Goal: Entertainment & Leisure: Browse casually

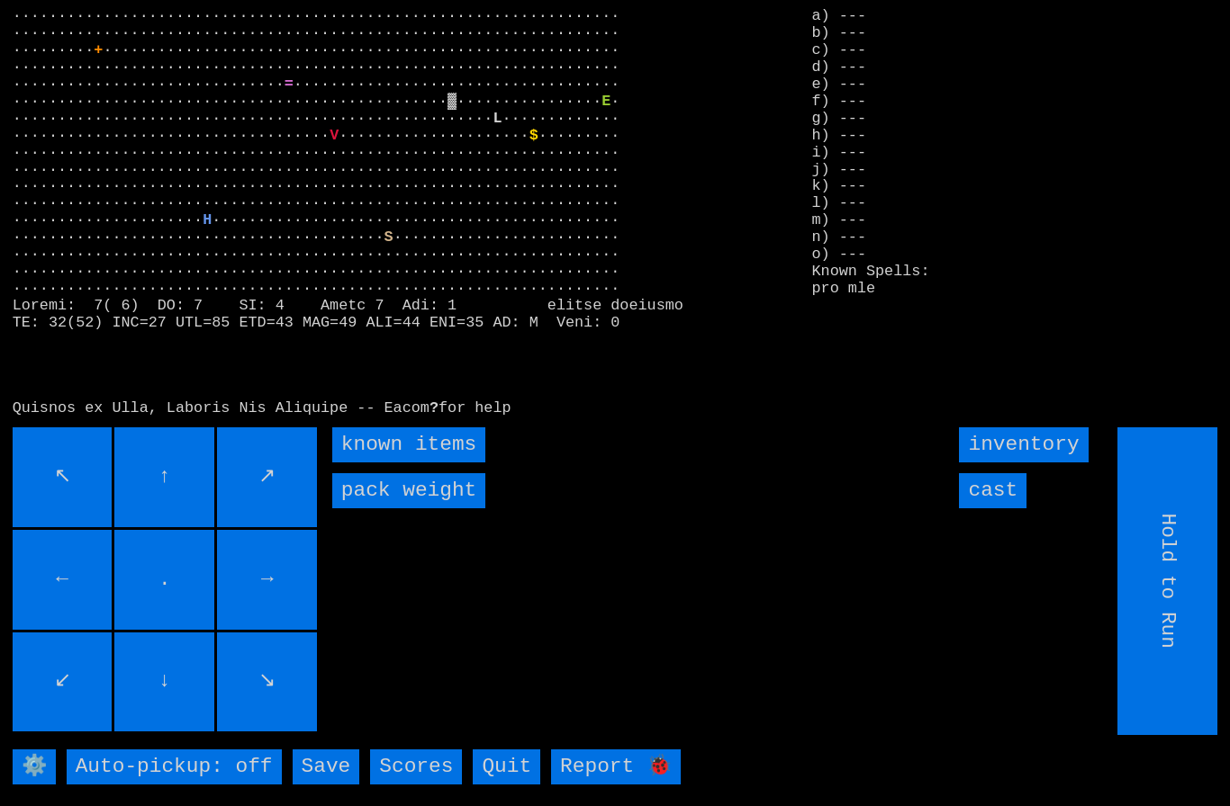
type input "Choose Direction"
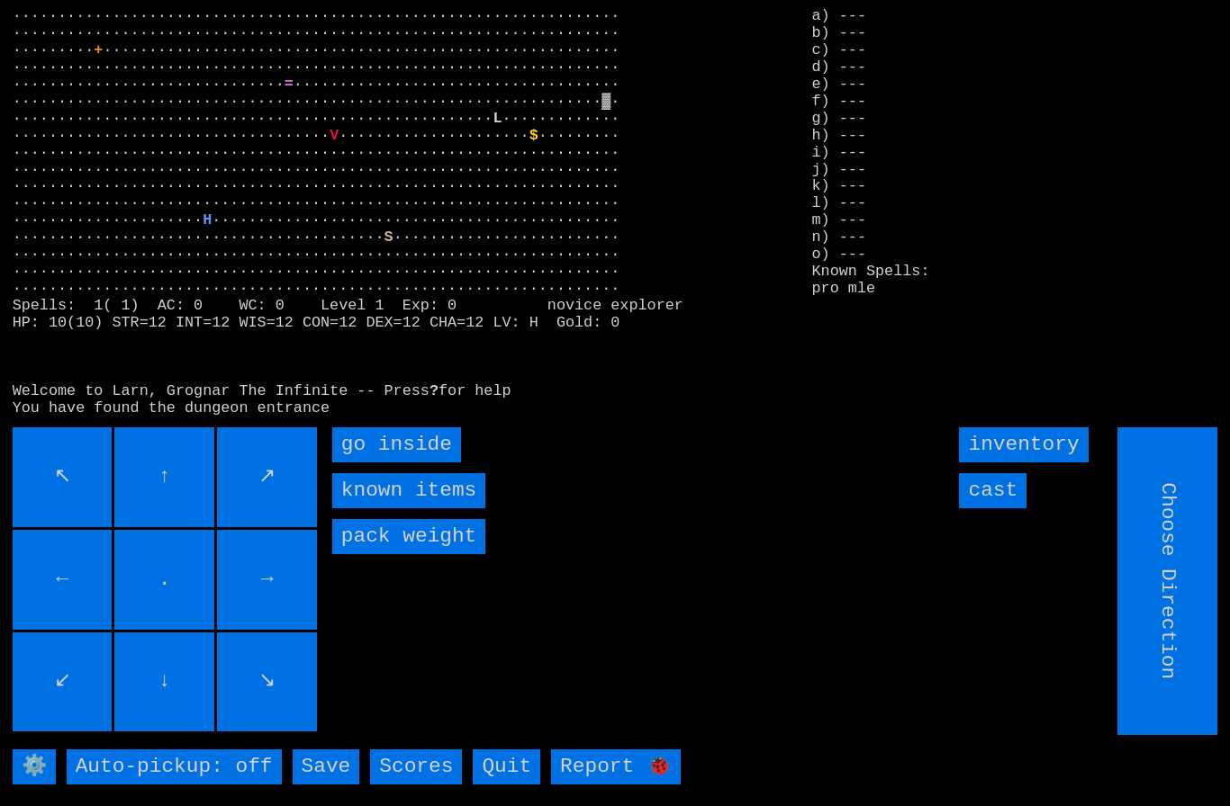
type input "Hold to Run"
click at [383, 463] on inside "go inside" at bounding box center [396, 445] width 129 height 35
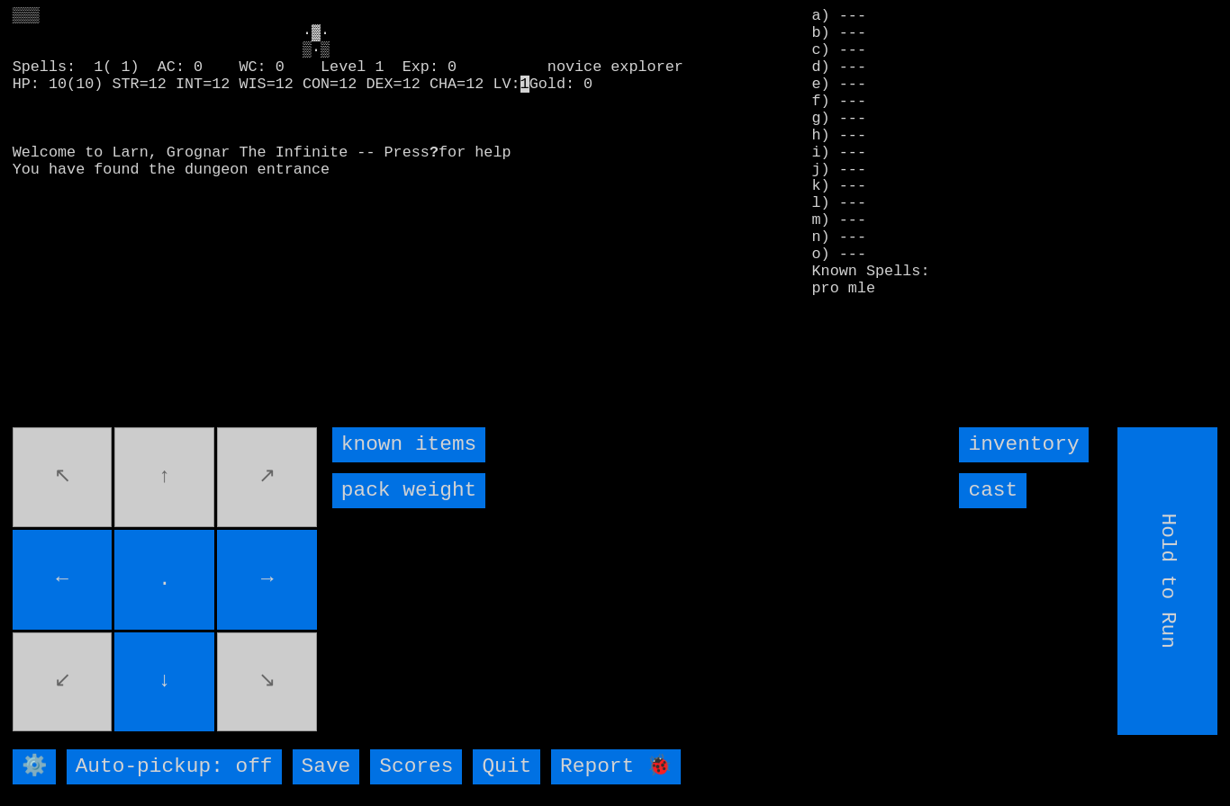
type input "Choose Direction"
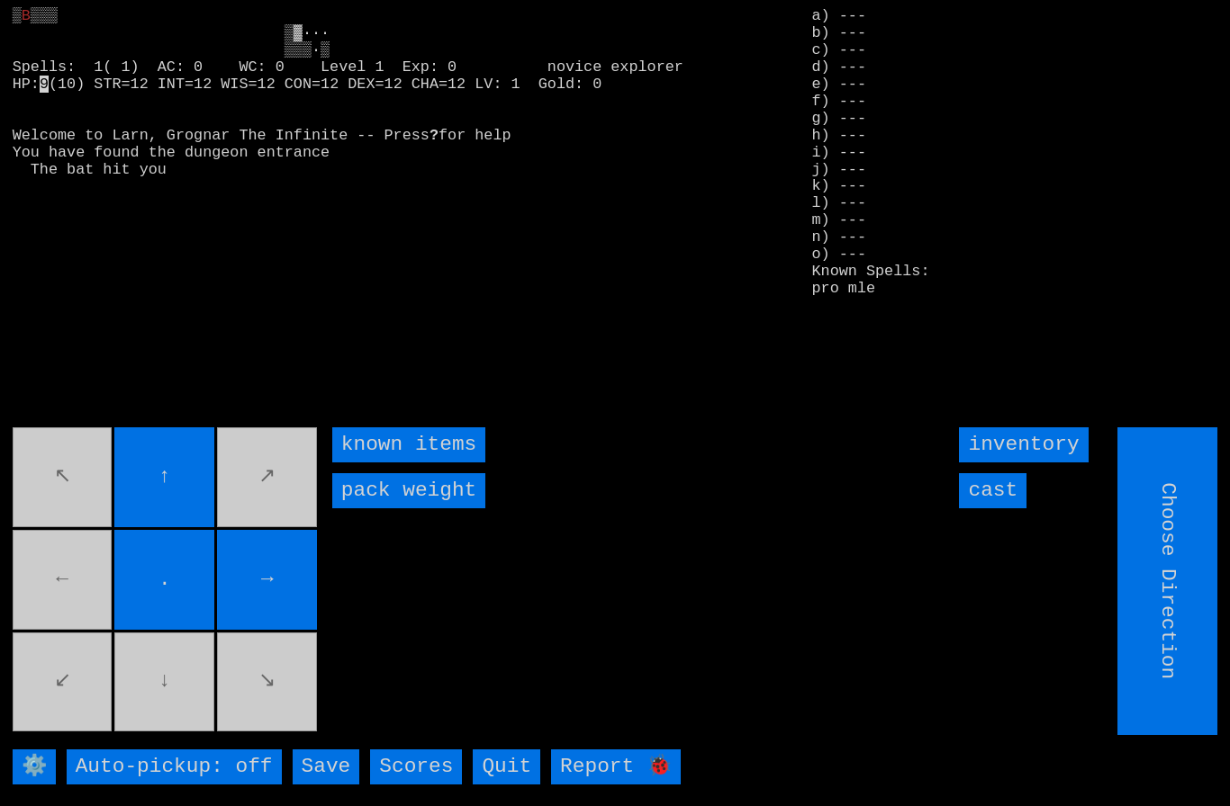
type input "Hold to Run"
click at [1000, 509] on input "cast" at bounding box center [993, 490] width 68 height 35
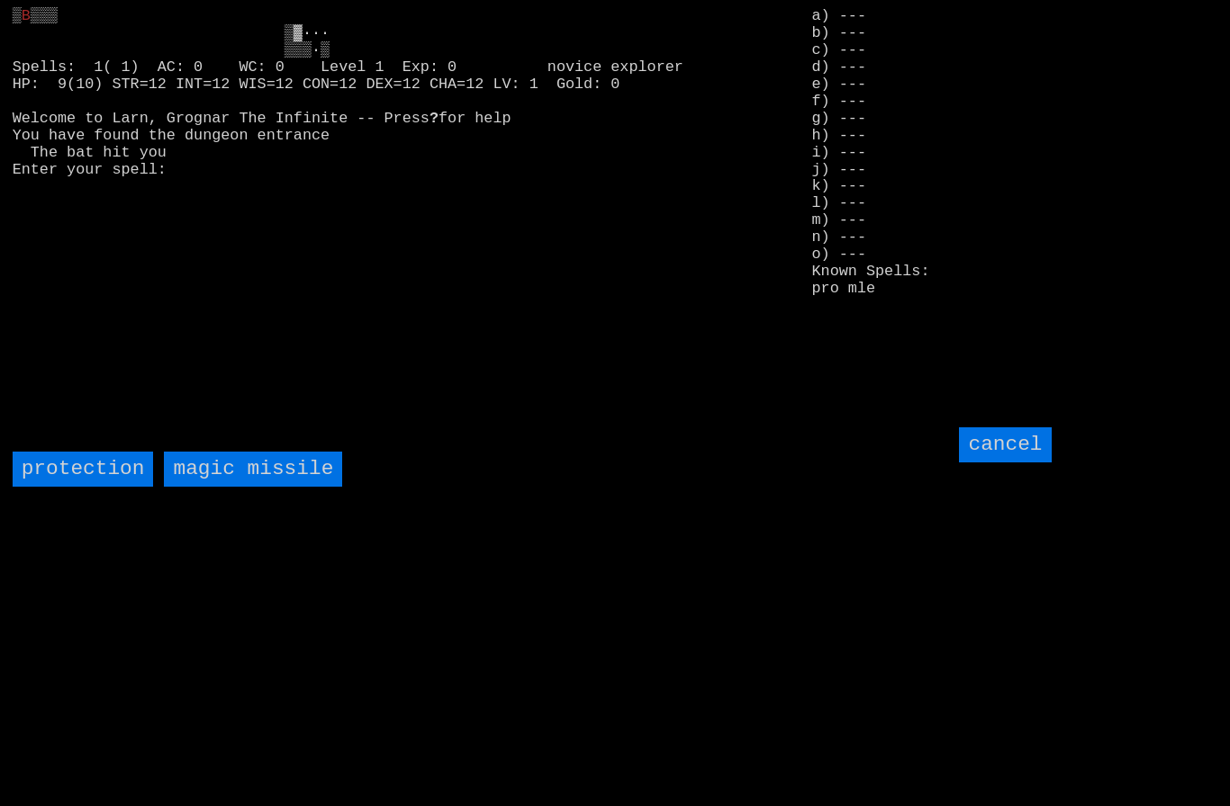
click at [255, 487] on missile "magic missile" at bounding box center [253, 469] width 178 height 35
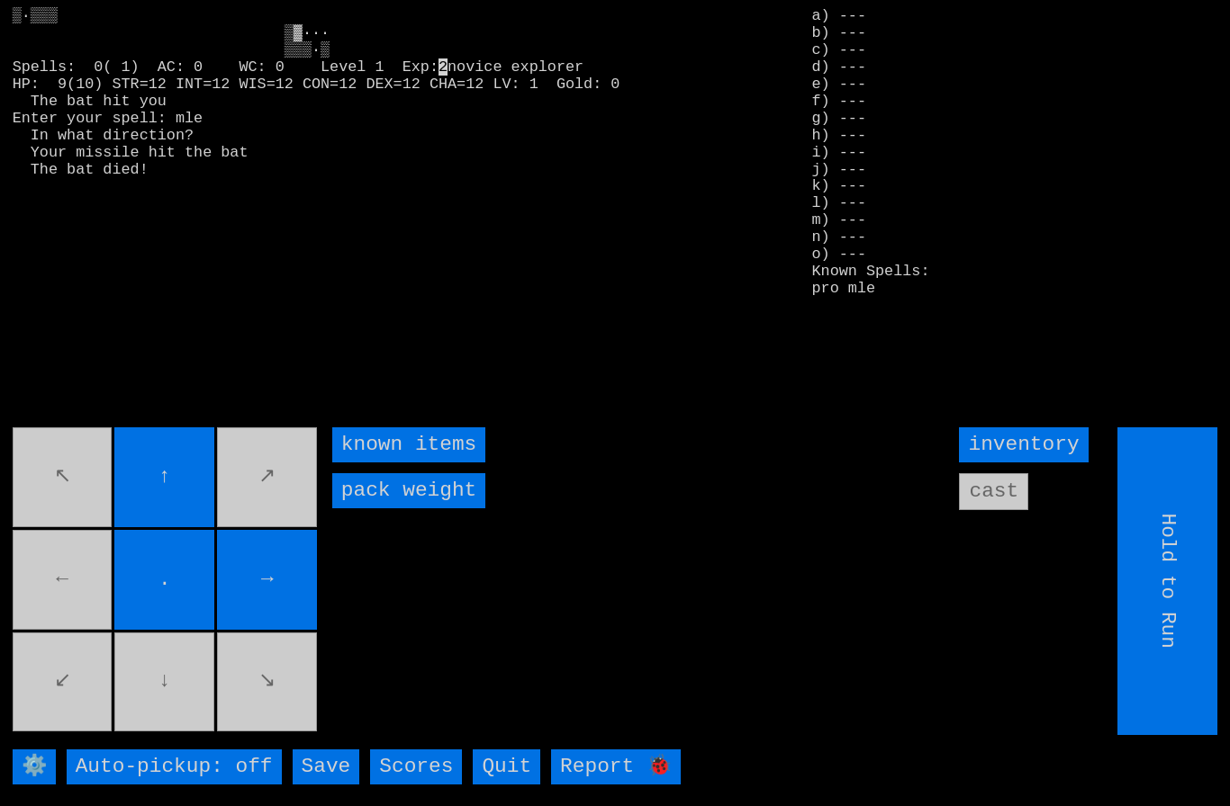
type input "Choose Direction"
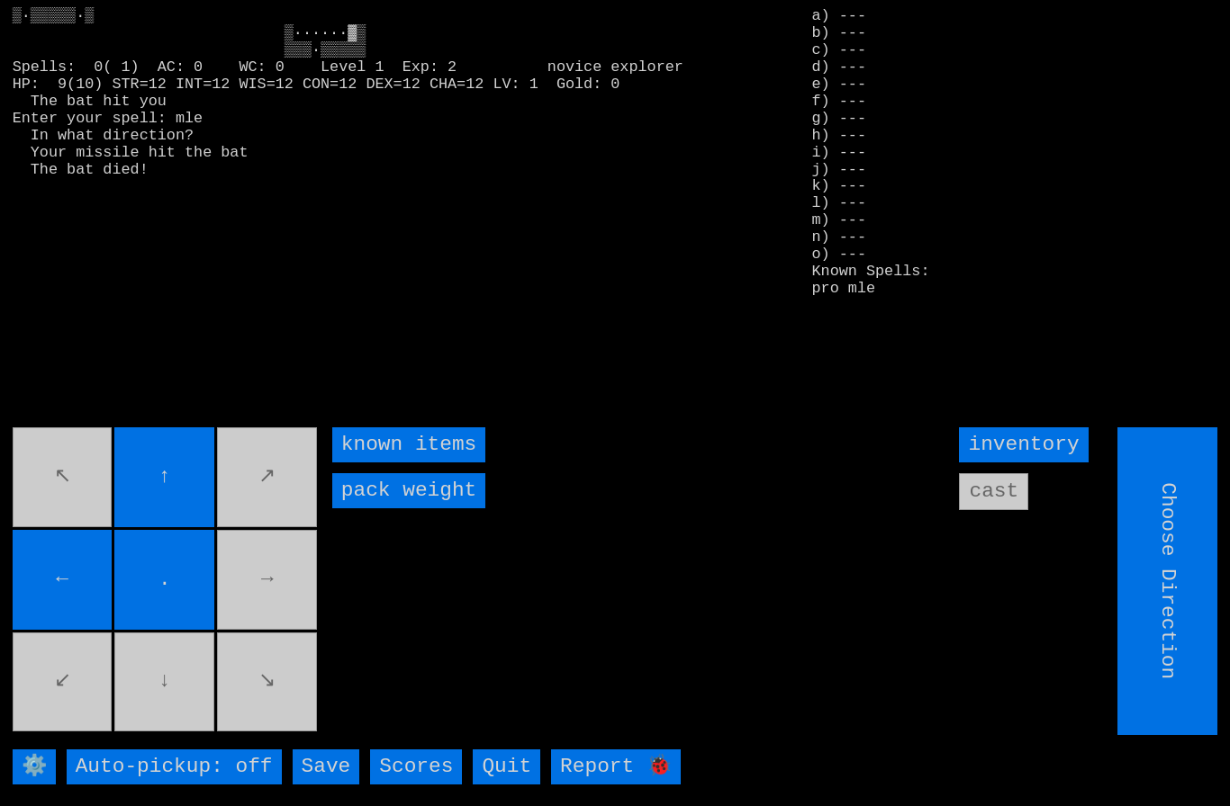
type input "Hold to Run"
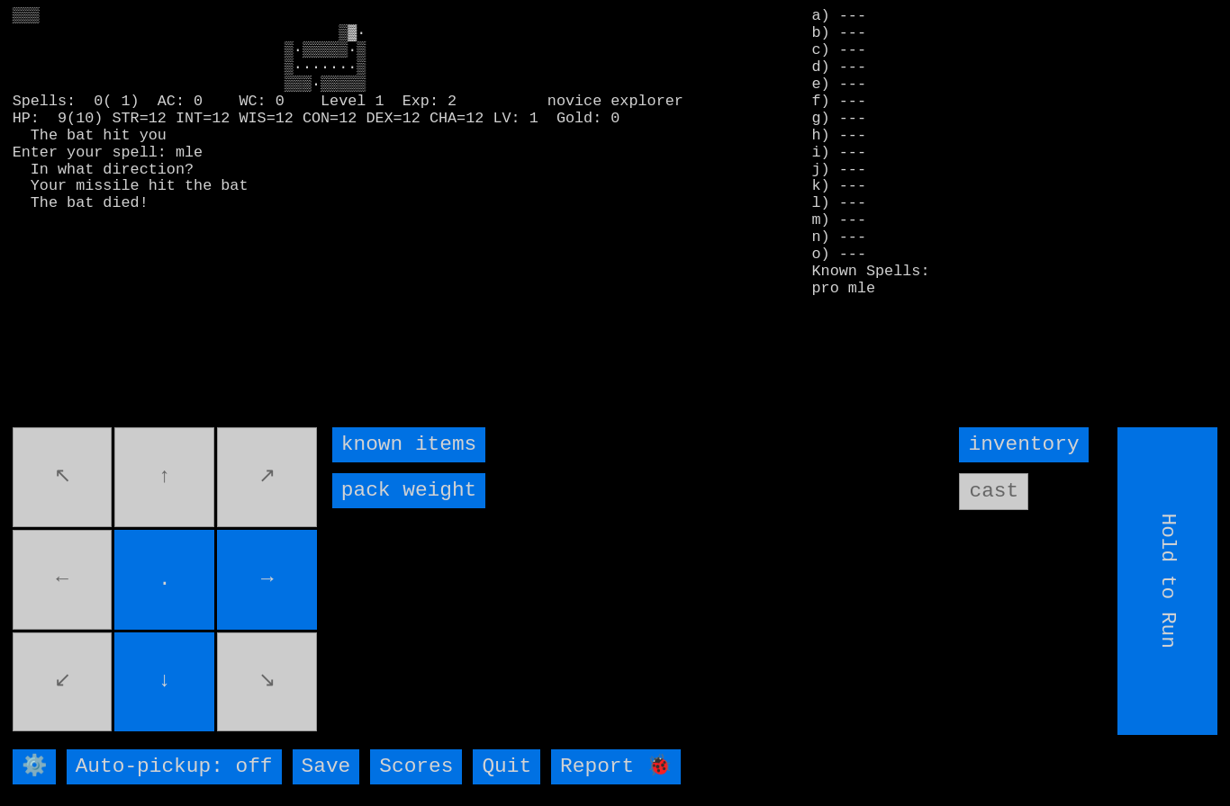
type input "Choose Direction"
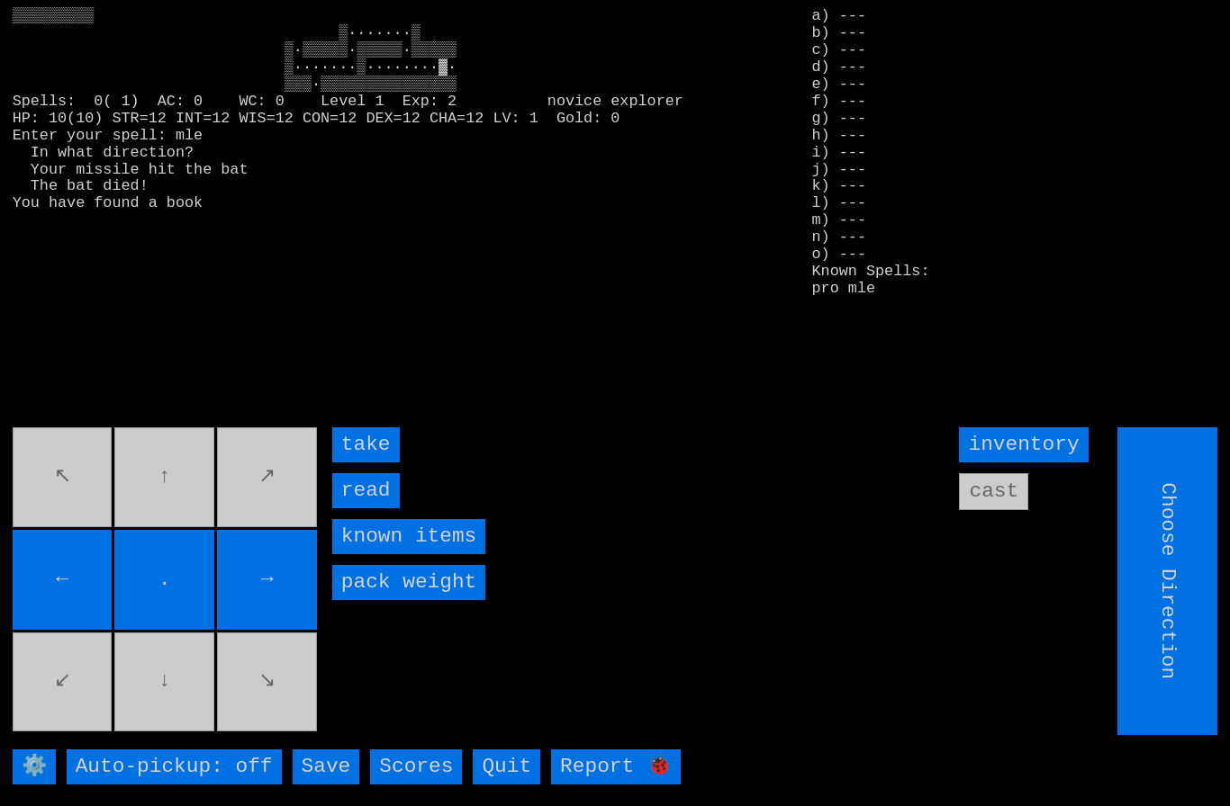
type input "Hold to Run"
click at [365, 509] on input "read" at bounding box center [366, 490] width 68 height 35
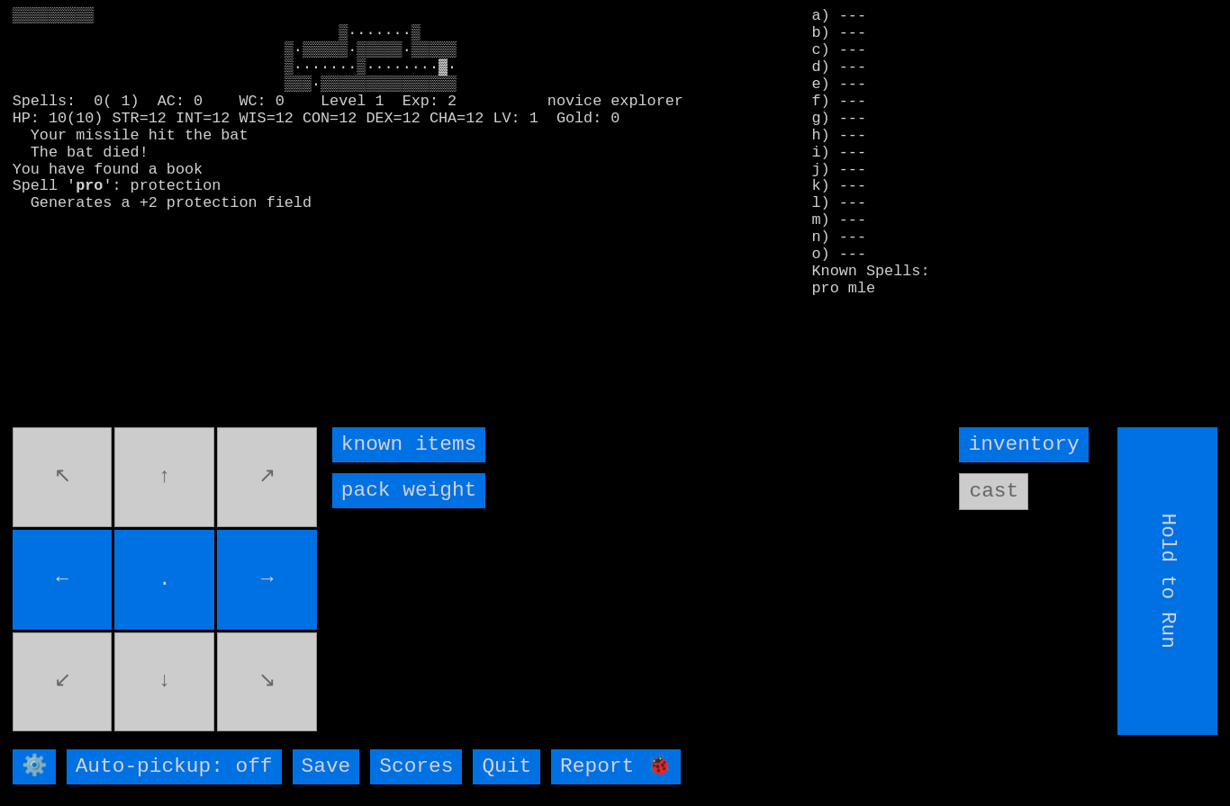
type input "Choose Direction"
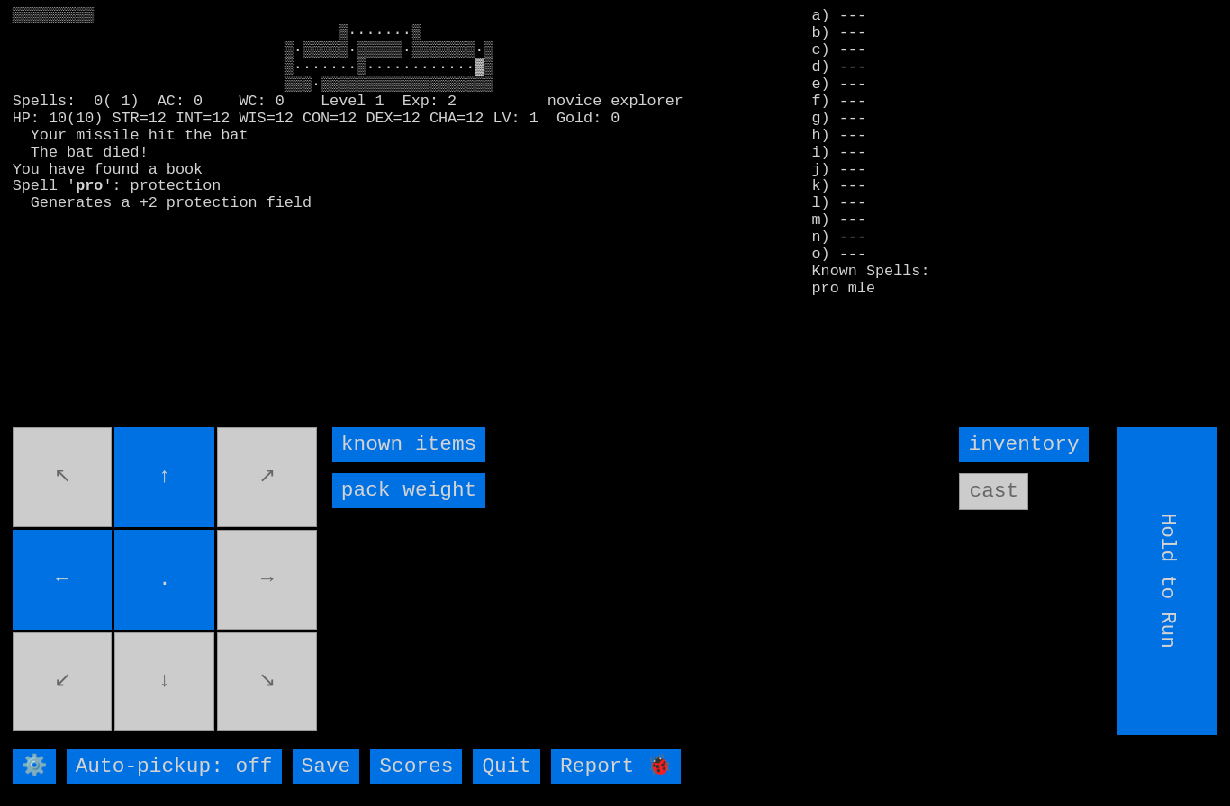
type input "Choose Direction"
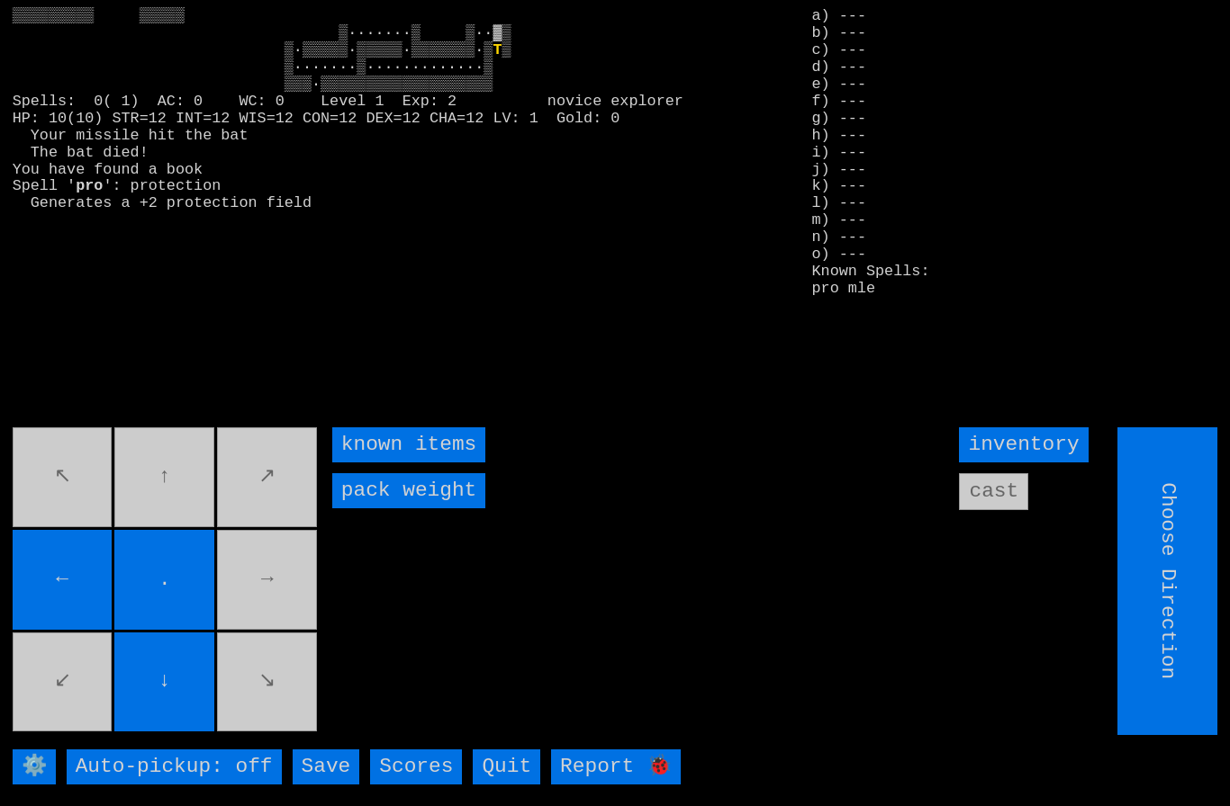
type input "Hold to Run"
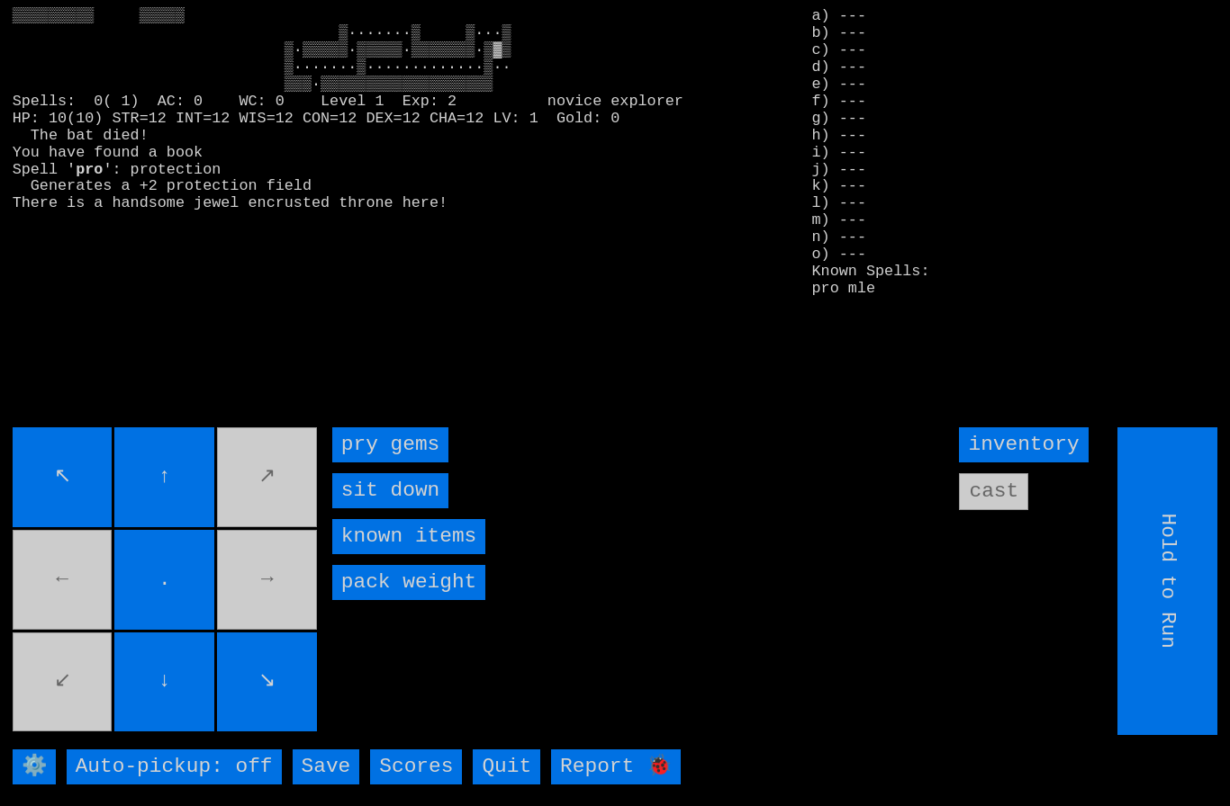
click at [374, 463] on gems "pry gems" at bounding box center [390, 445] width 116 height 35
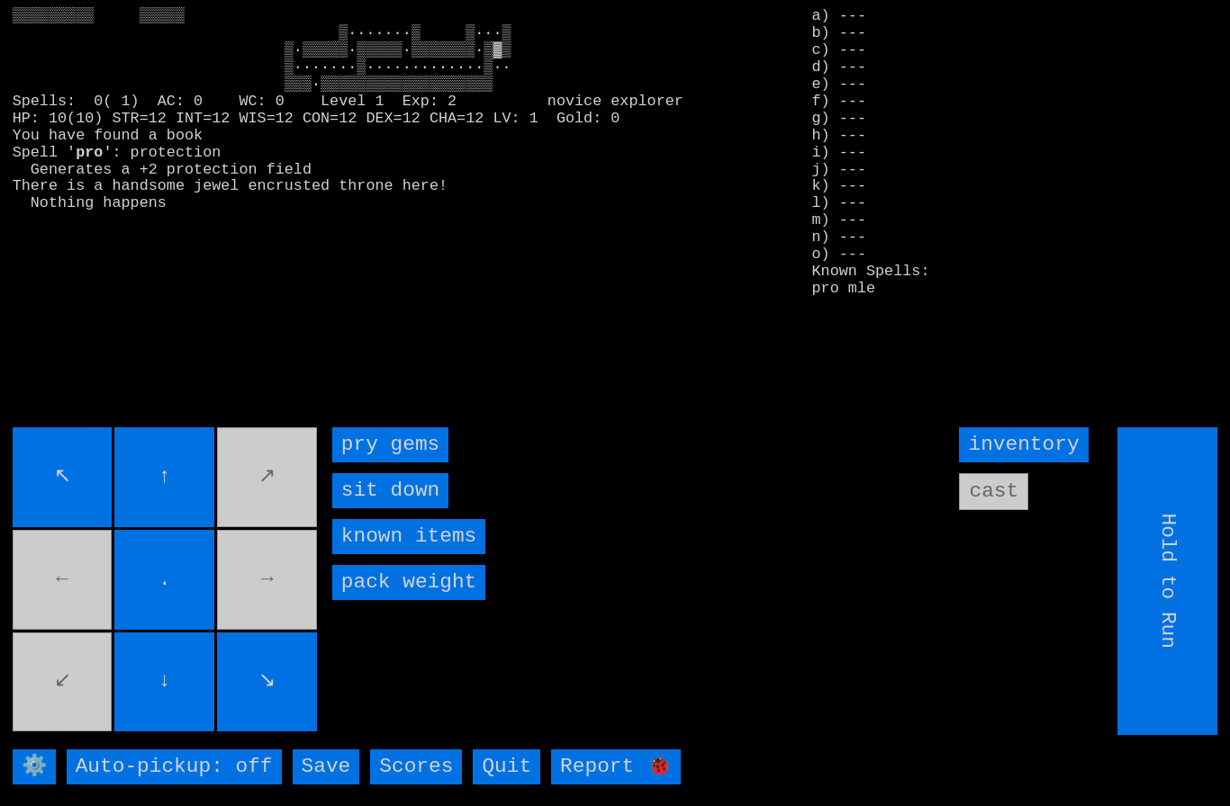
click at [365, 463] on gems "pry gems" at bounding box center [390, 445] width 116 height 35
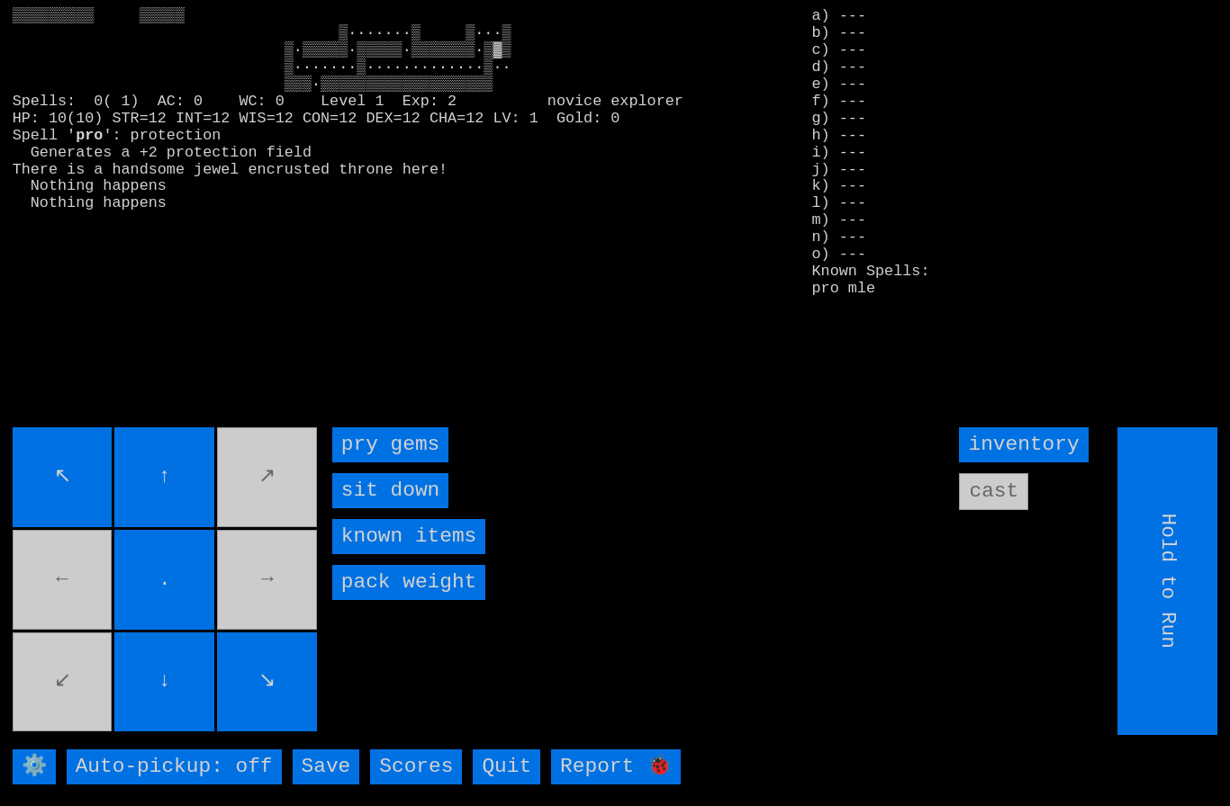
click at [363, 463] on gems "pry gems" at bounding box center [390, 445] width 116 height 35
click at [377, 463] on gems "pry gems" at bounding box center [390, 445] width 116 height 35
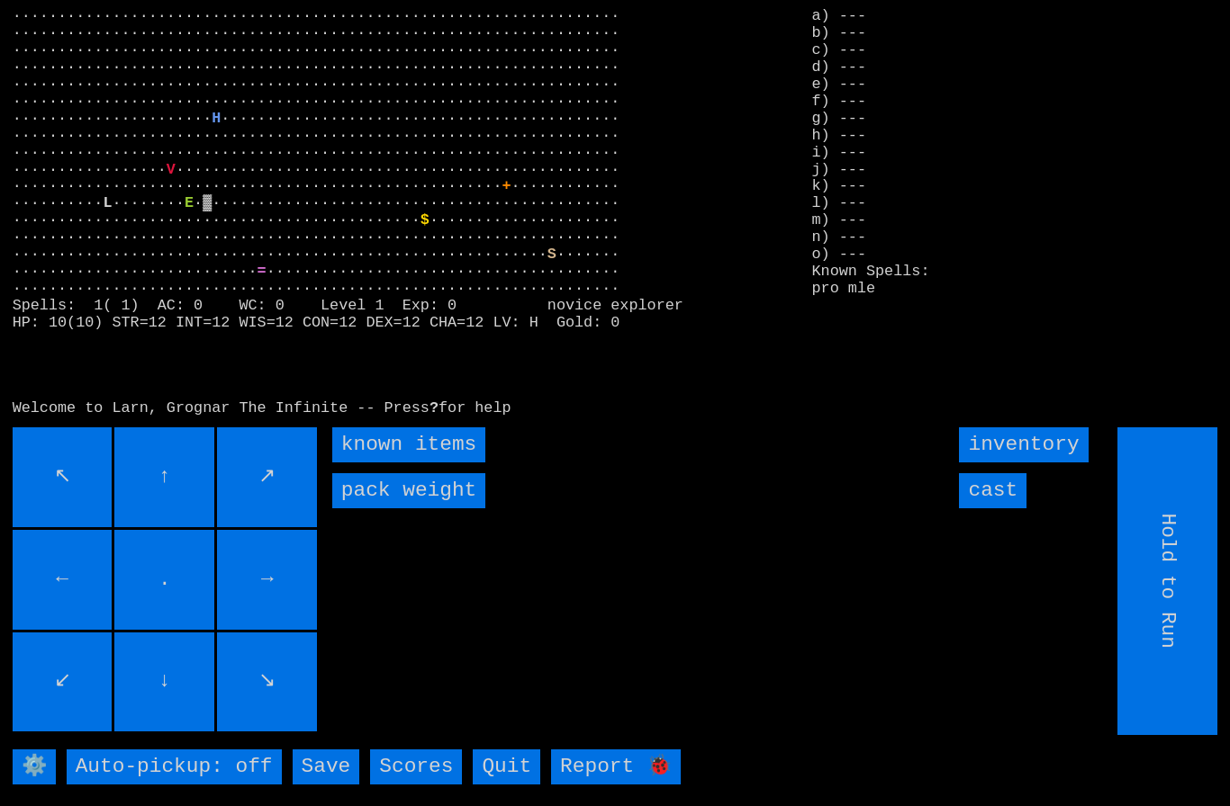
type input "Choose Direction"
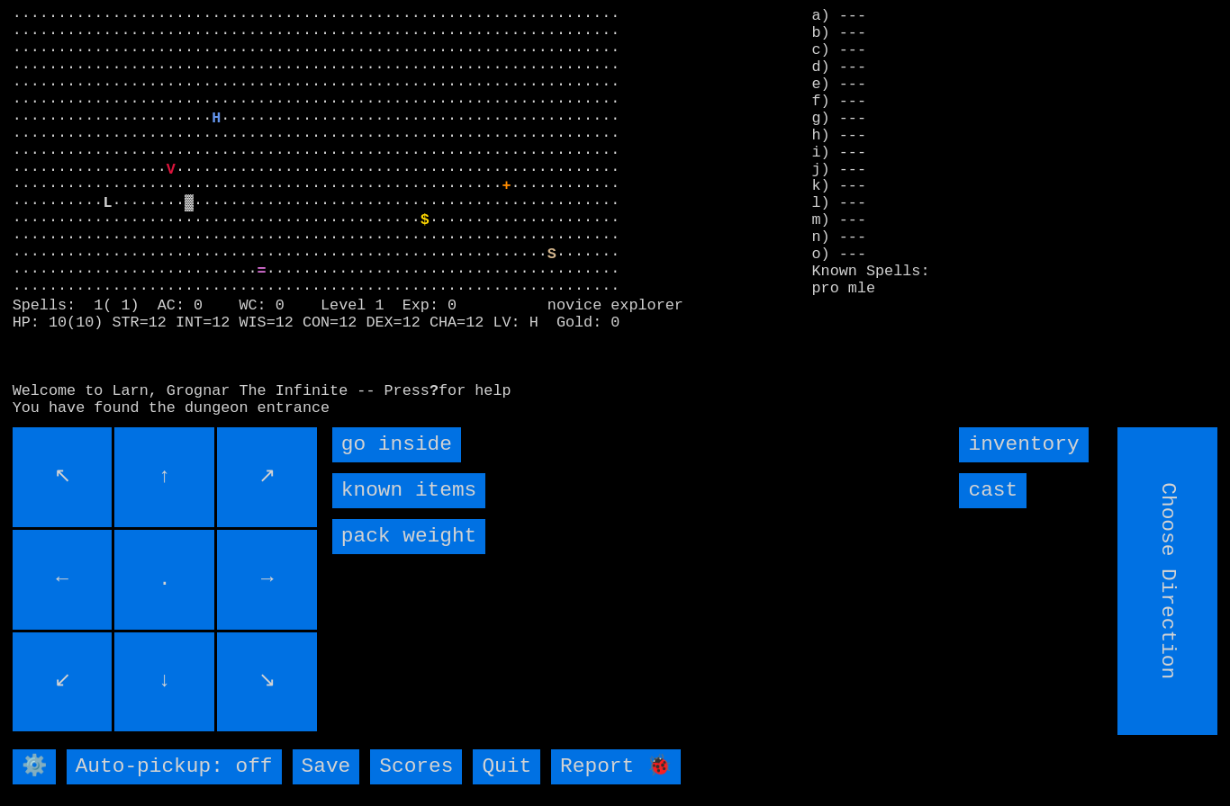
type input "Hold to Run"
click at [379, 463] on inside "go inside" at bounding box center [396, 445] width 129 height 35
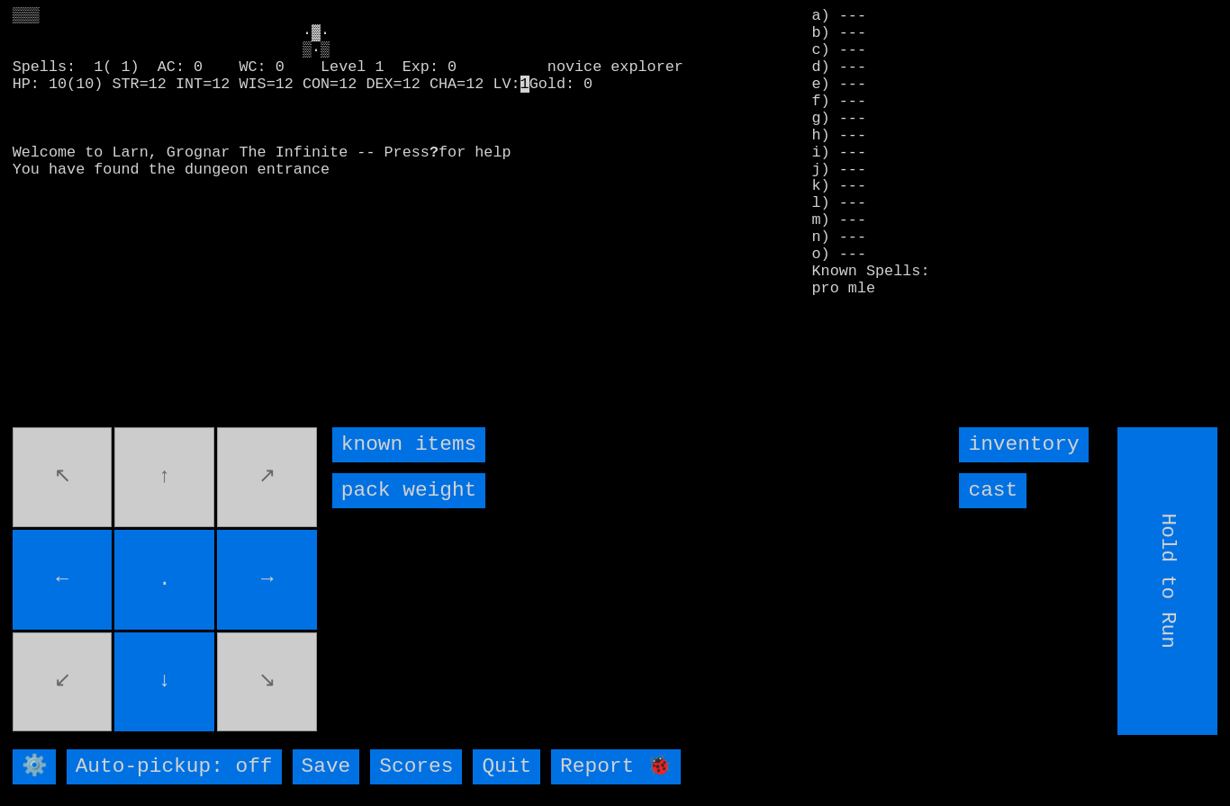
type input "Choose Direction"
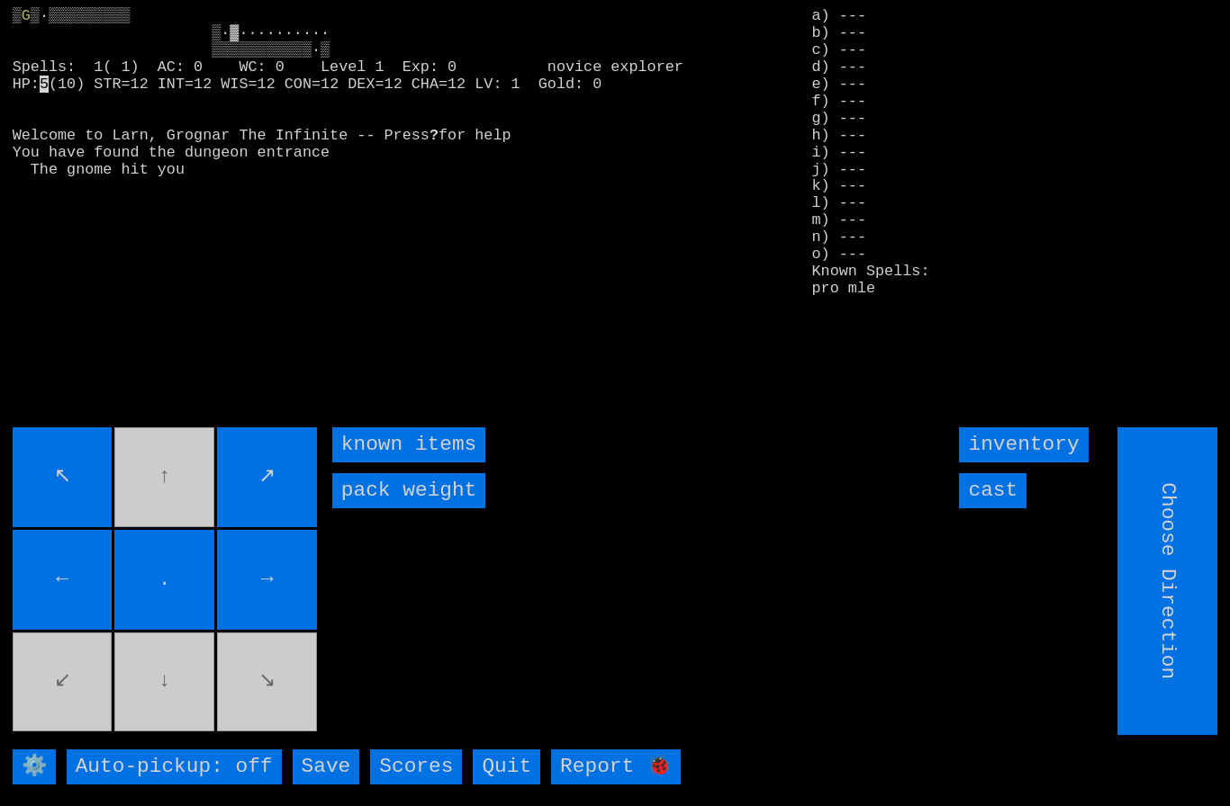
type input "Hold to Run"
click at [993, 509] on input "cast" at bounding box center [993, 490] width 68 height 35
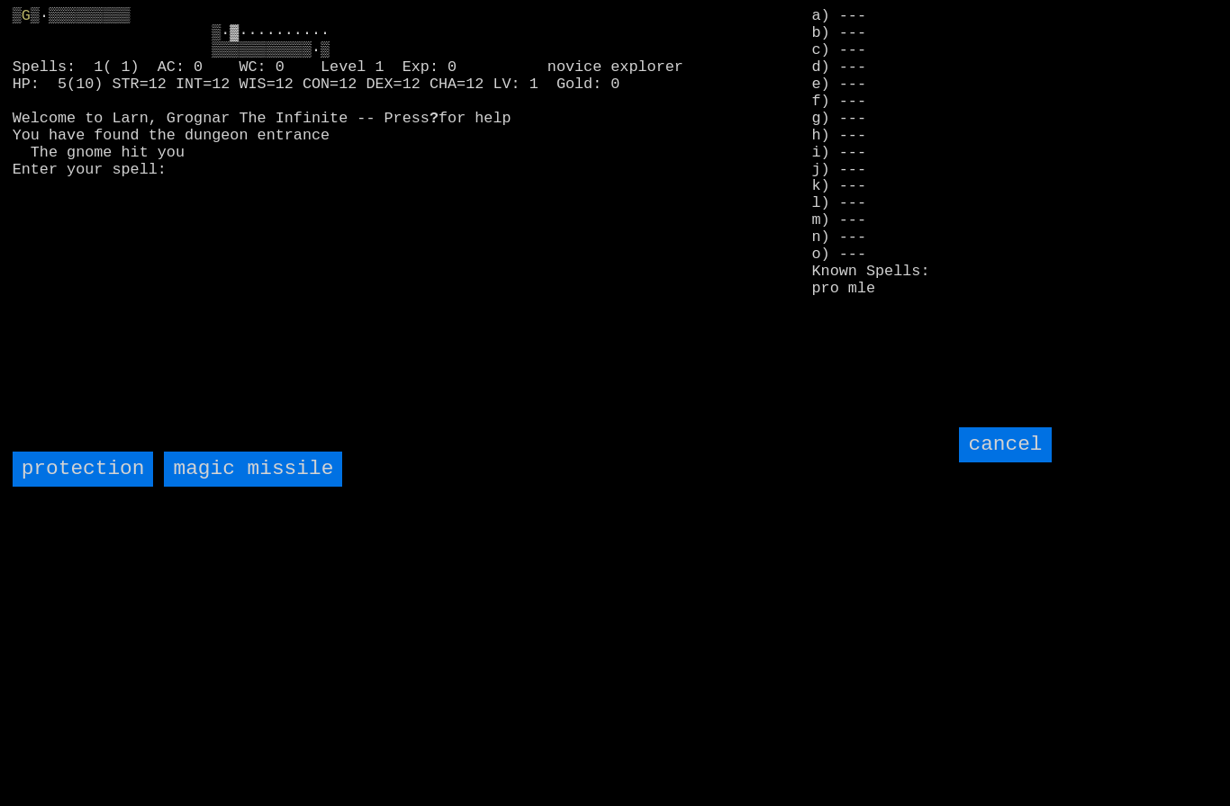
click at [258, 487] on missile "magic missile" at bounding box center [253, 469] width 178 height 35
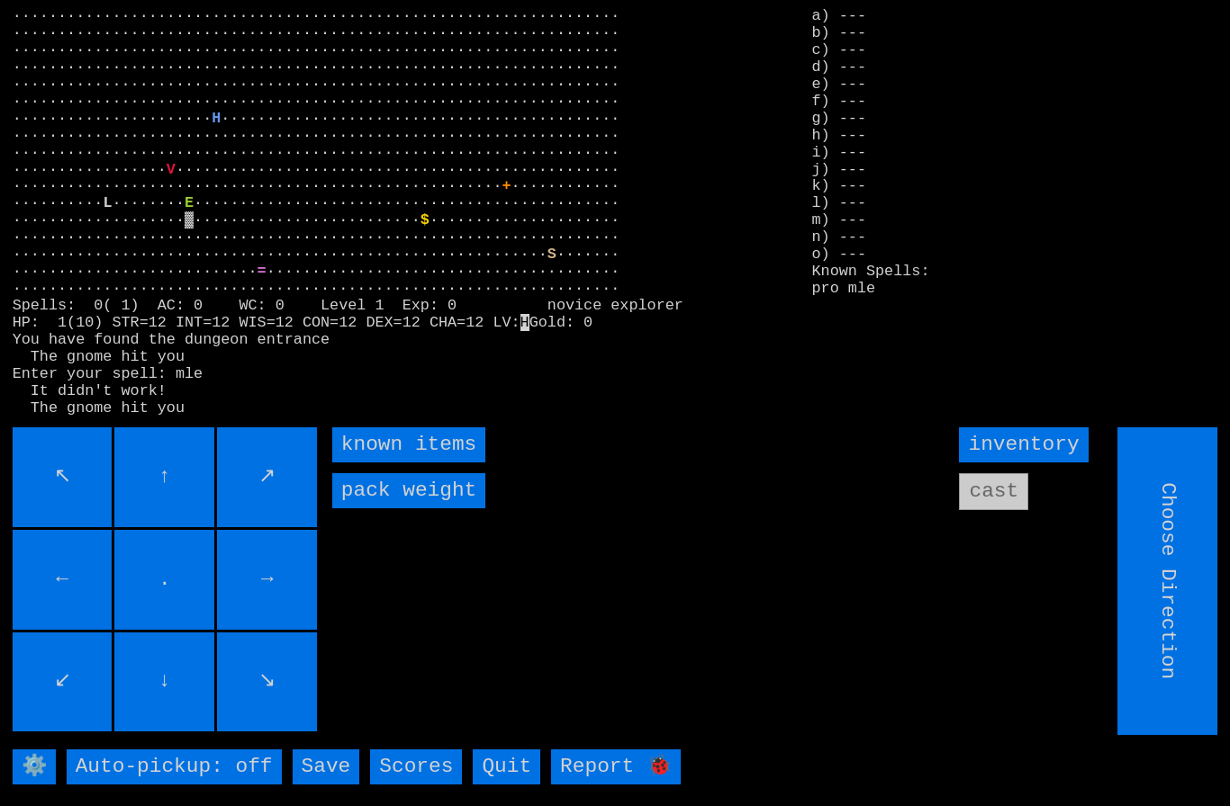
type input "Hold to Run"
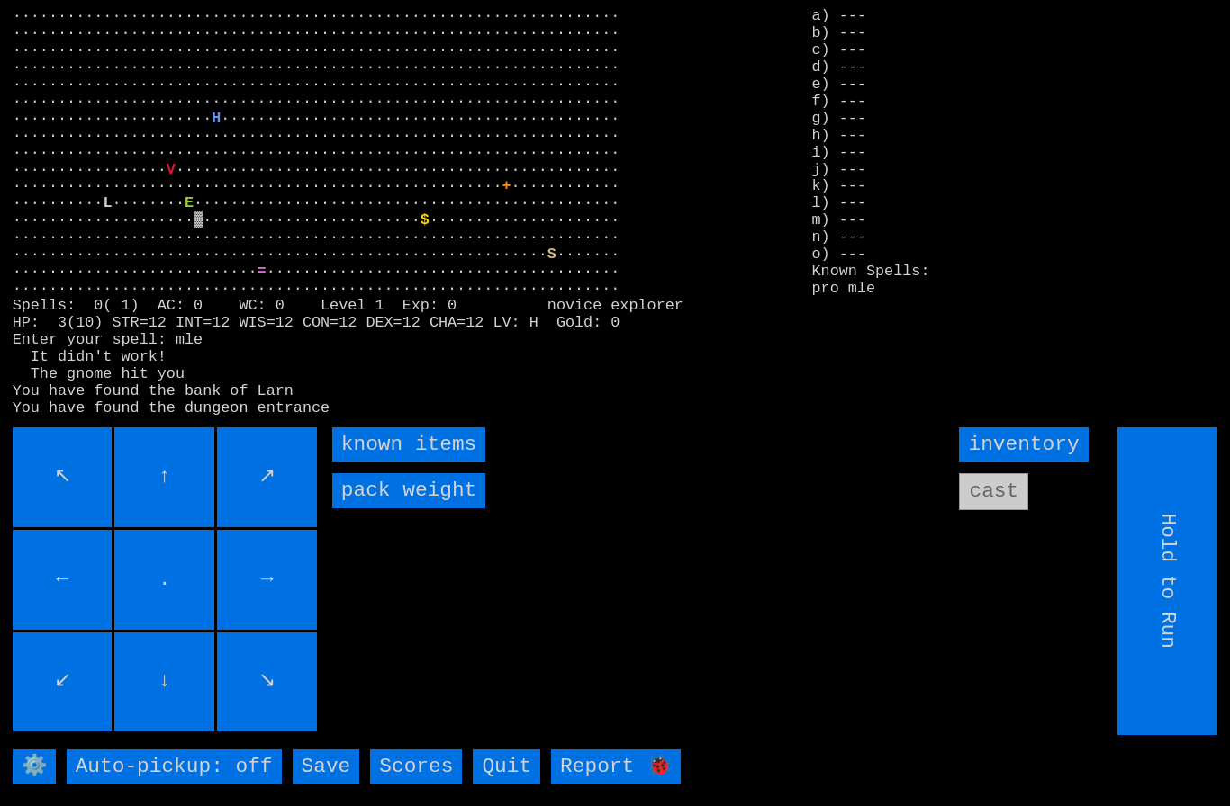
type input "Choose Direction"
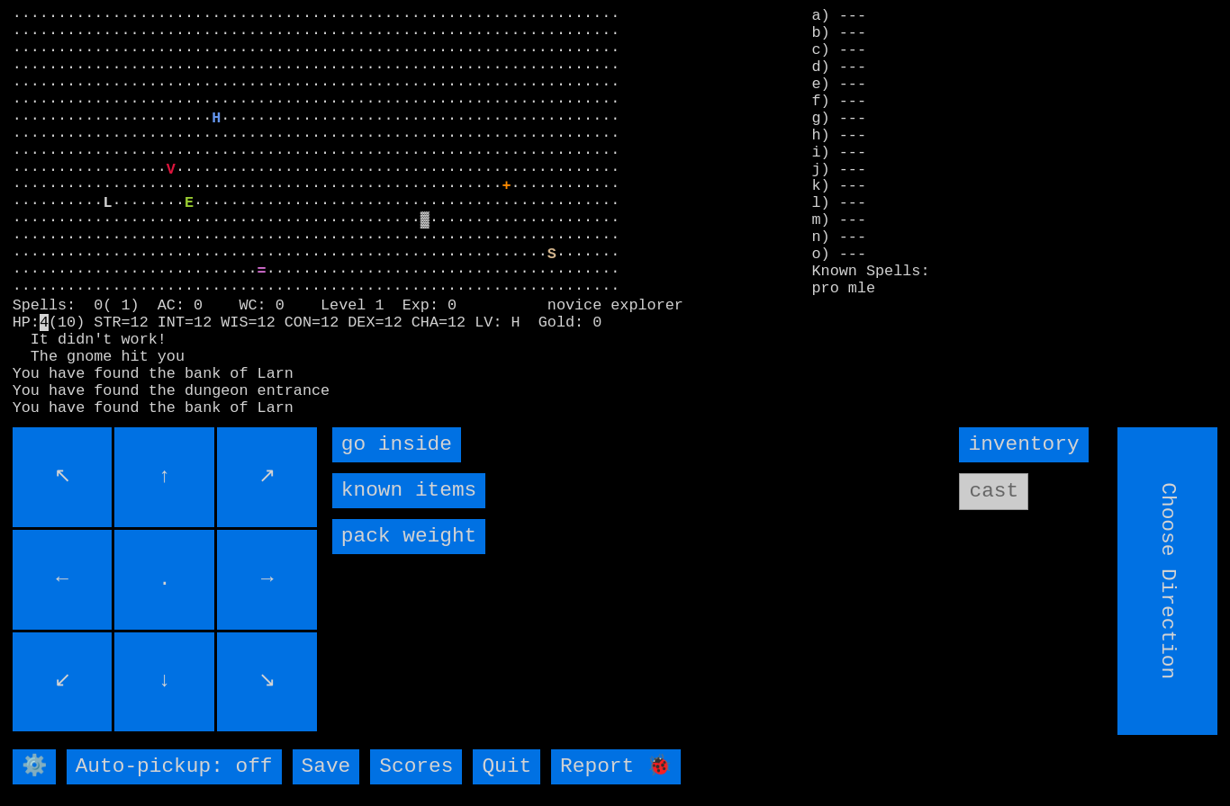
type input "Hold to Run"
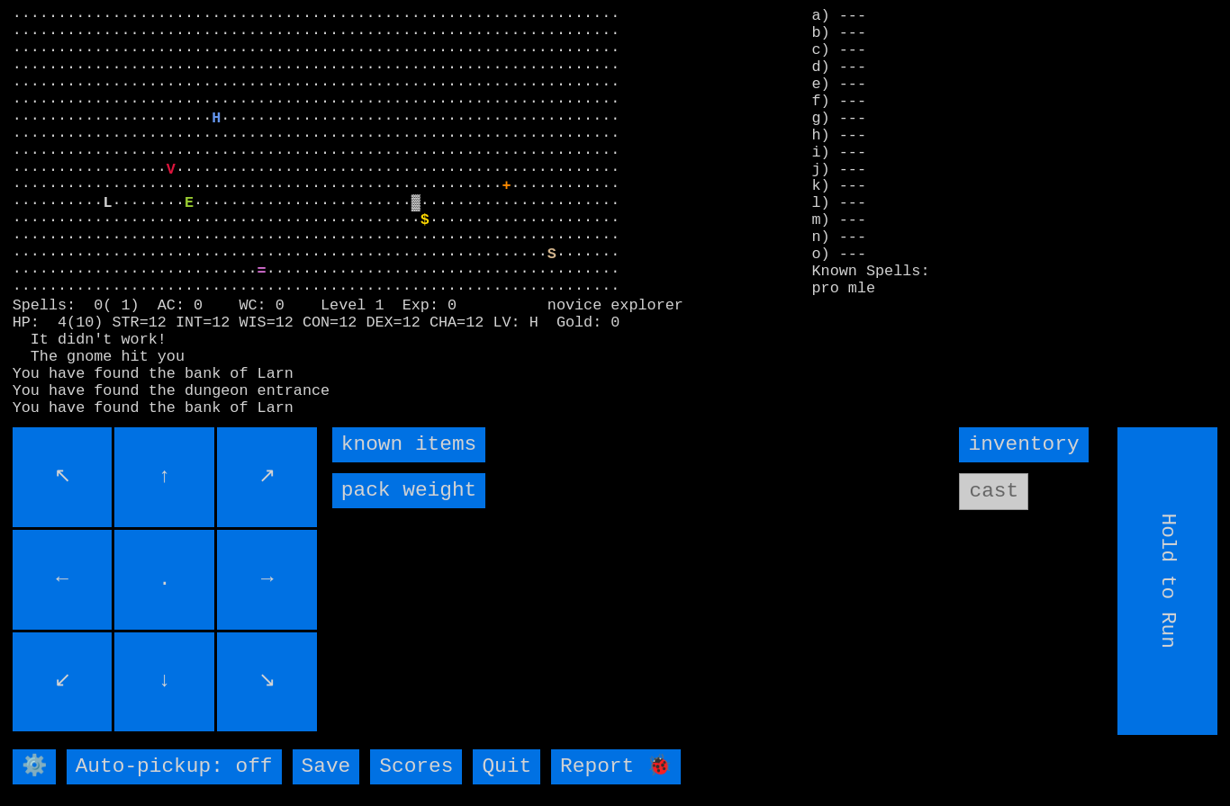
type input "Choose Direction"
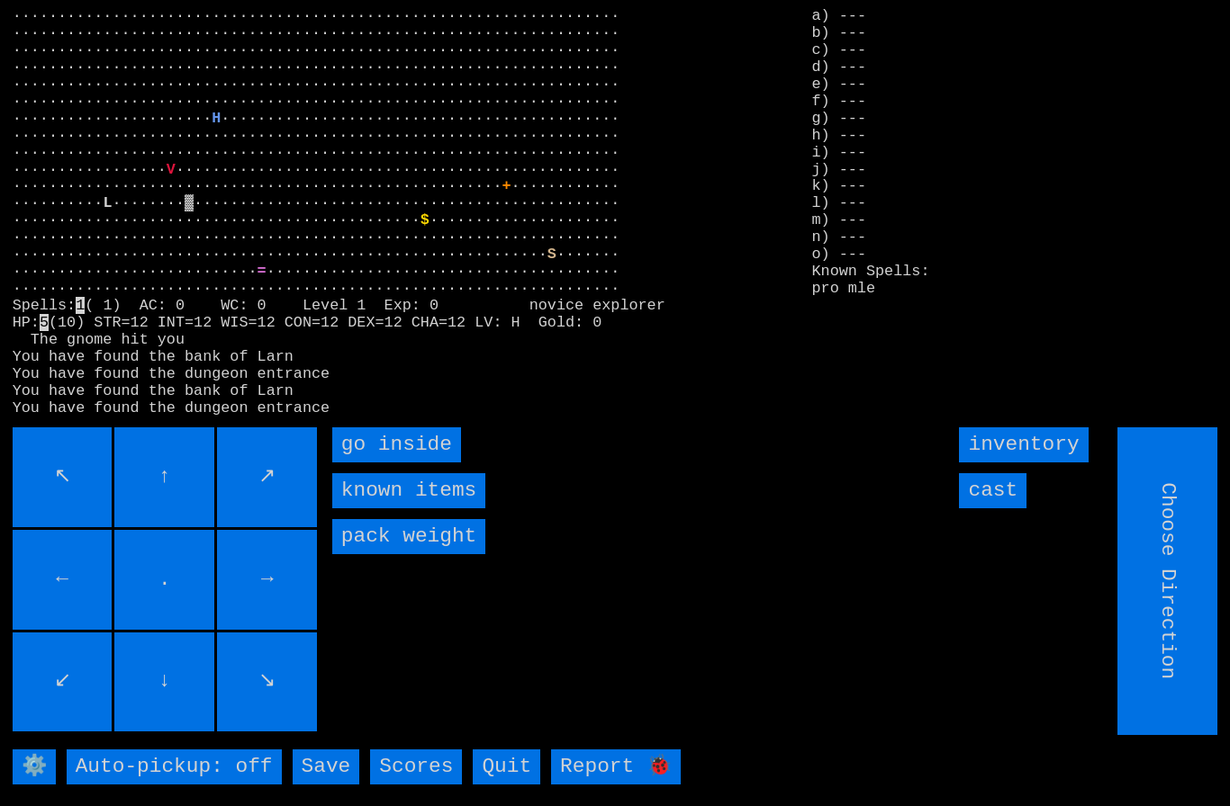
type input "Hold to Run"
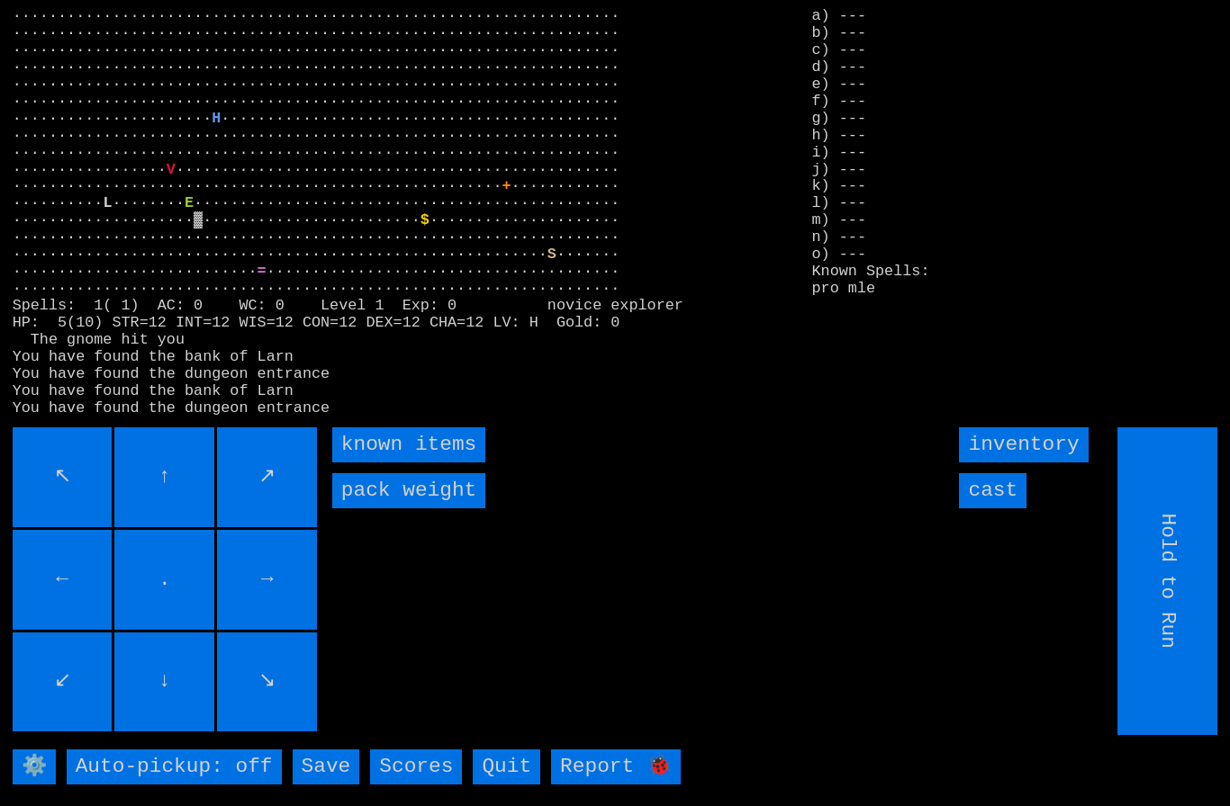
type input "Choose Direction"
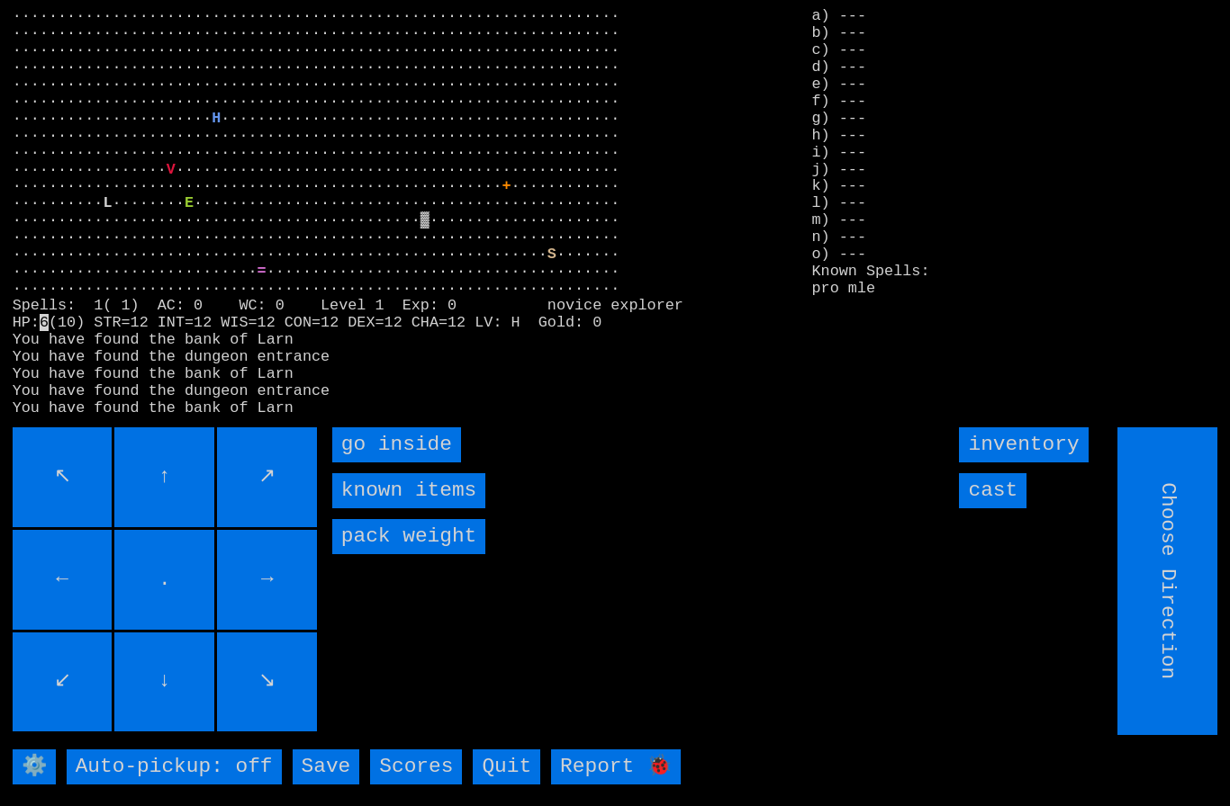
type input "Hold to Run"
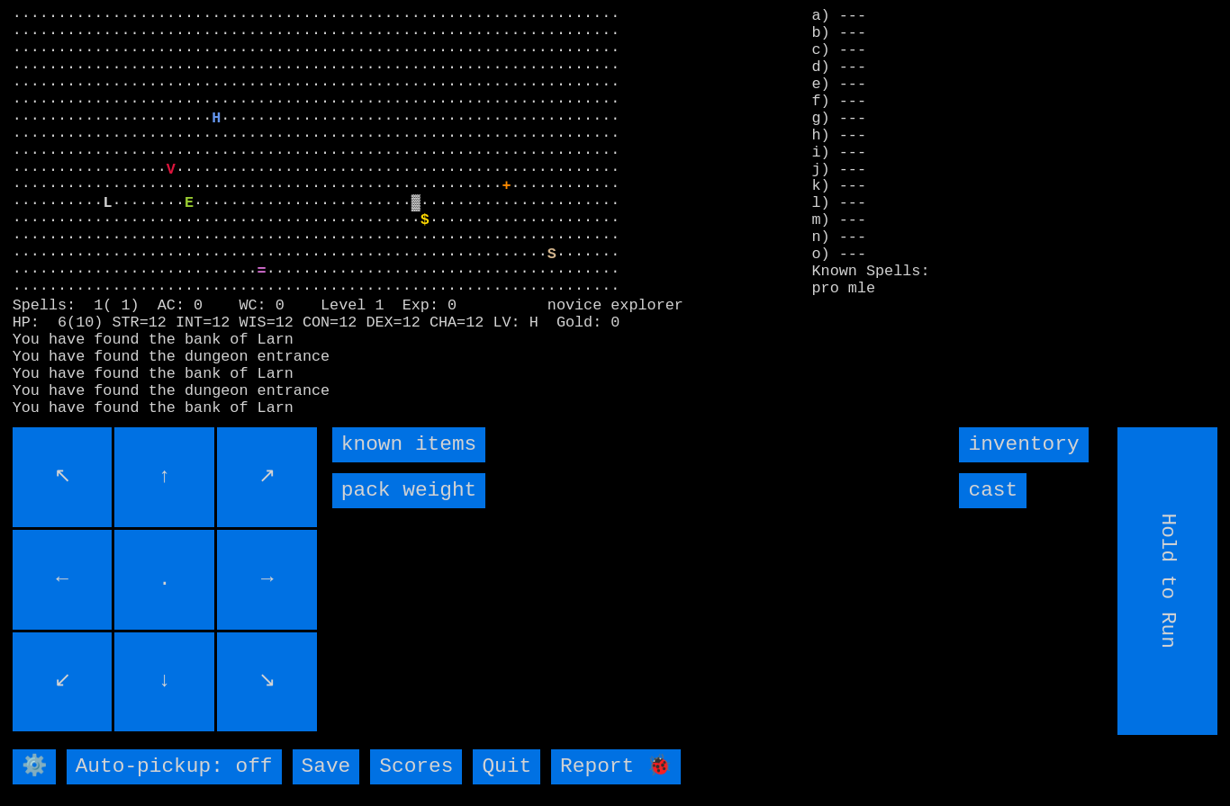
type input "Choose Direction"
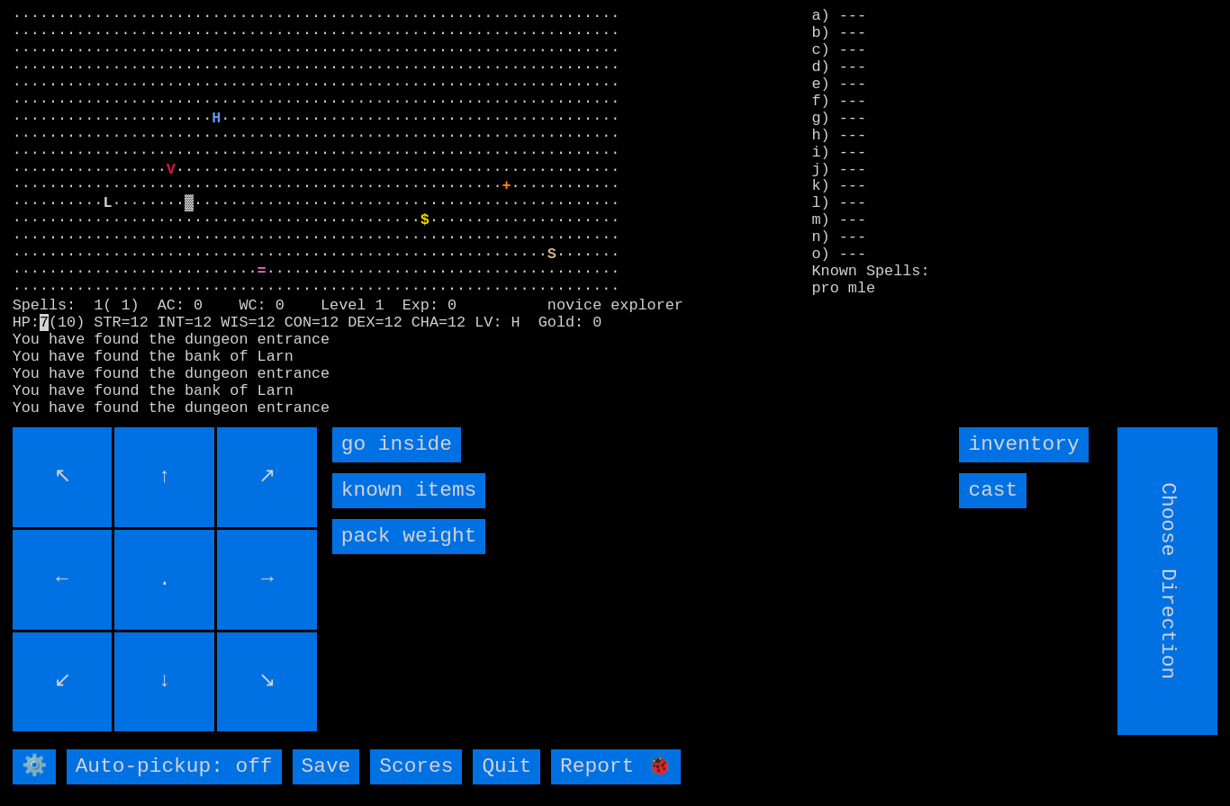
type input "Hold to Run"
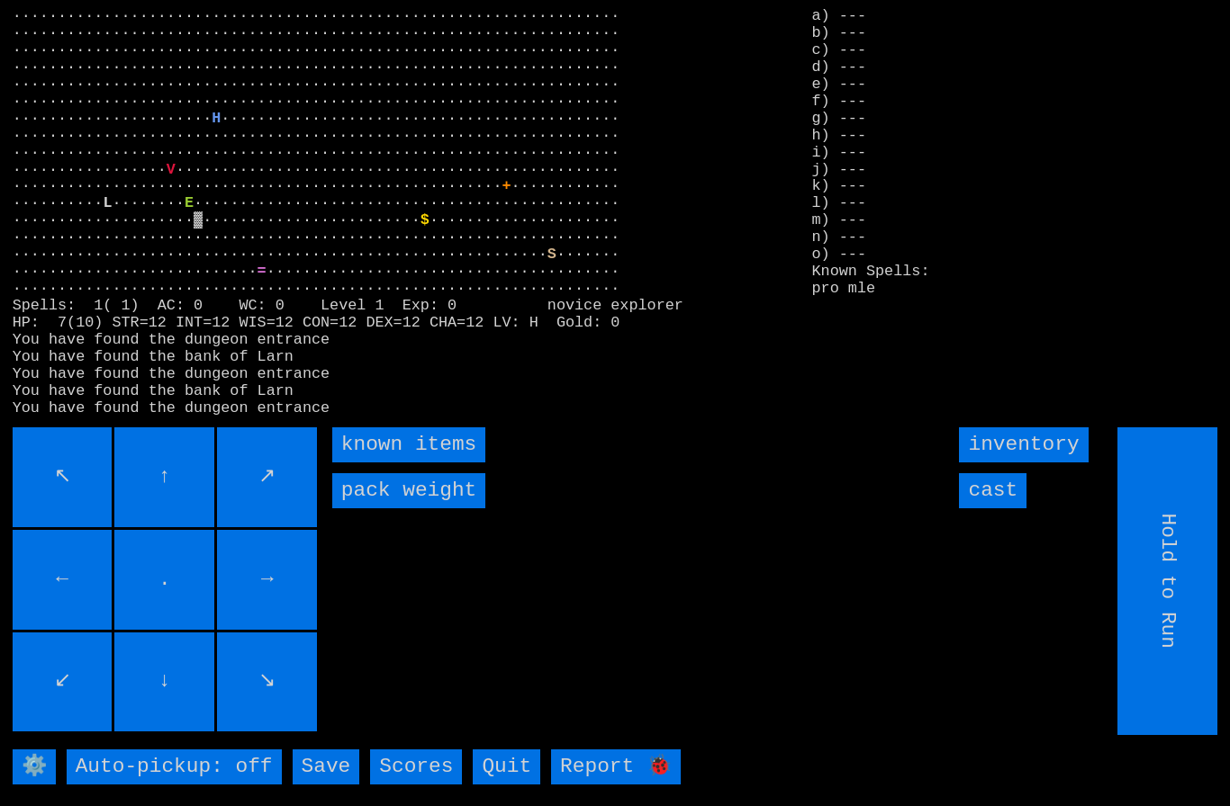
type input "Choose Direction"
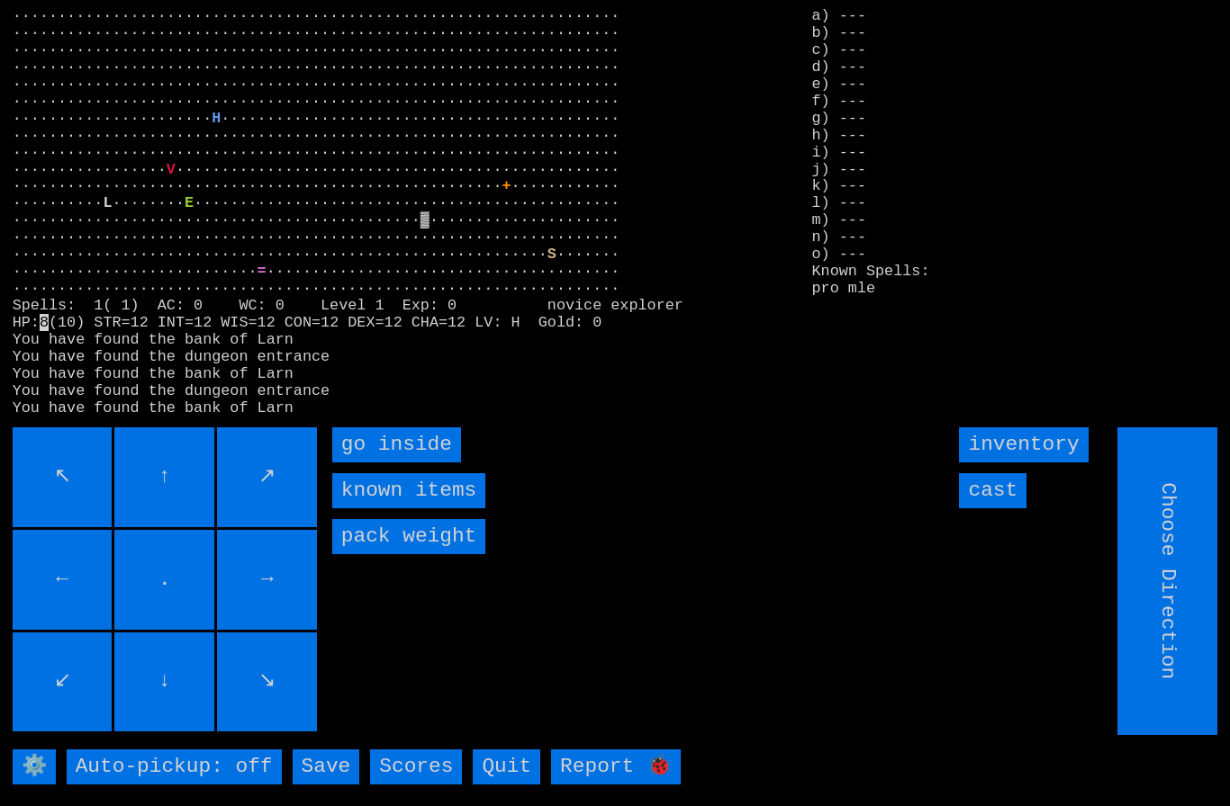
type input "Hold to Run"
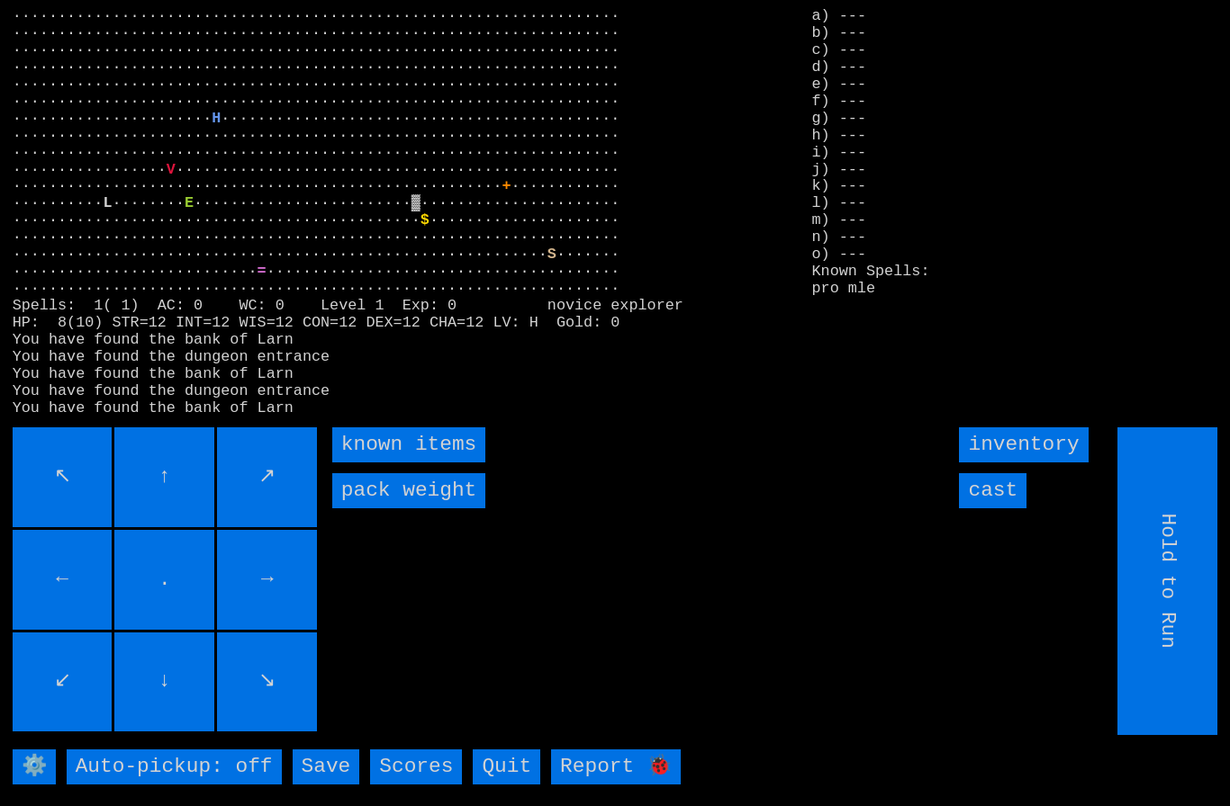
type input "Choose Direction"
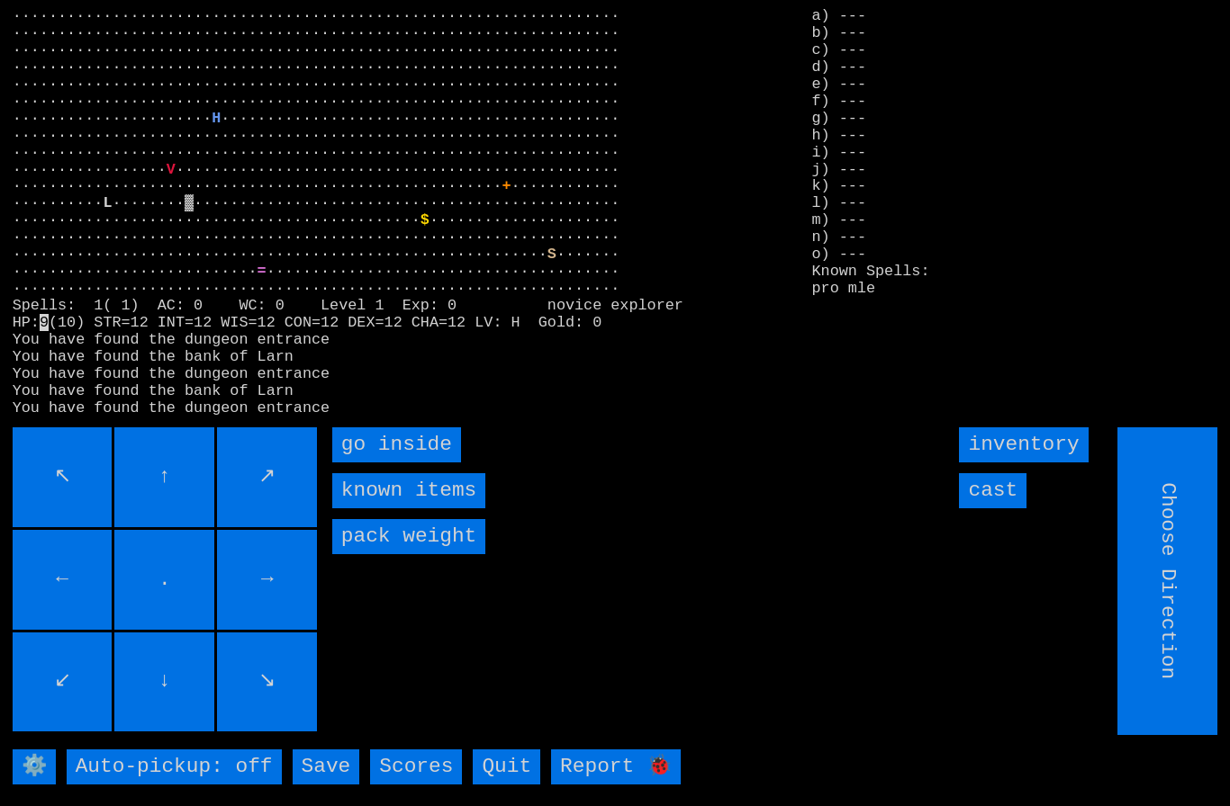
type input "Hold to Run"
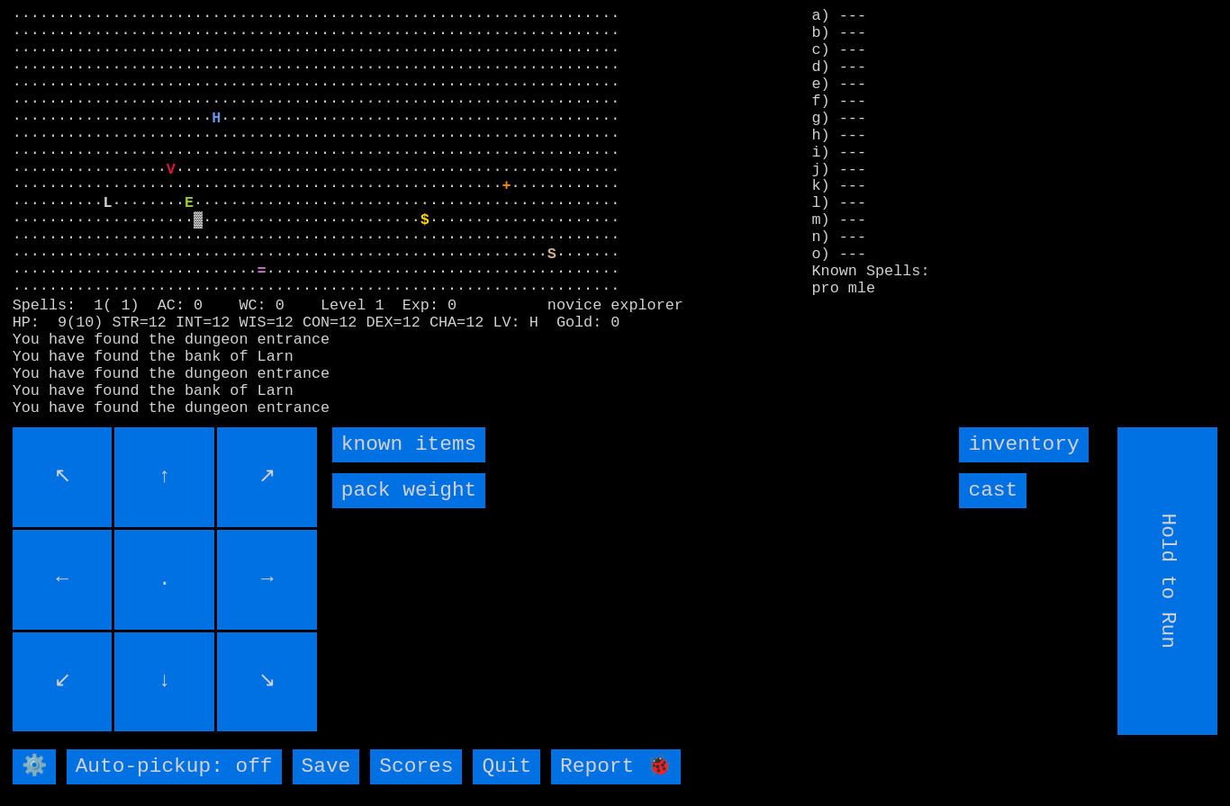
type input "Choose Direction"
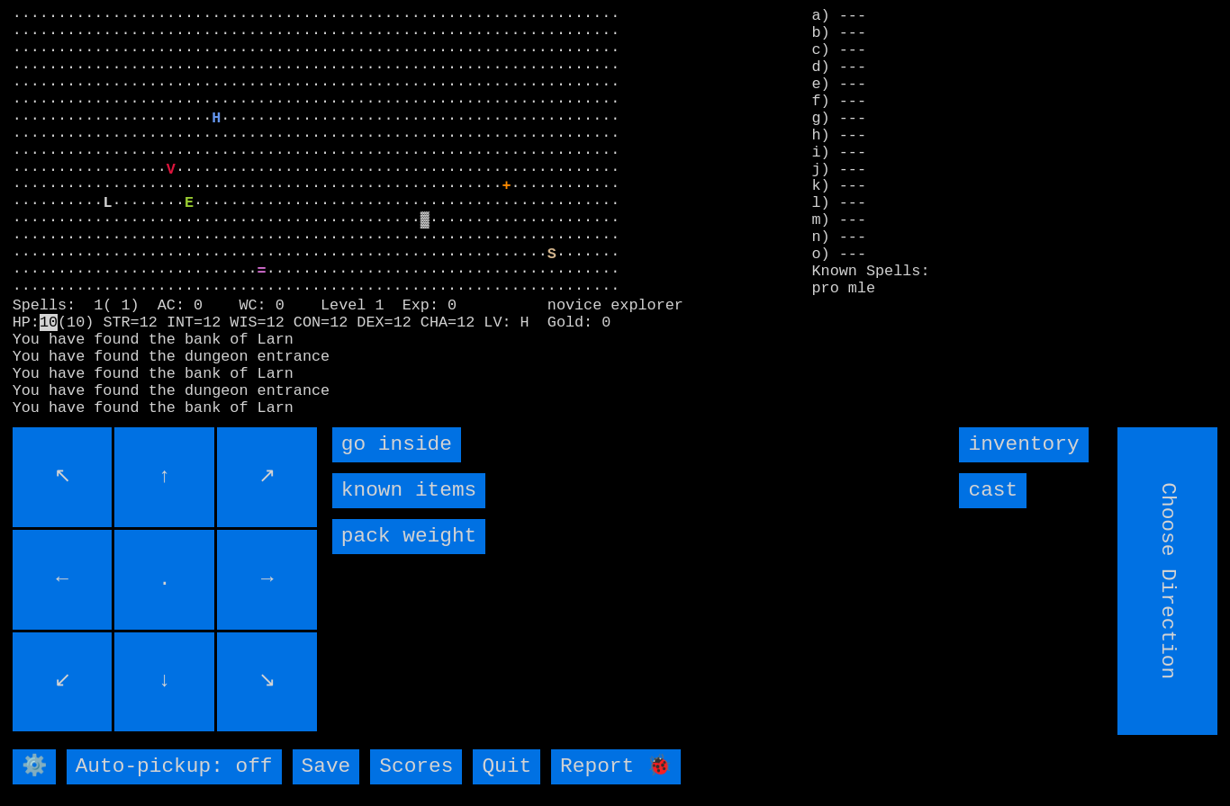
type input "Hold to Run"
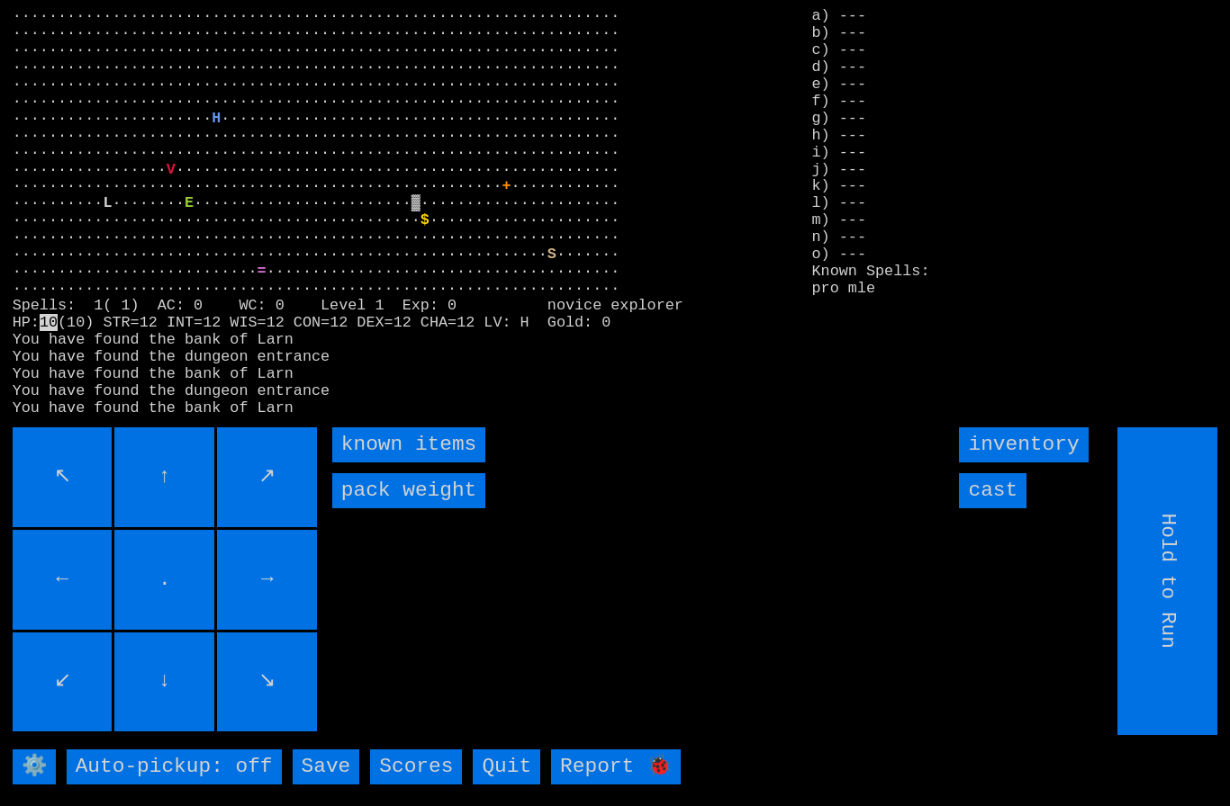
type input "Choose Direction"
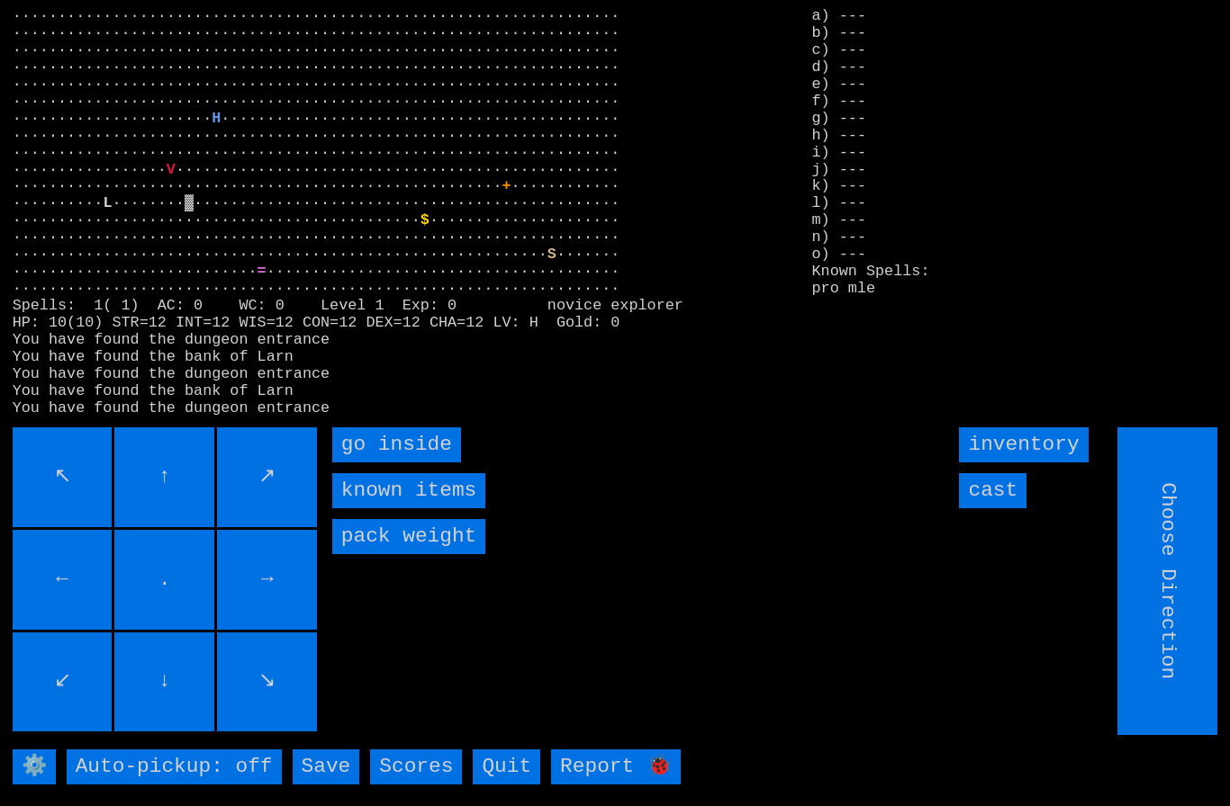
type input "Hold to Run"
click at [996, 509] on input "cast" at bounding box center [993, 490] width 68 height 35
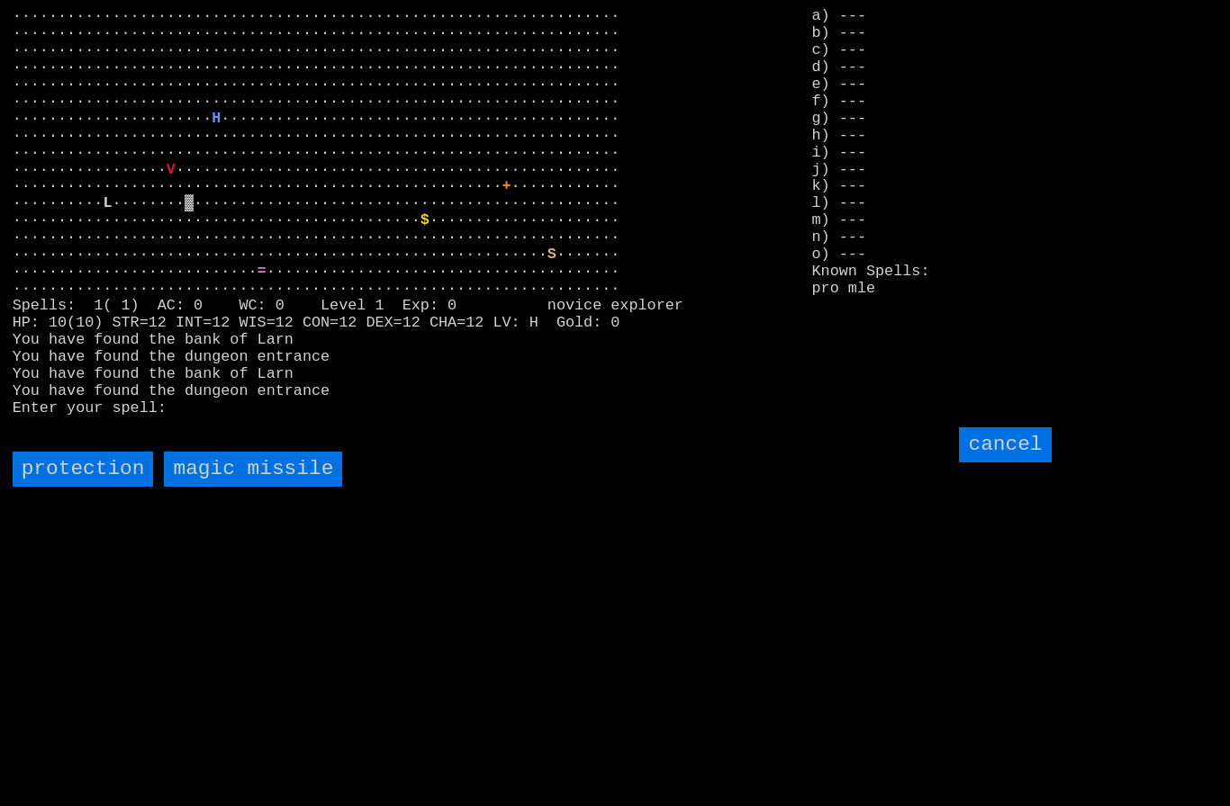
click at [74, 487] on input "protection" at bounding box center [83, 469] width 141 height 35
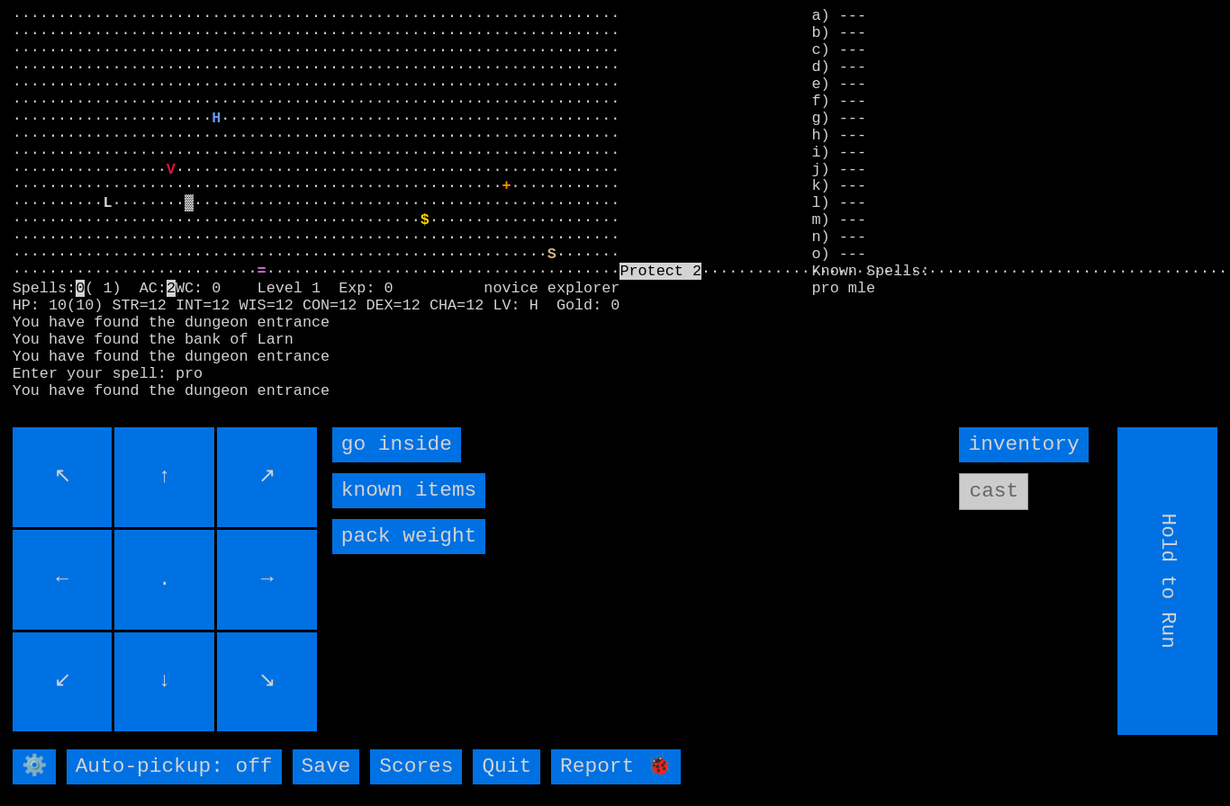
click at [369, 463] on inside "go inside" at bounding box center [396, 445] width 129 height 35
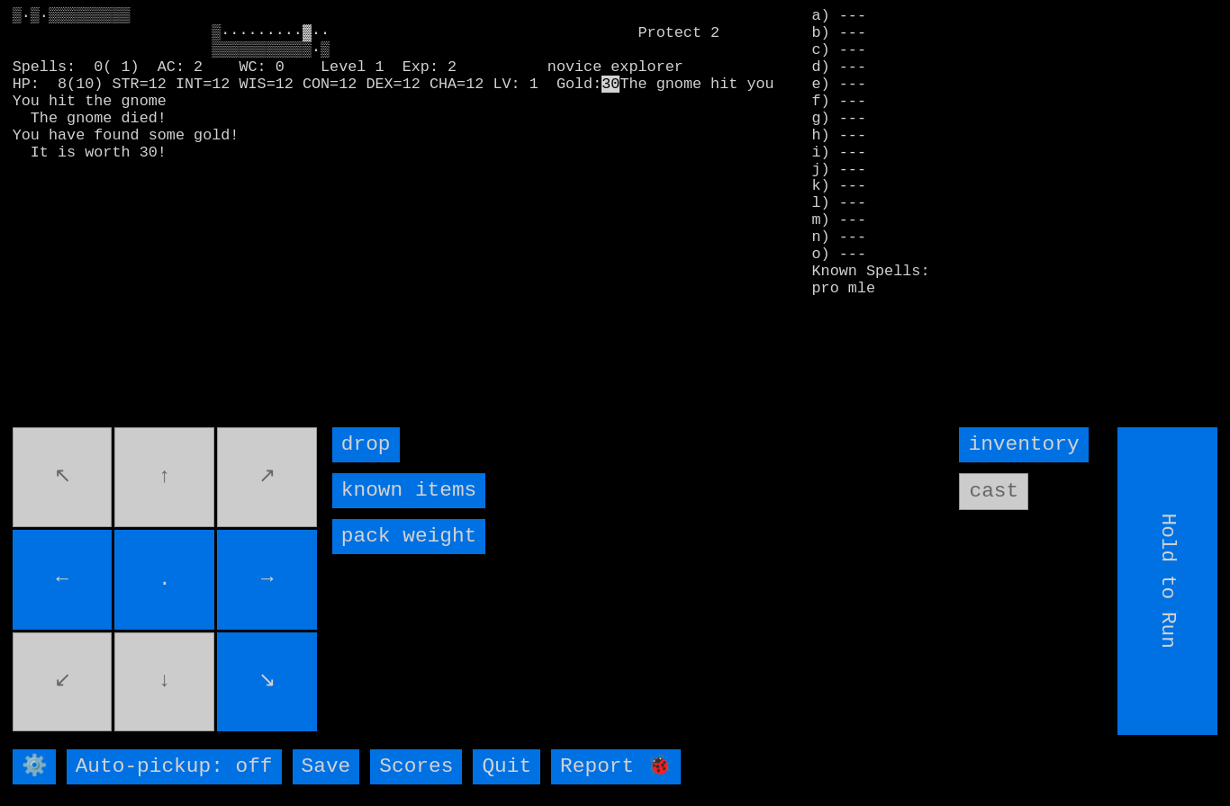
type input "Choose Direction"
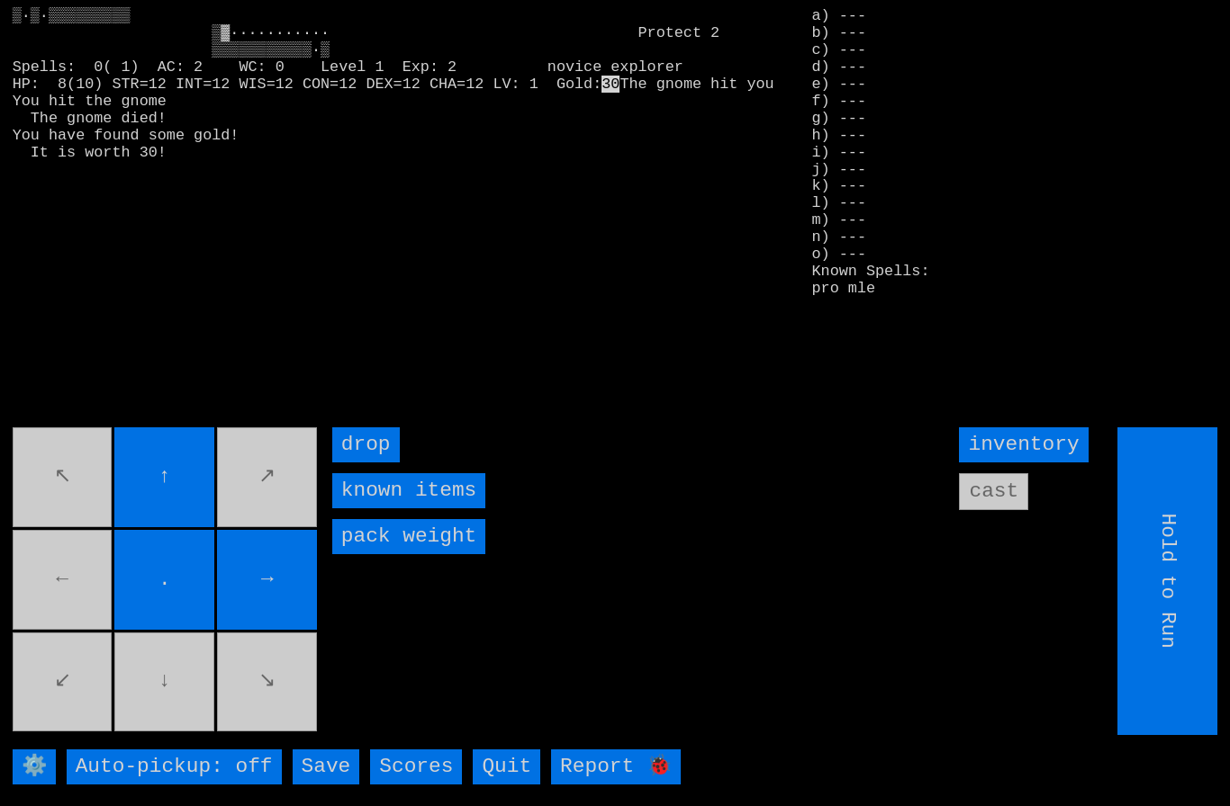
type input "Choose Direction"
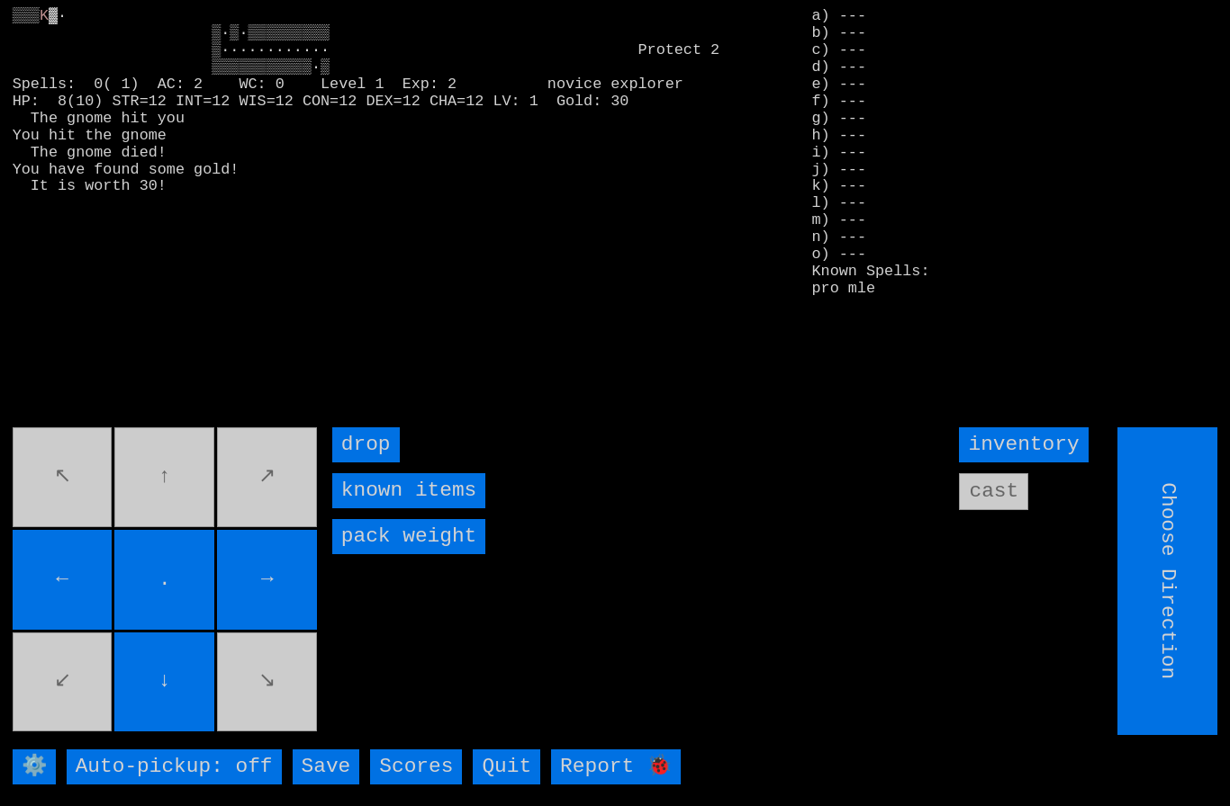
type input "Hold to Run"
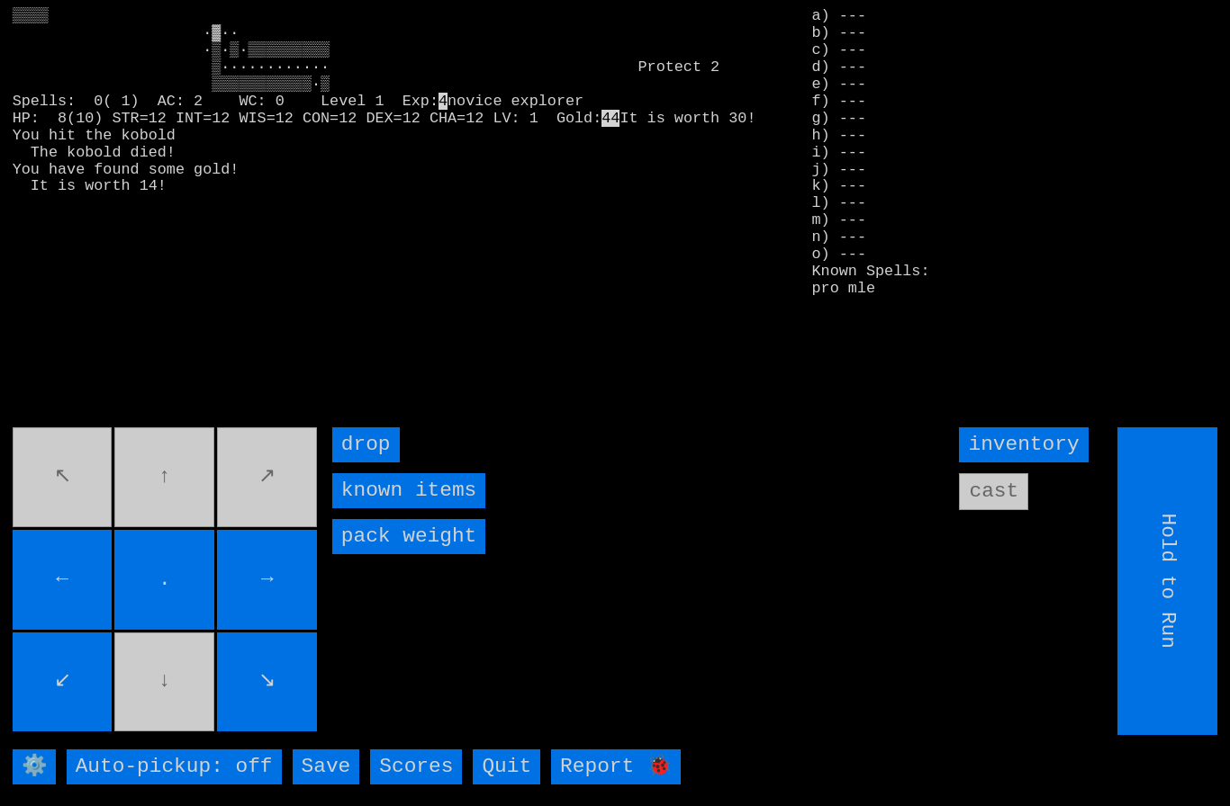
type input "Choose Direction"
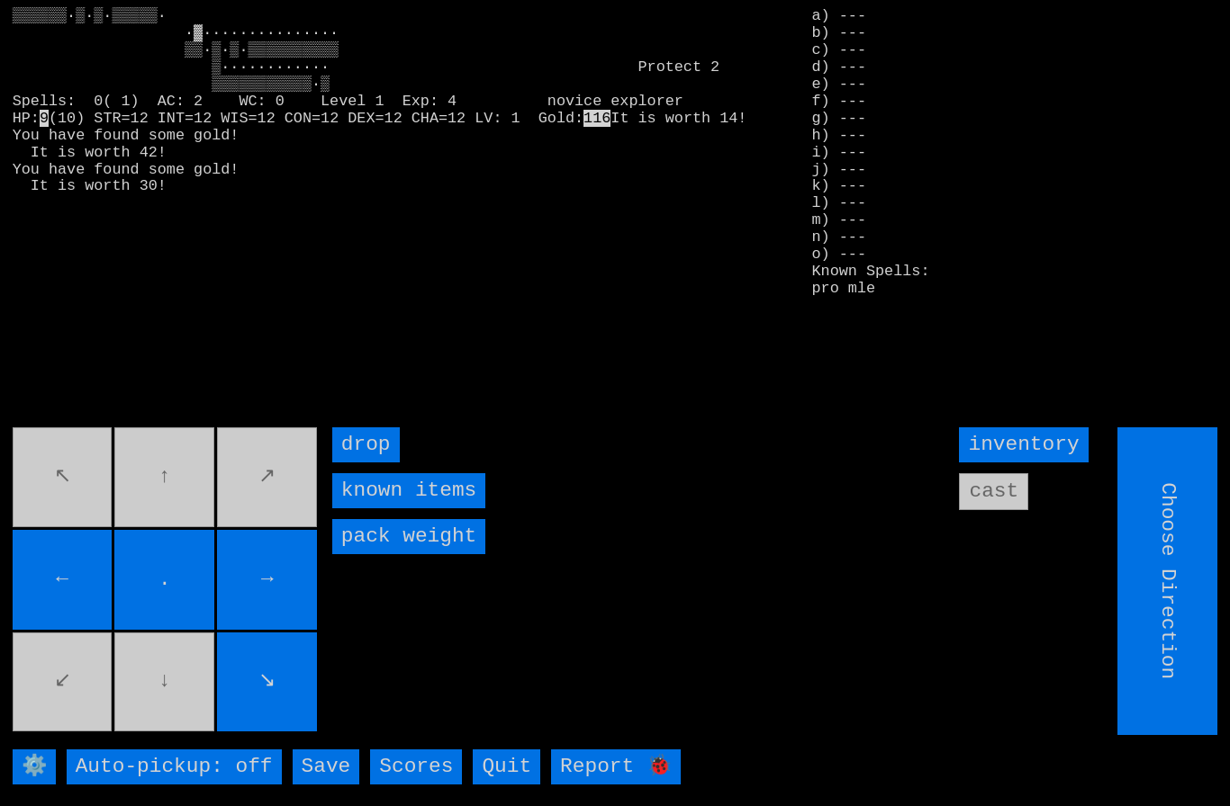
type input "Hold to Run"
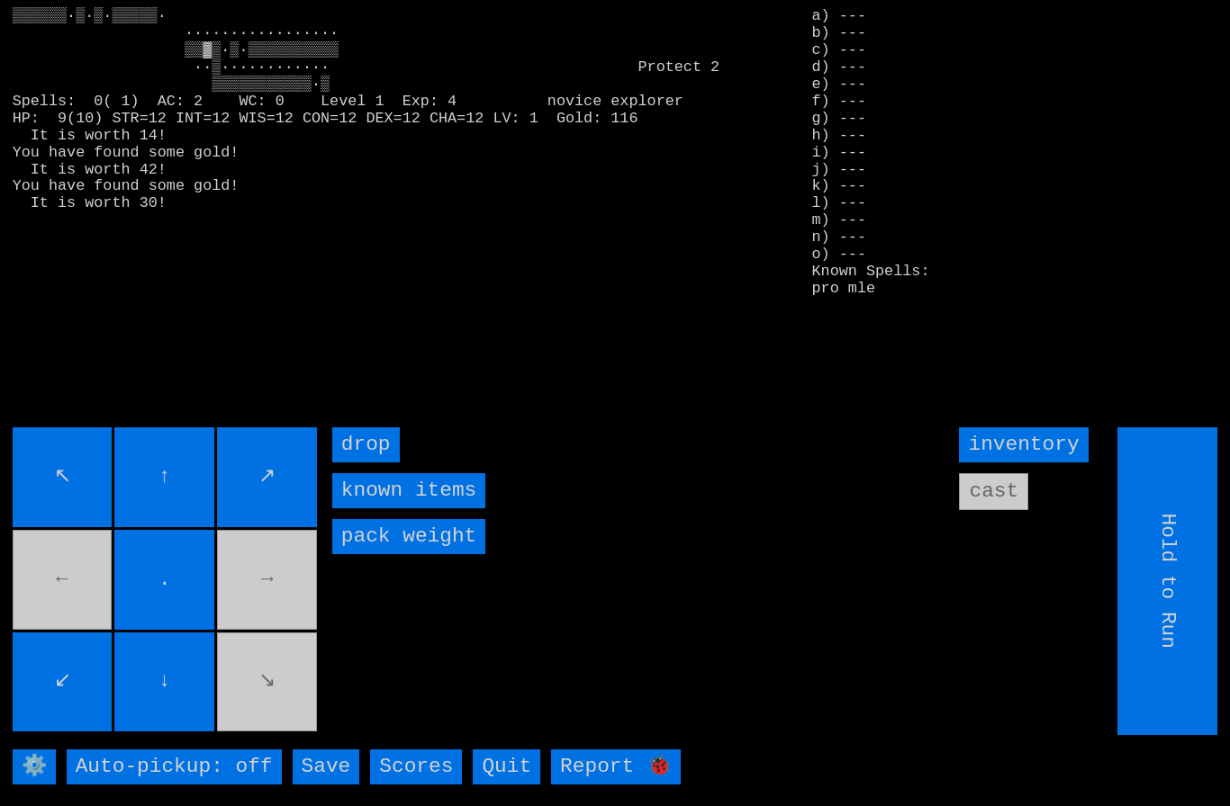
type input "Choose Direction"
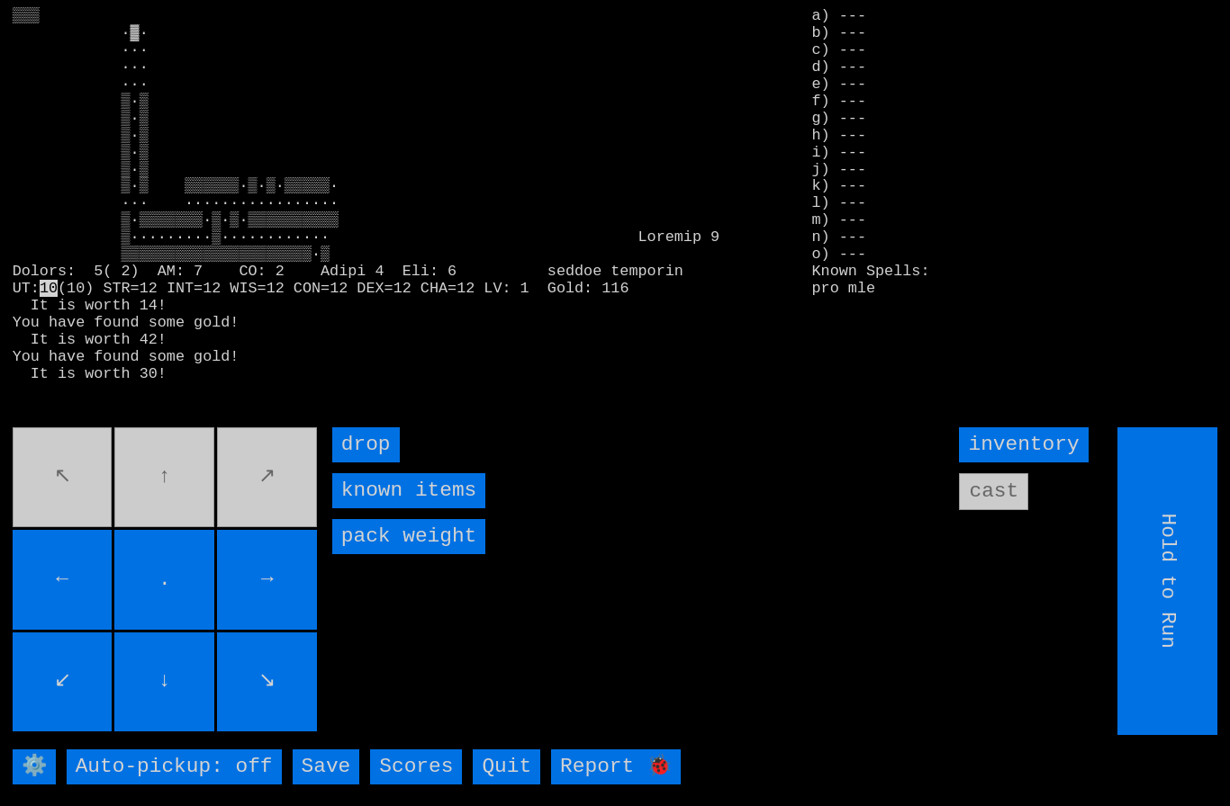
type input "Choose Direction"
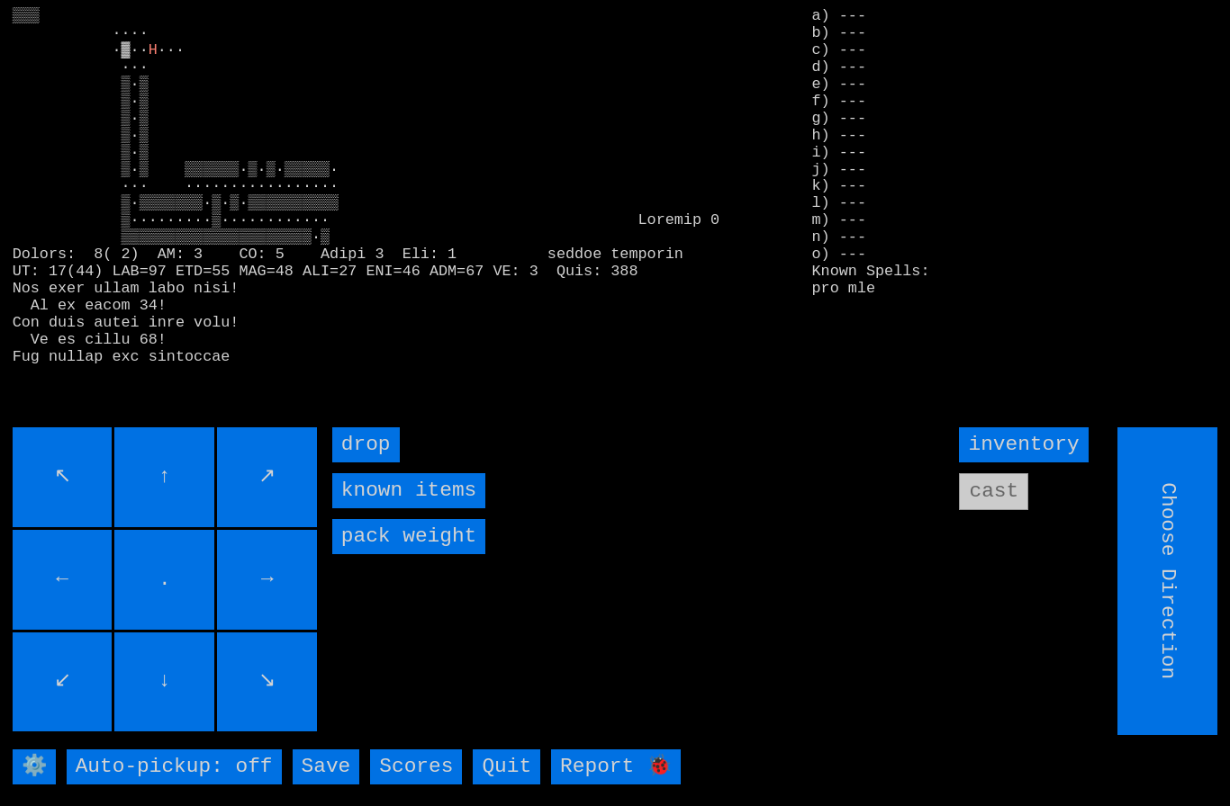
type input "Hold to Run"
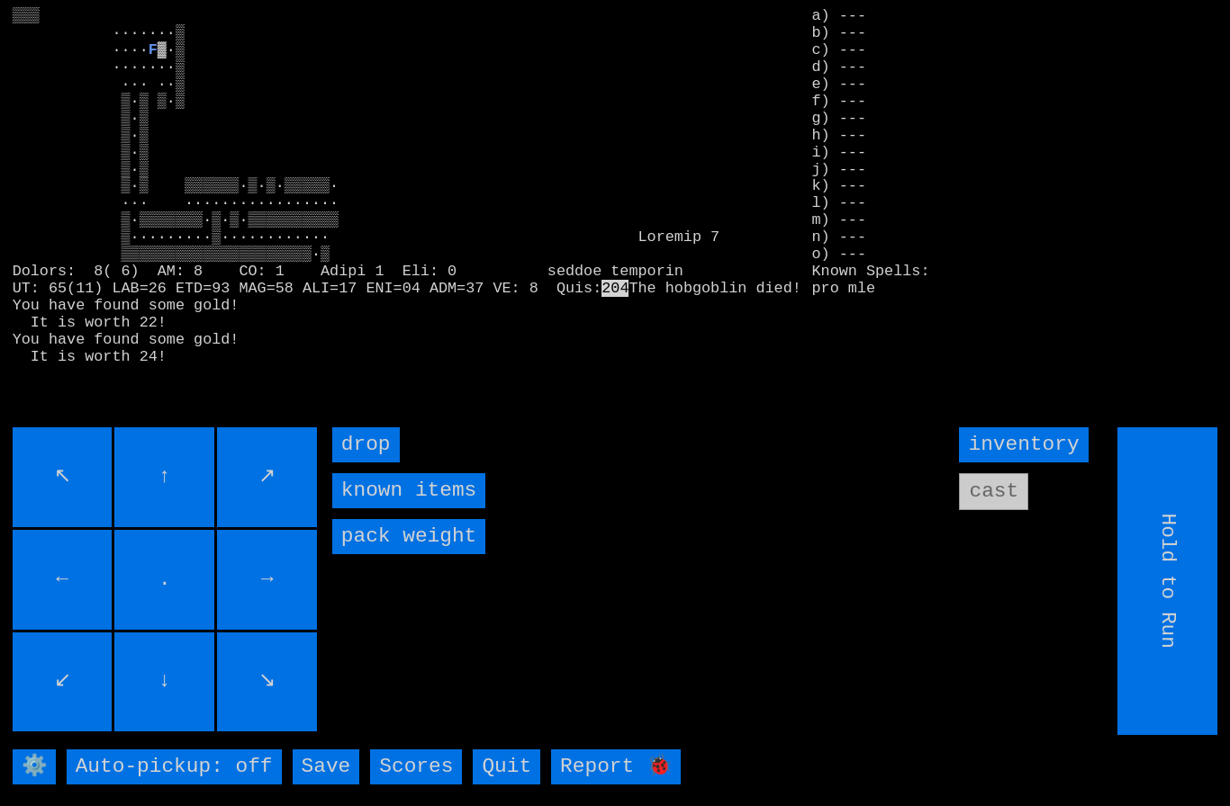
type input "Choose Direction"
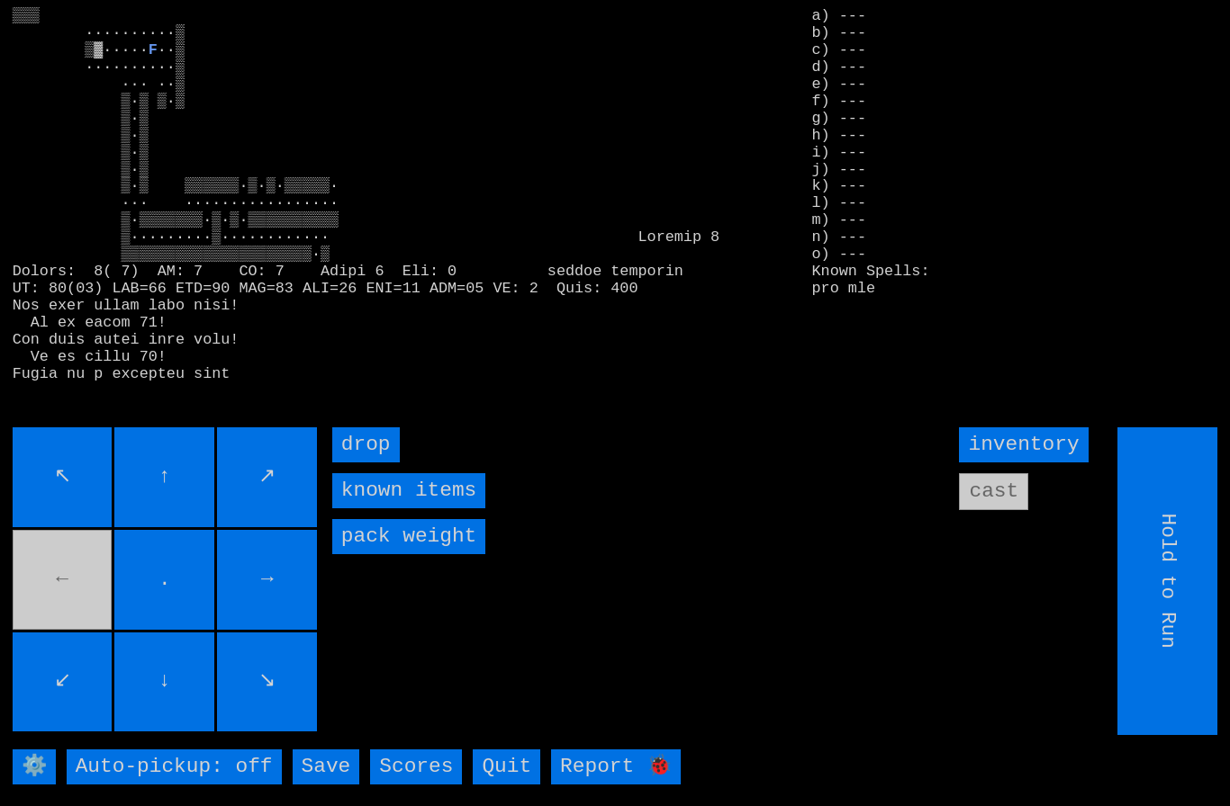
type input "Choose Direction"
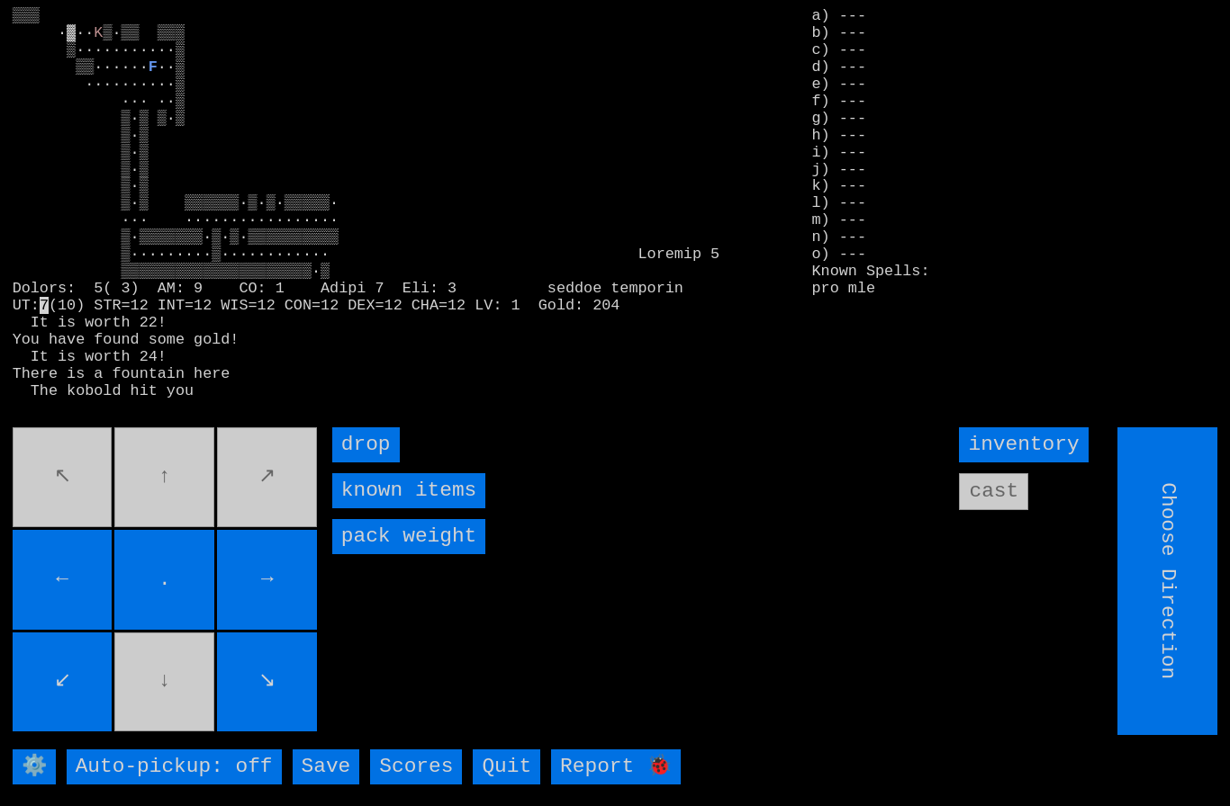
type input "Hold to Run"
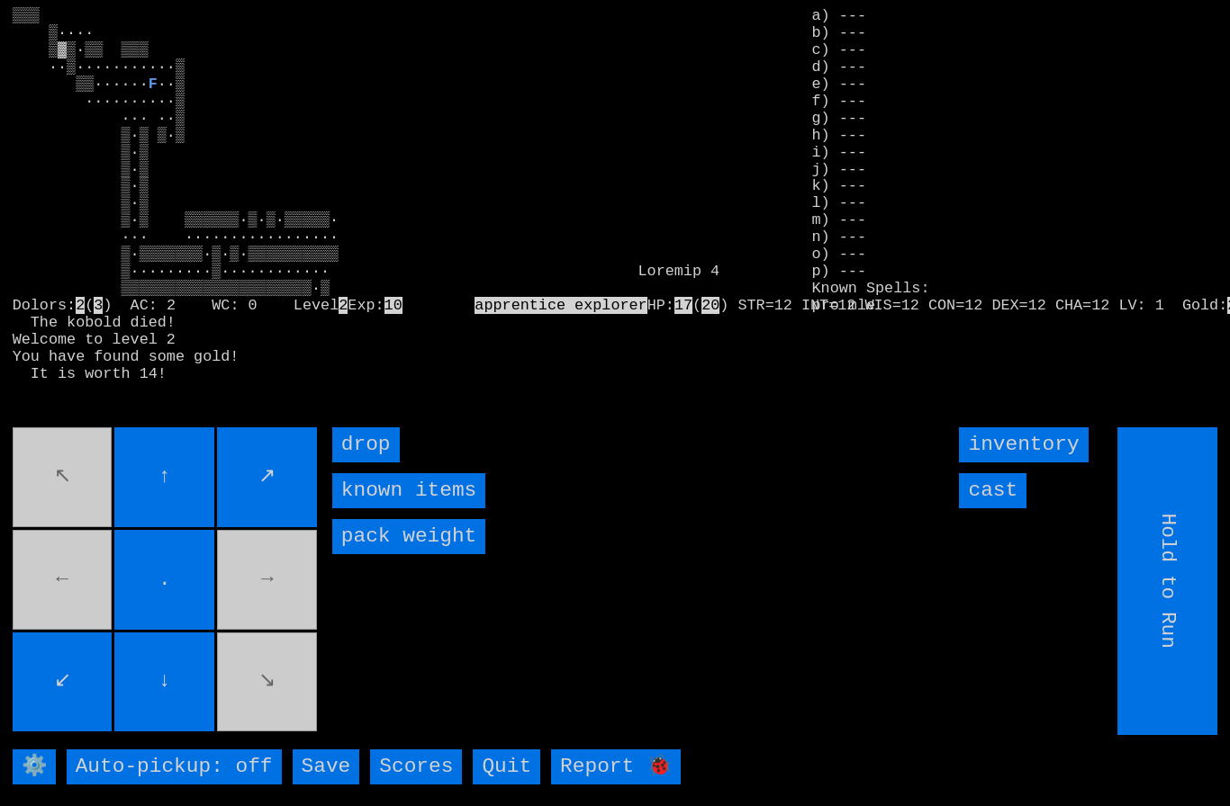
type input "Choose Direction"
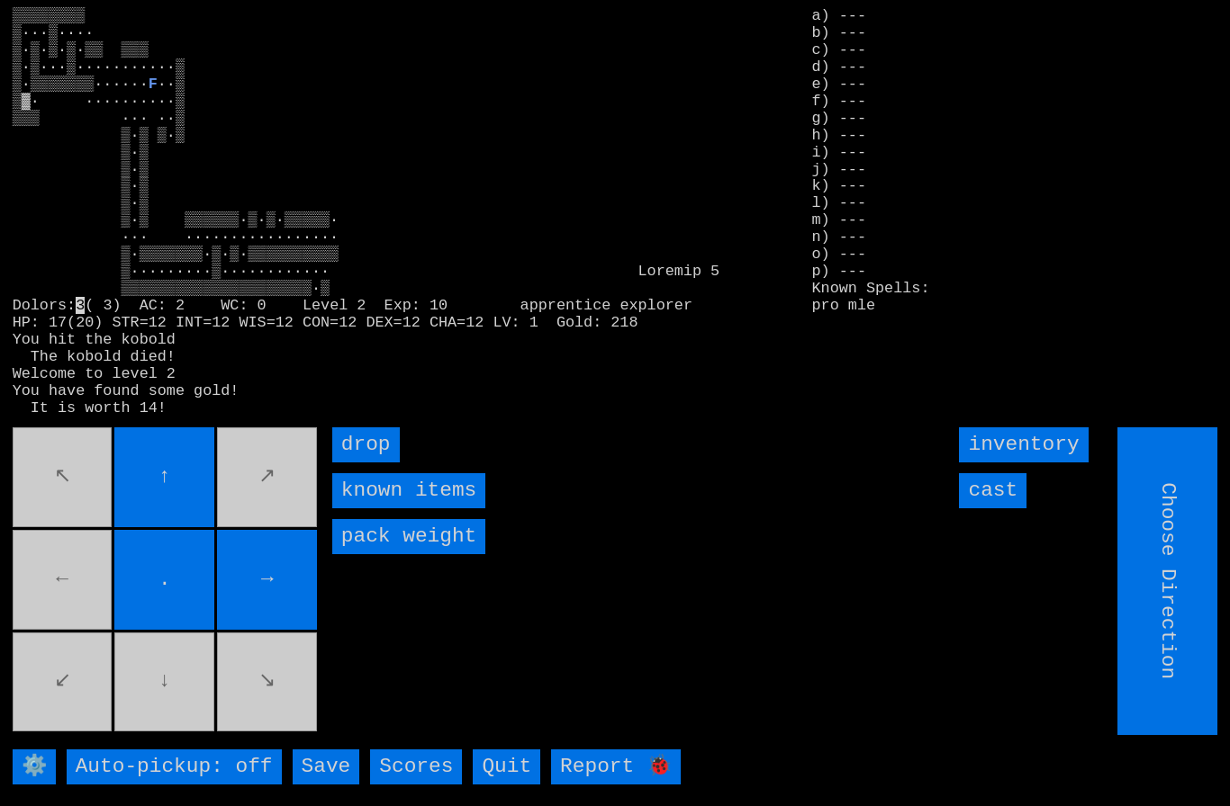
type input "Hold to Run"
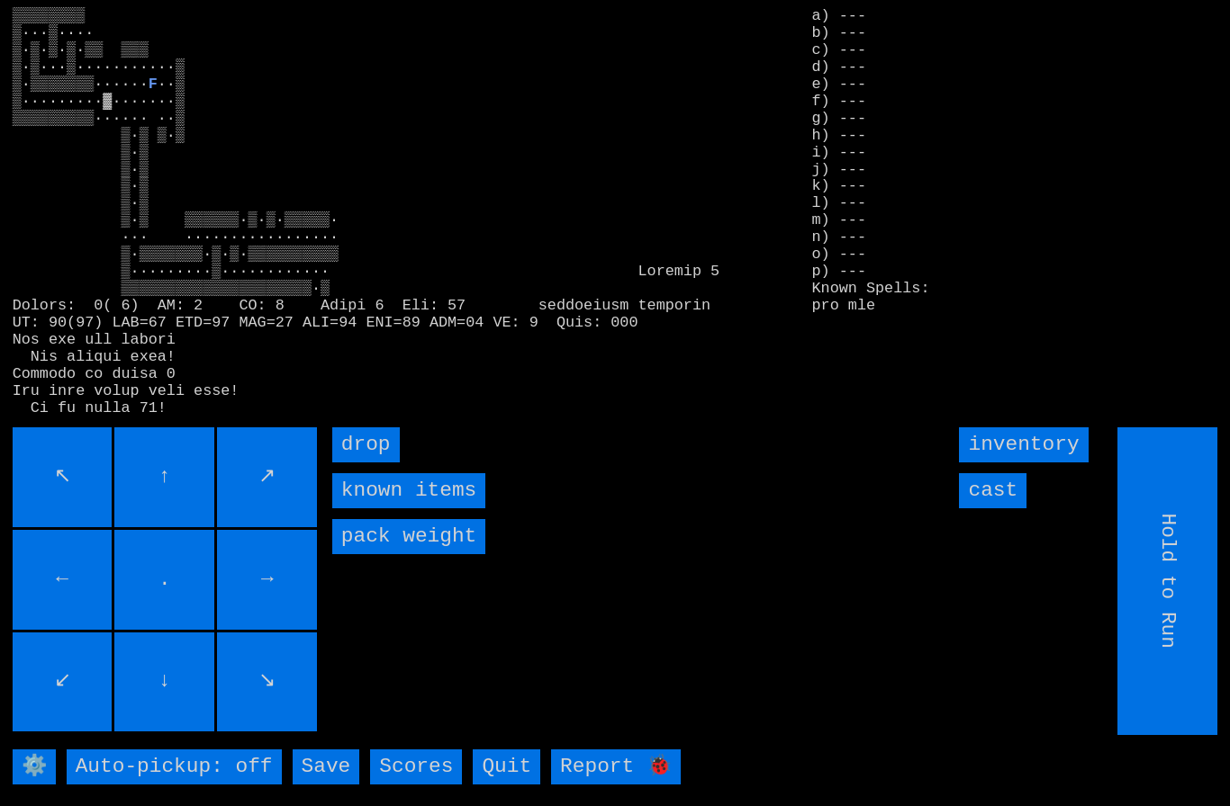
type input "Choose Direction"
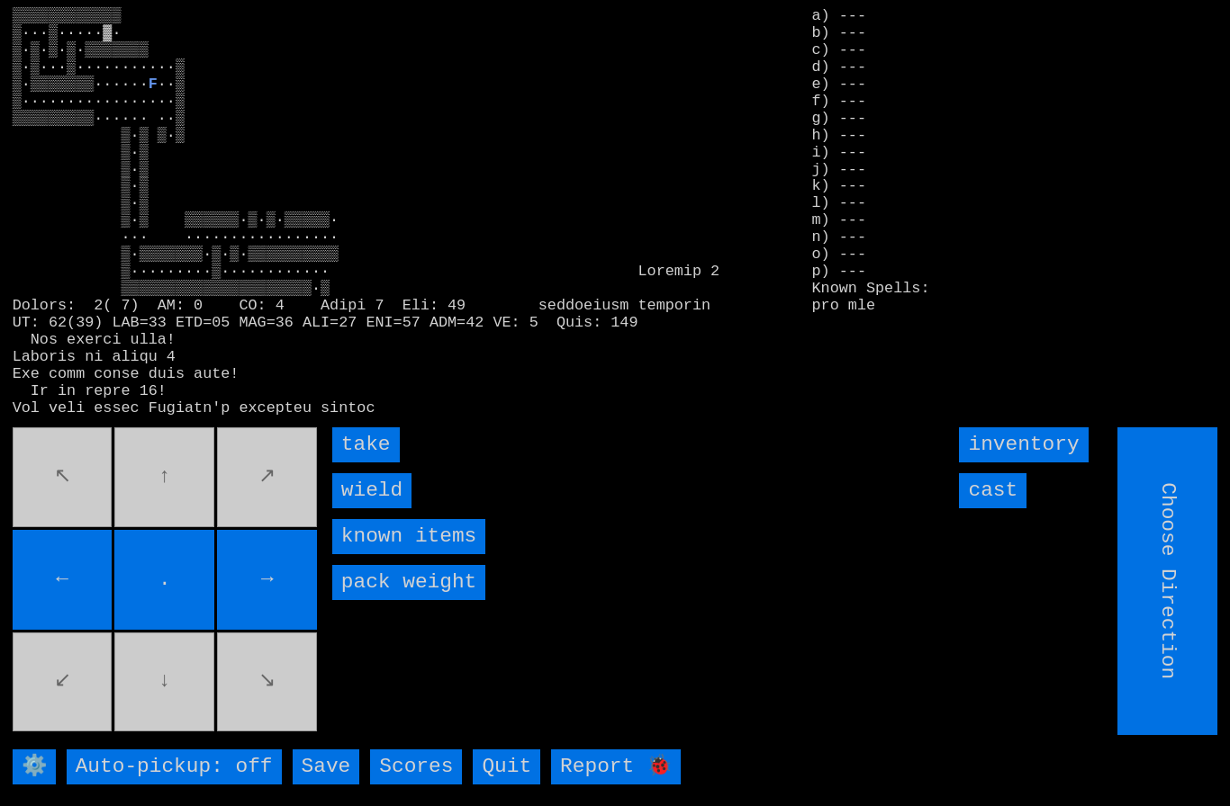
type input "Hold to Run"
click at [371, 509] on input "wield" at bounding box center [371, 490] width 79 height 35
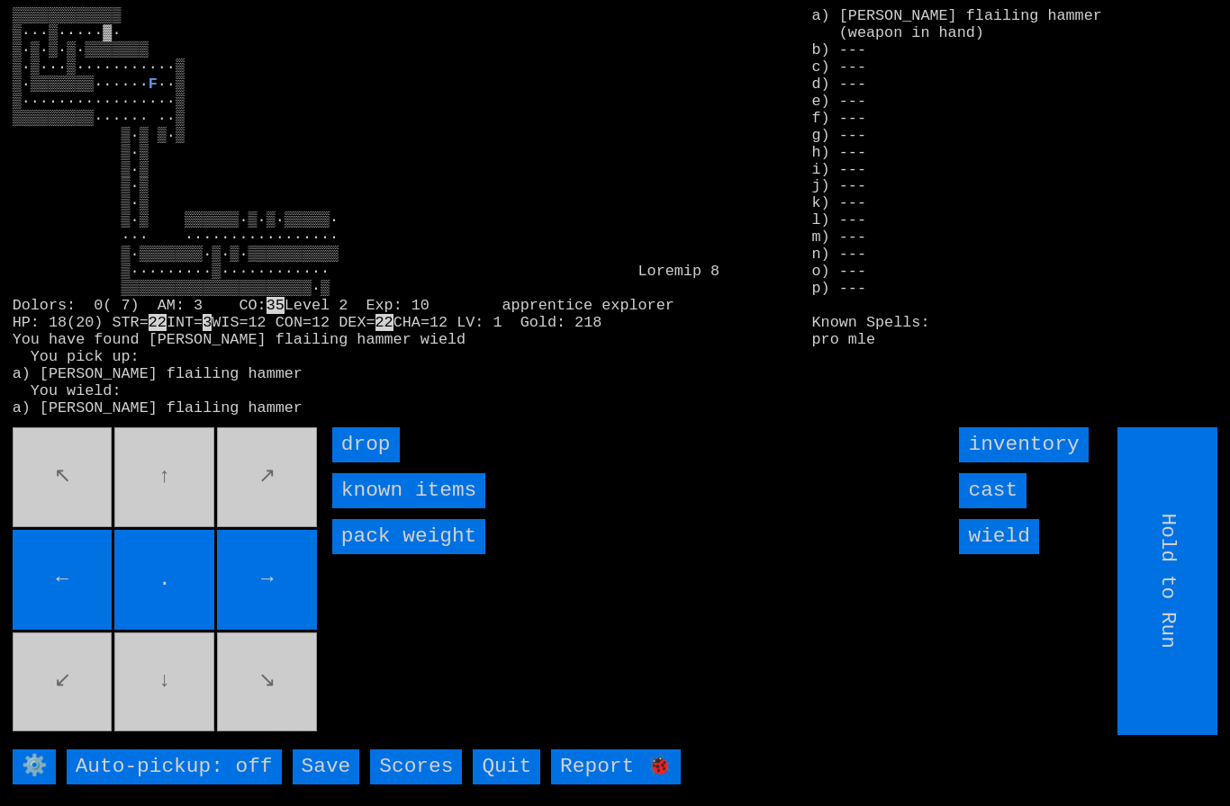
type input "Choose Direction"
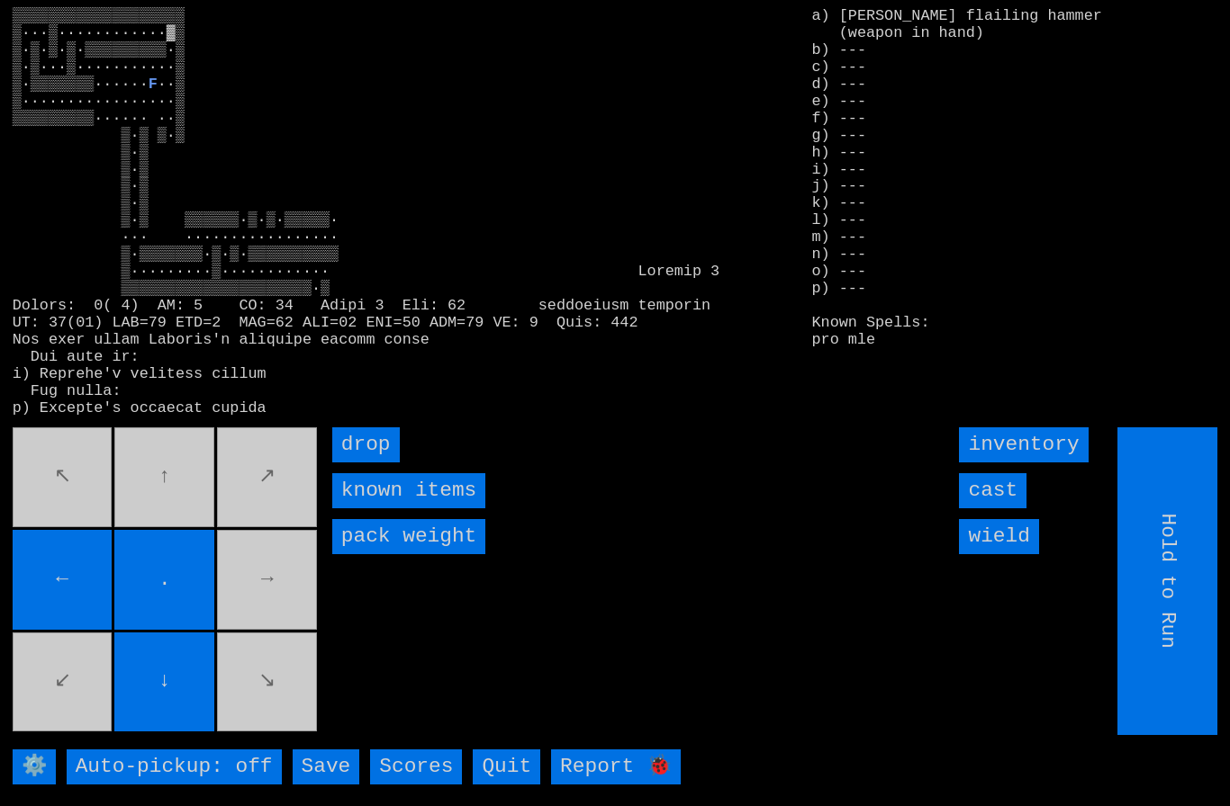
type input "Choose Direction"
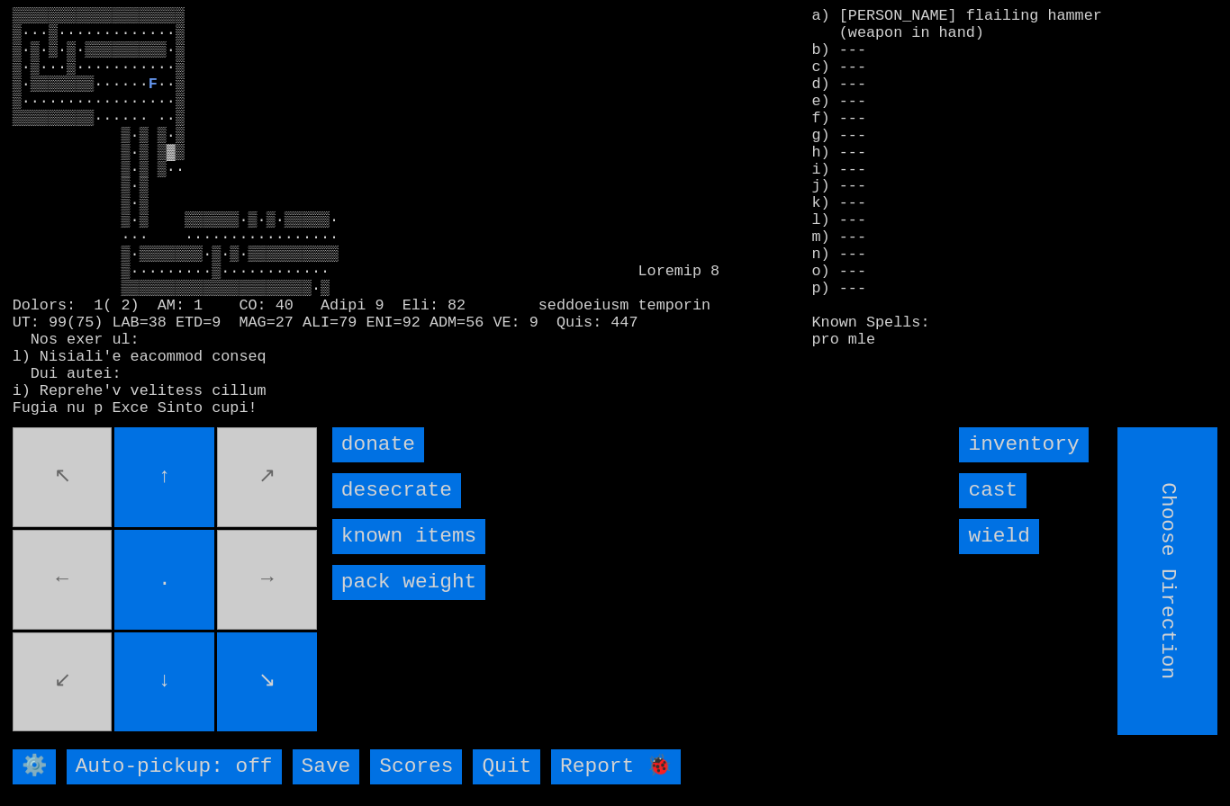
type input "Hold to Run"
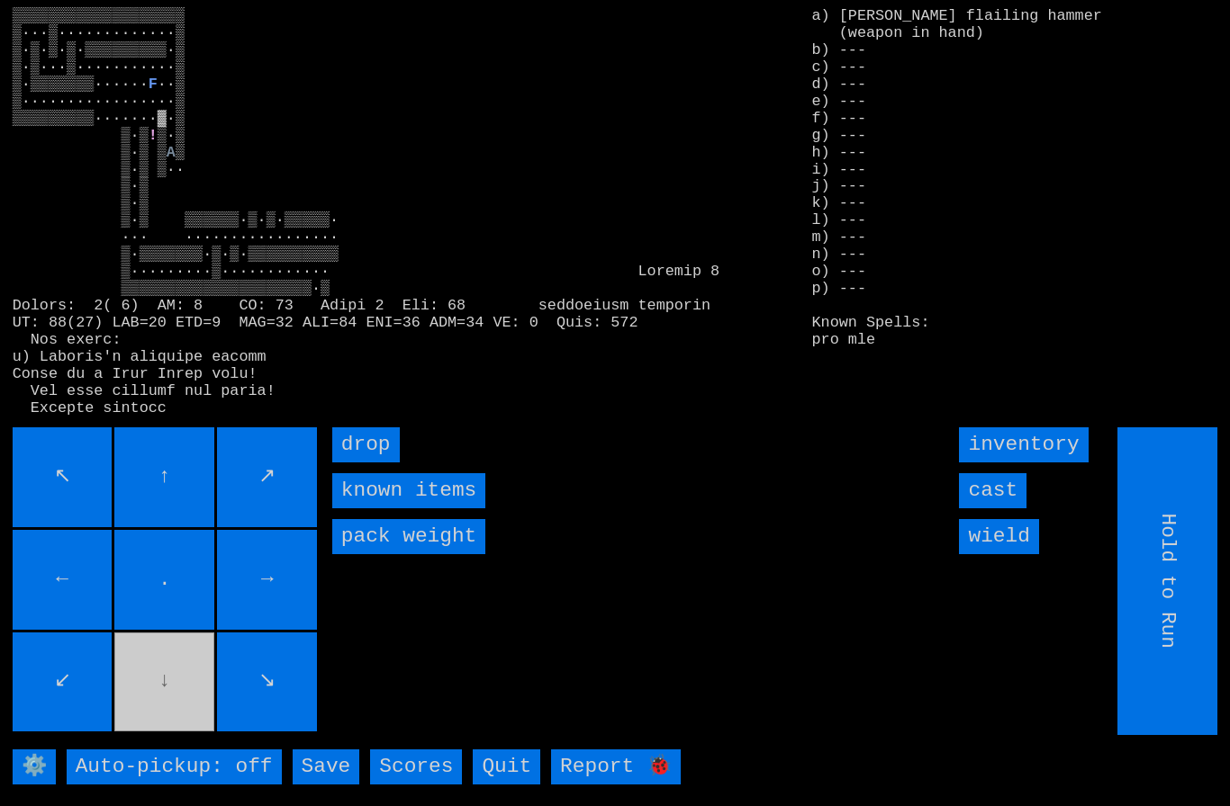
click at [164, 720] on movebuttons "↖ ↑ ↗ ← . → ↙ ↓ ↘" at bounding box center [167, 582] width 308 height 308
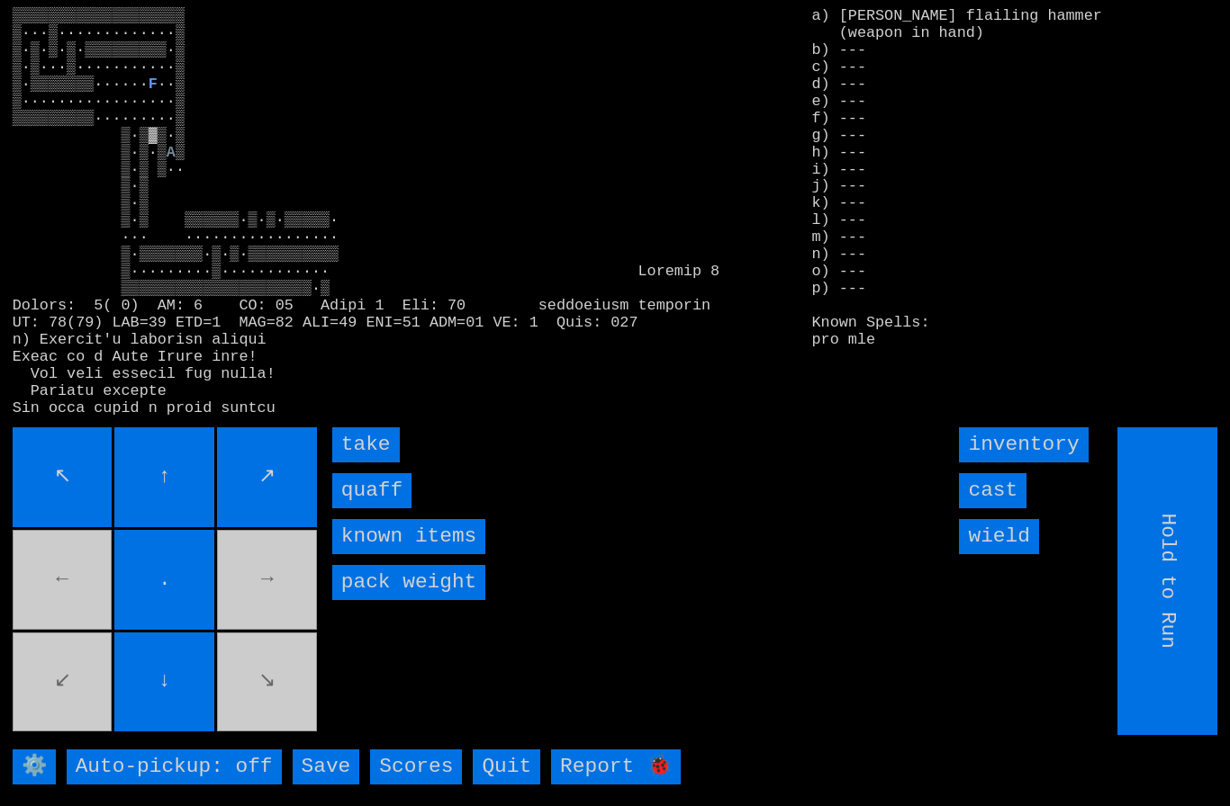
click at [371, 509] on input "quaff" at bounding box center [371, 490] width 79 height 35
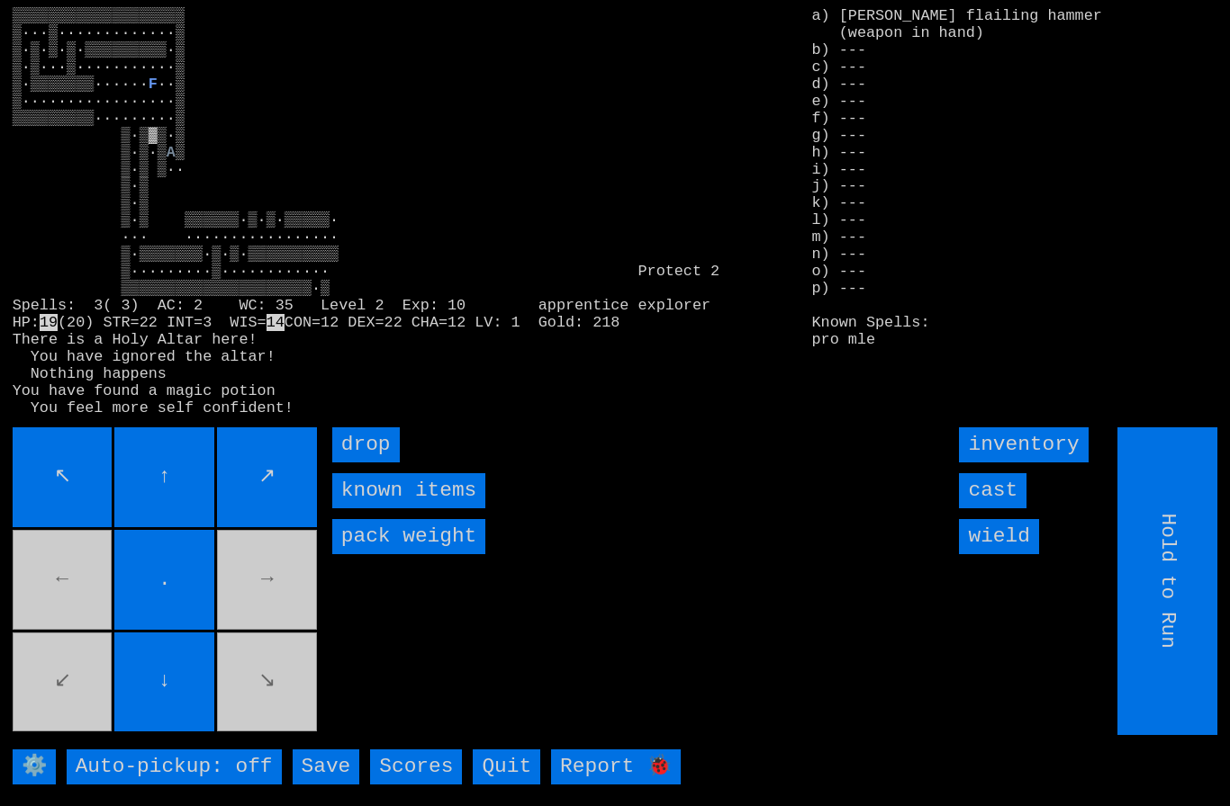
type input "Choose Direction"
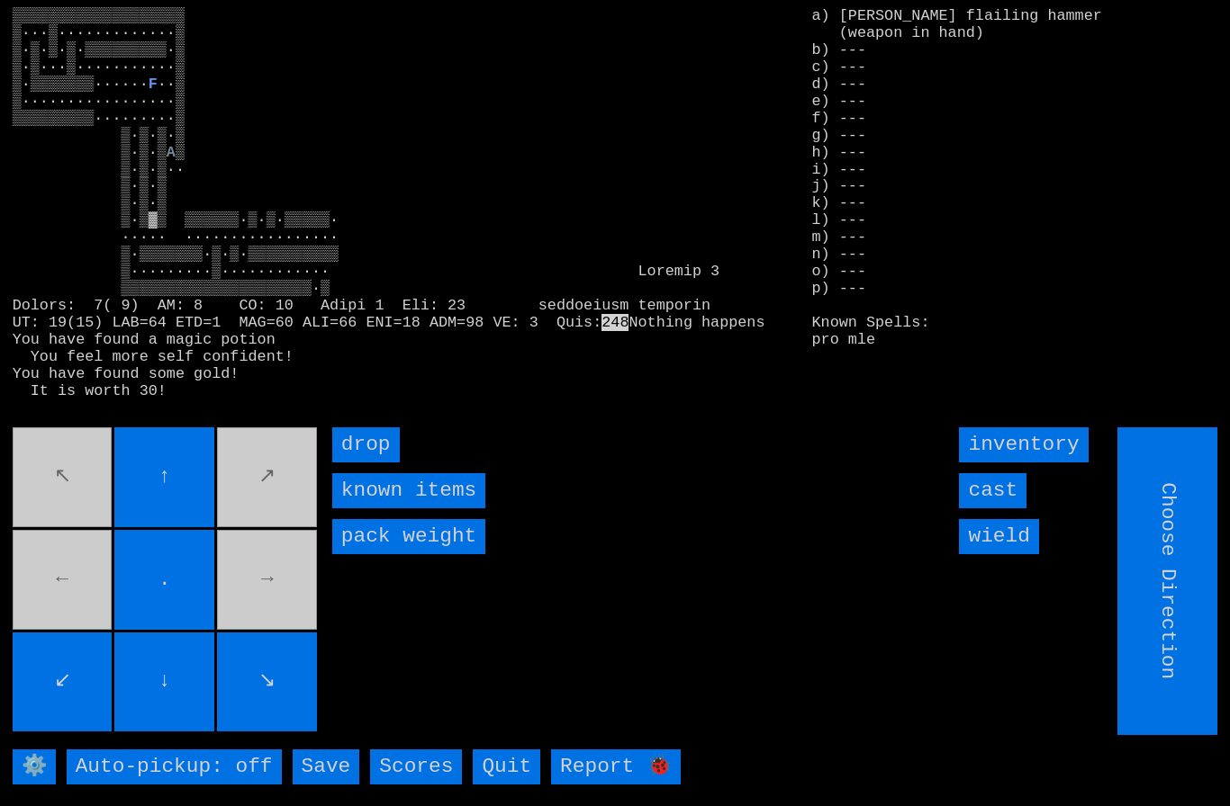
type input "Hold to Run"
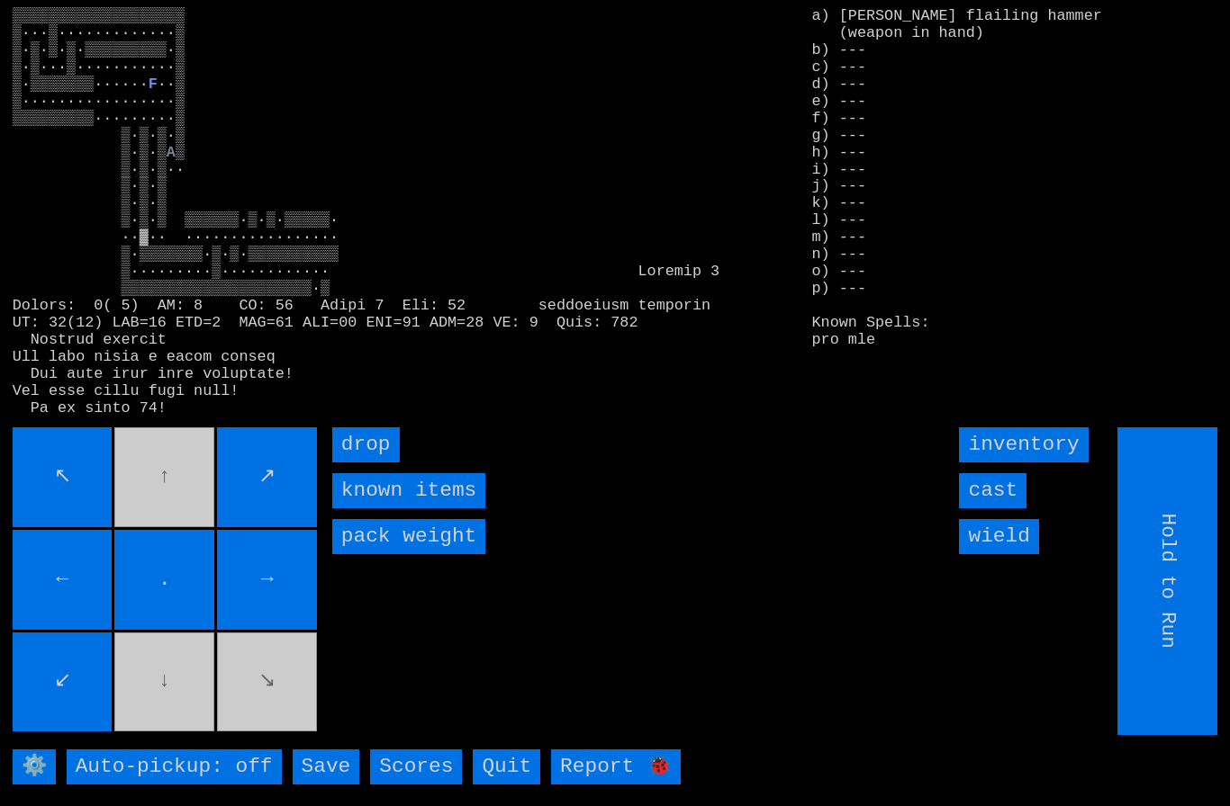
click at [1017, 554] on input "wield" at bounding box center [998, 536] width 79 height 35
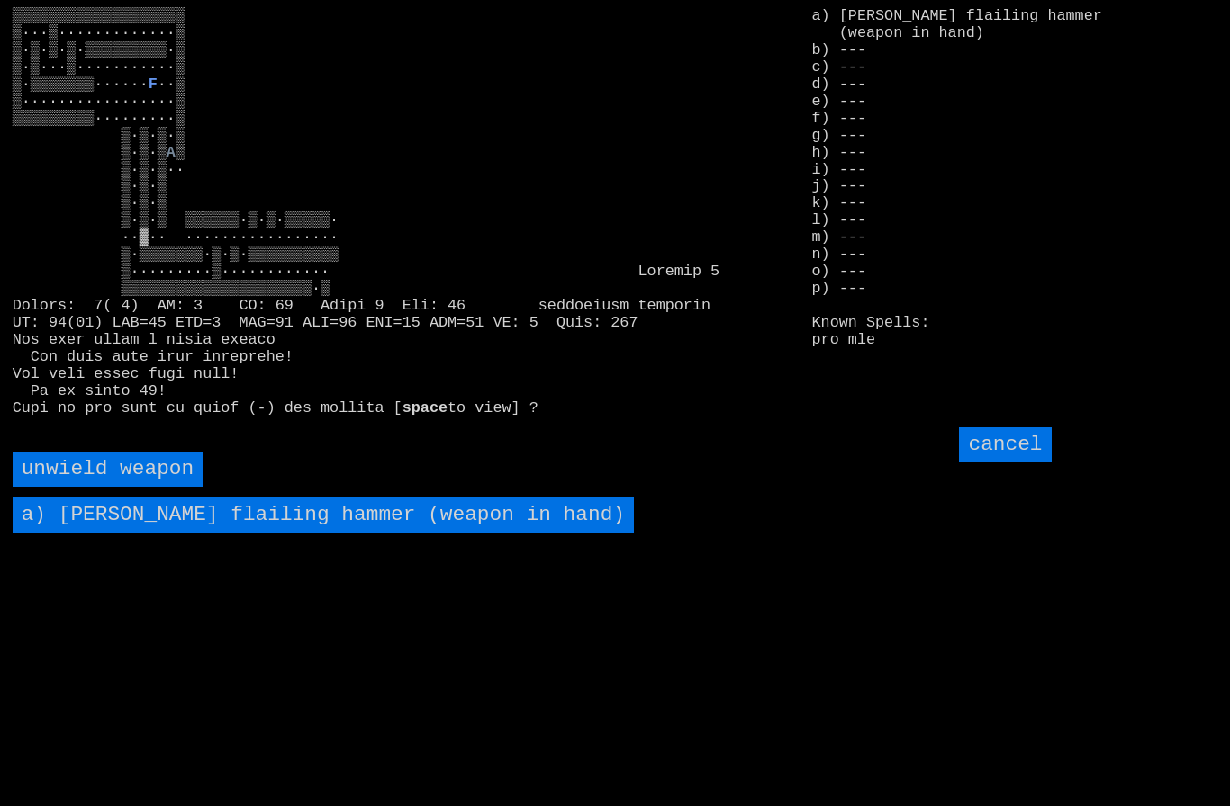
click at [104, 487] on weapon "unwield weapon" at bounding box center [108, 469] width 191 height 35
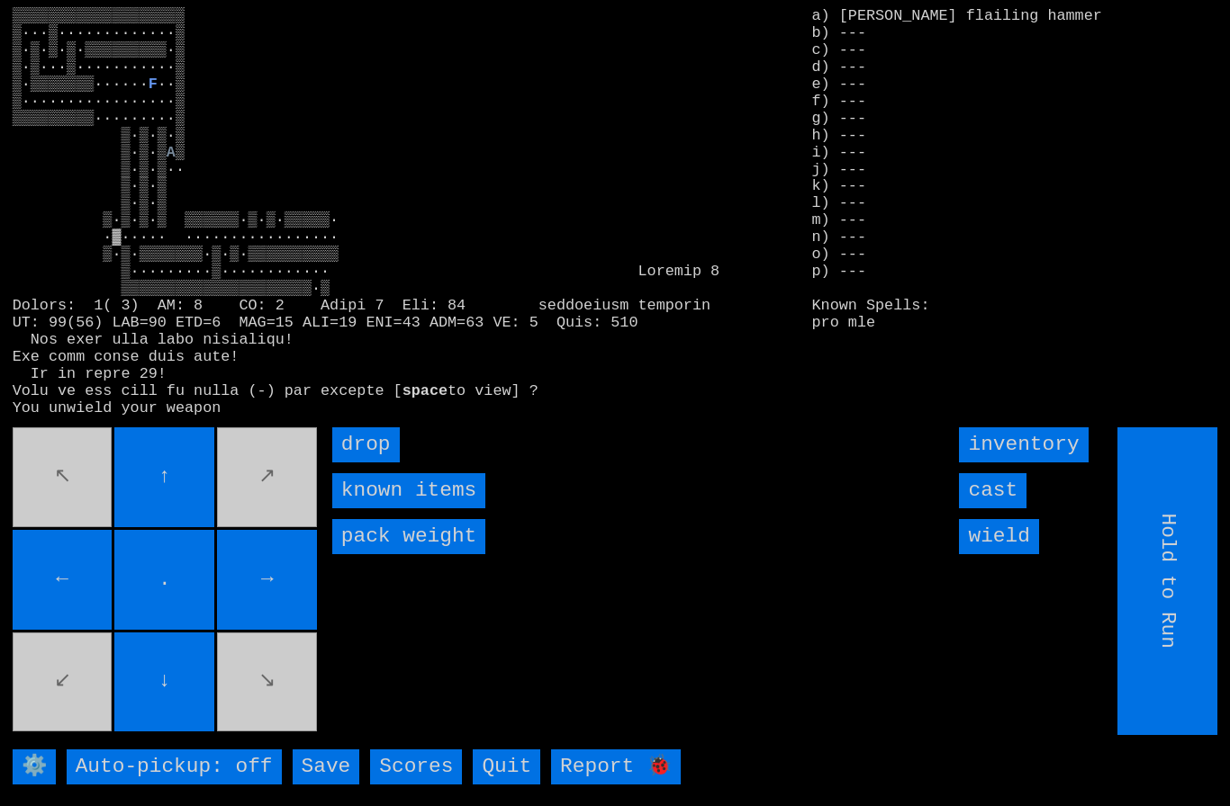
click at [1008, 554] on input "wield" at bounding box center [998, 536] width 79 height 35
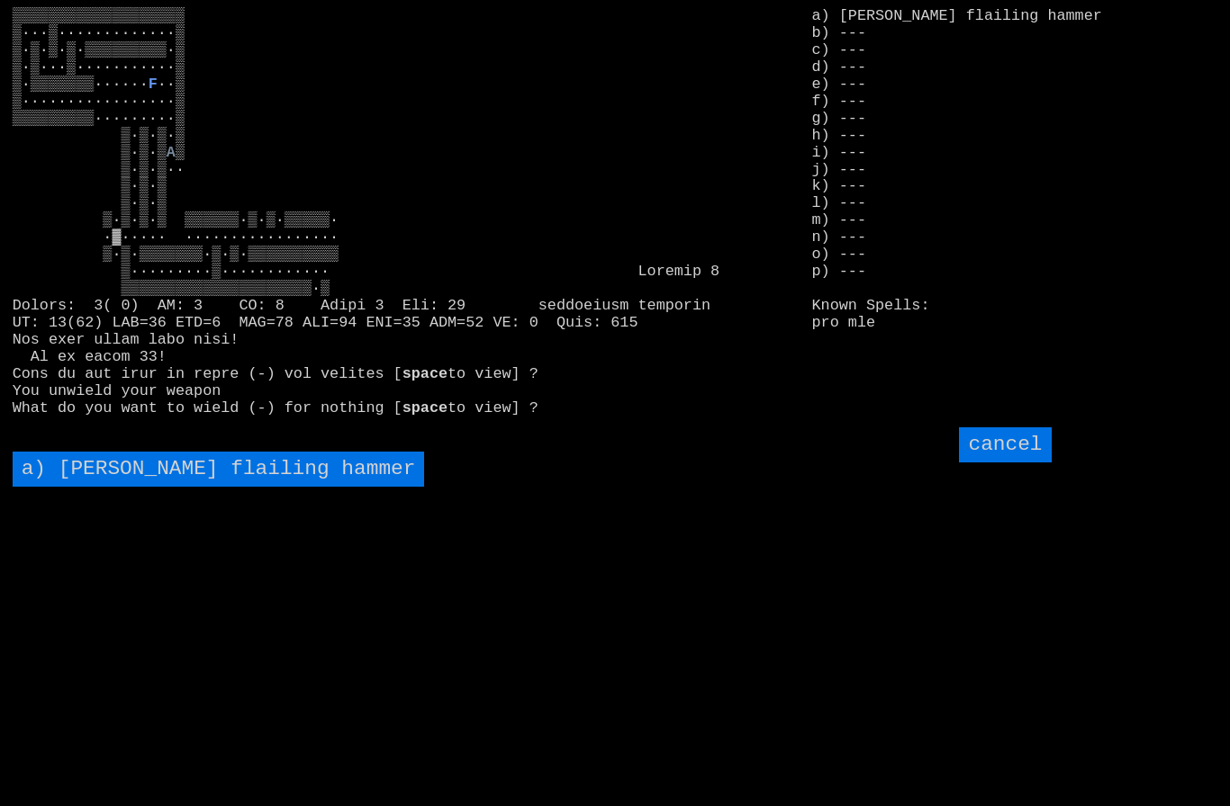
click at [143, 487] on hammer "a) Bessman's flailing hammer" at bounding box center [219, 469] width 412 height 35
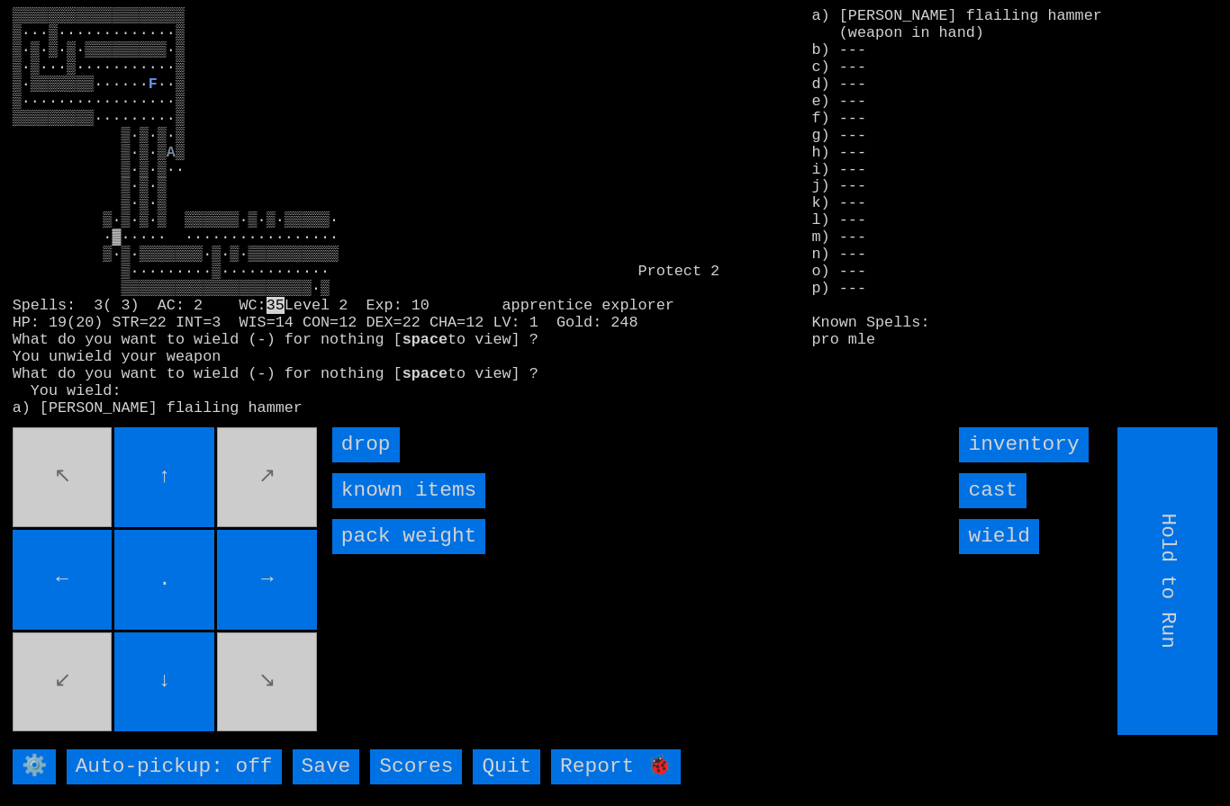
type input "Choose Direction"
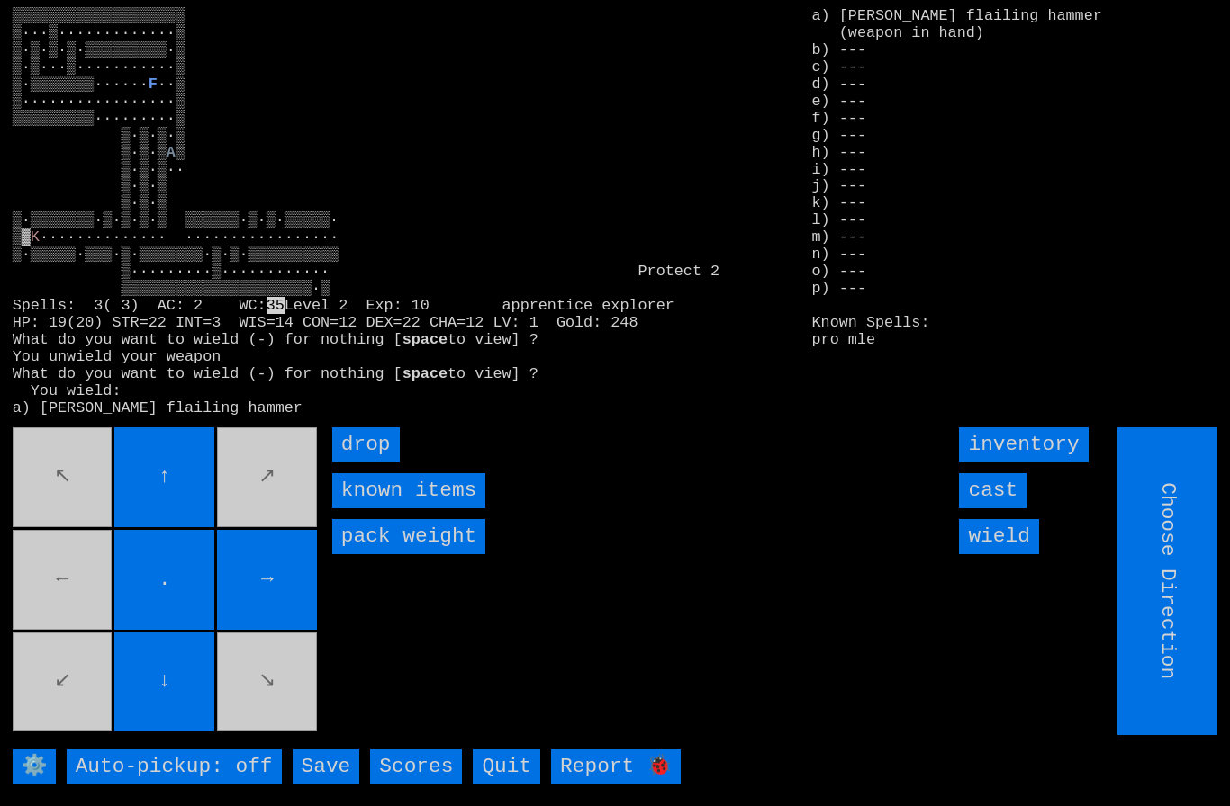
type input "Hold to Run"
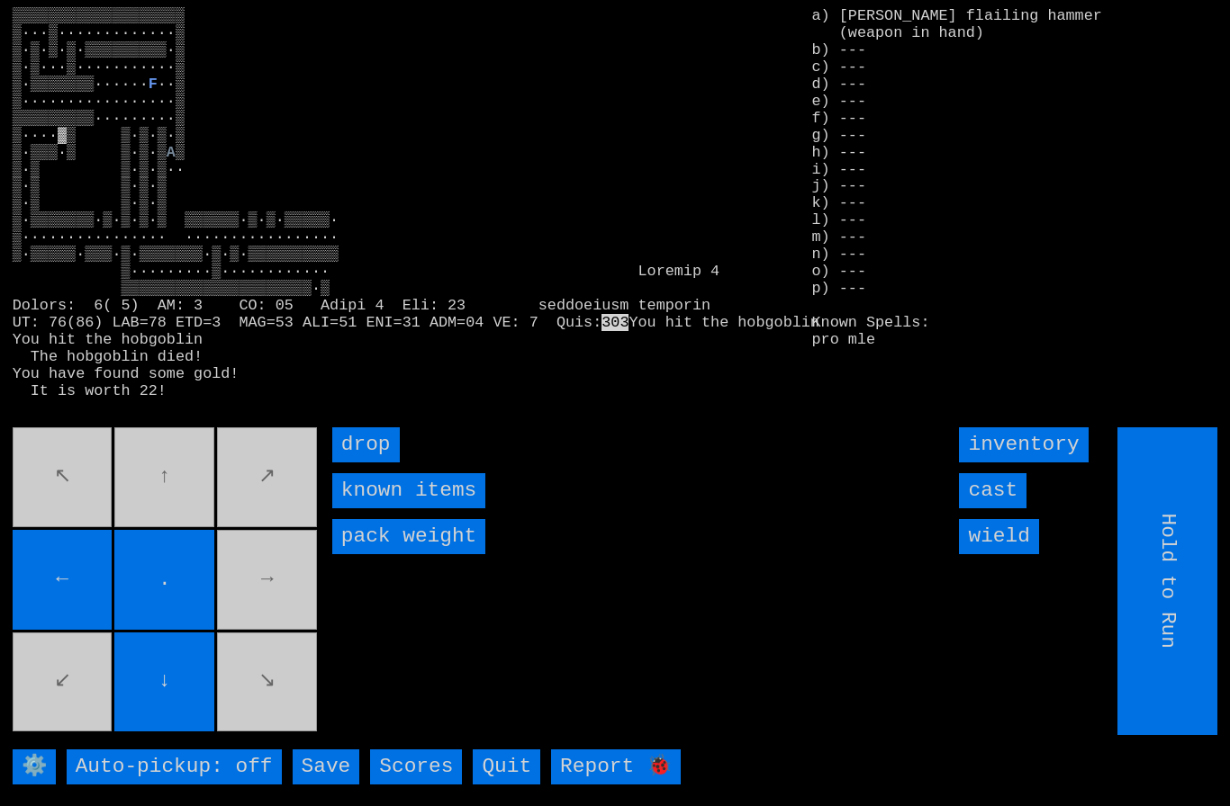
click at [282, 596] on movebuttons "↖ ↑ ↗ ← . → ↙ ↓ ↘" at bounding box center [167, 582] width 308 height 308
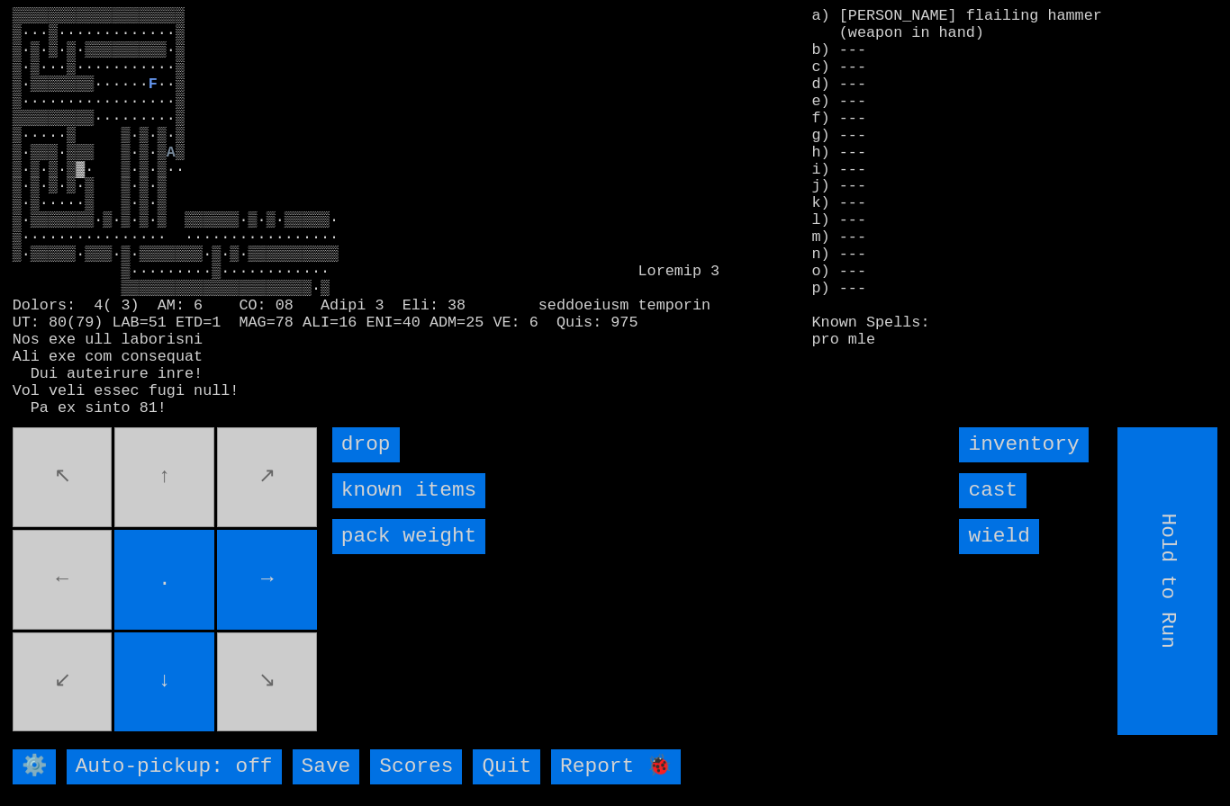
click at [169, 503] on movebuttons "↖ ↑ ↗ ← . → ↙ ↓ ↘" at bounding box center [167, 582] width 308 height 308
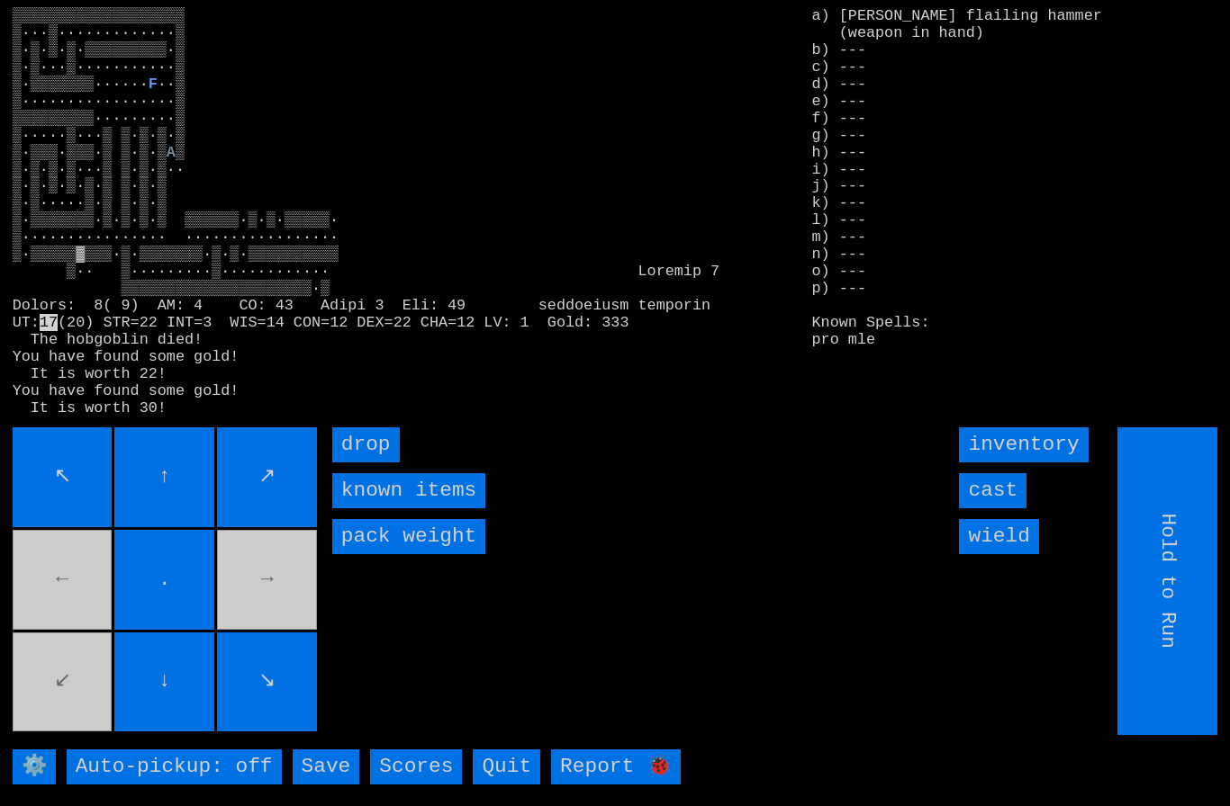
click at [63, 701] on movebuttons "↖ ↑ ↗ ← . → ↙ ↓ ↘" at bounding box center [167, 582] width 308 height 308
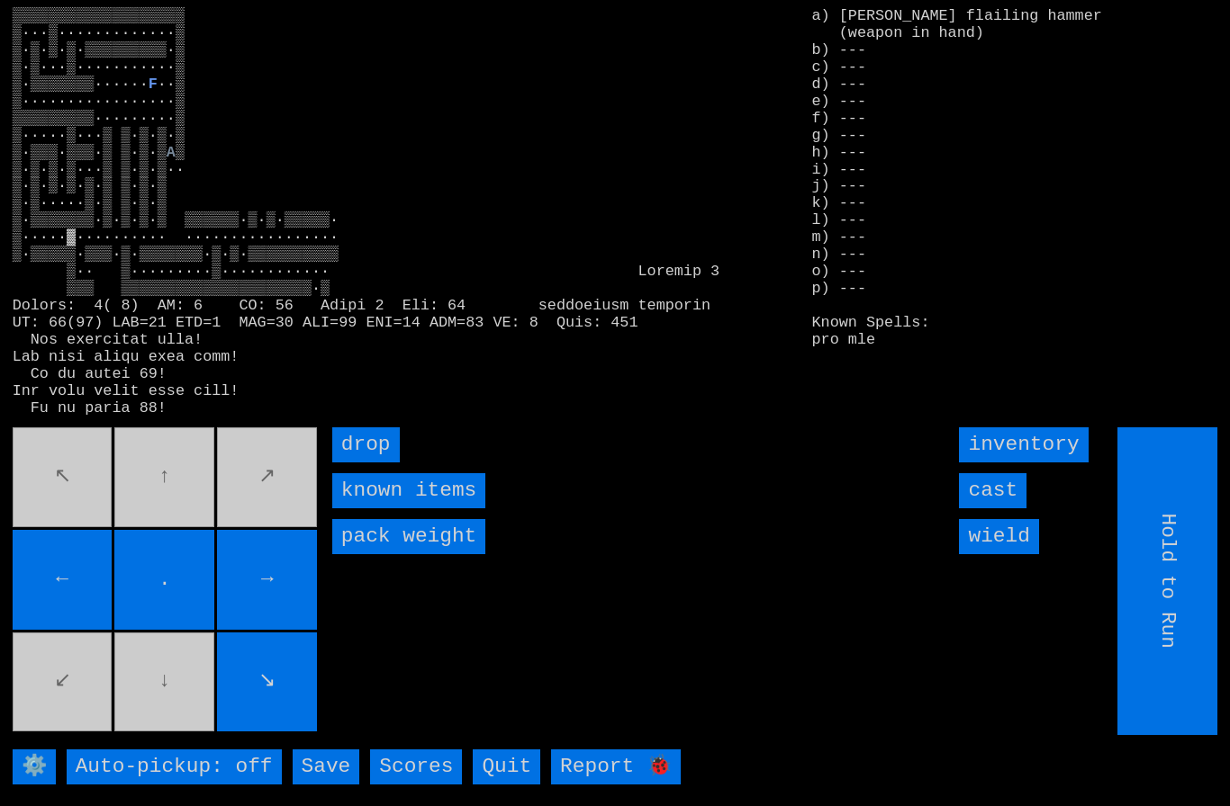
type input "Choose Direction"
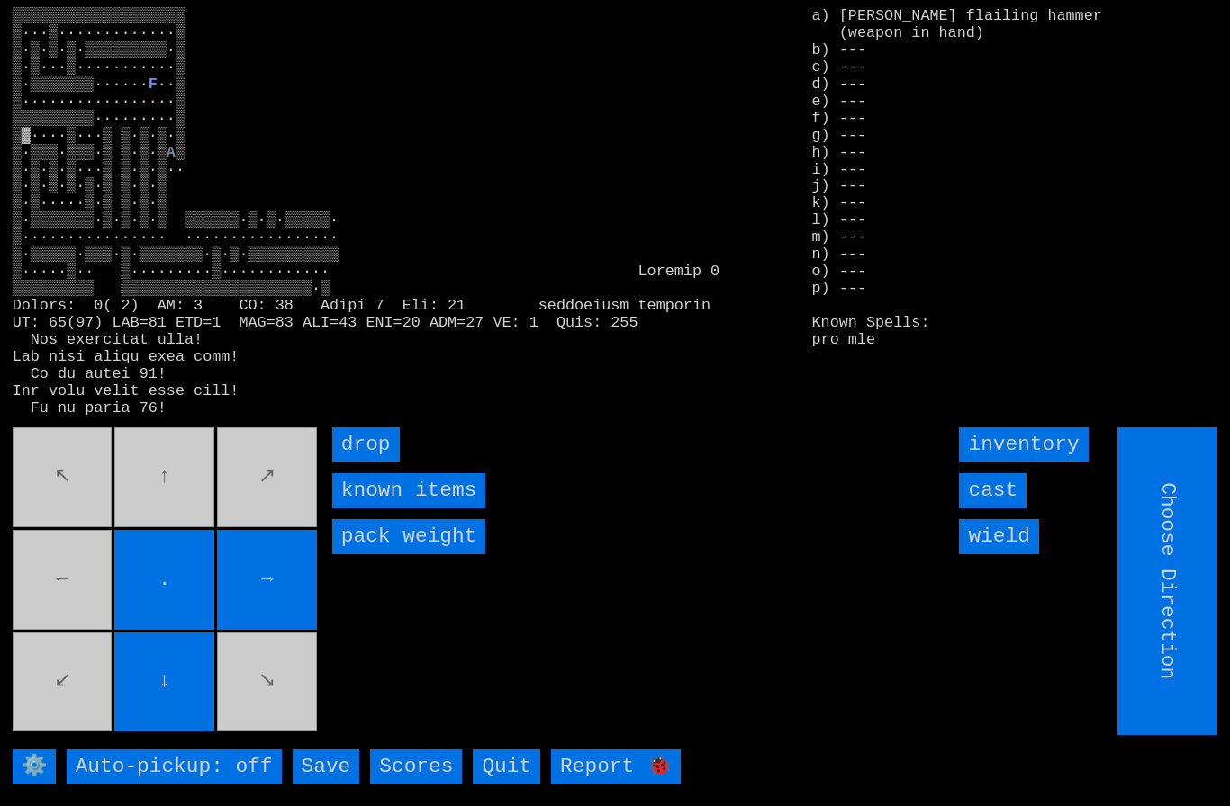
type input "Hold to Run"
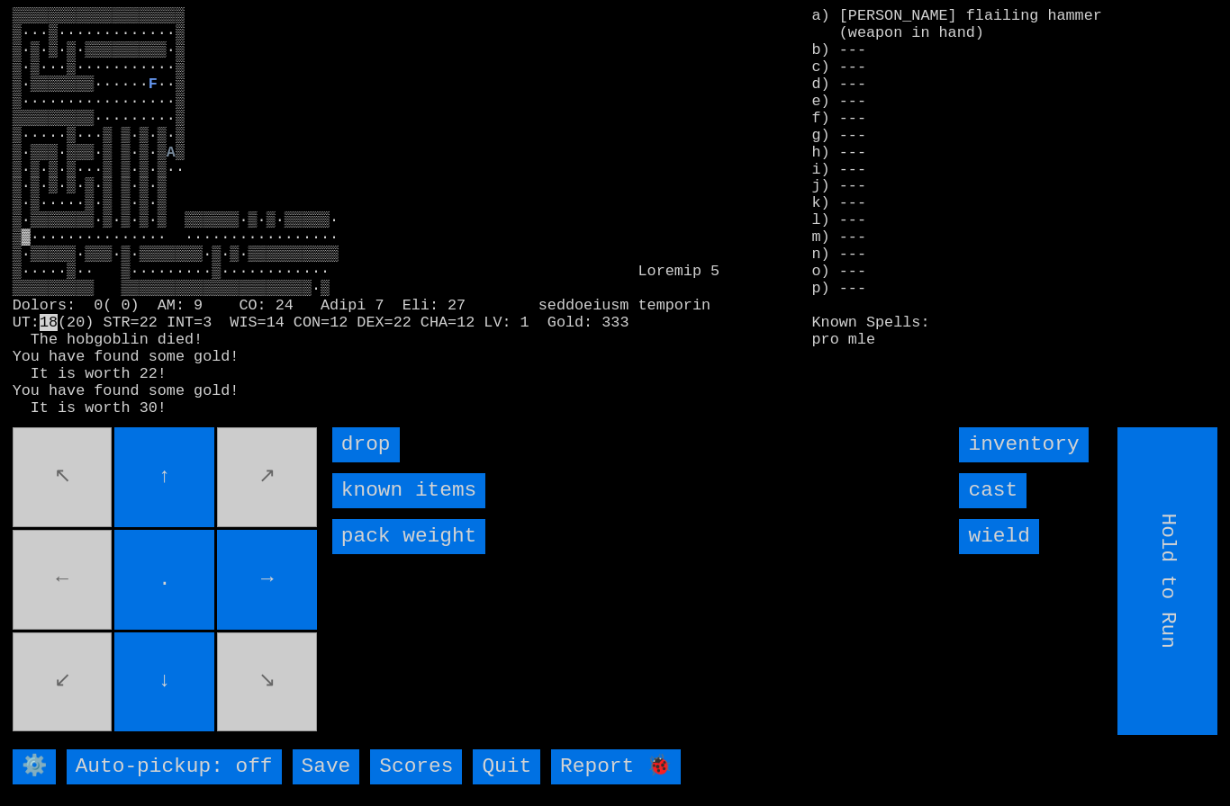
type input "Choose Direction"
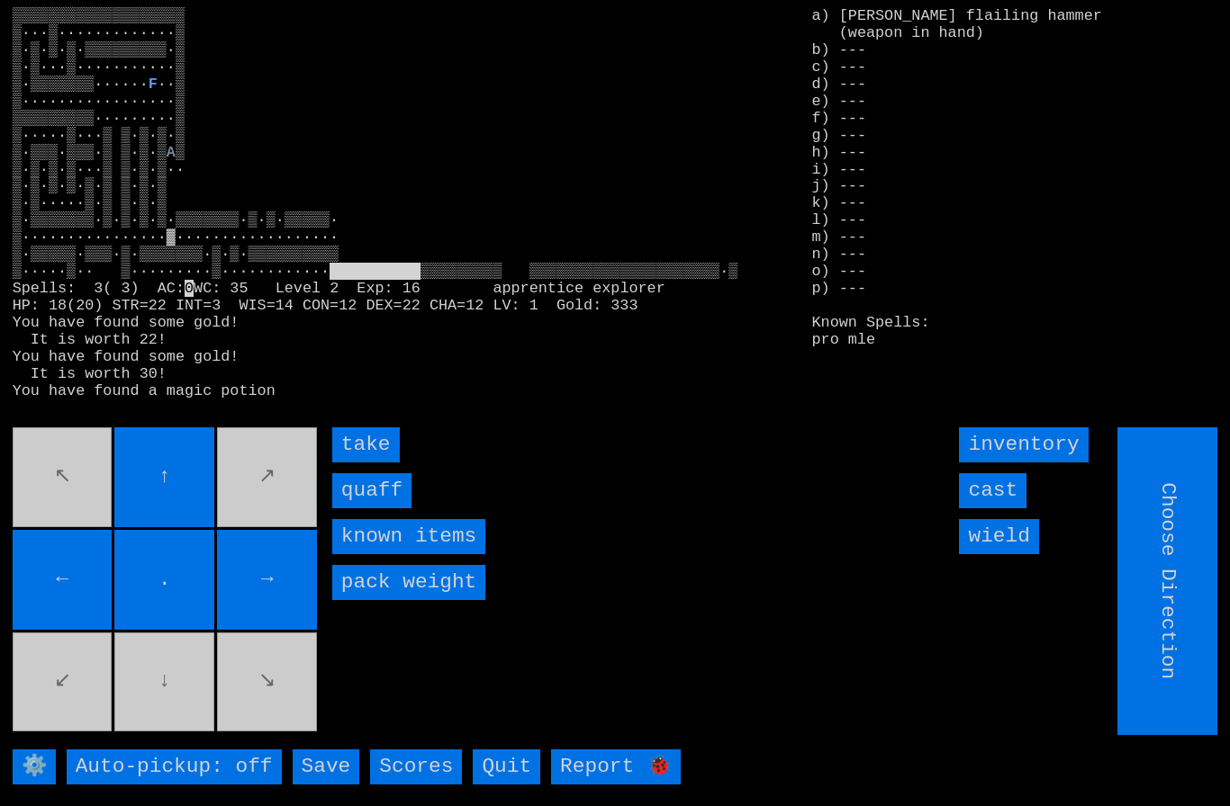
type input "Hold to Run"
click at [369, 509] on input "quaff" at bounding box center [371, 490] width 79 height 35
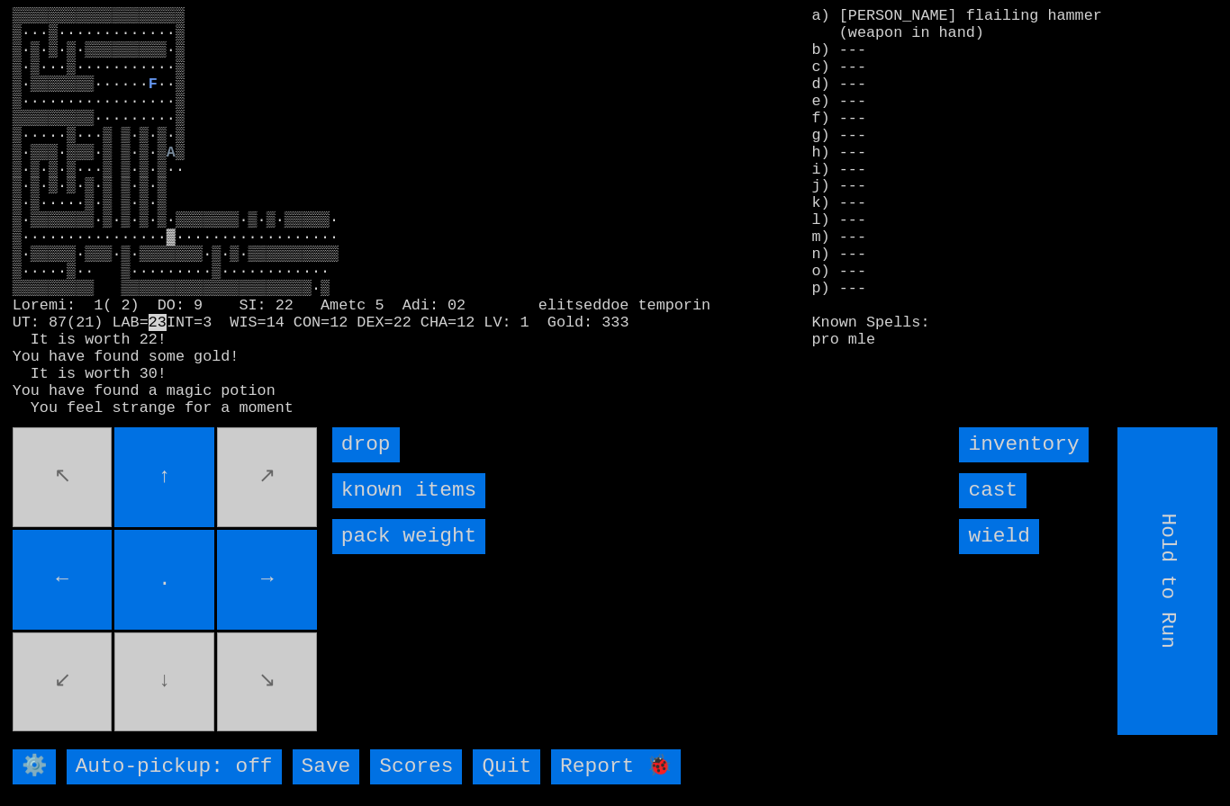
type input "Choose Direction"
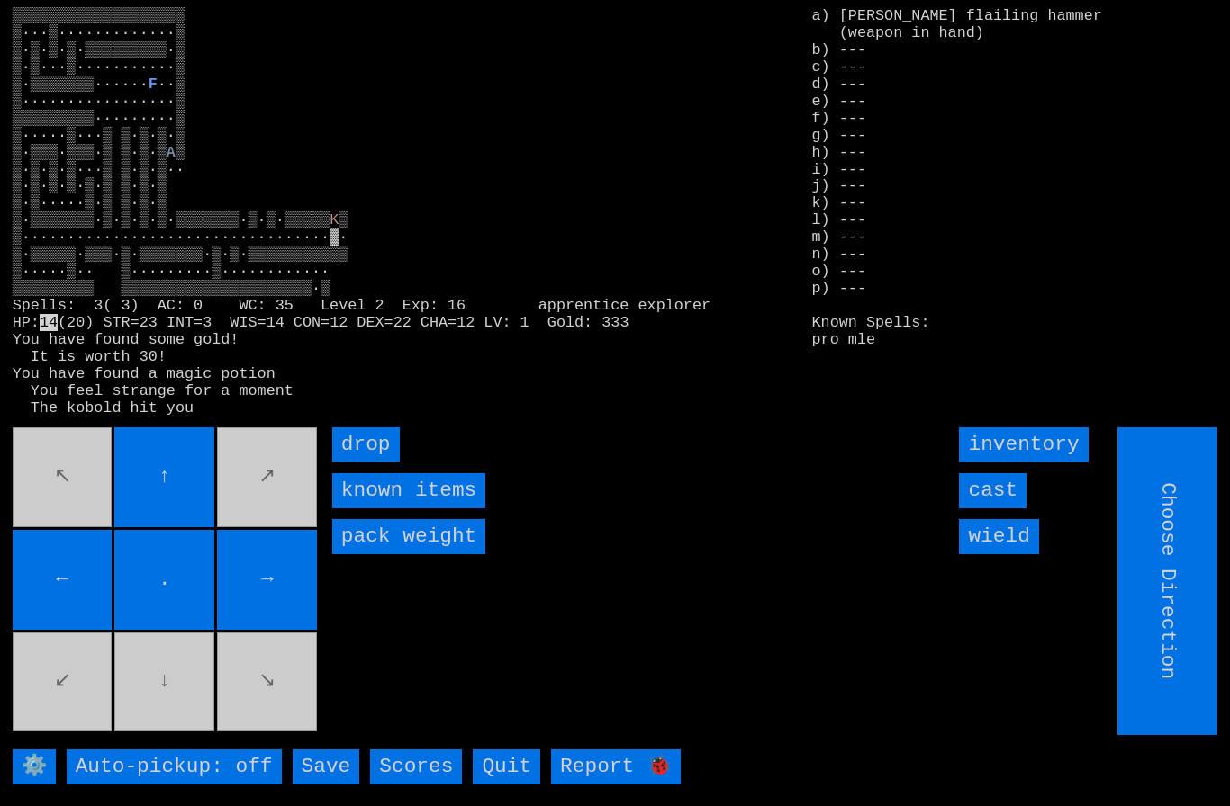
type input "Hold to Run"
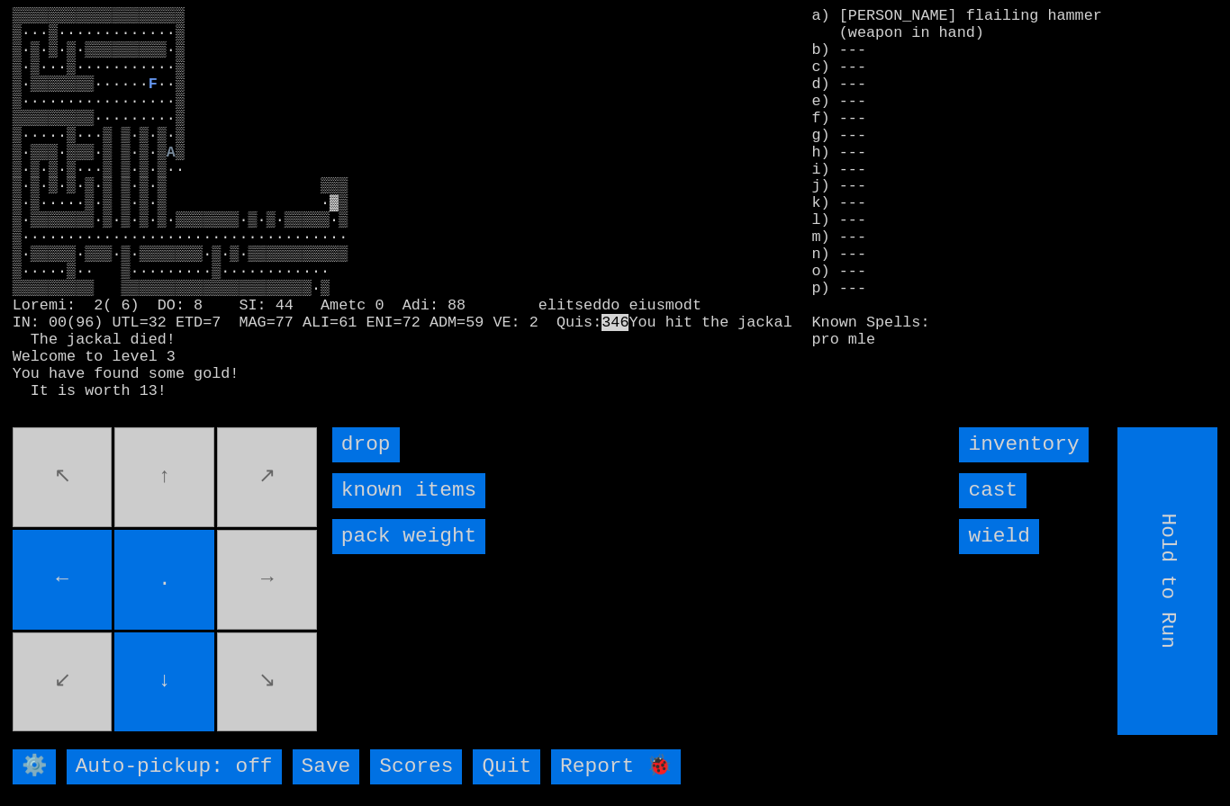
type input "Choose Direction"
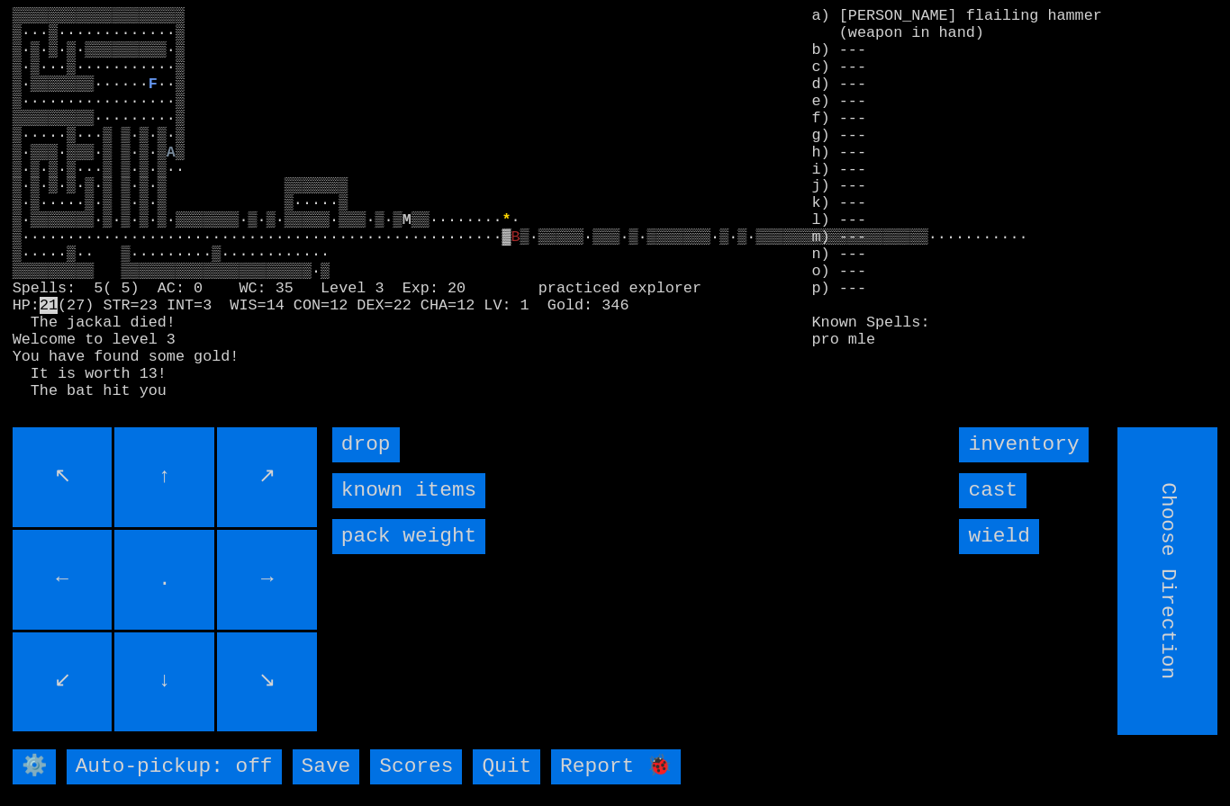
type input "Hold to Run"
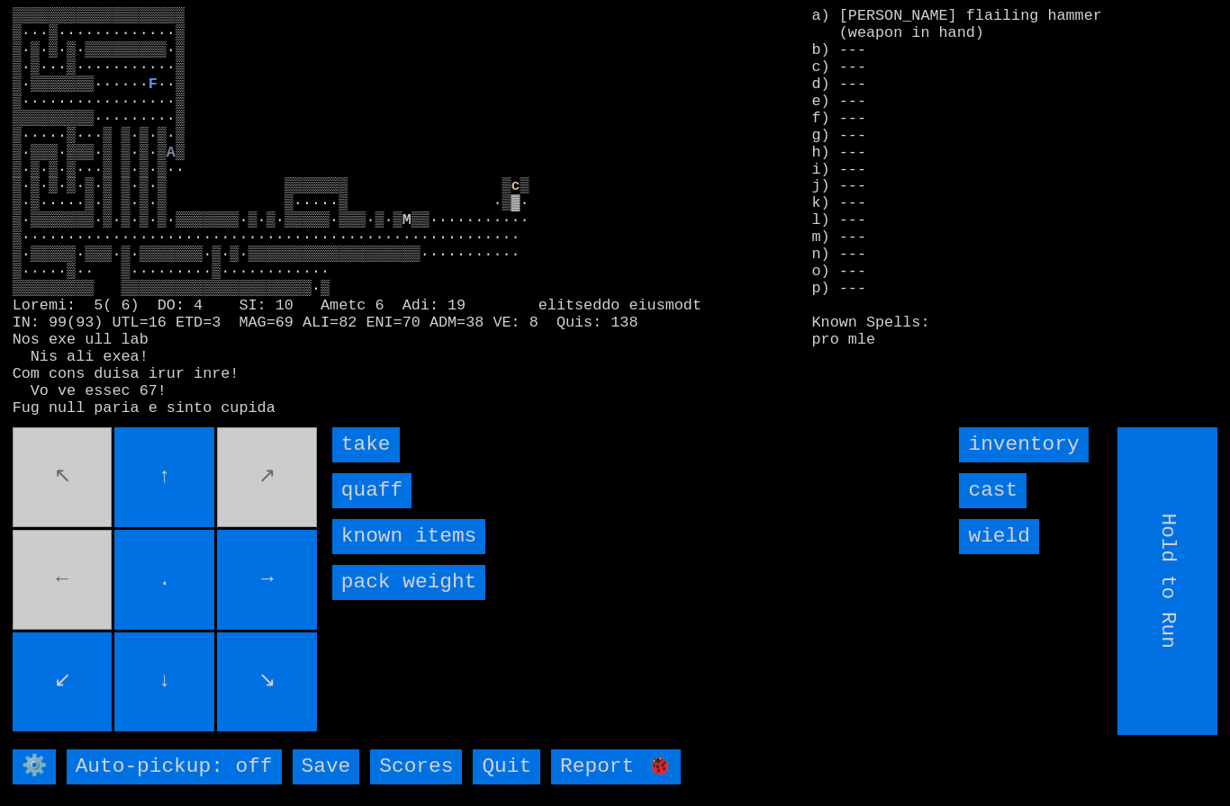
click at [370, 509] on input "quaff" at bounding box center [371, 490] width 79 height 35
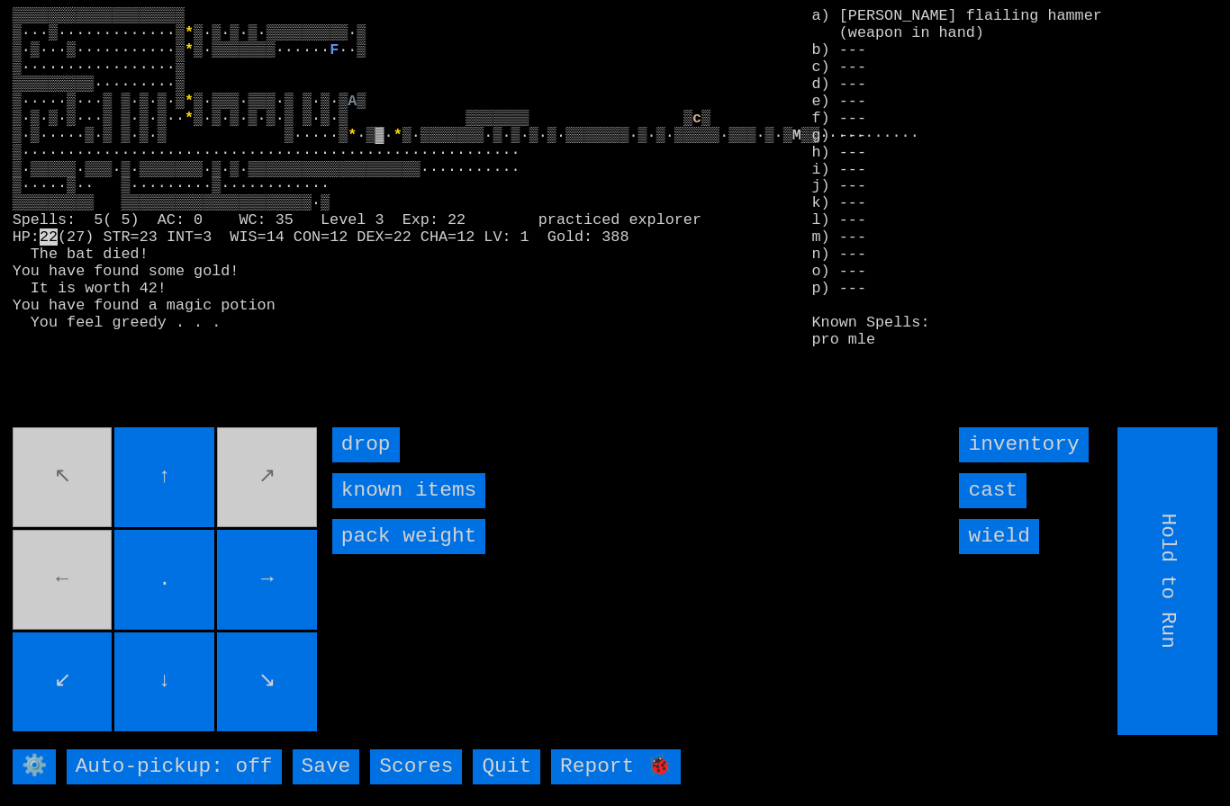
type input "Choose Direction"
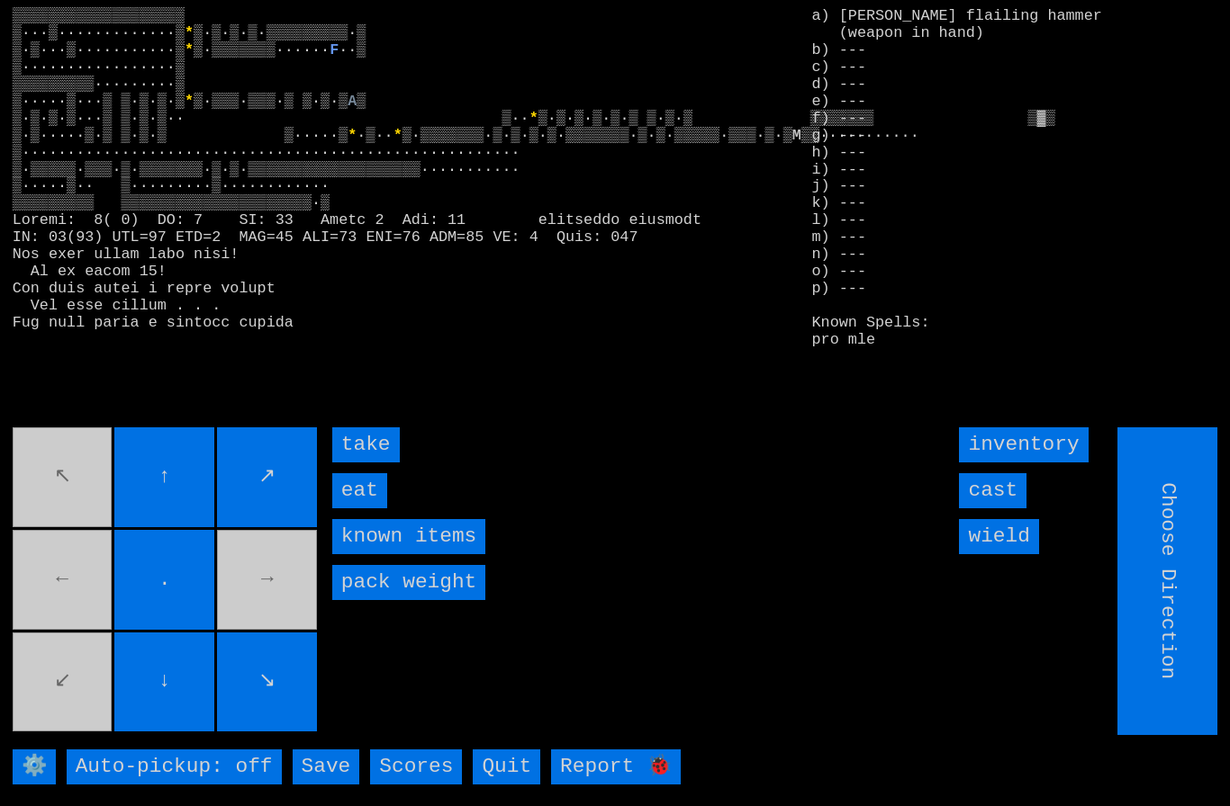
type input "Hold to Run"
click at [359, 509] on input "eat" at bounding box center [359, 490] width 55 height 35
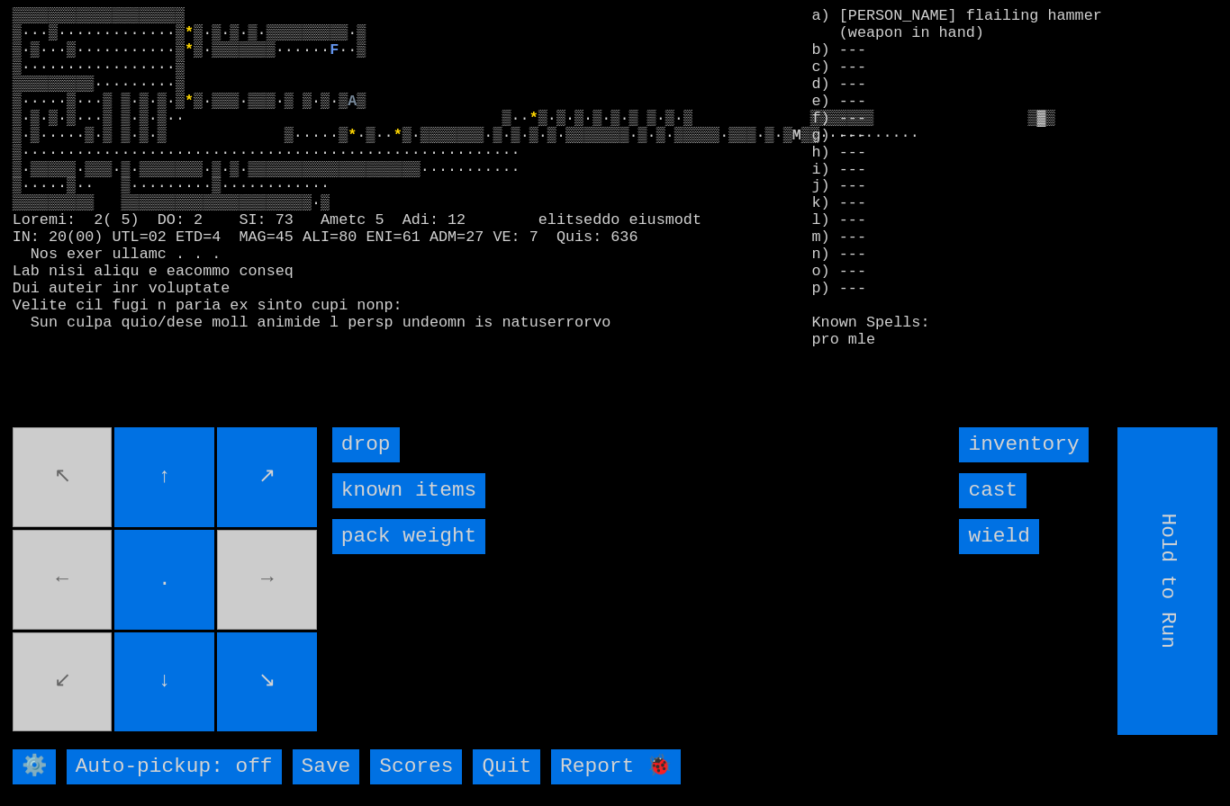
type input "Choose Direction"
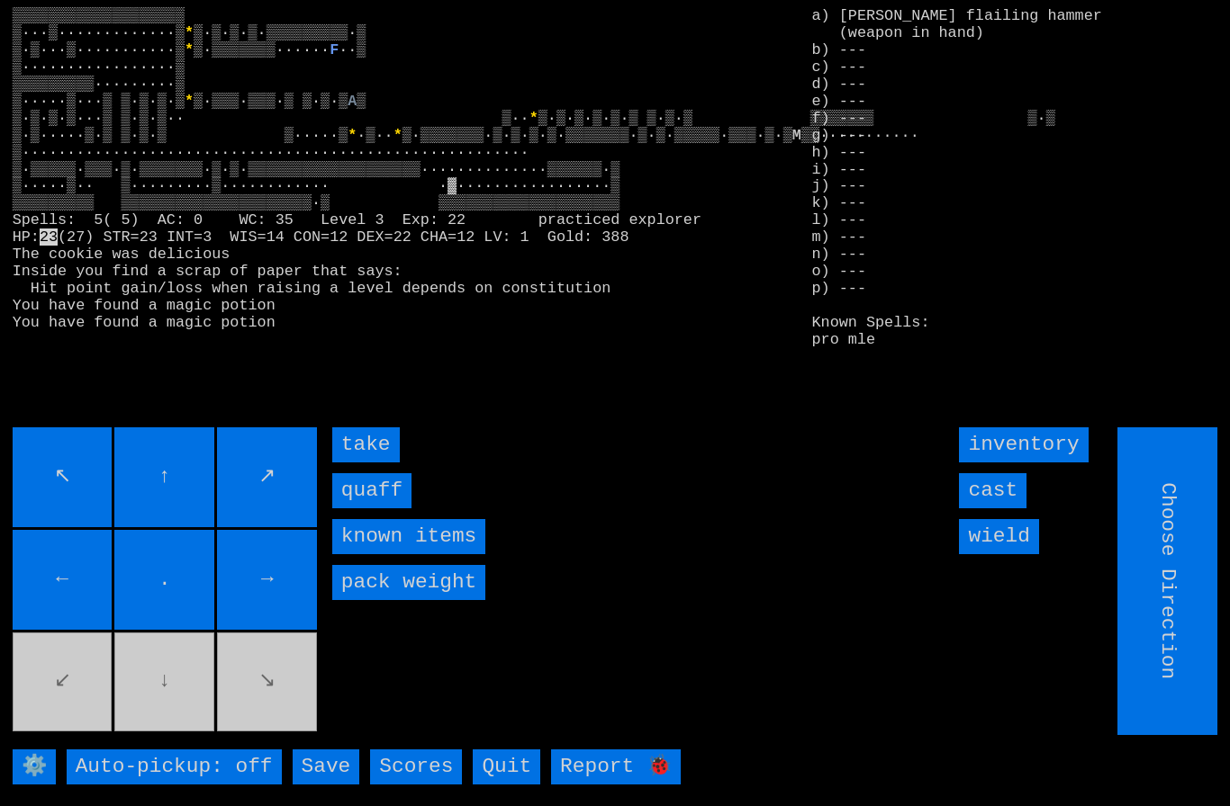
type input "Hold to Run"
click at [373, 509] on input "quaff" at bounding box center [371, 490] width 79 height 35
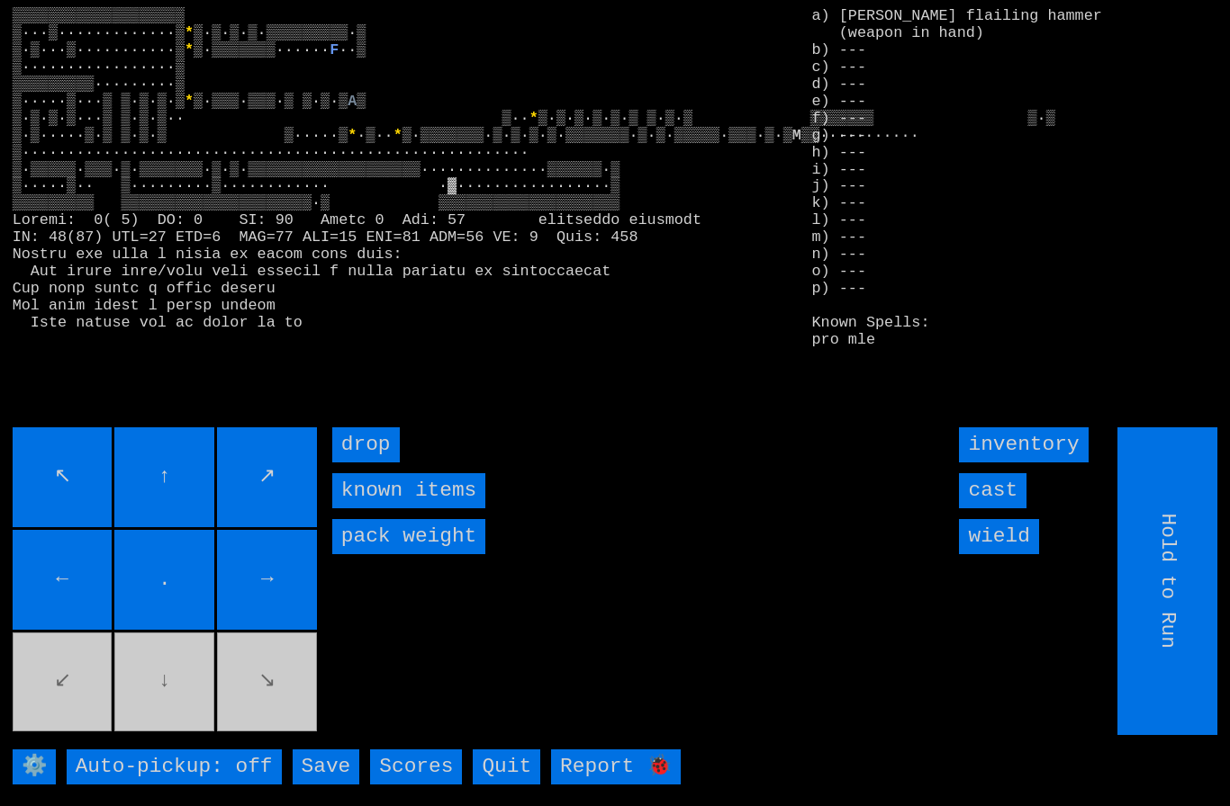
type input "Choose Direction"
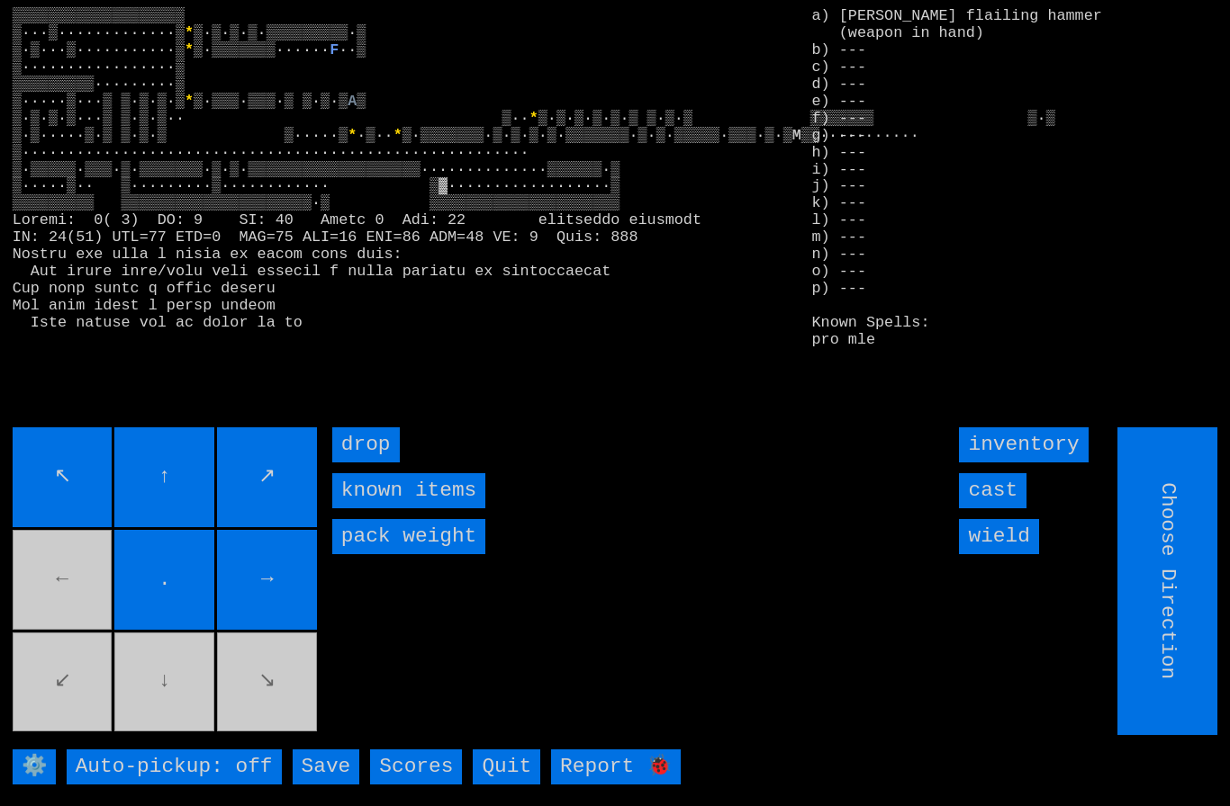
type input "Hold to Run"
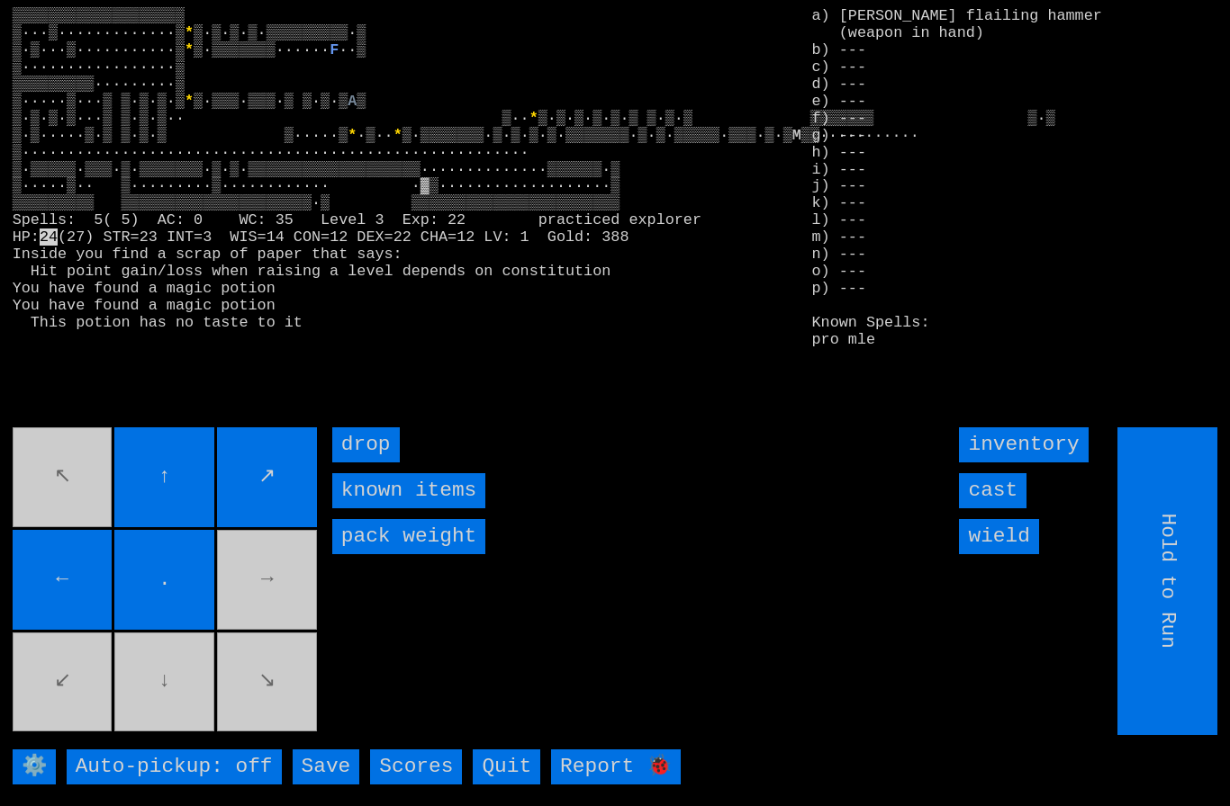
type input "Choose Direction"
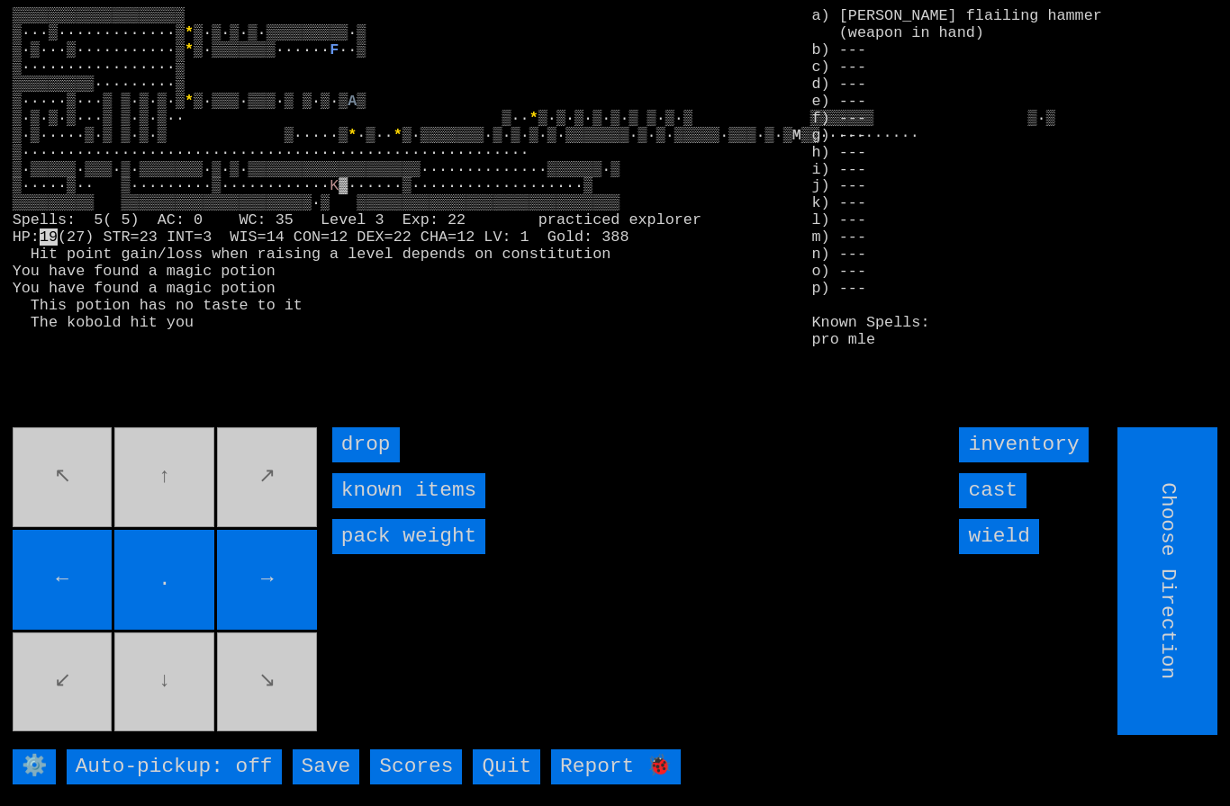
type input "Hold to Run"
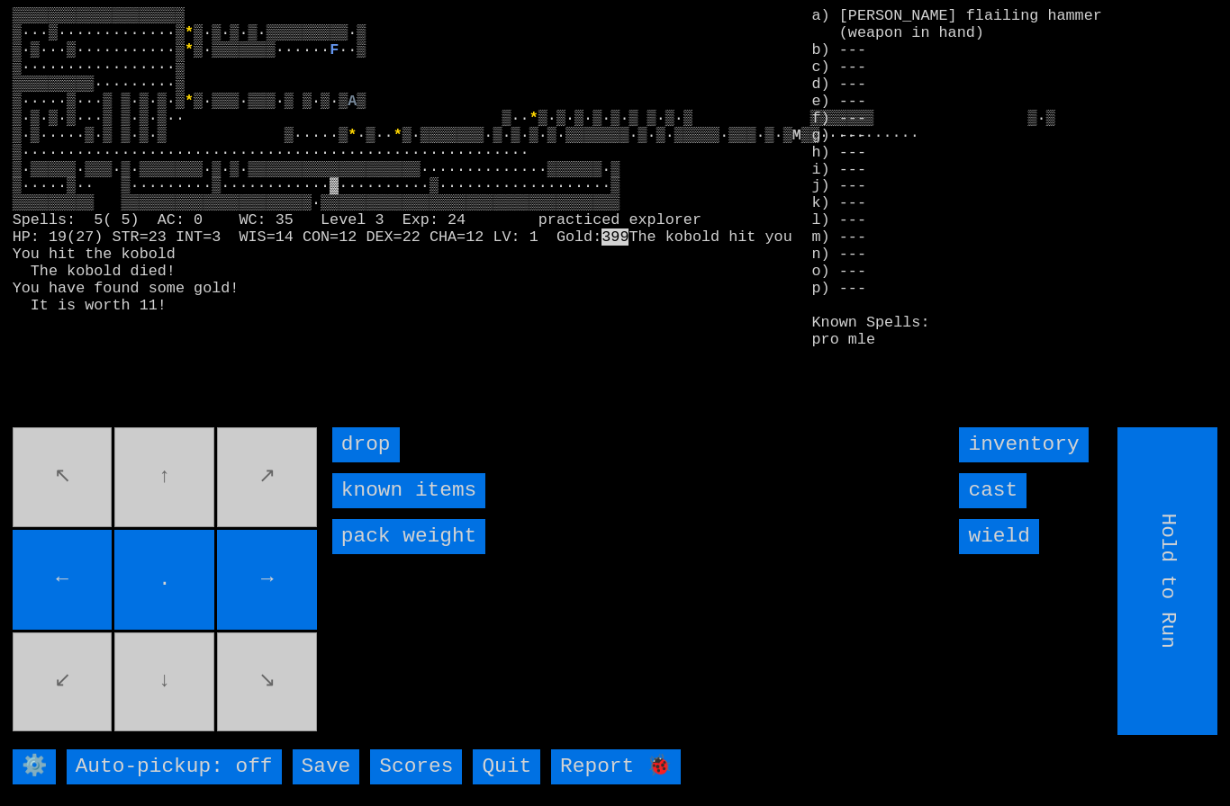
type input "Choose Direction"
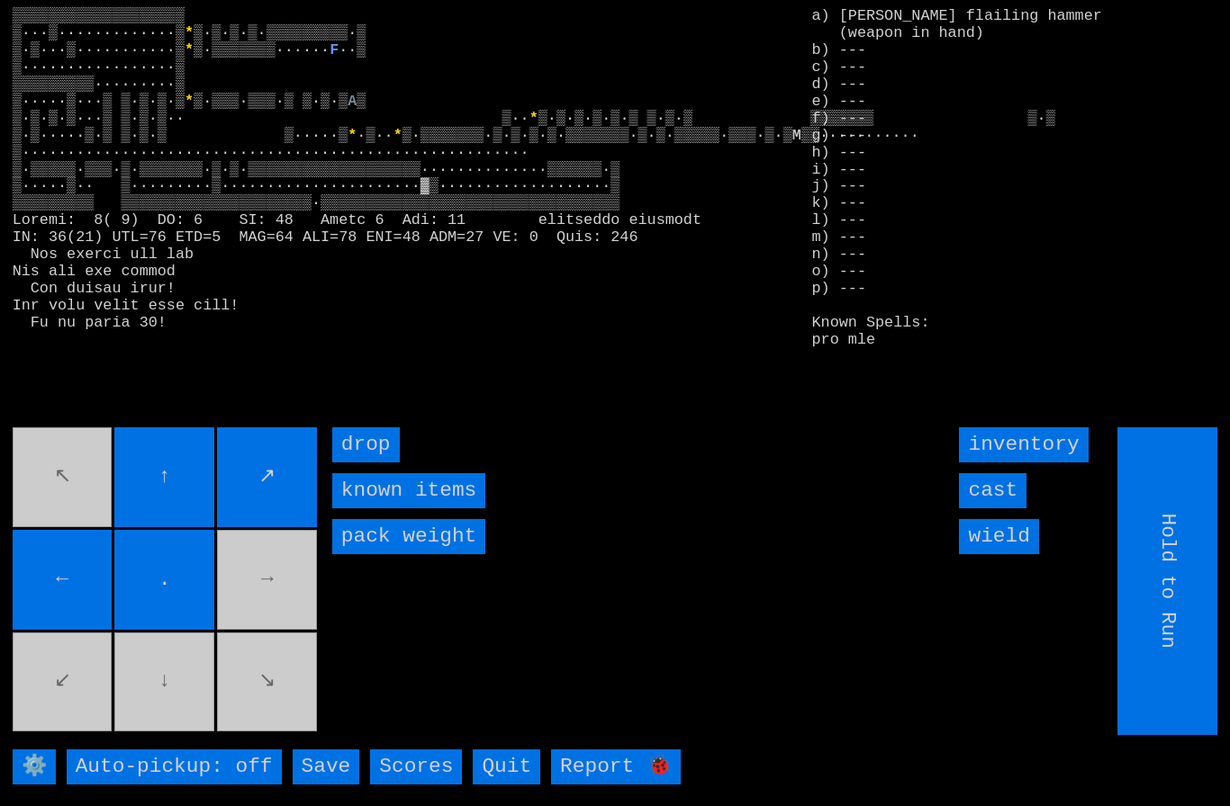
type input "Choose Direction"
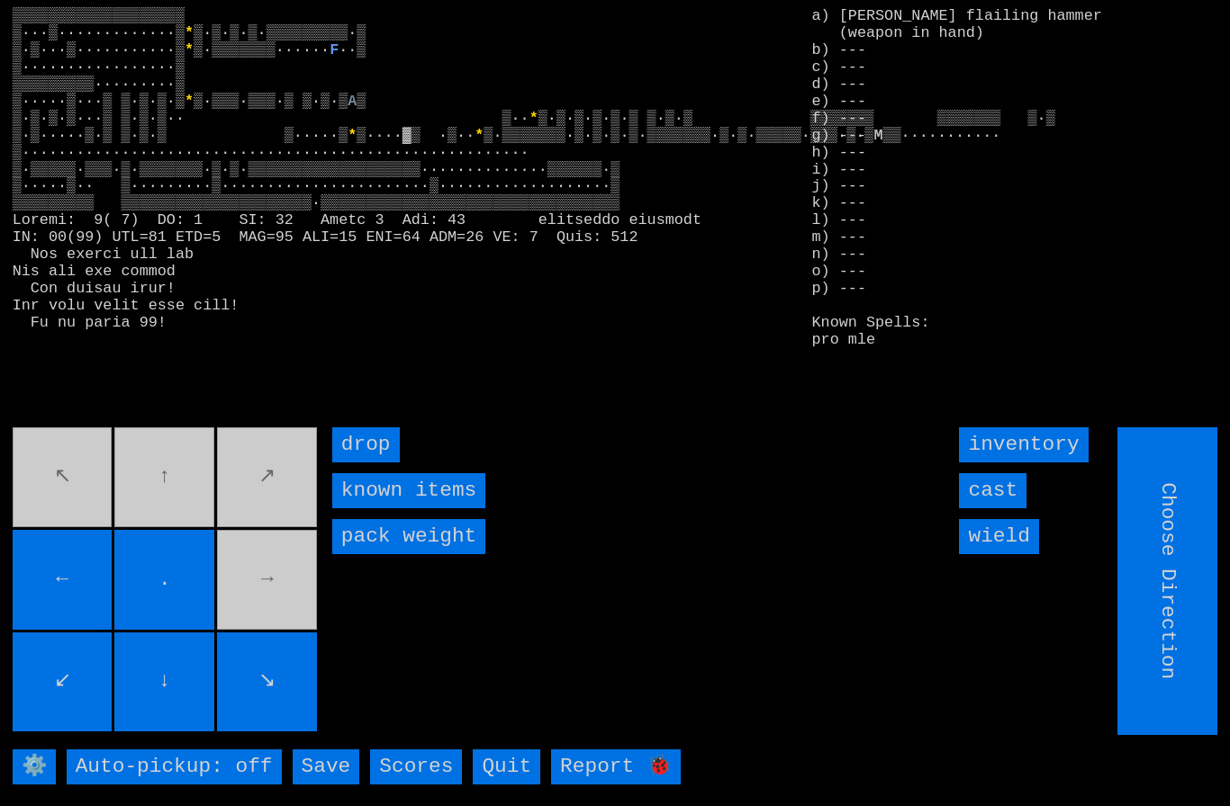
type input "Hold to Run"
click at [1166, 603] on input "Hold to Run" at bounding box center [1168, 582] width 100 height 308
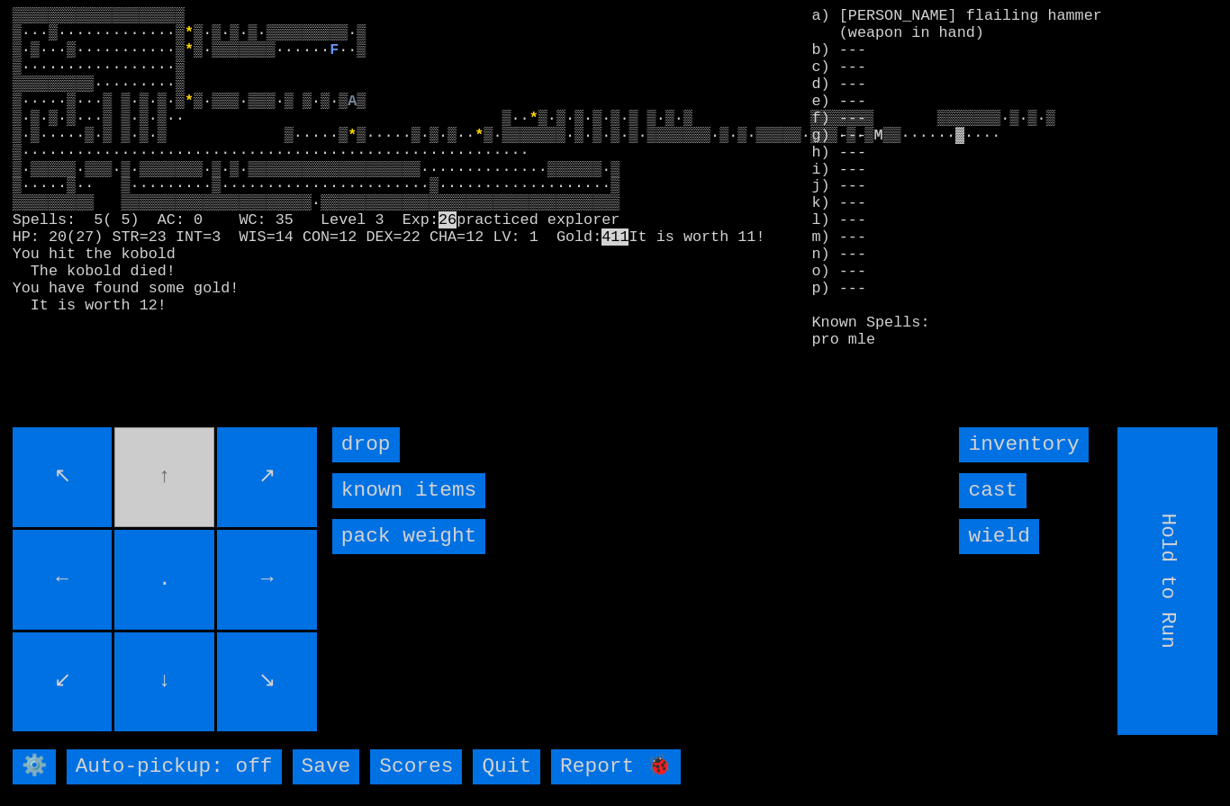
type input "Choose Direction"
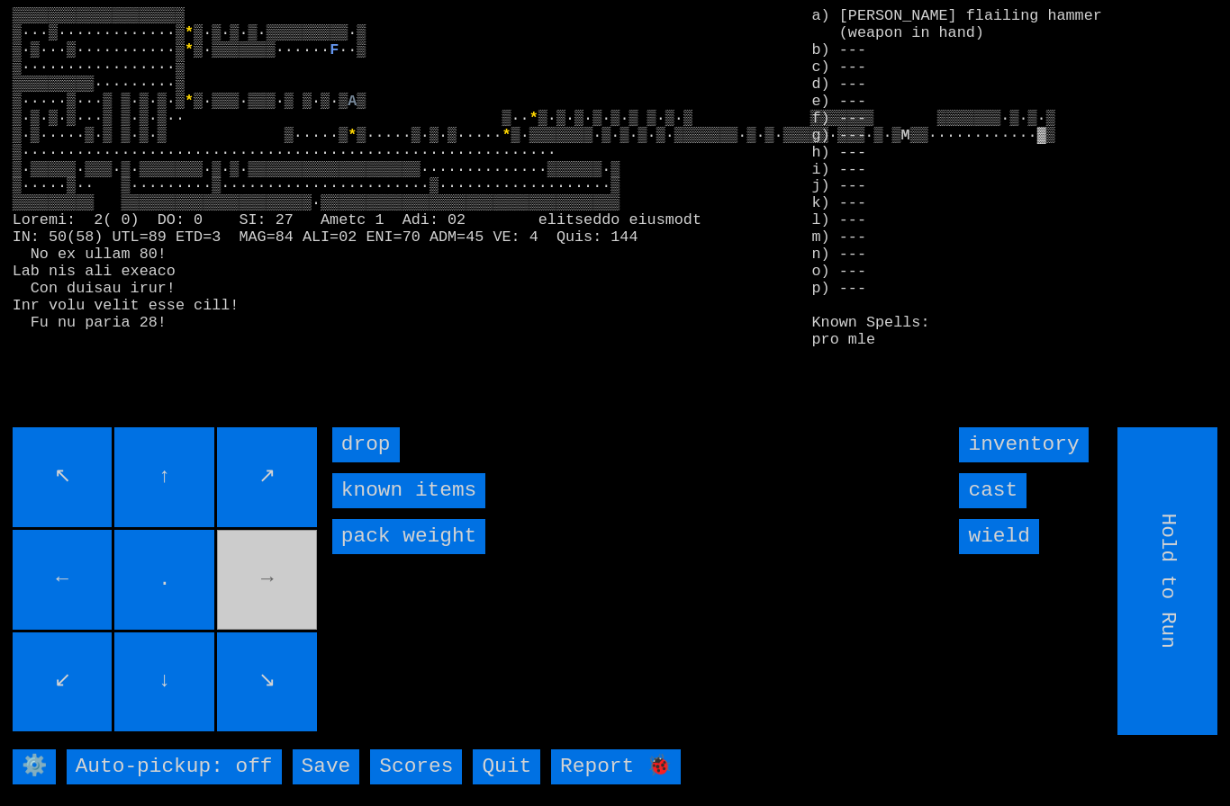
type input "Choose Direction"
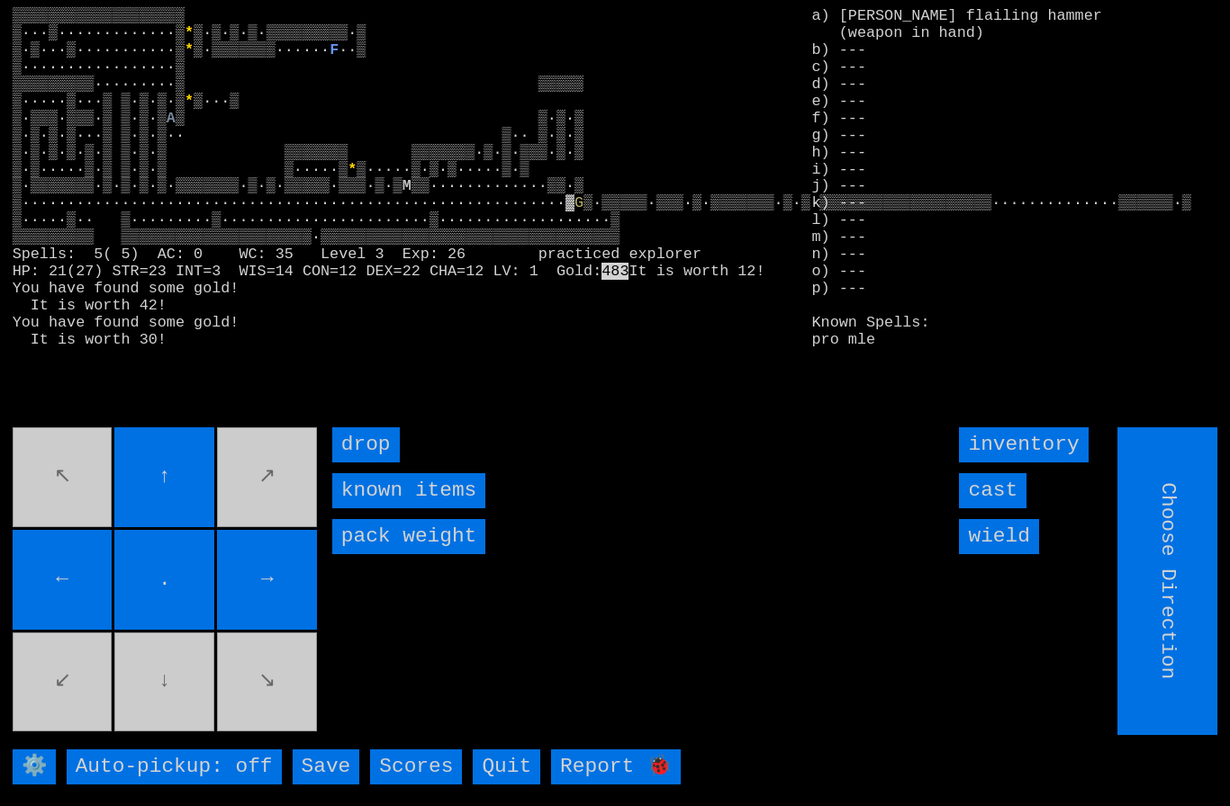
type input "Hold to Run"
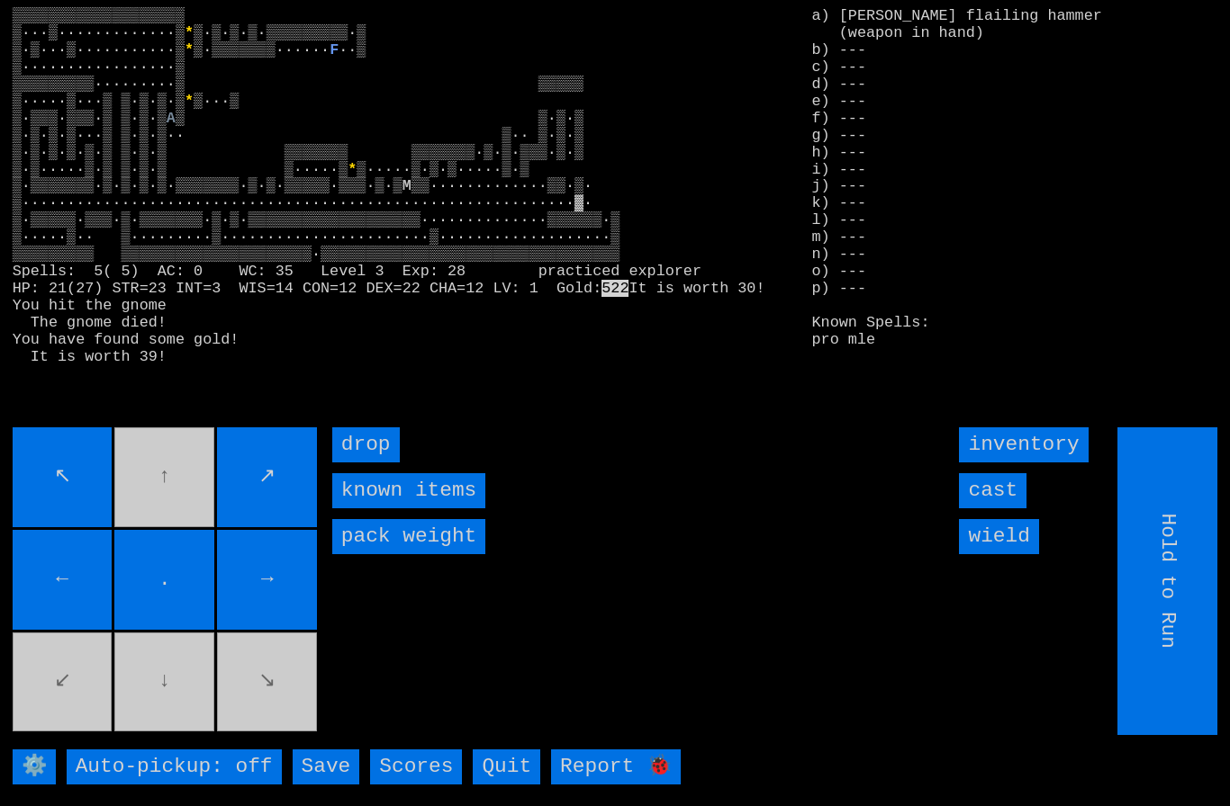
type input "Choose Direction"
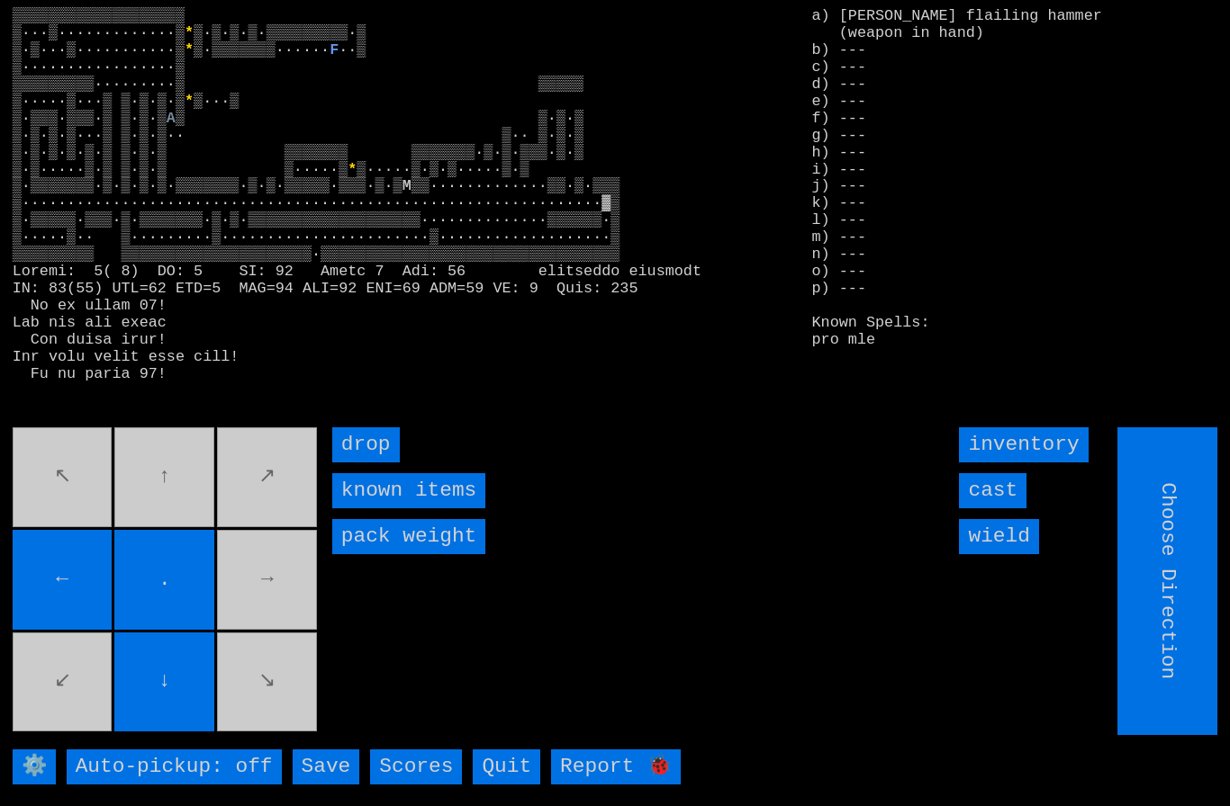
type input "Hold to Run"
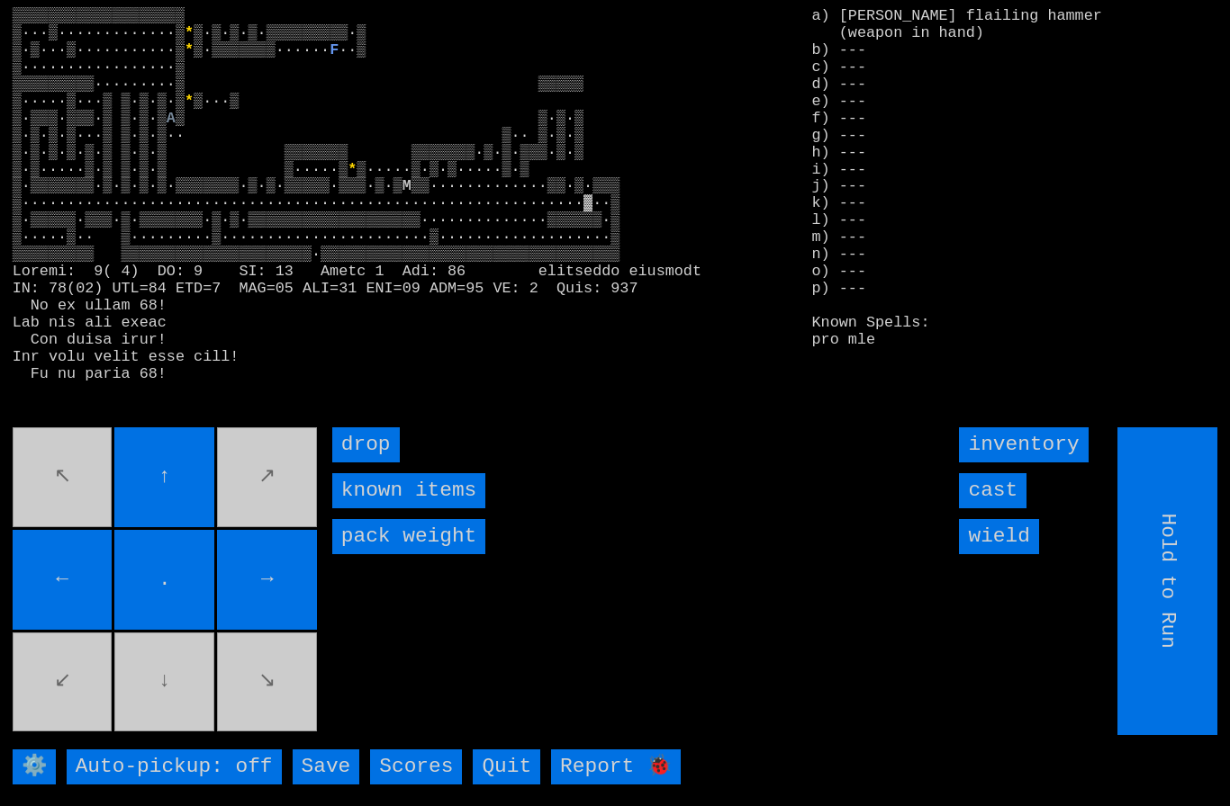
type input "Choose Direction"
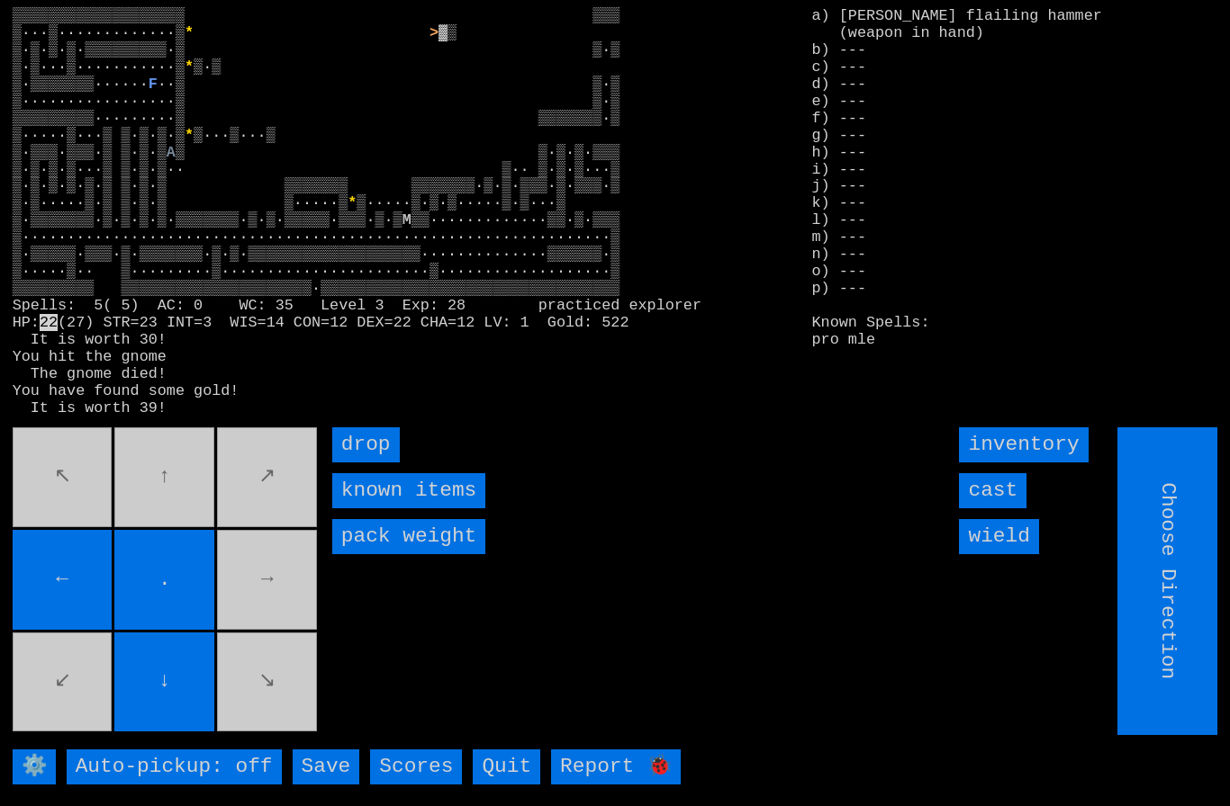
type input "Hold to Run"
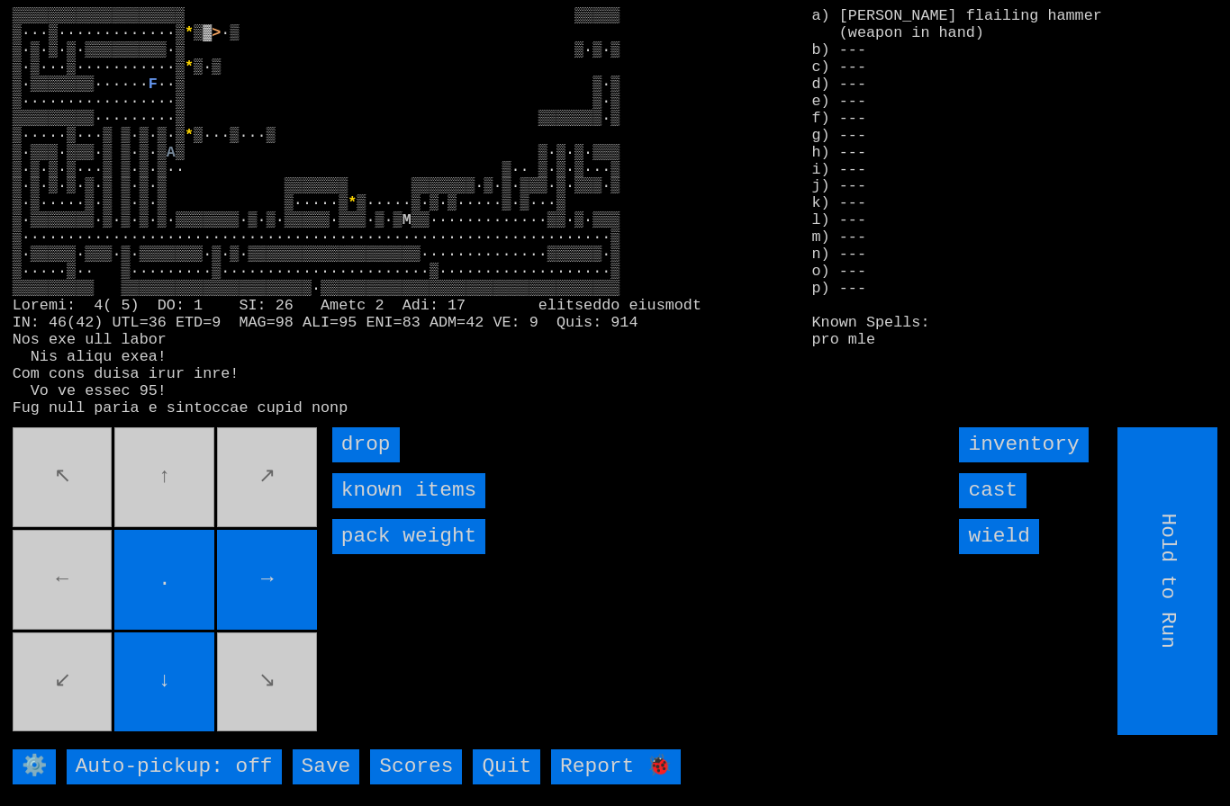
type input "Choose Direction"
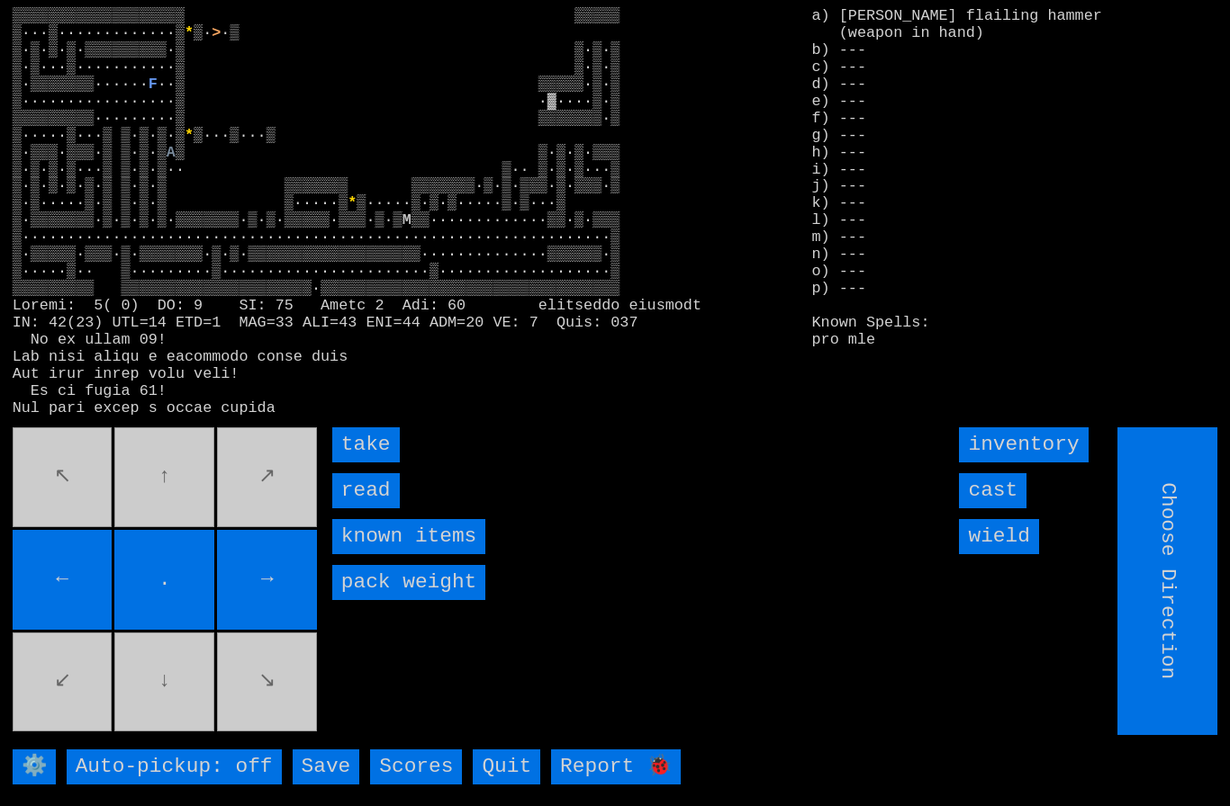
type input "Hold to Run"
click at [359, 463] on input "take" at bounding box center [366, 445] width 68 height 35
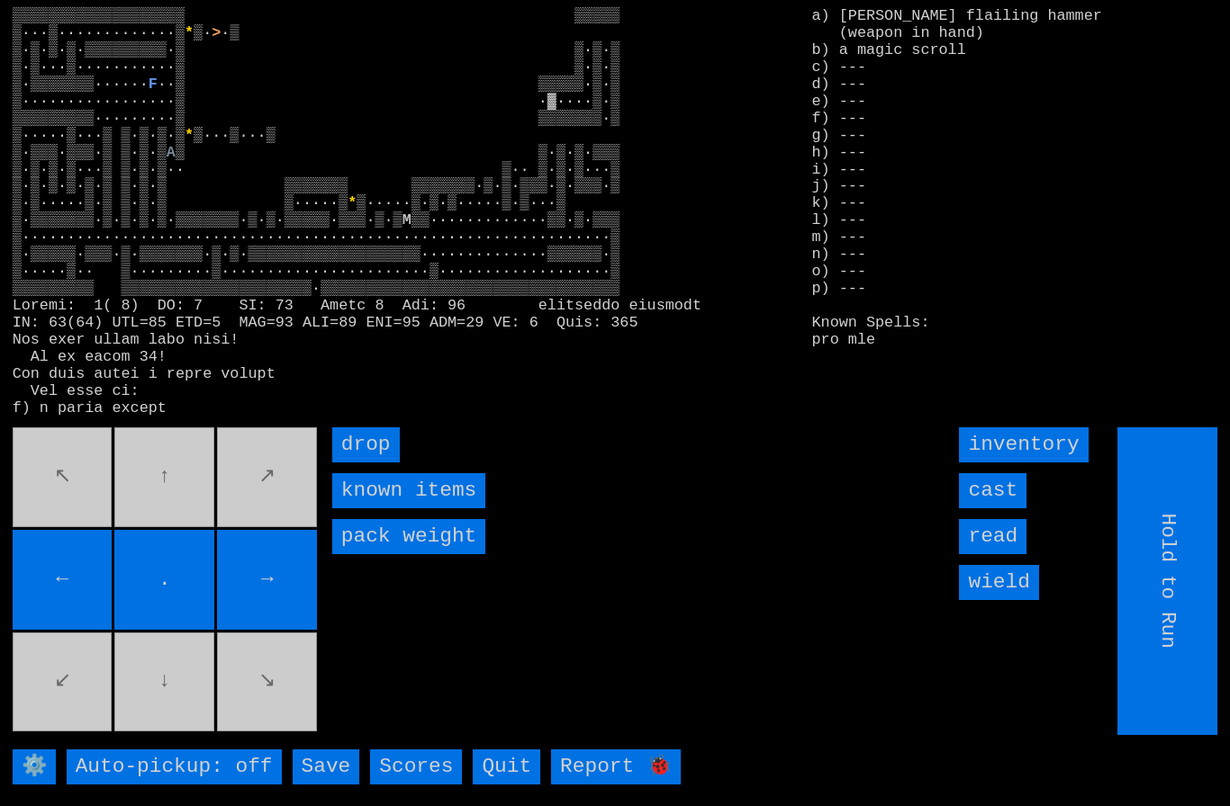
type input "Choose Direction"
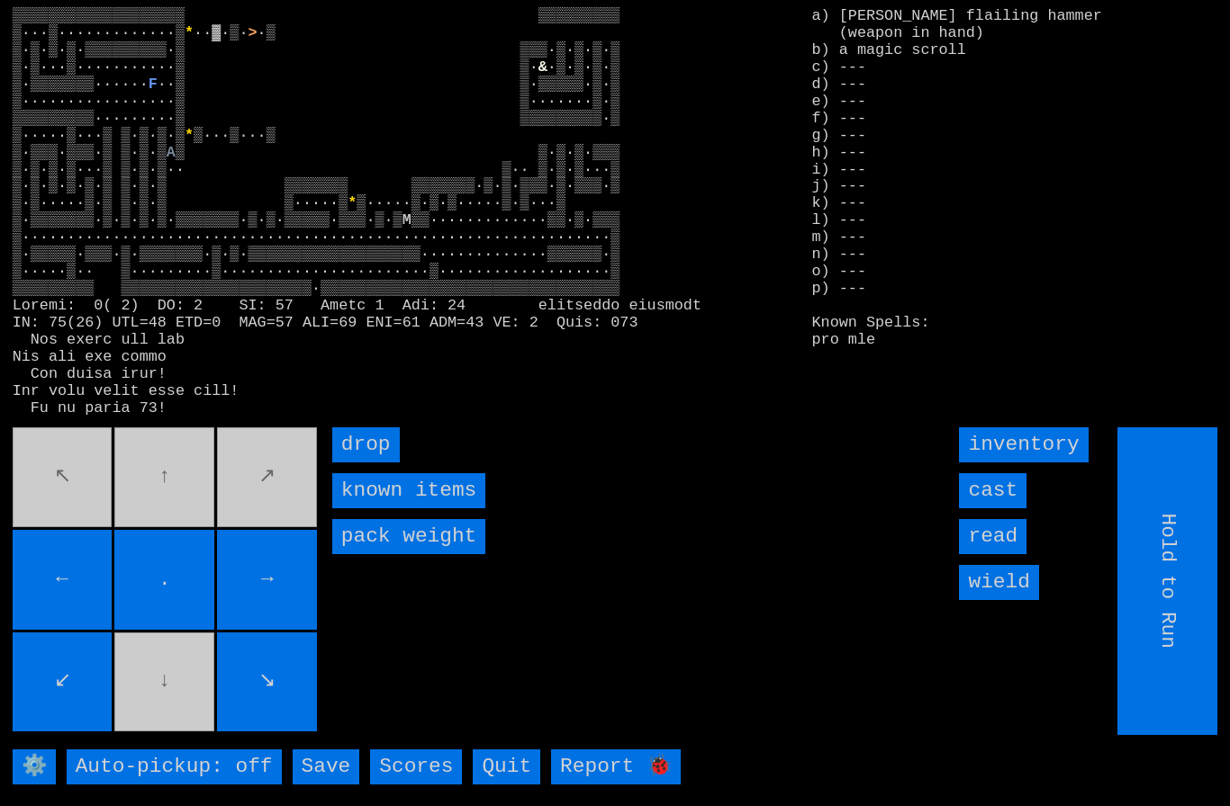
type input "Choose Direction"
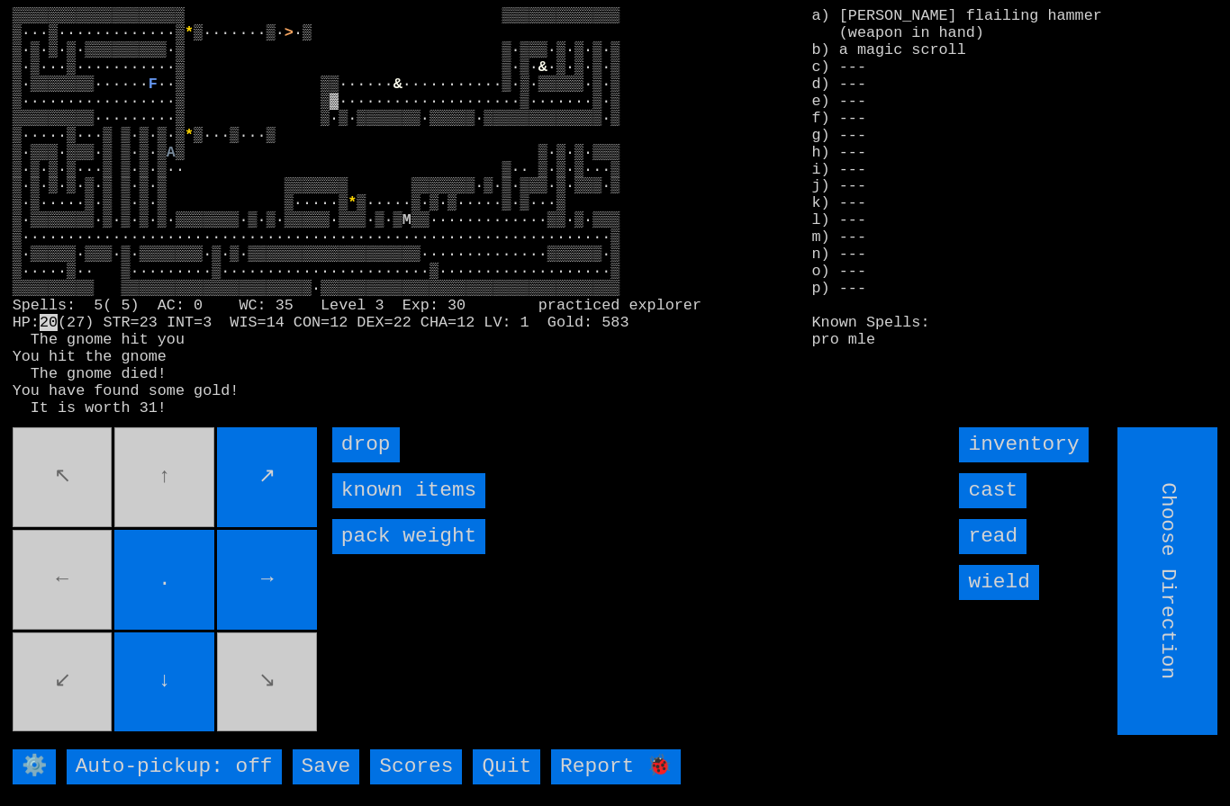
type input "Hold to Run"
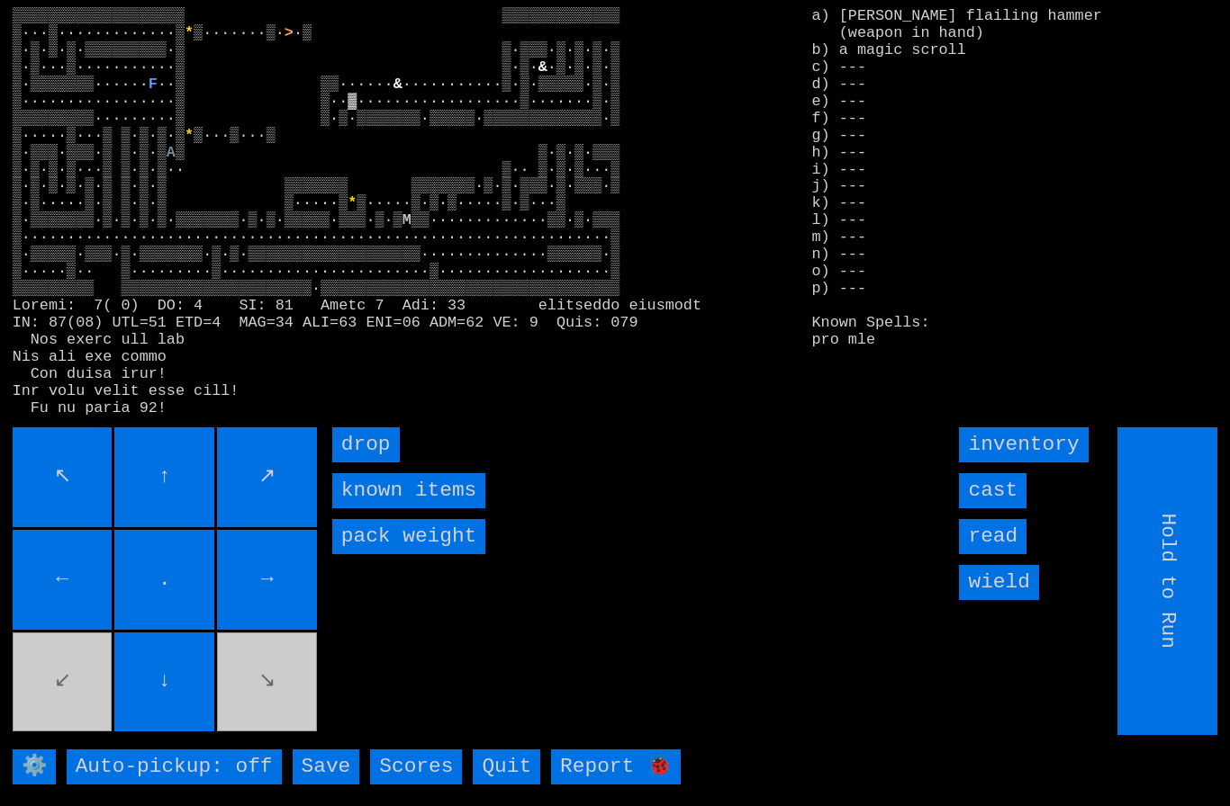
type input "Choose Direction"
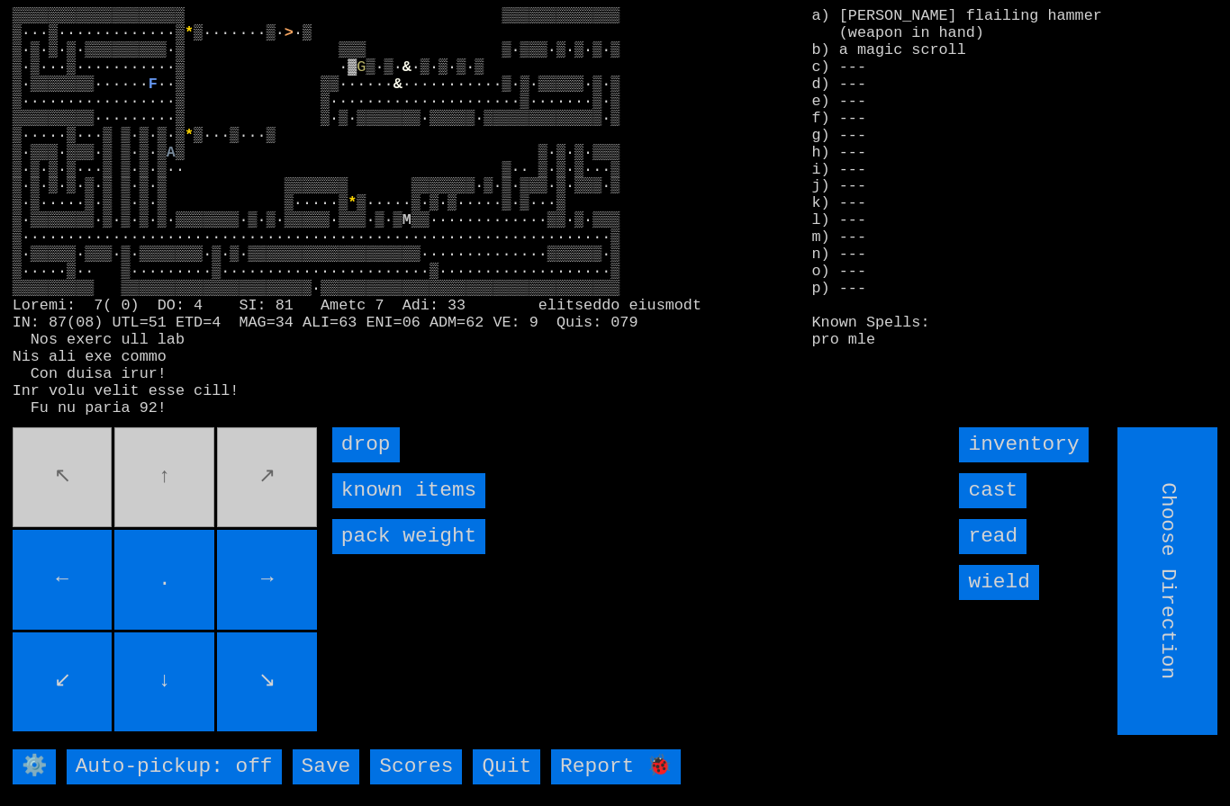
type input "Hold to Run"
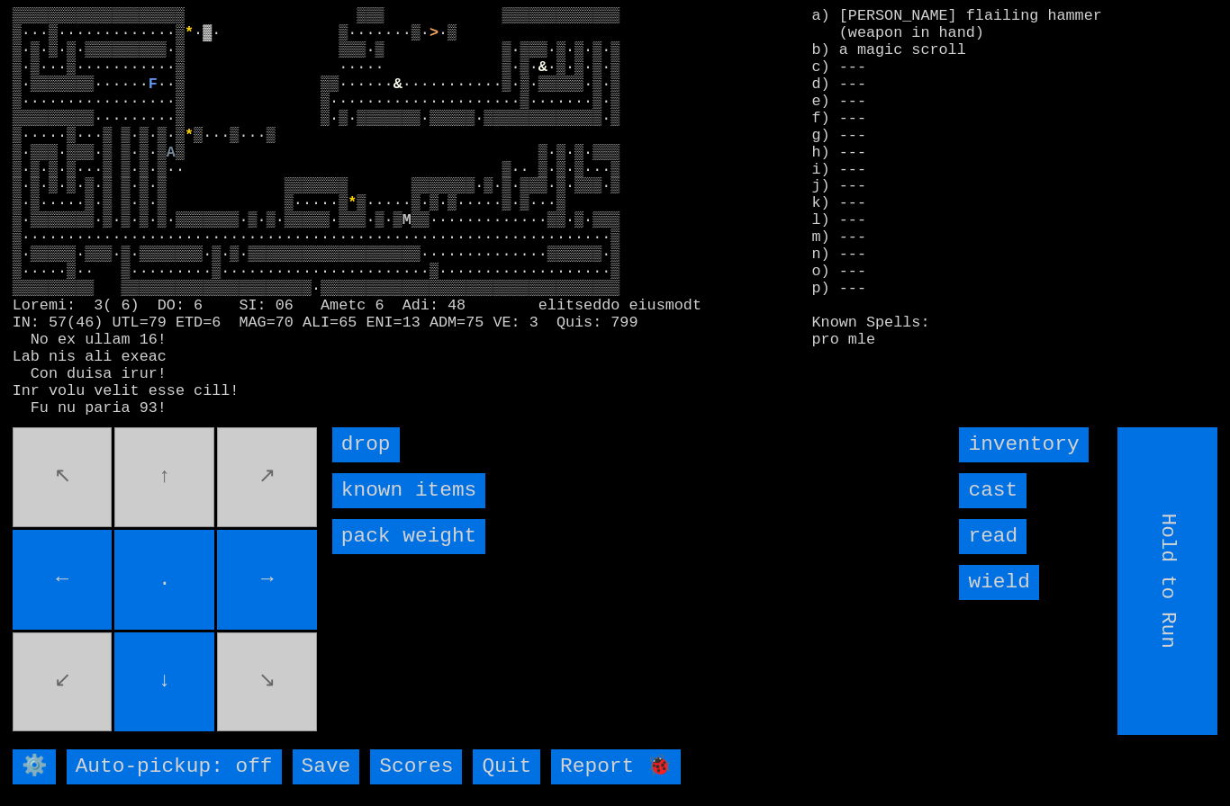
type input "Choose Direction"
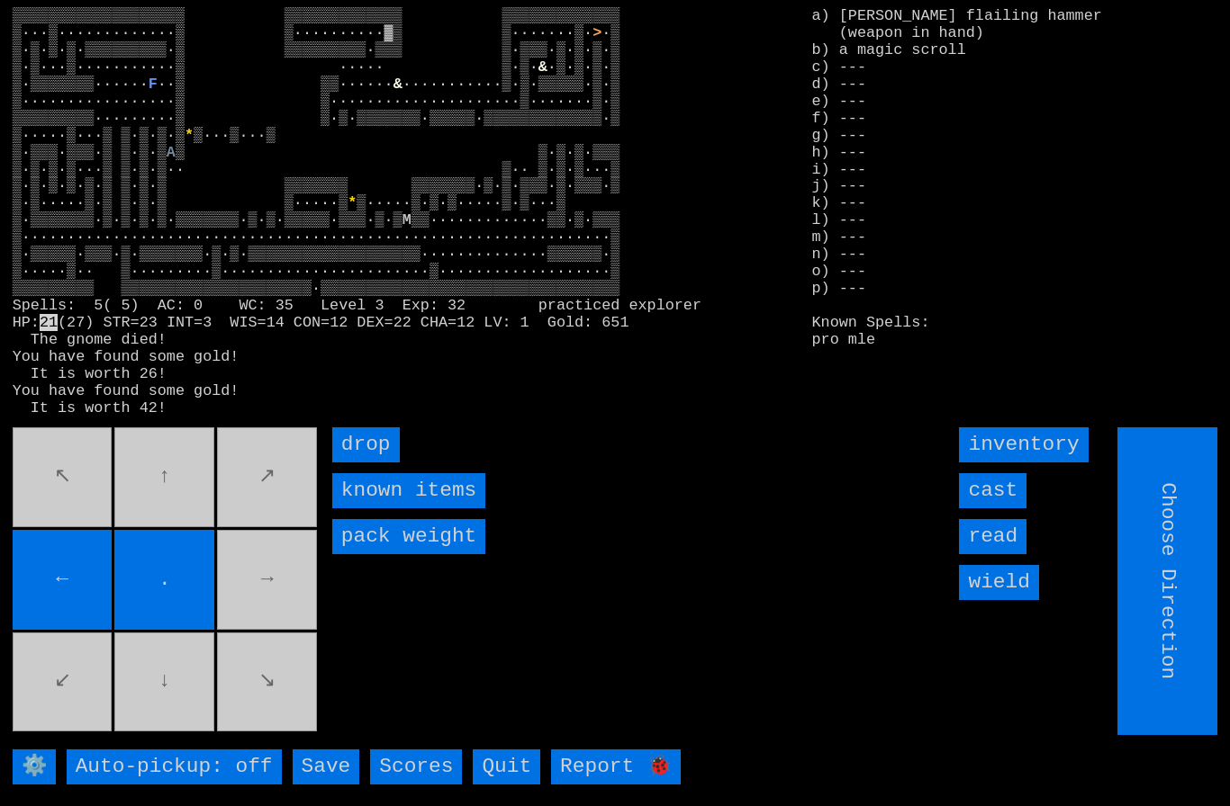
type input "Hold to Run"
click at [53, 555] on movebuttons "↖ ↑ ↗ ← . → ↙ ↓ ↘" at bounding box center [167, 582] width 308 height 308
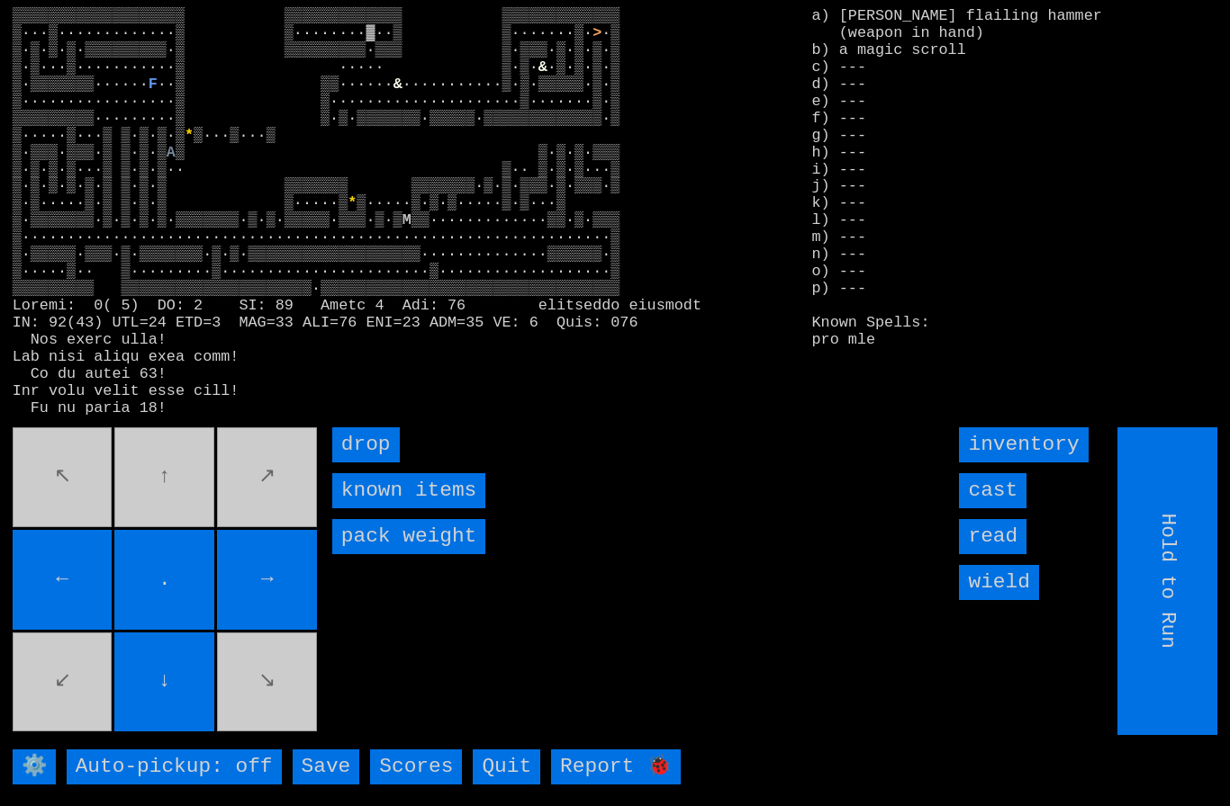
click at [81, 694] on movebuttons "↖ ↑ ↗ ← . → ↙ ↓ ↘" at bounding box center [167, 582] width 308 height 308
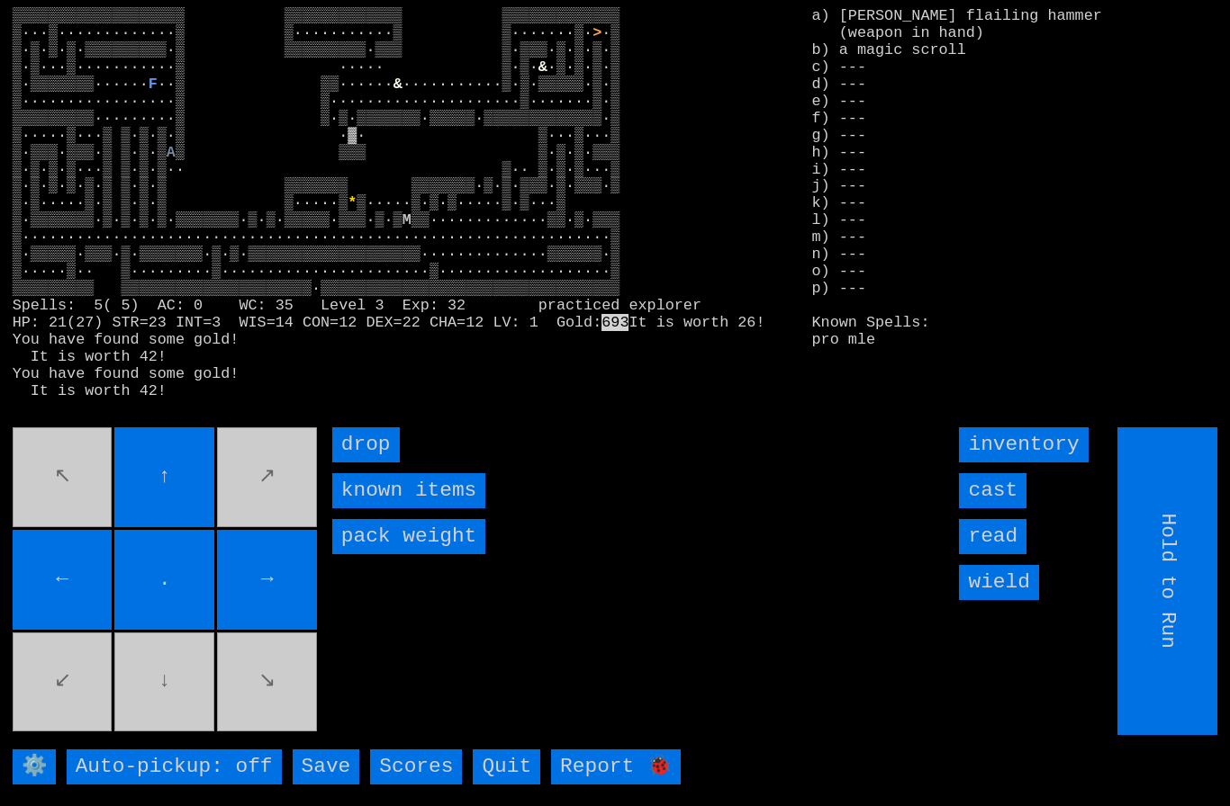
type input "Choose Direction"
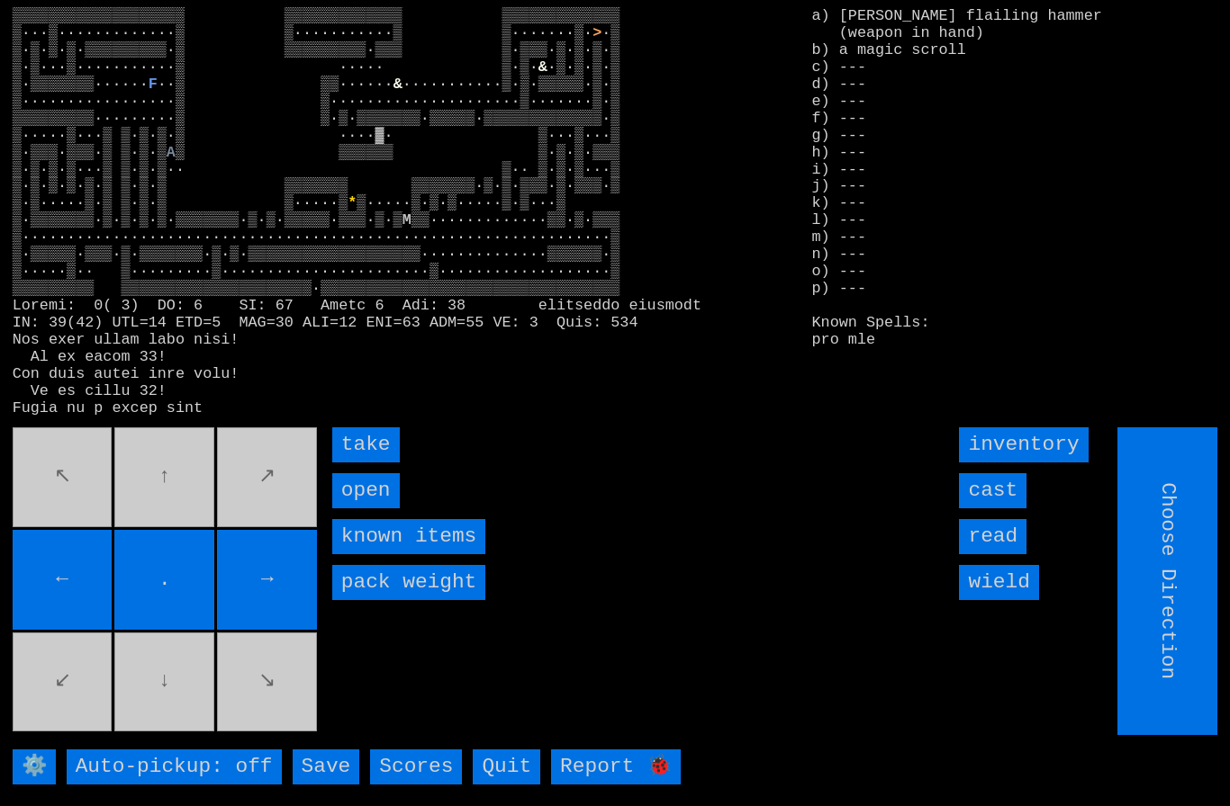
type input "Hold to Run"
click at [369, 463] on input "take" at bounding box center [366, 445] width 68 height 35
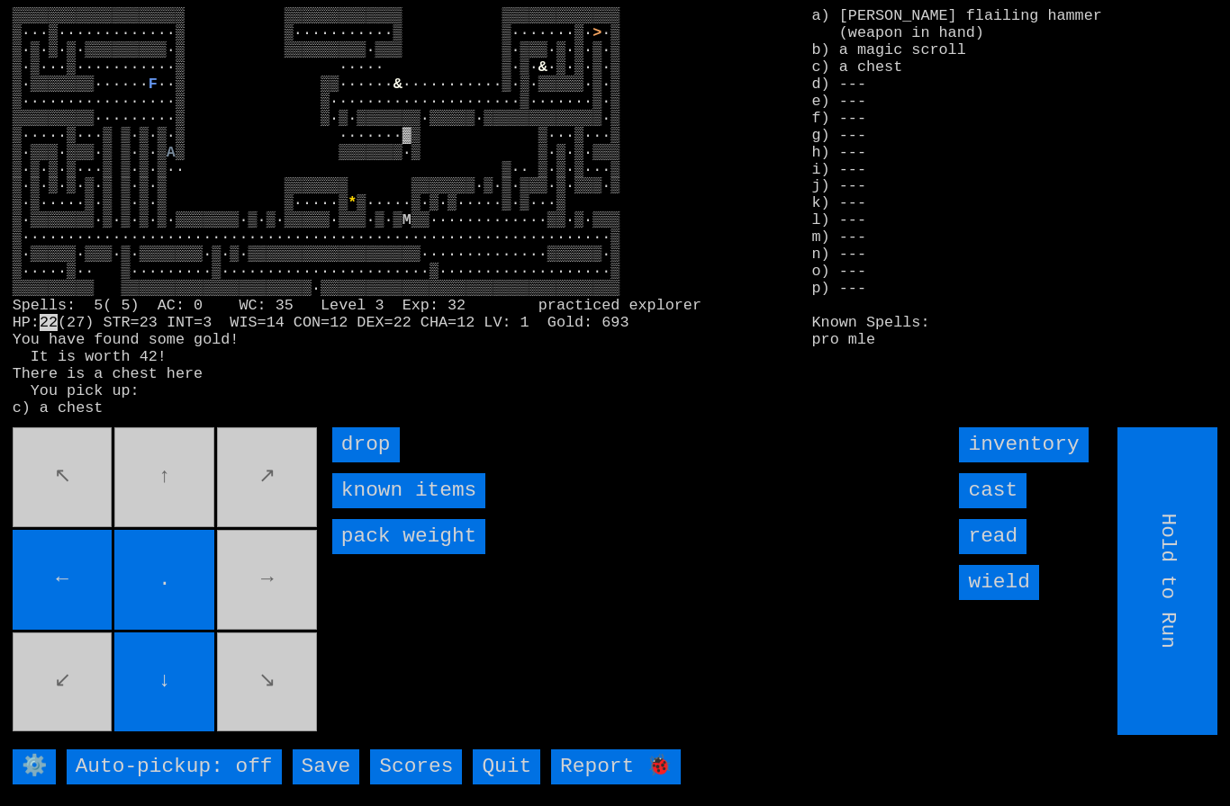
type input "Choose Direction"
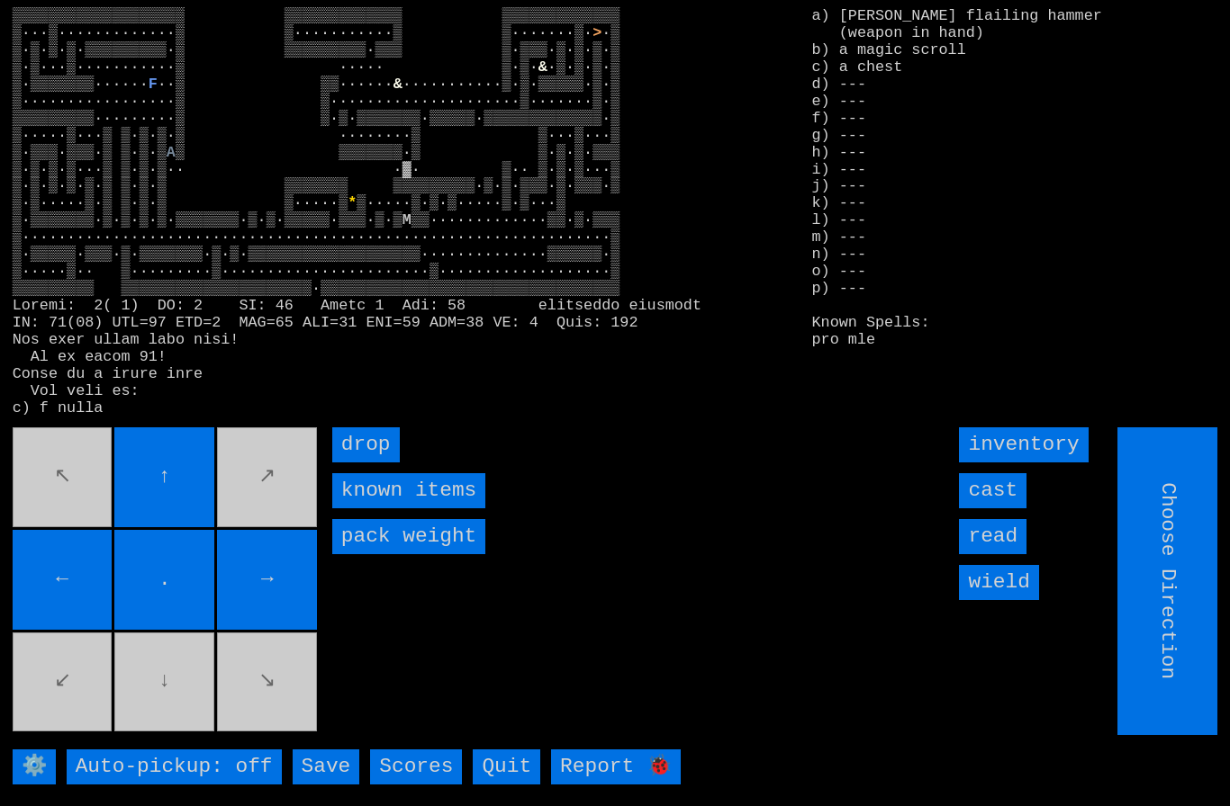
type input "Hold to Run"
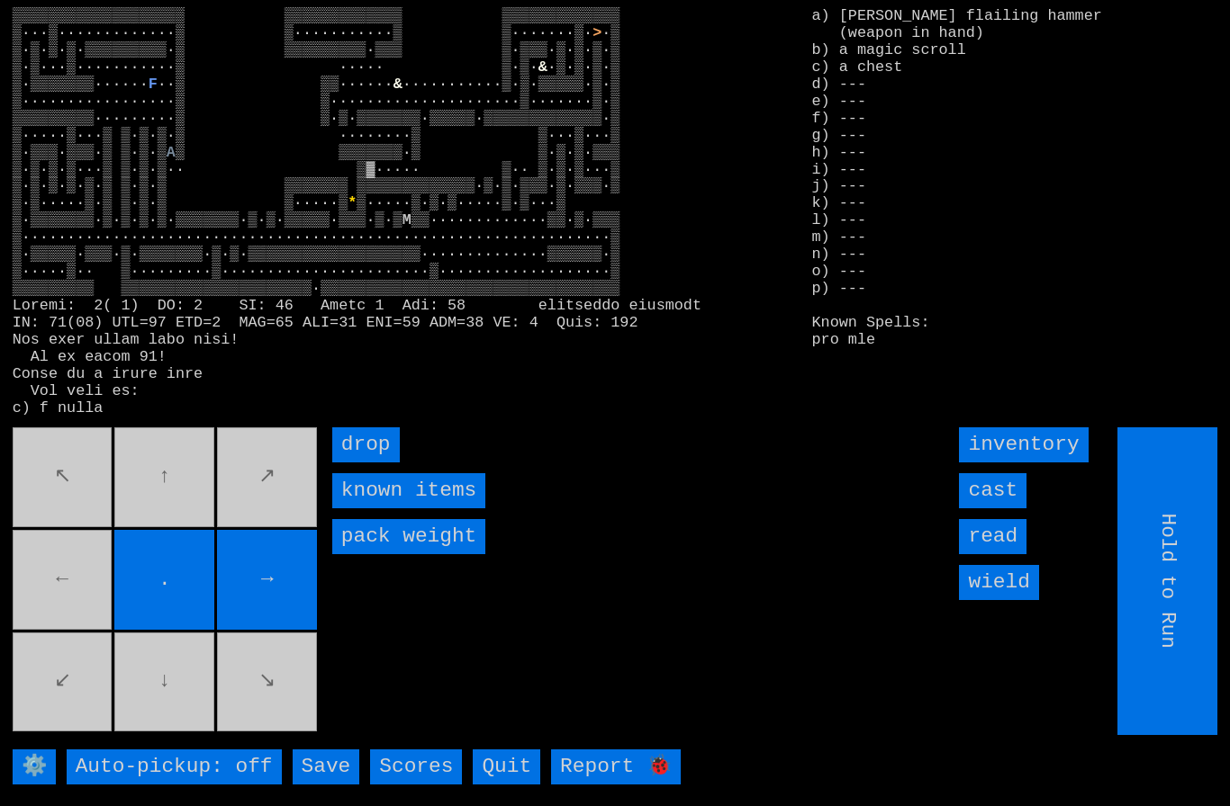
click at [100, 576] on movebuttons "↖ ↑ ↗ ← . → ↙ ↓ ↘" at bounding box center [167, 582] width 308 height 308
type input "Choose Direction"
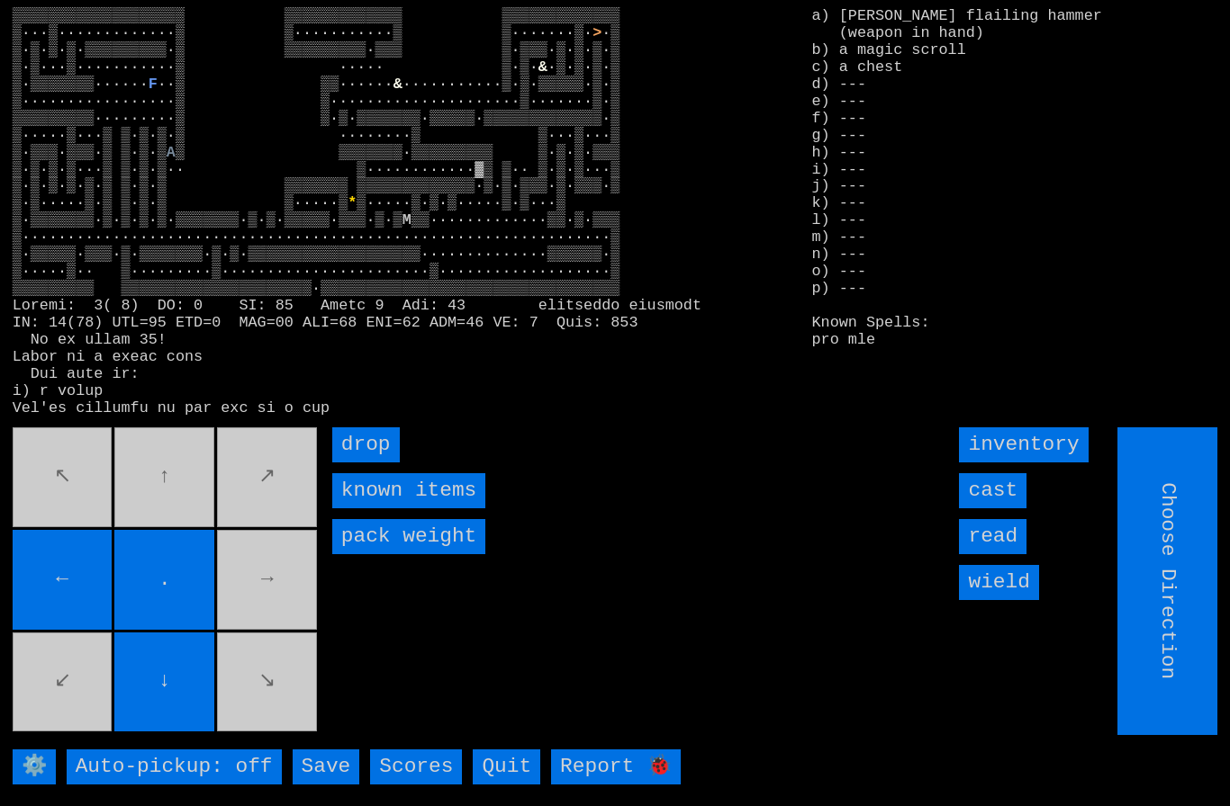
type input "Hold to Run"
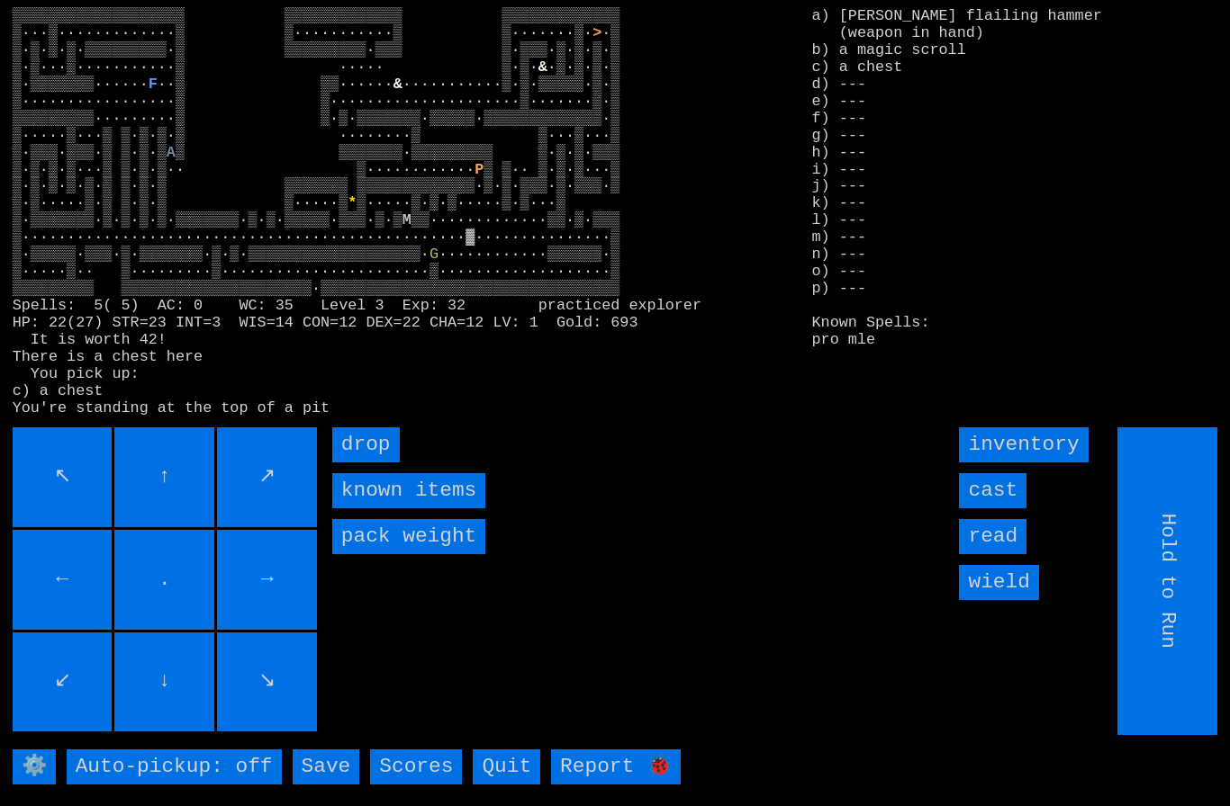
click at [79, 527] on input "↖" at bounding box center [63, 478] width 100 height 100
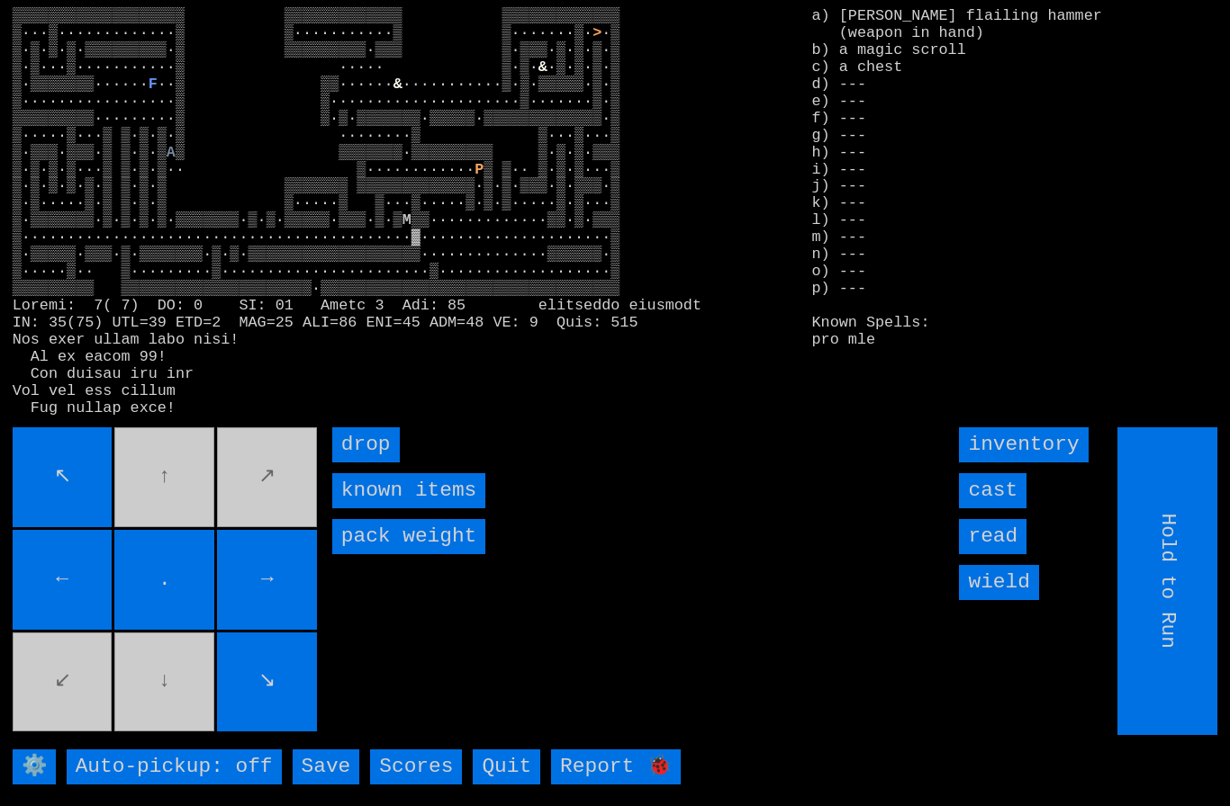
click at [110, 602] on input "←" at bounding box center [63, 580] width 100 height 100
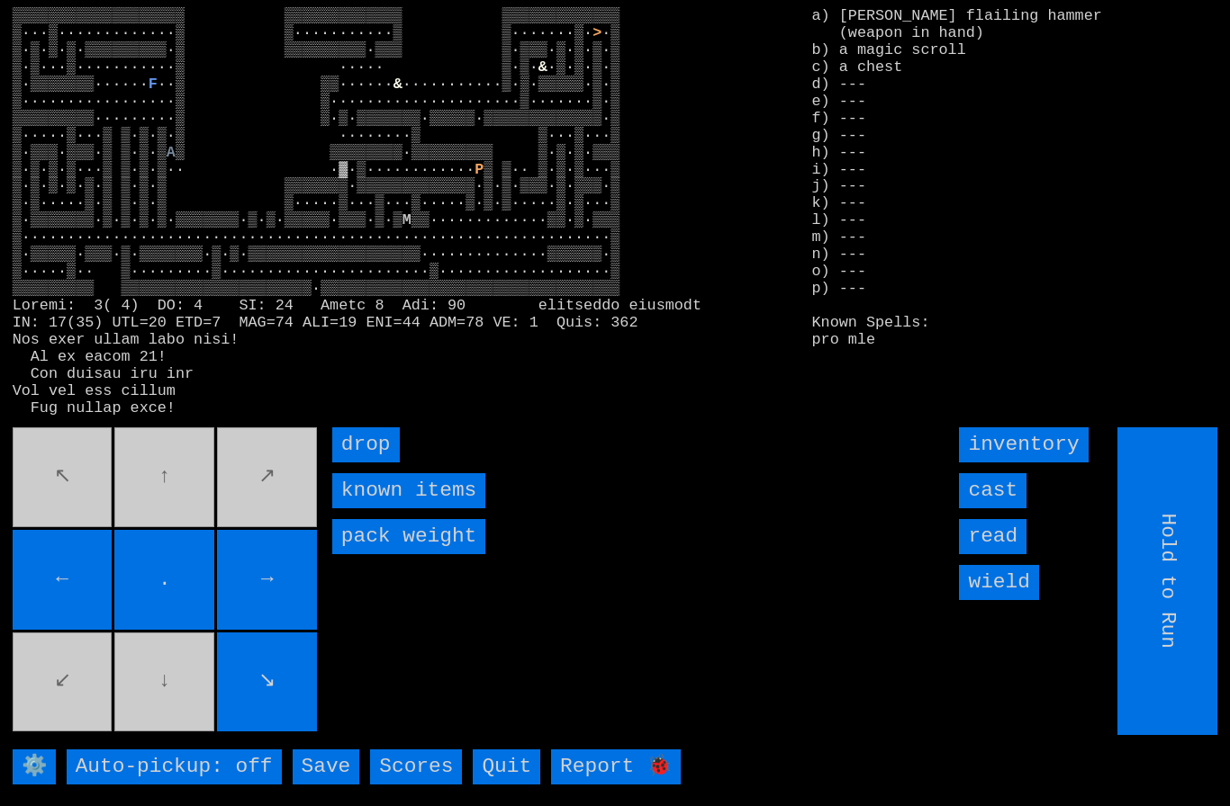
click at [99, 509] on movebuttons "↖ ↑ ↗ ← . → ↙ ↓ ↘" at bounding box center [167, 582] width 308 height 308
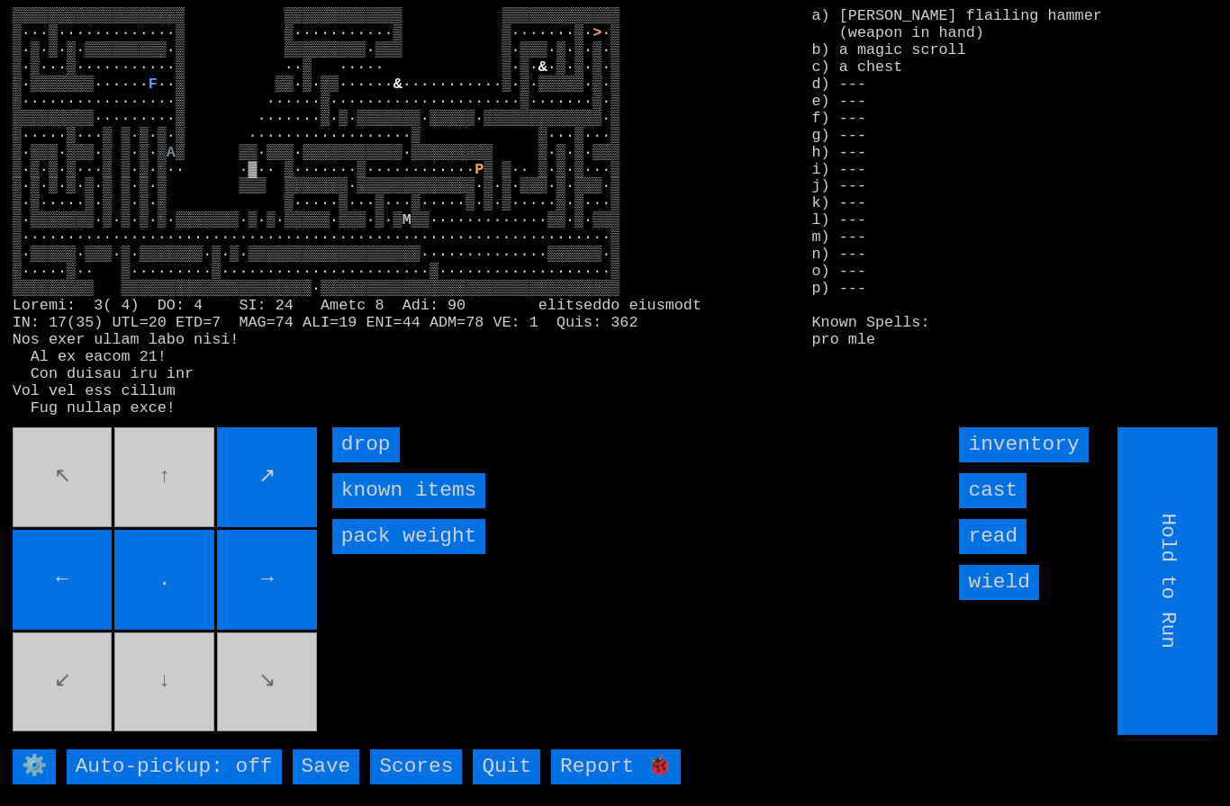
type input "Choose Direction"
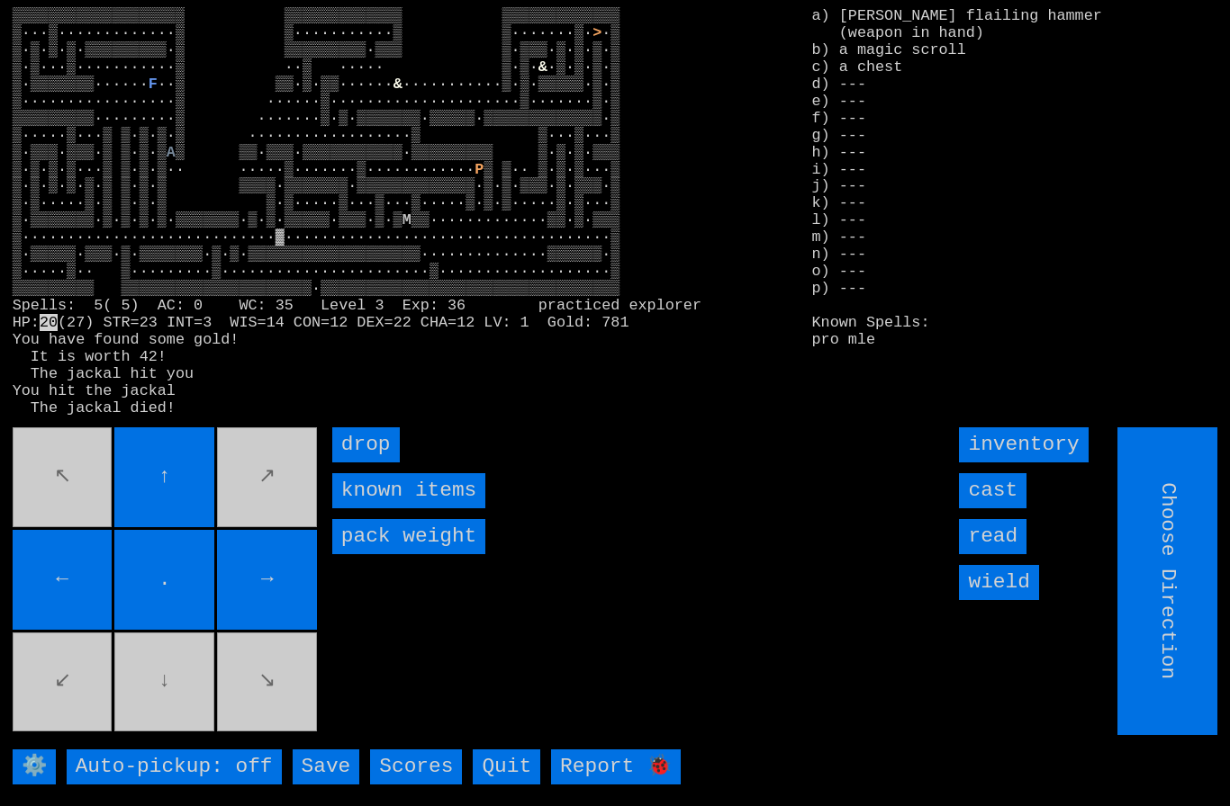
type input "Hold to Run"
type input "Choose Direction"
type input "Hold to Run"
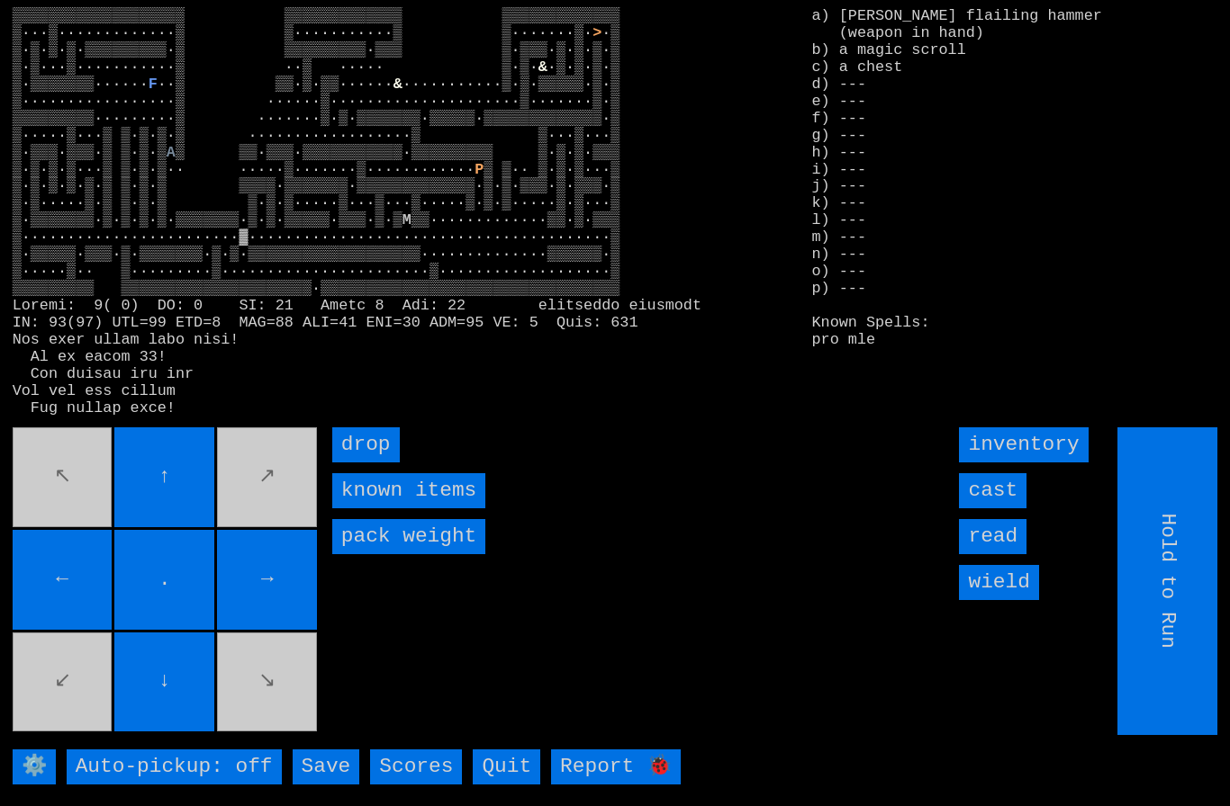
type input "Choose Direction"
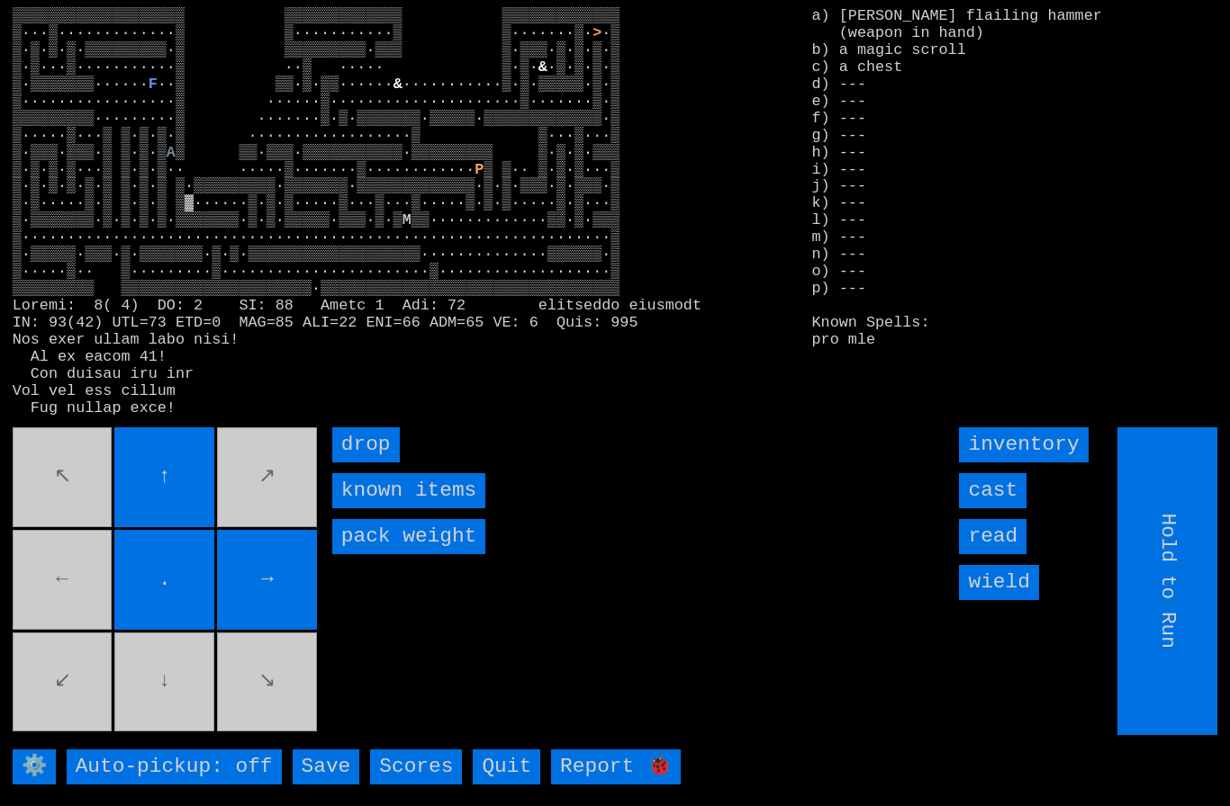
type input "Choose Direction"
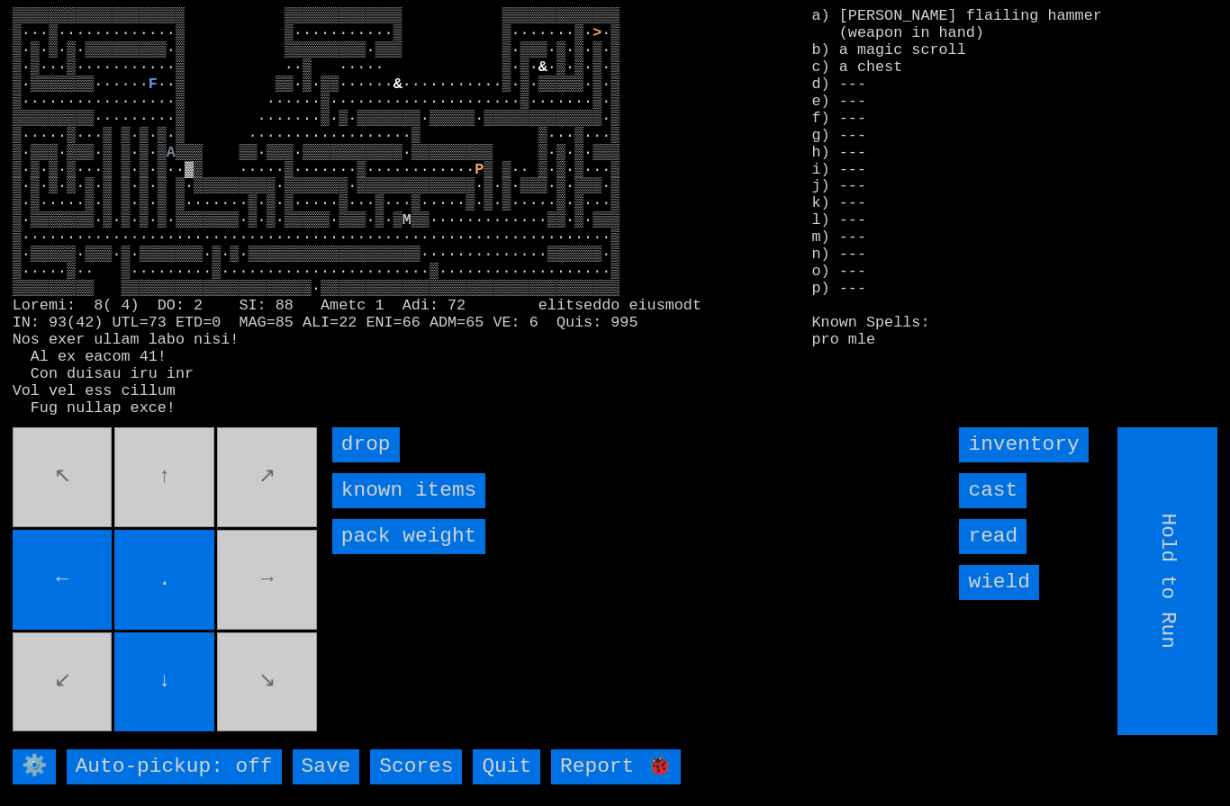
type input "Choose Direction"
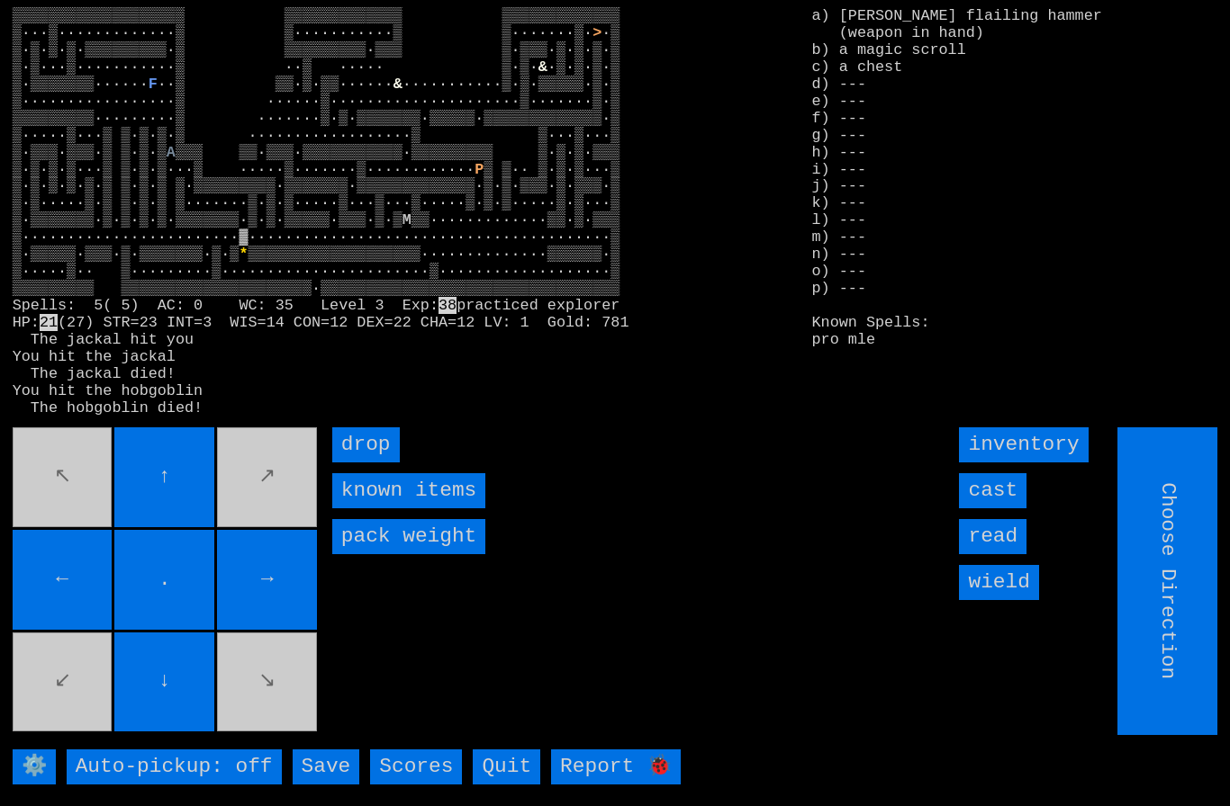
type input "Hold to Run"
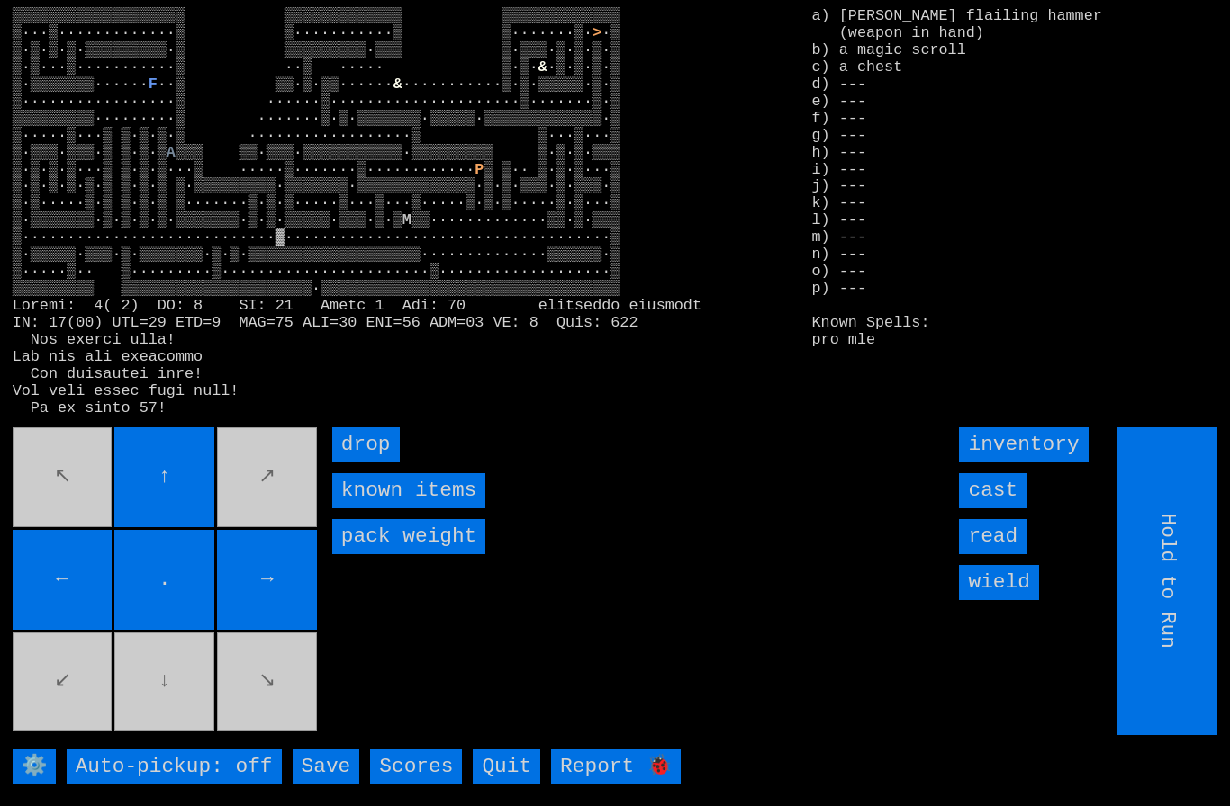
type input "Choose Direction"
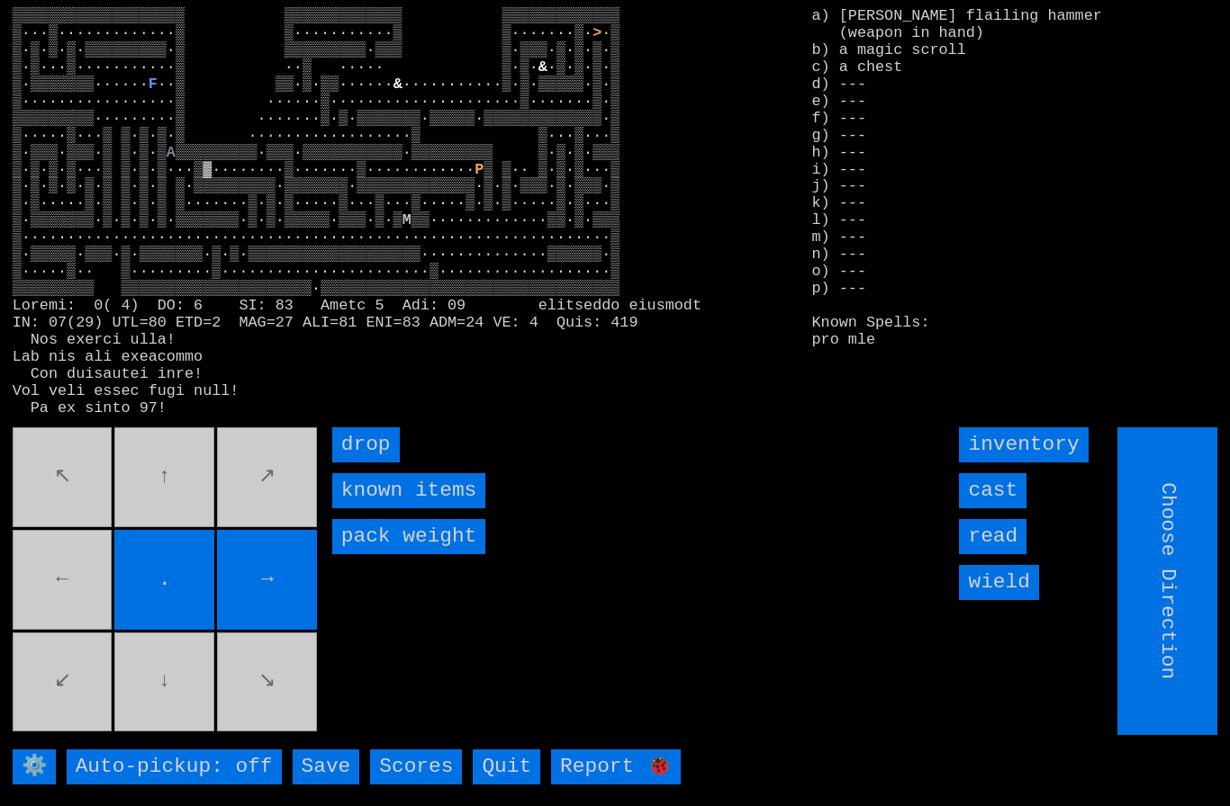
type input "Hold to Run"
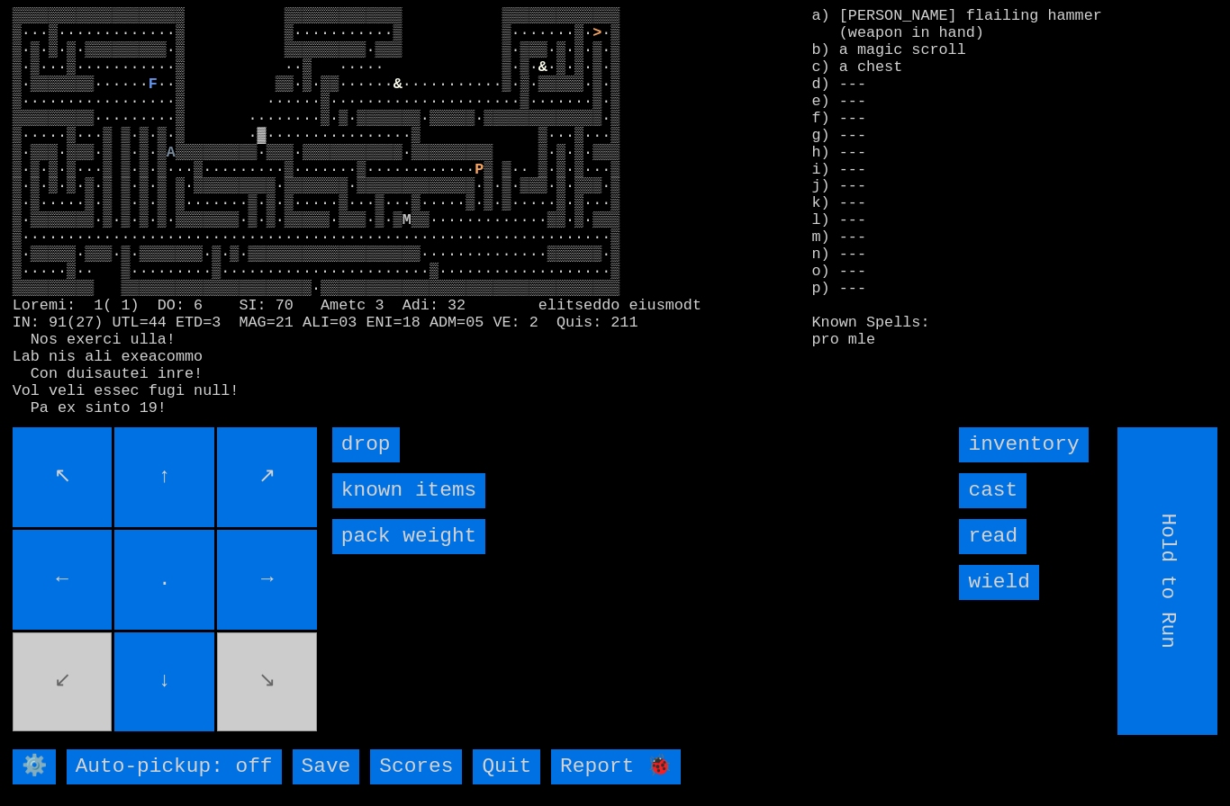
type input "Choose Direction"
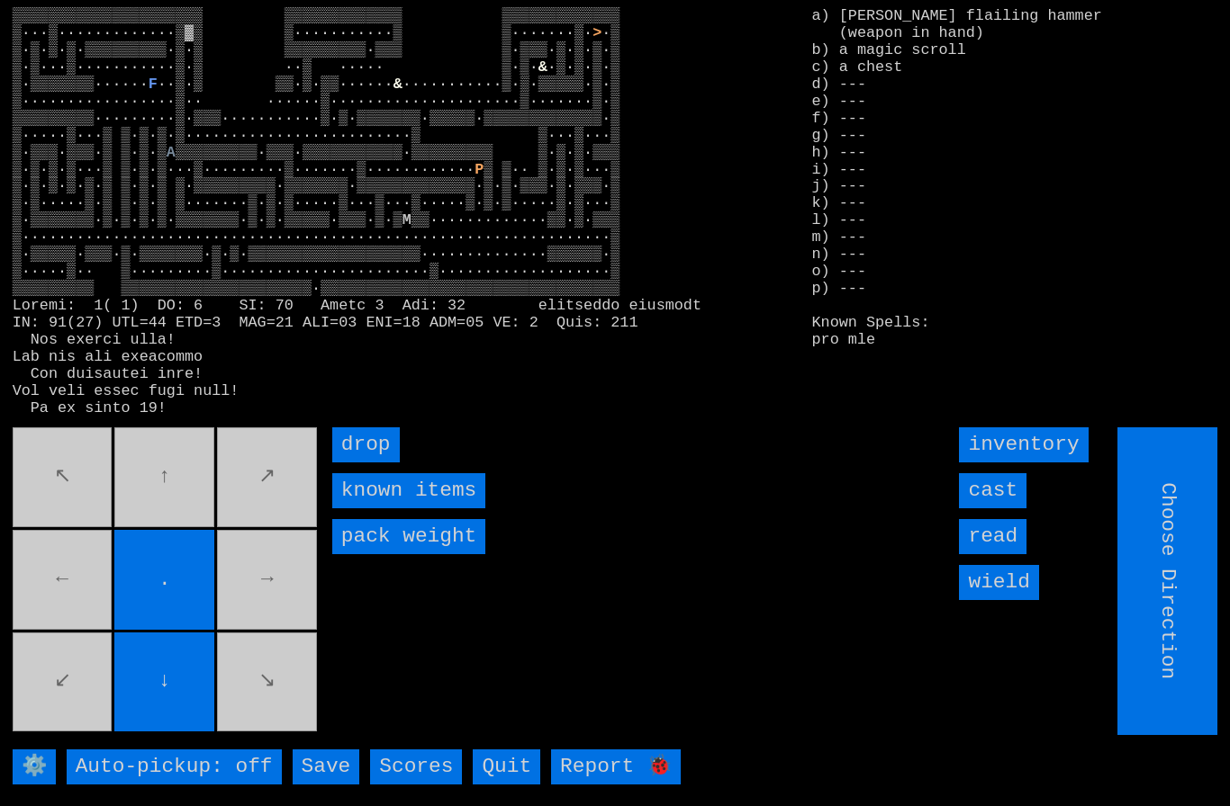
type input "Hold to Run"
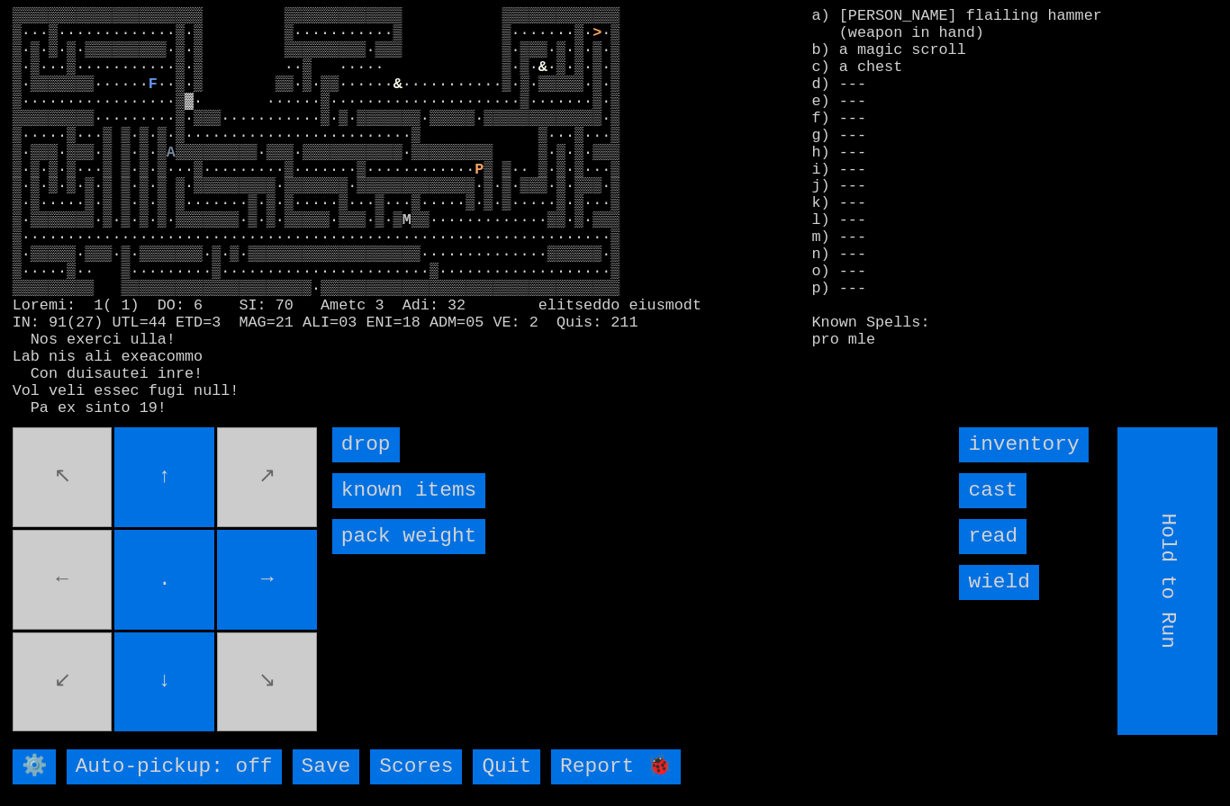
type input "Choose Direction"
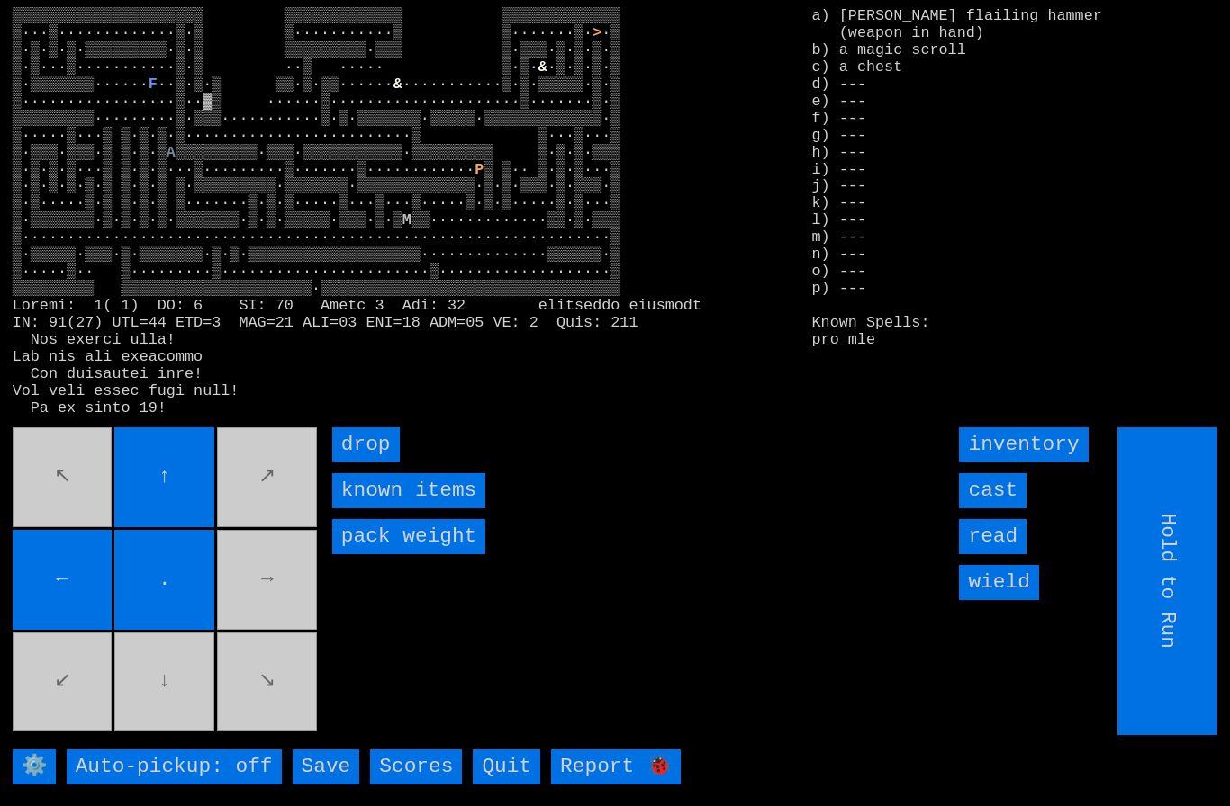
type input "Choose Direction"
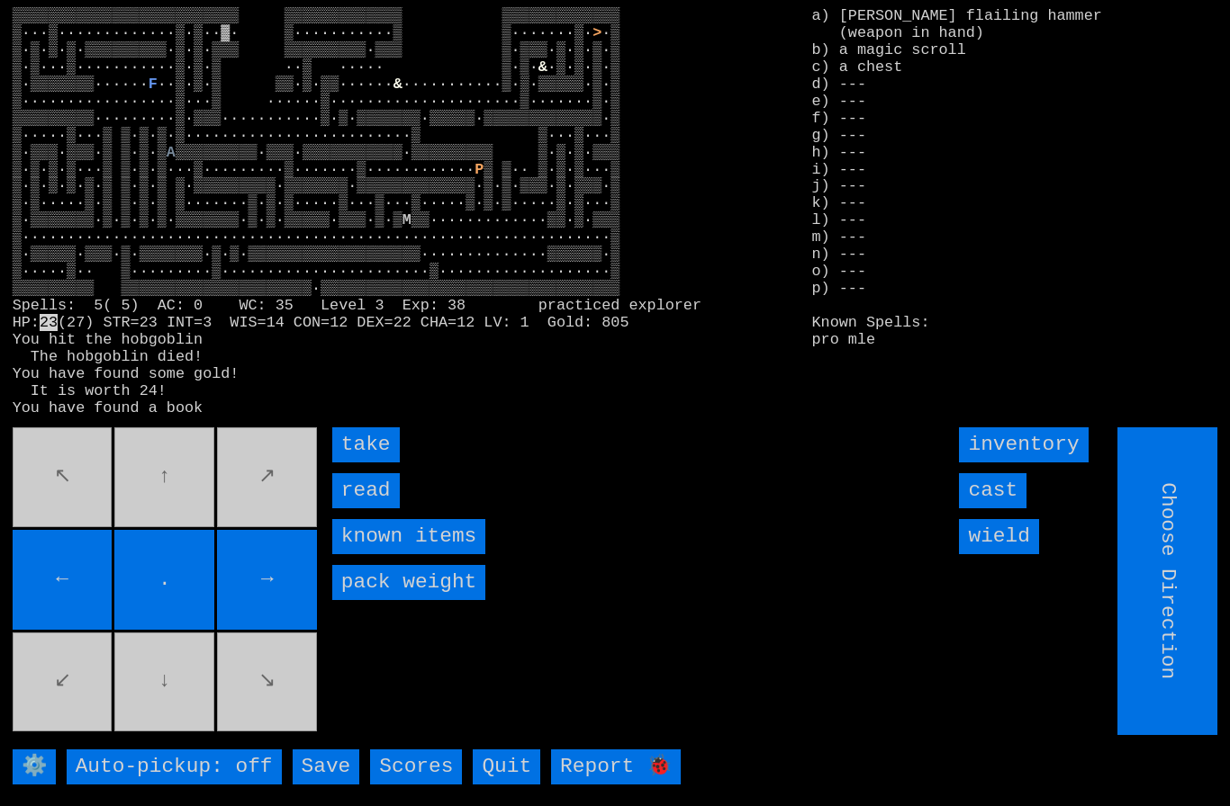
type input "Hold to Run"
click at [362, 509] on input "read" at bounding box center [366, 490] width 68 height 35
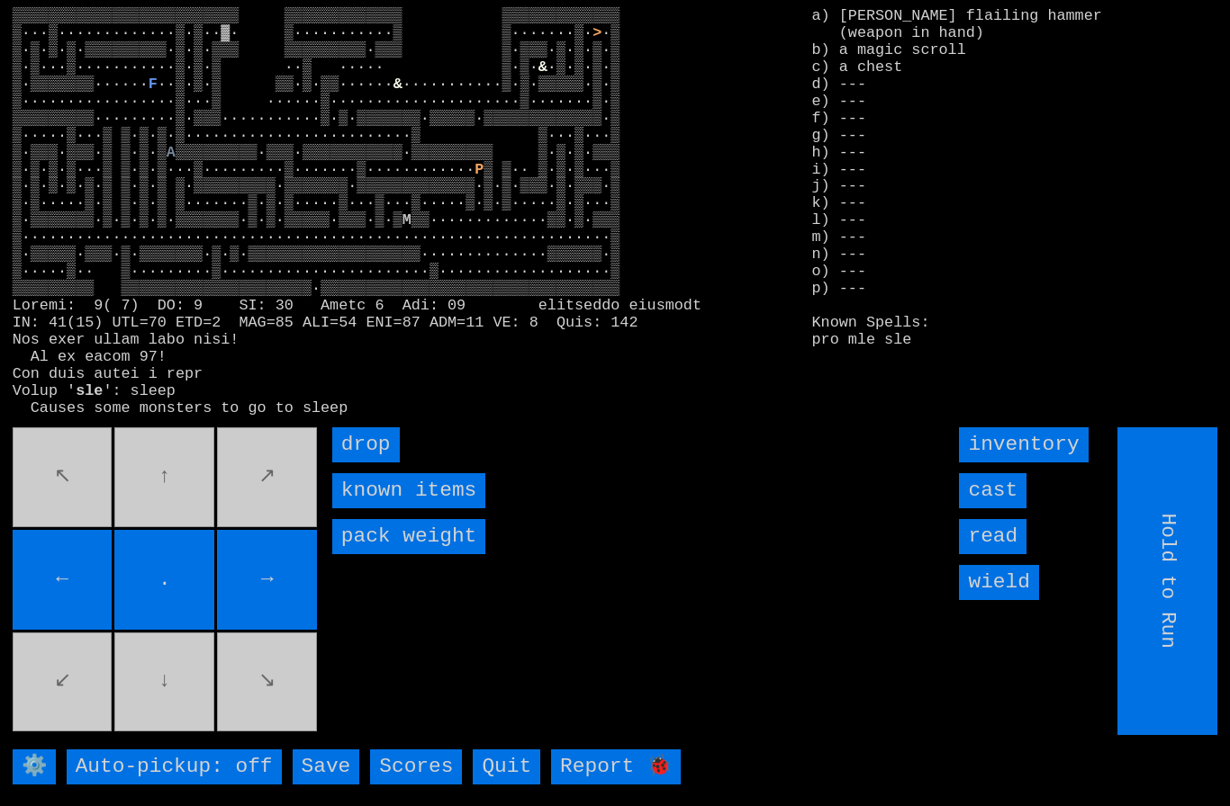
type input "Choose Direction"
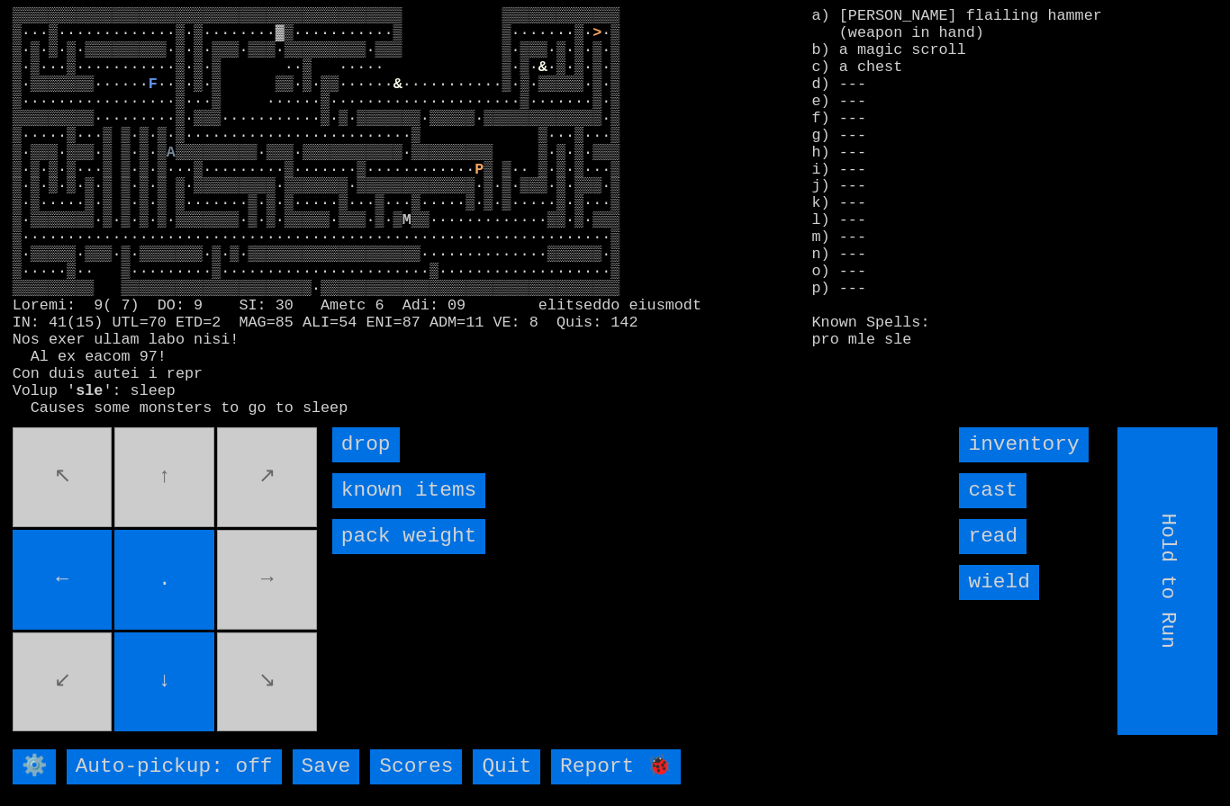
type input "Choose Direction"
type input "Hold to Run"
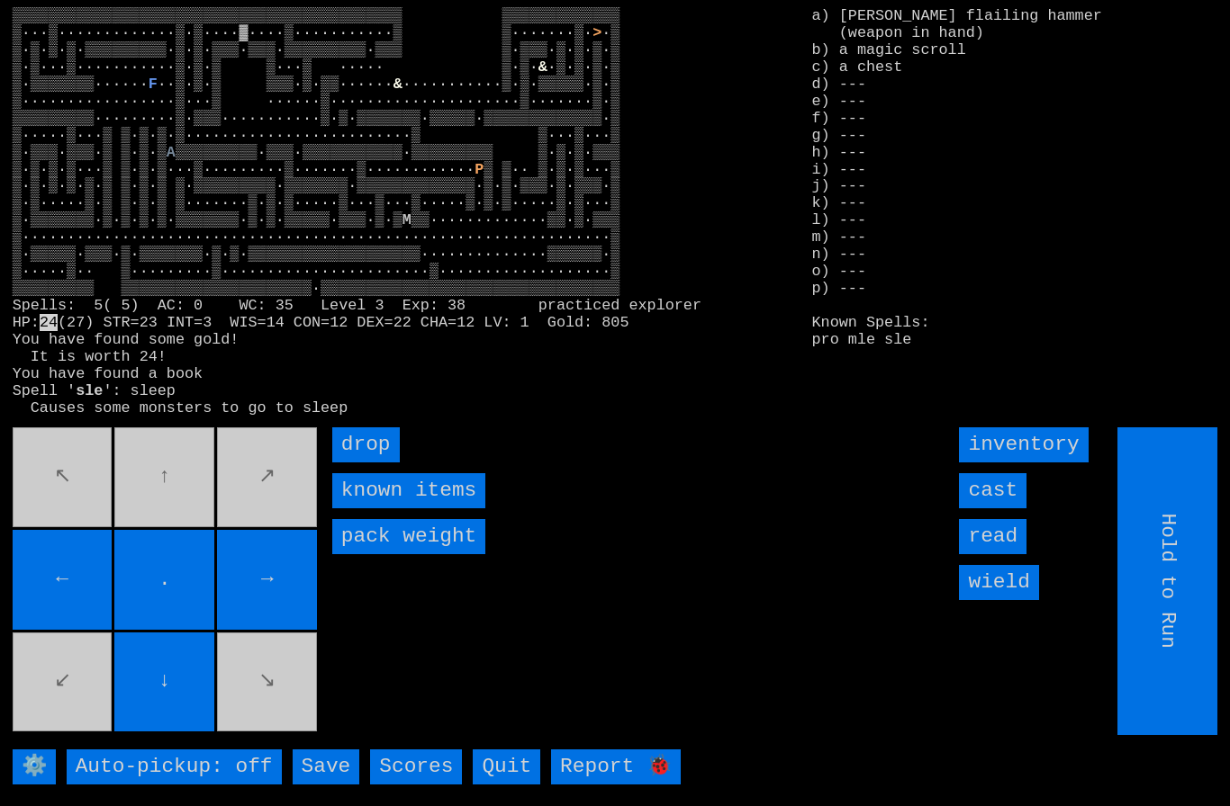
type input "Choose Direction"
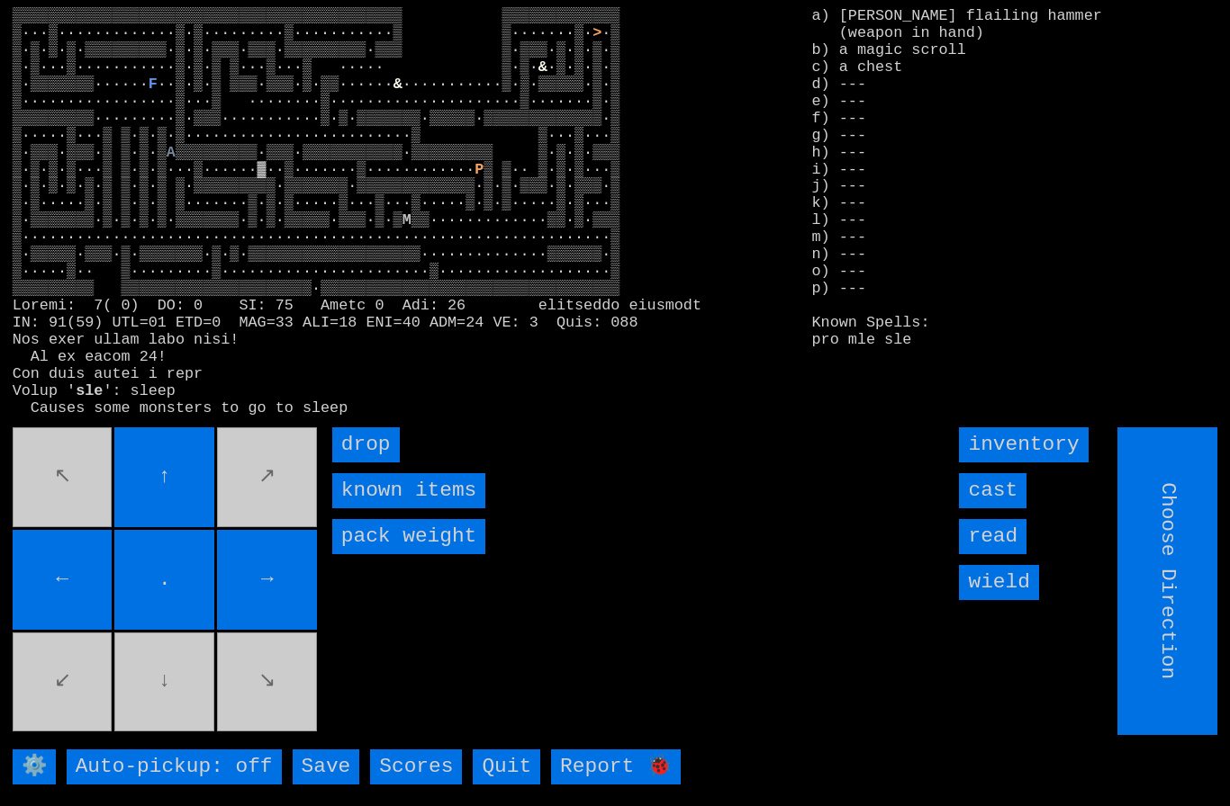
type input "Hold to Run"
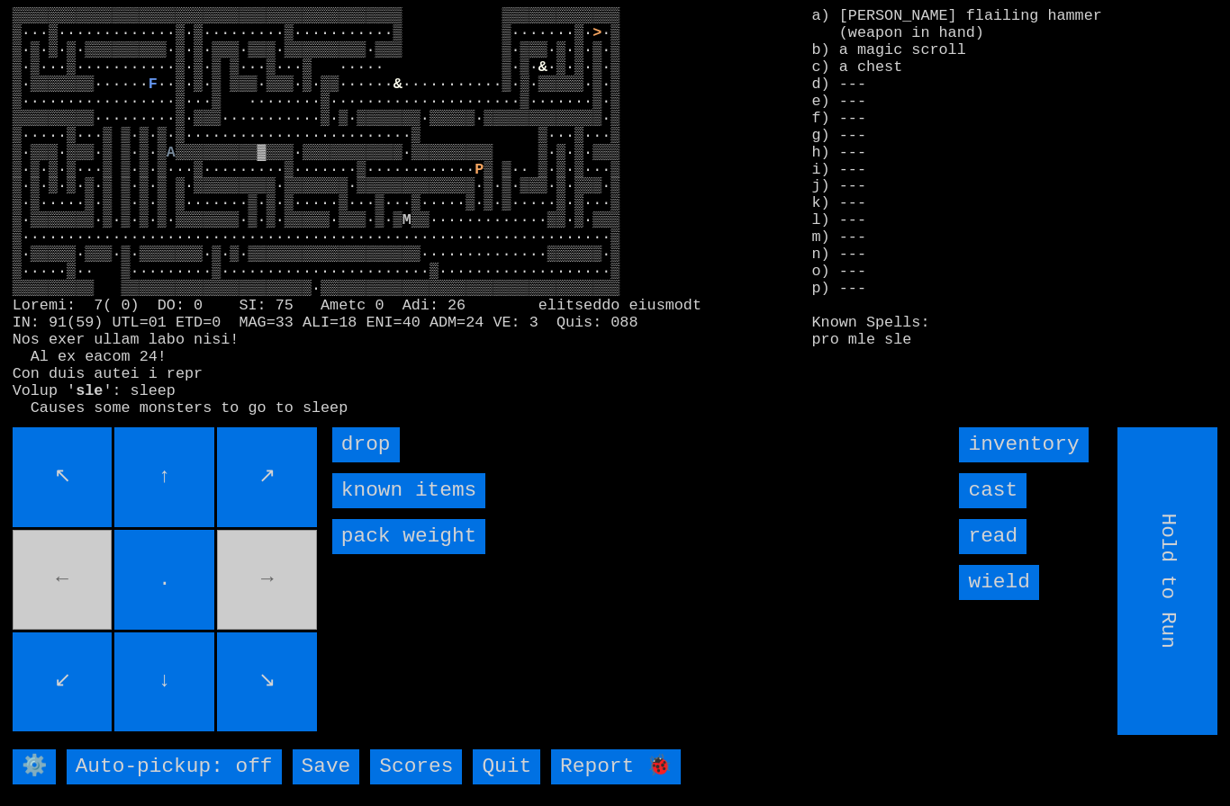
type input "Choose Direction"
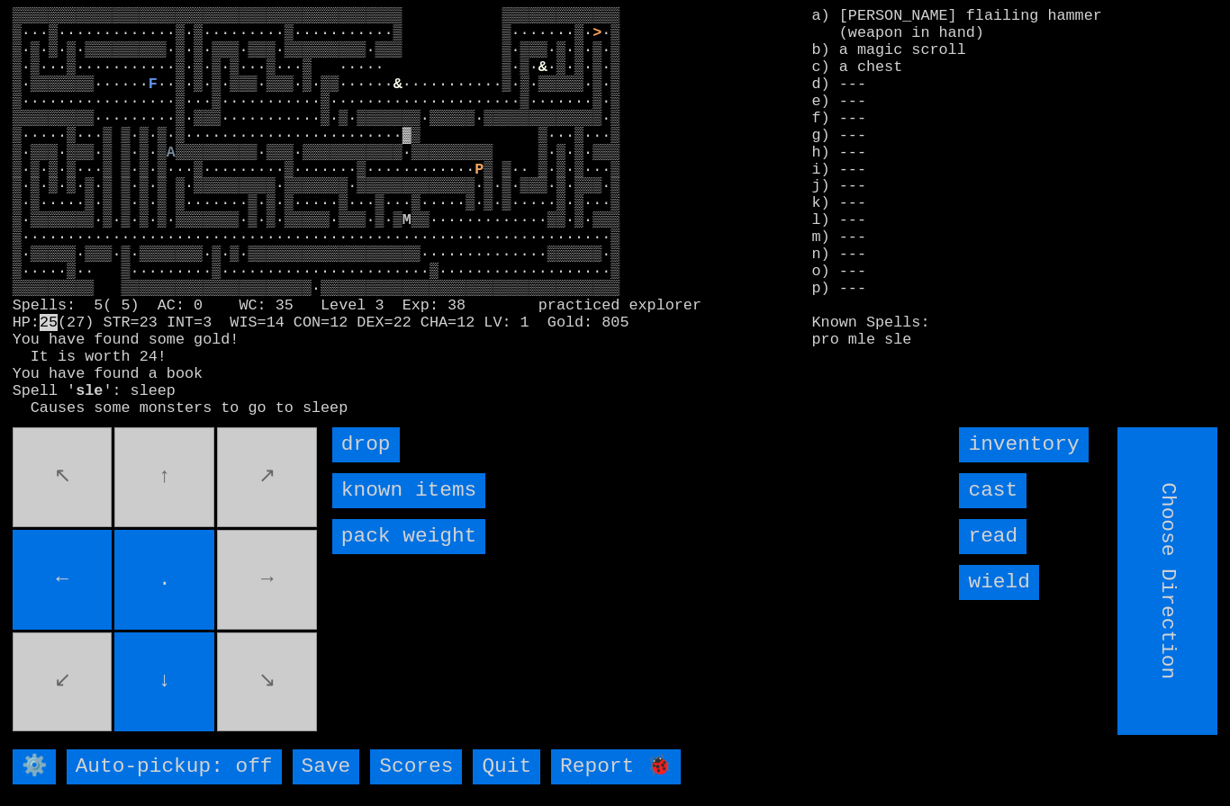
type input "Hold to Run"
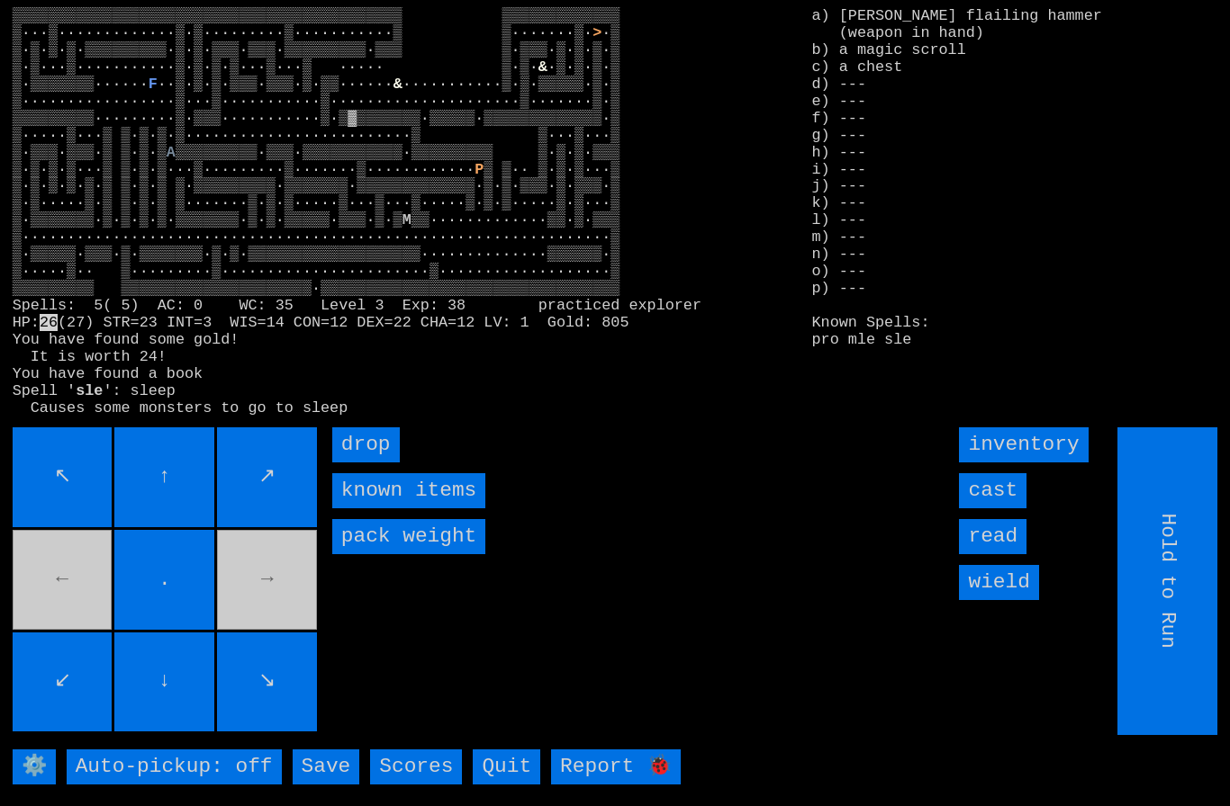
type input "Choose Direction"
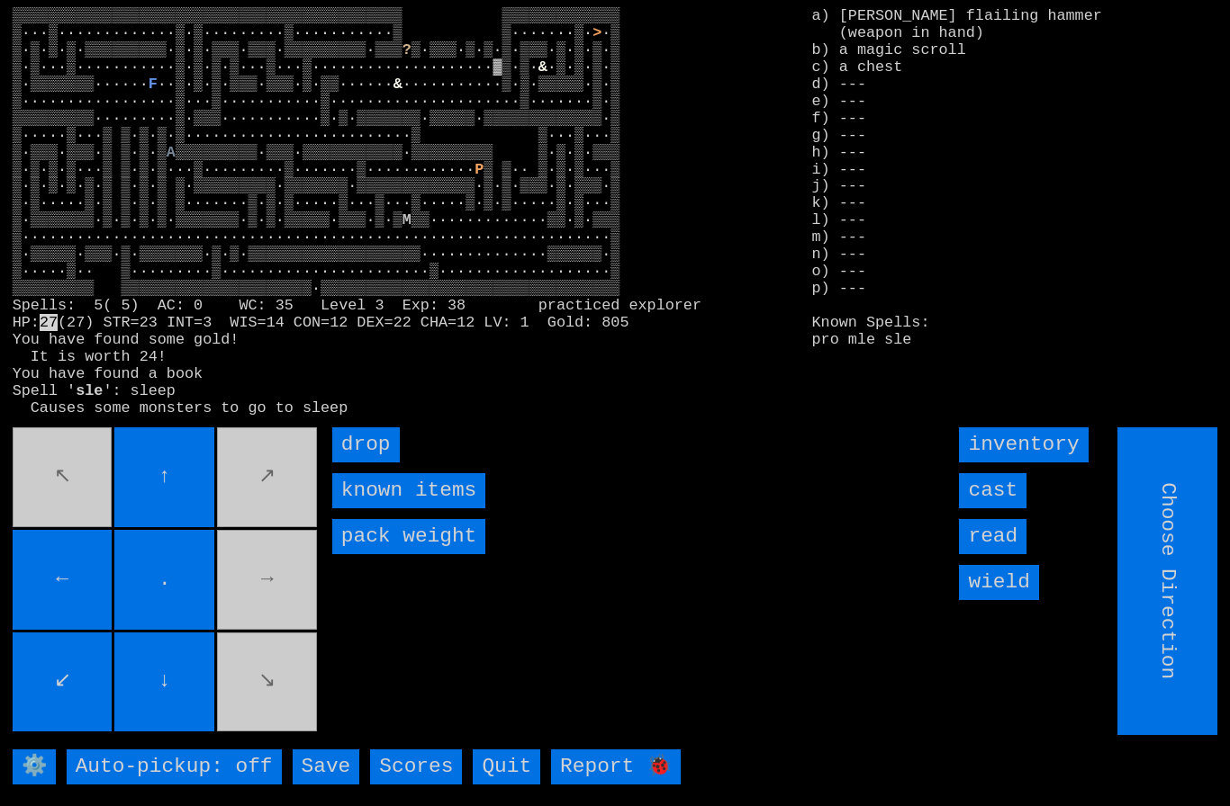
type input "Hold to Run"
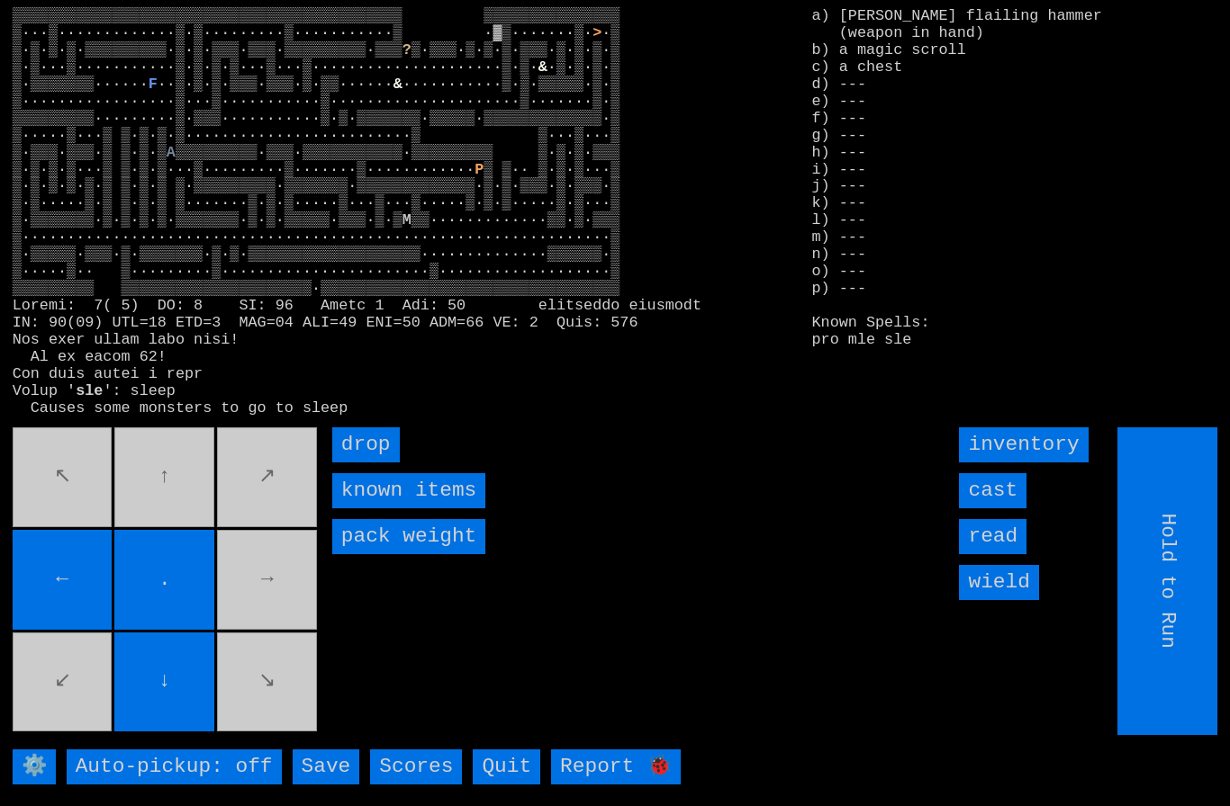
click at [171, 500] on movebuttons "↖ ↑ ↗ ← . → ↙ ↓ ↘" at bounding box center [167, 582] width 308 height 308
type input "Choose Direction"
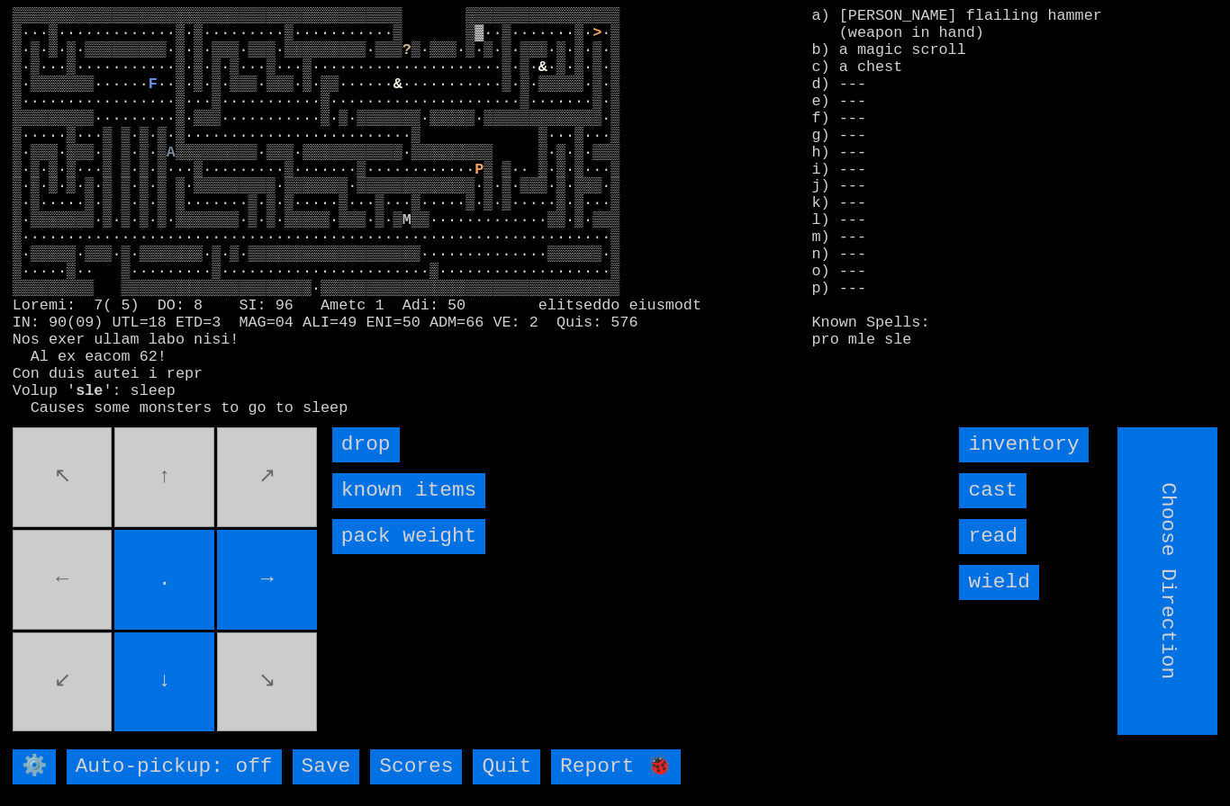
type input "Hold to Run"
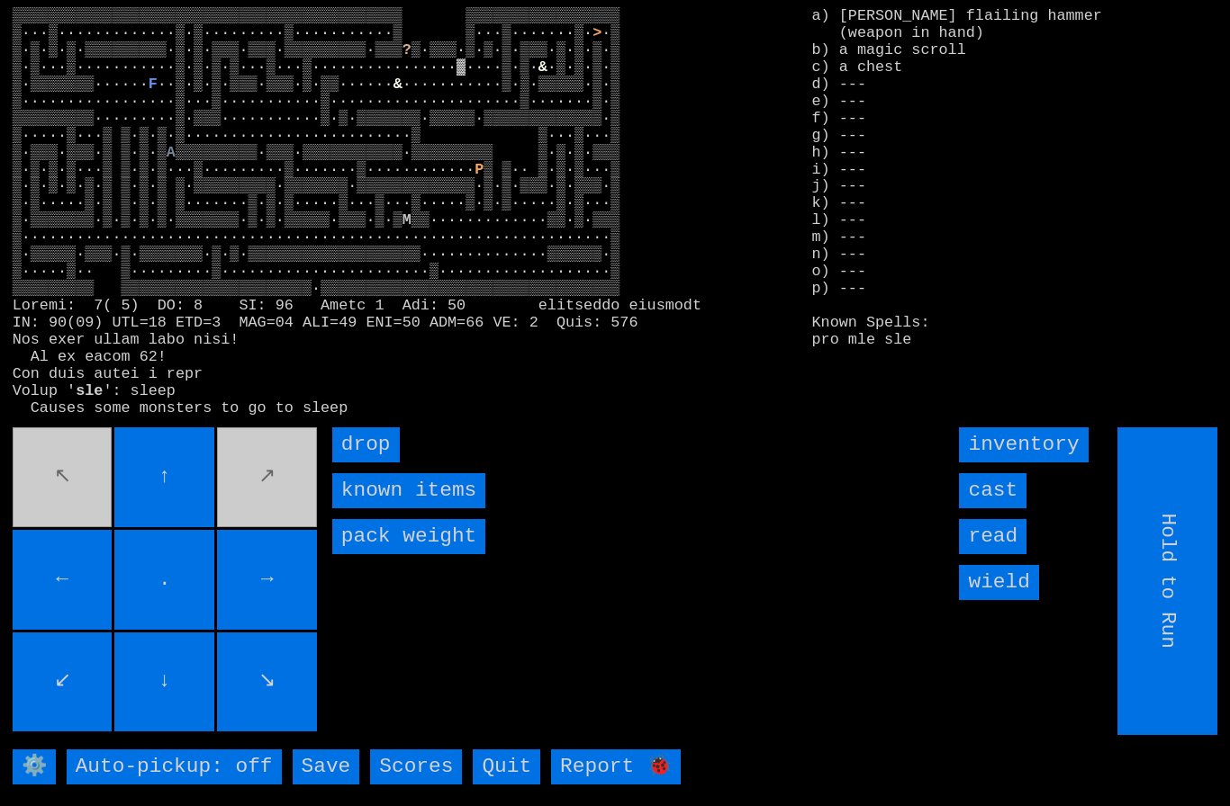
type input "Choose Direction"
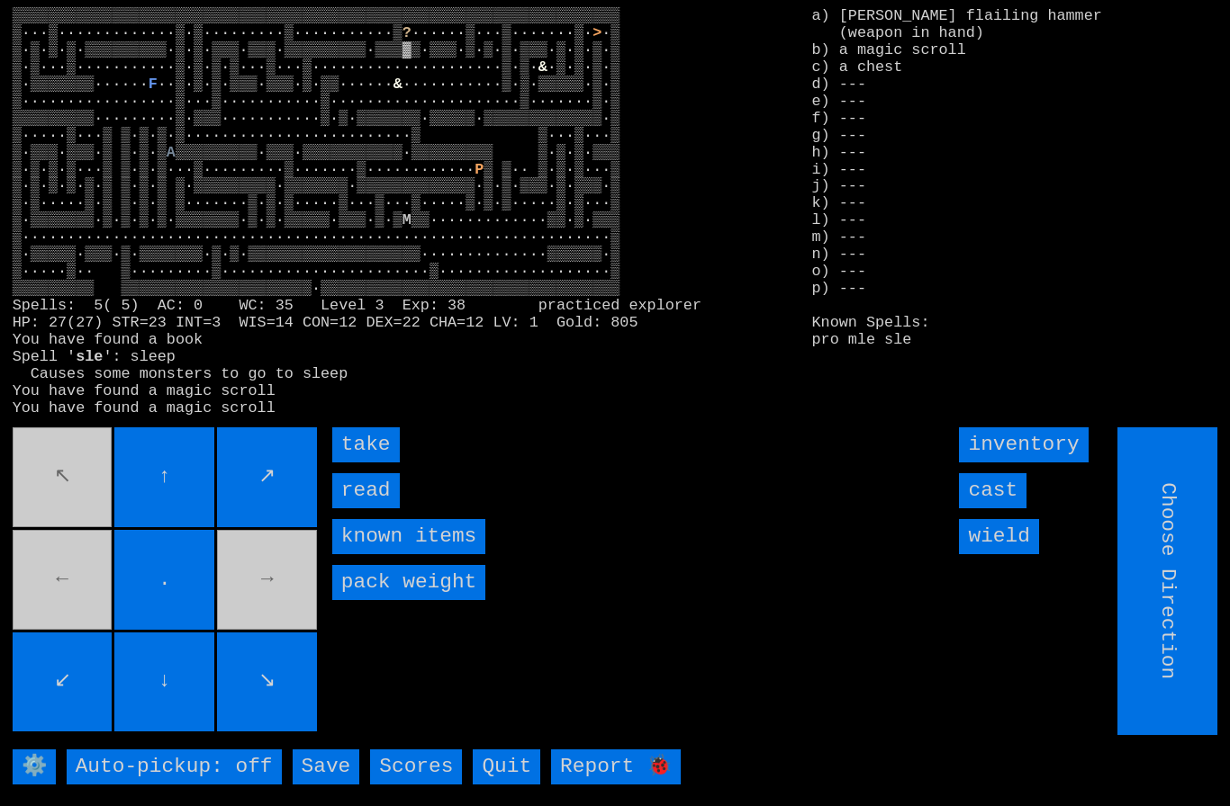
type input "Hold to Run"
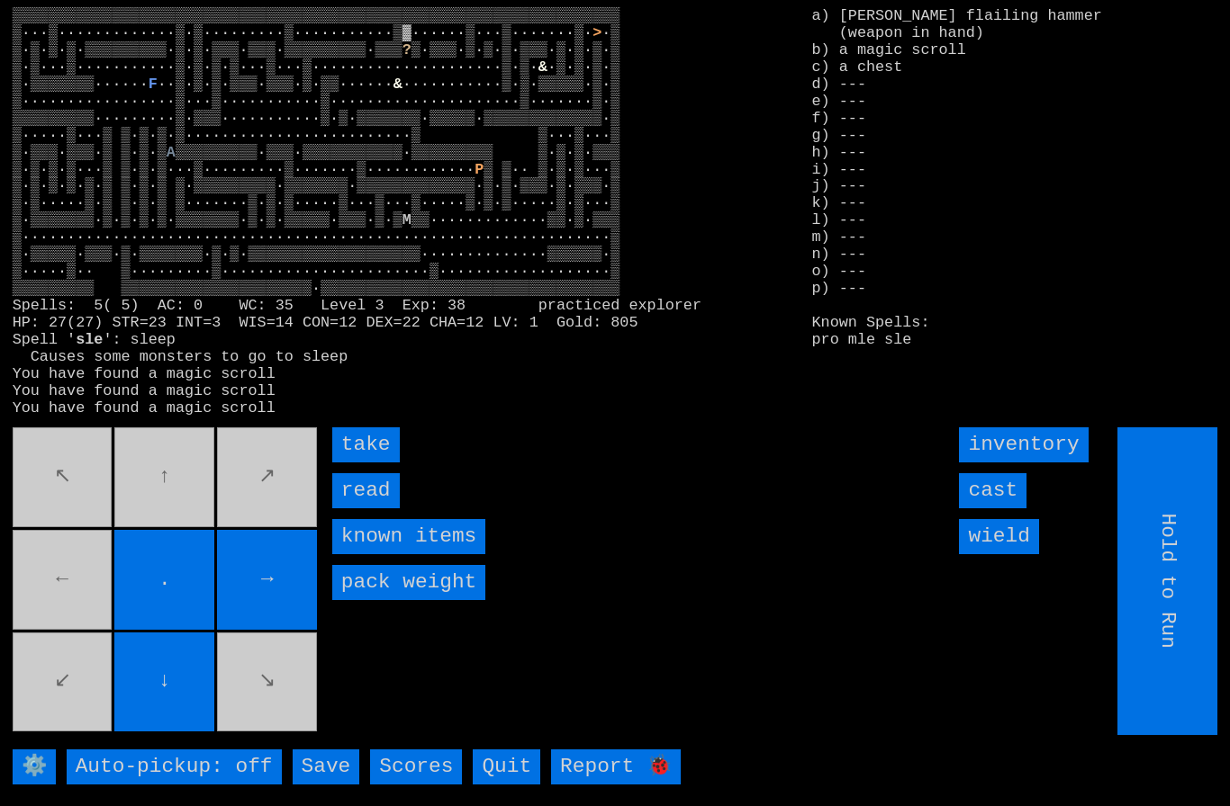
click at [365, 463] on input "take" at bounding box center [366, 445] width 68 height 35
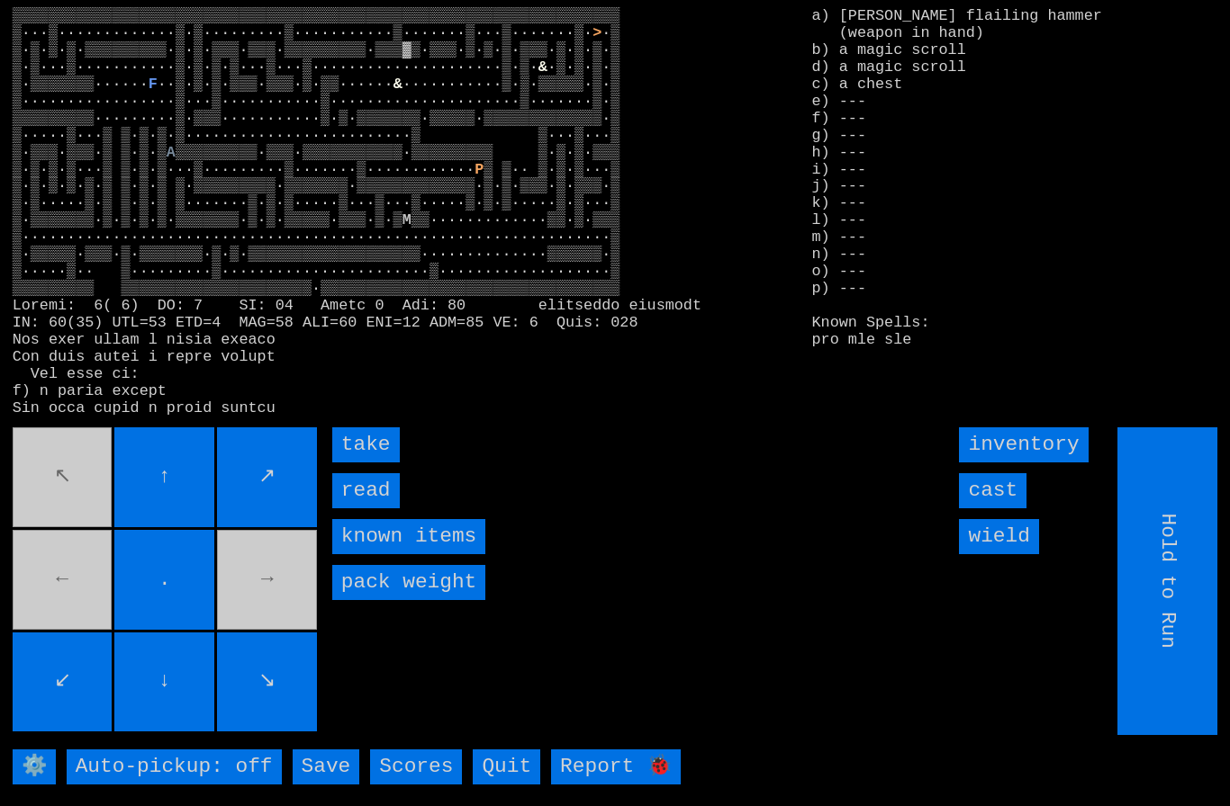
click at [368, 463] on input "take" at bounding box center [366, 445] width 68 height 35
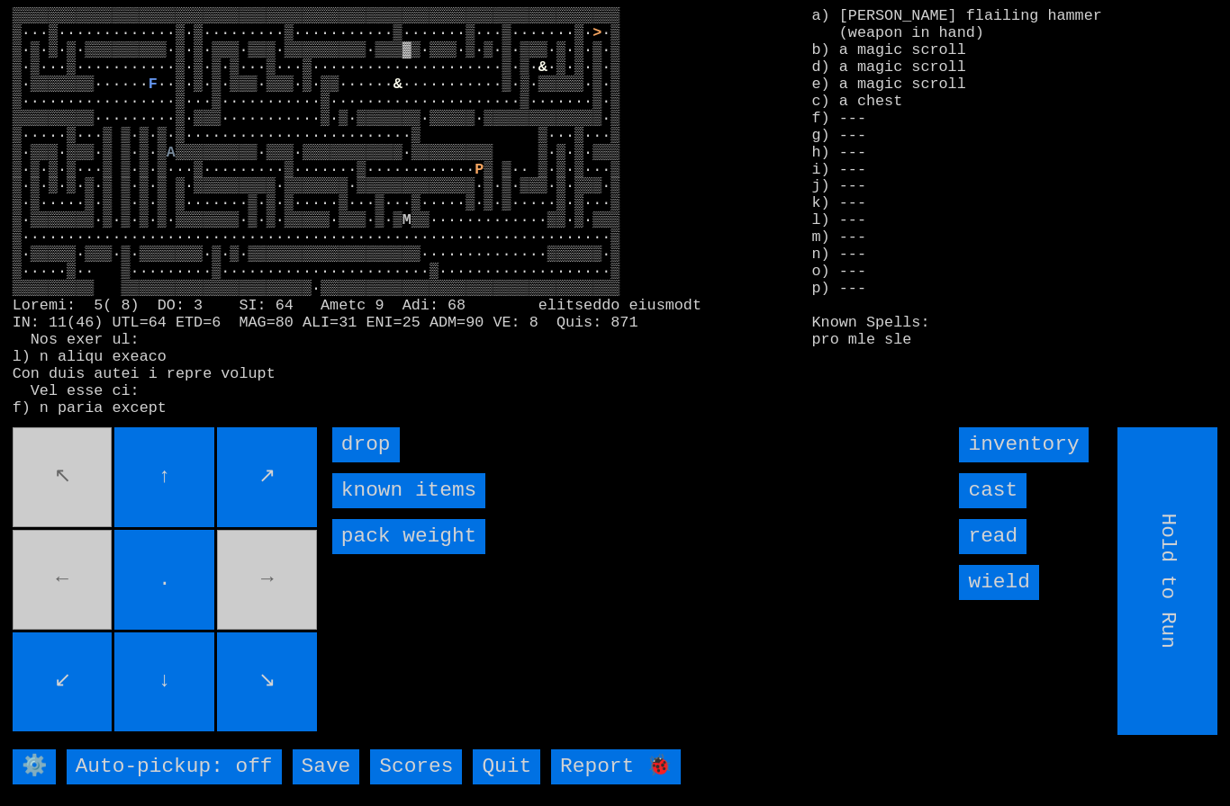
type input "Choose Direction"
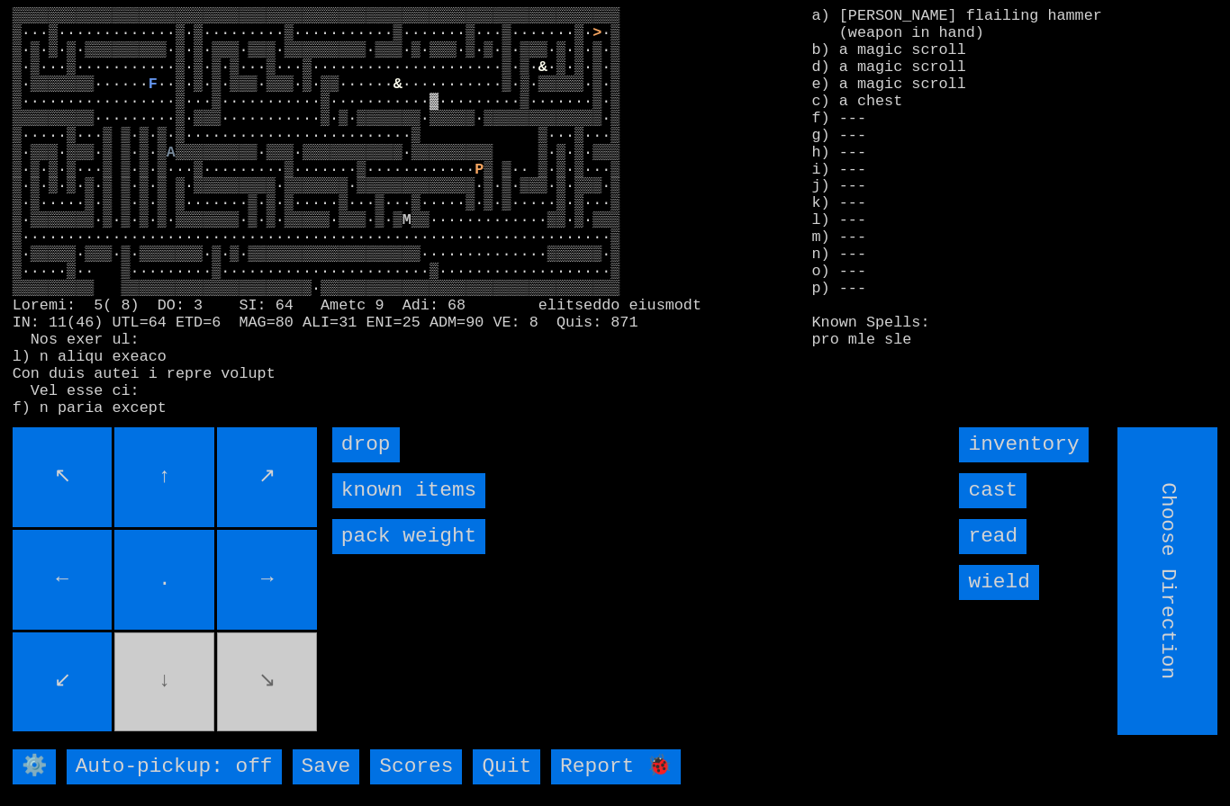
type input "Hold to Run"
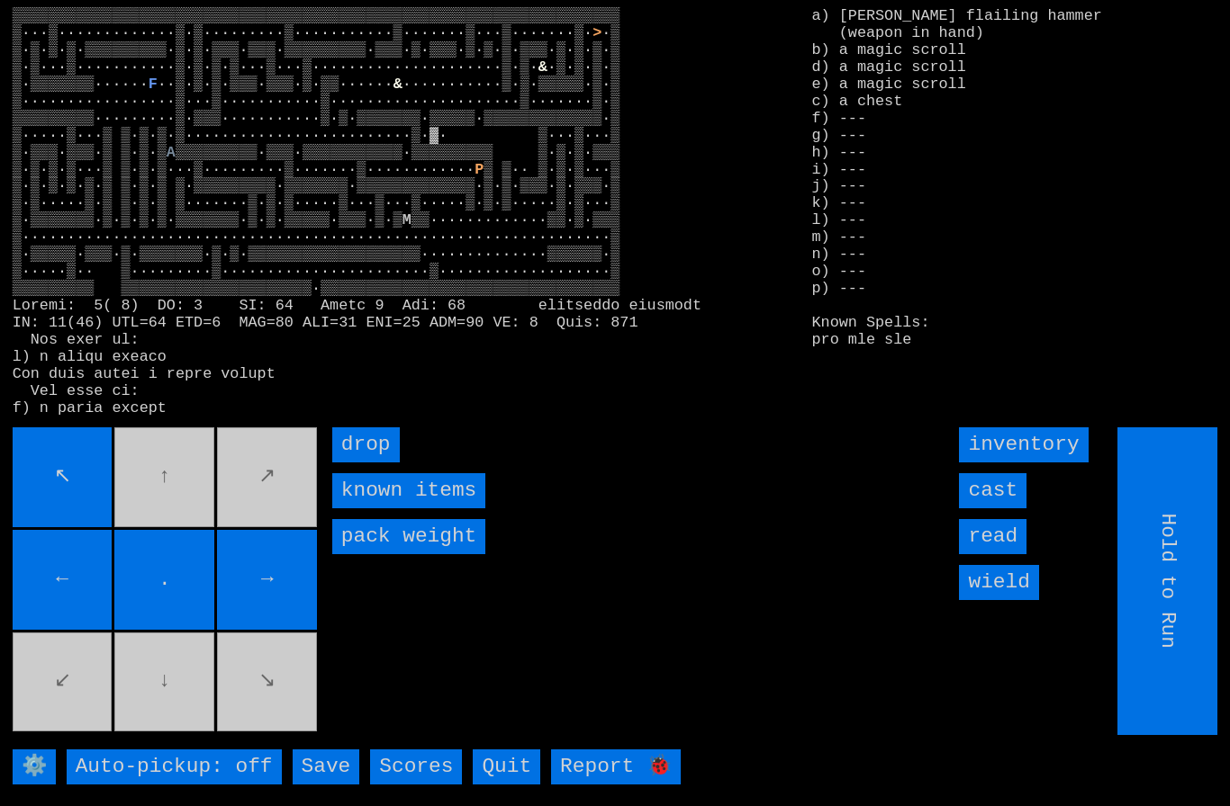
type input "Choose Direction"
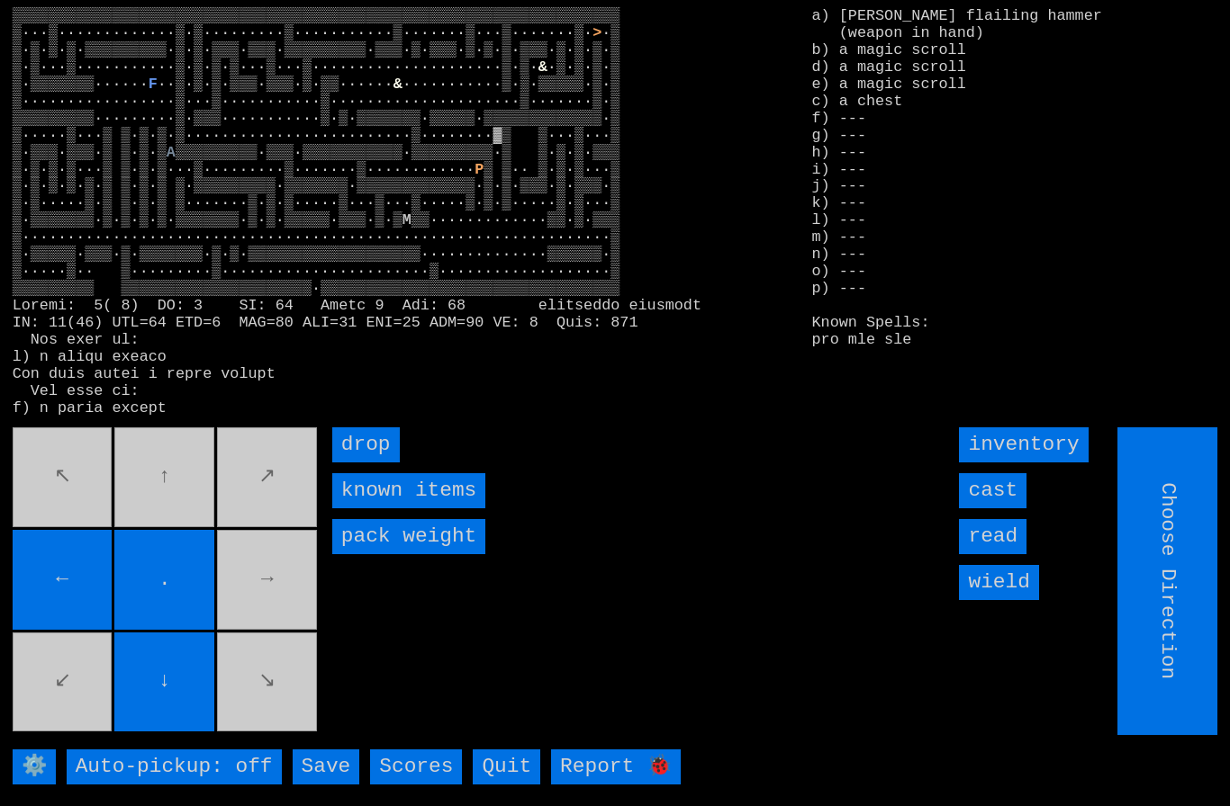
type input "Hold to Run"
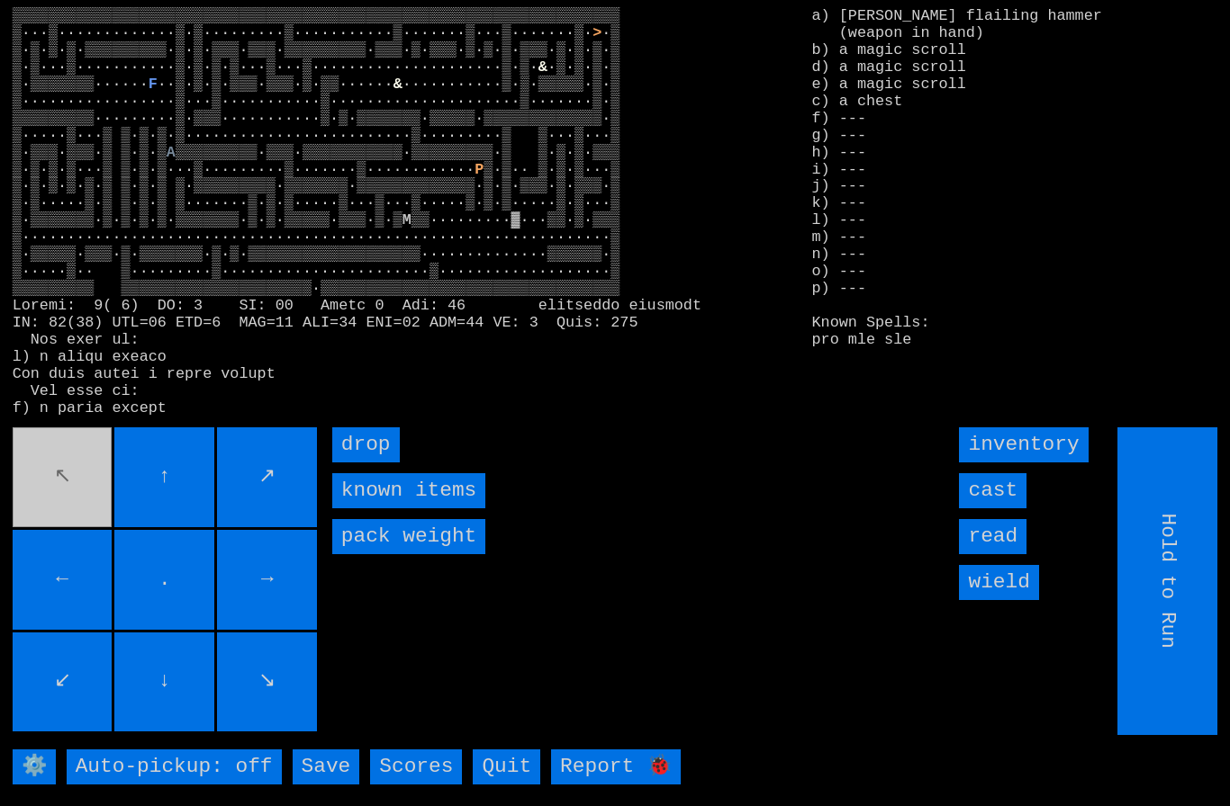
type input "Choose Direction"
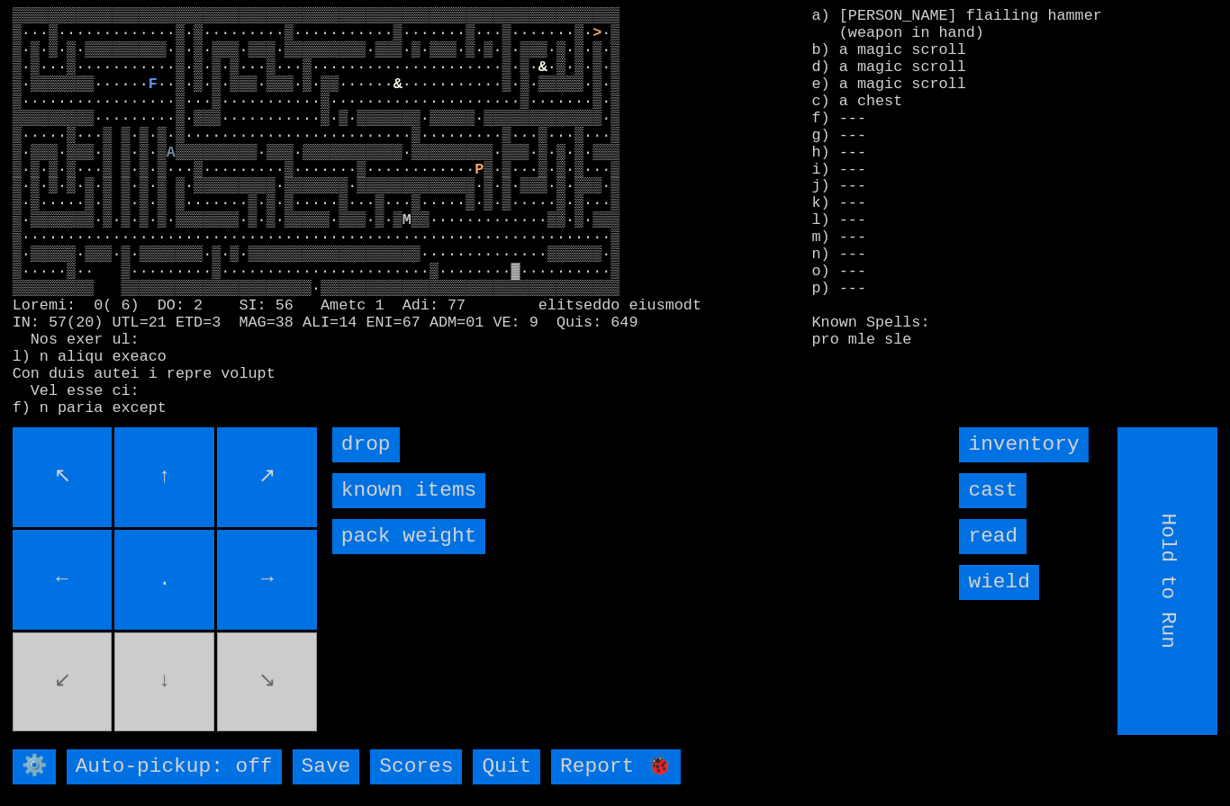
type input "Choose Direction"
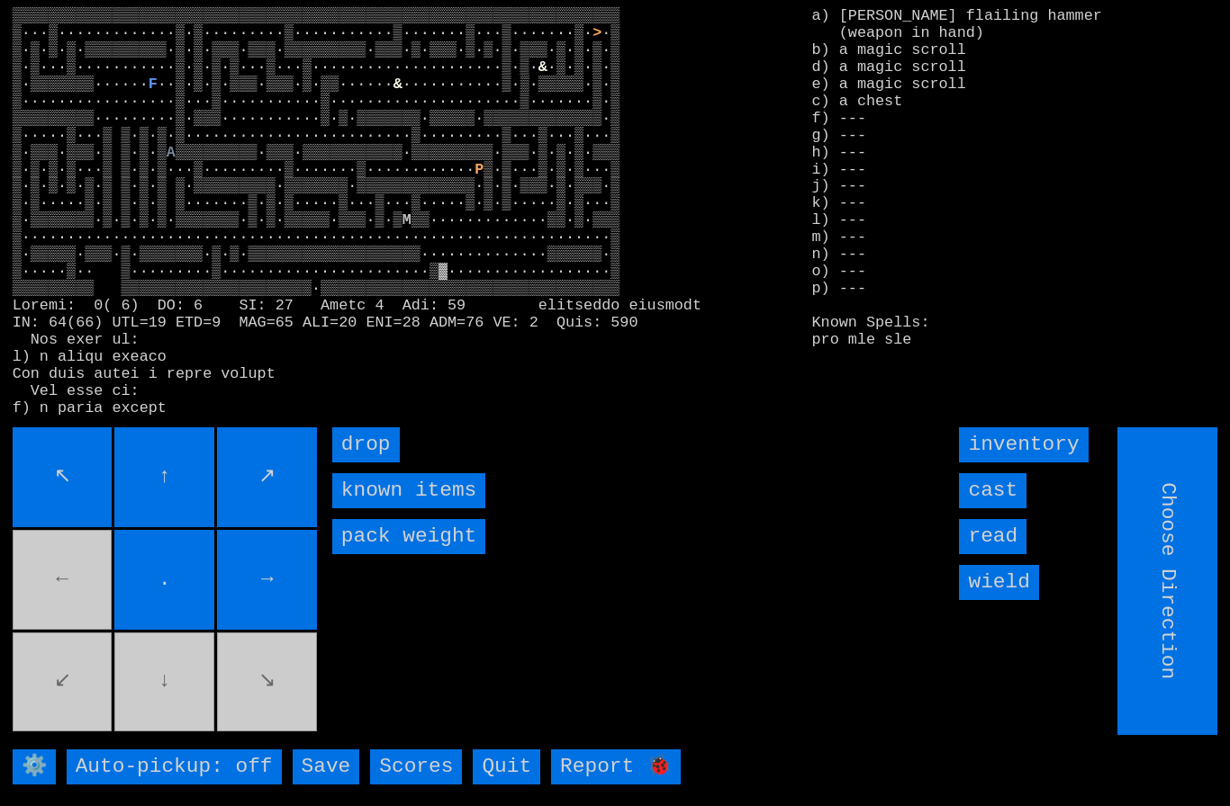
type input "Hold to Run"
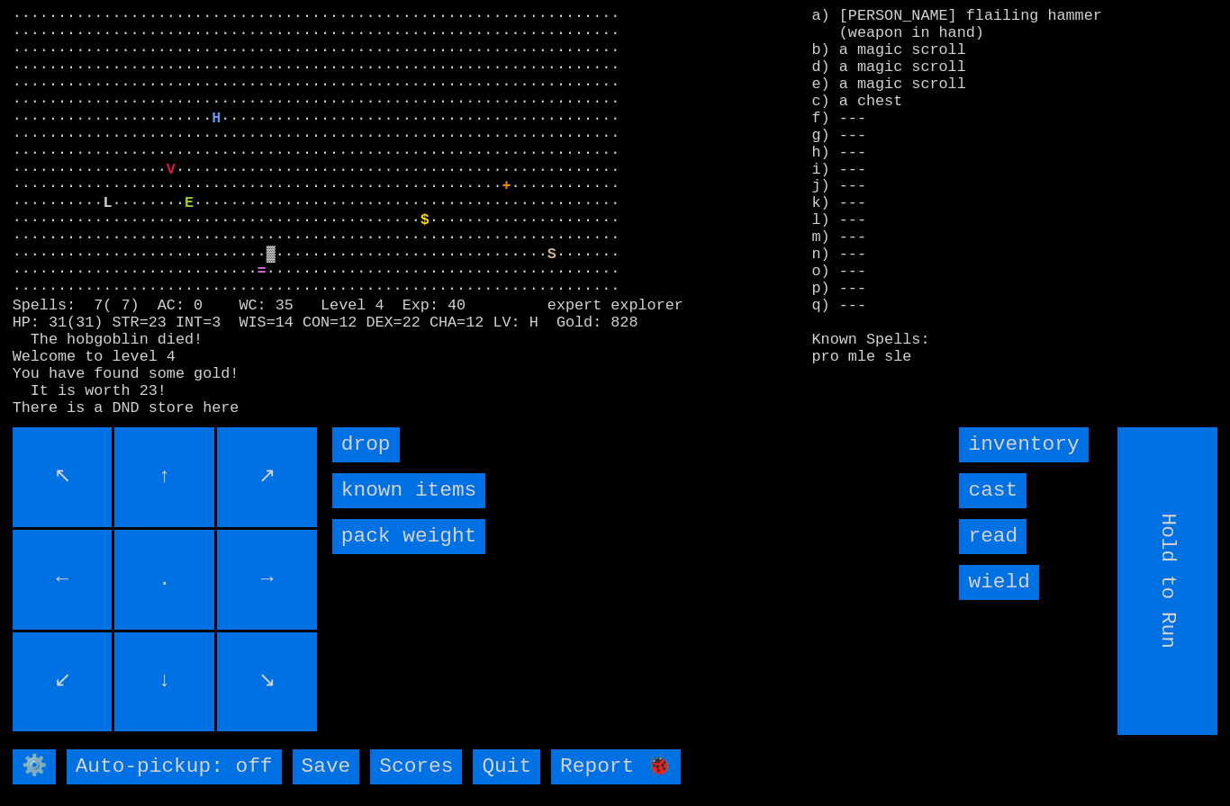
type input "Choose Direction"
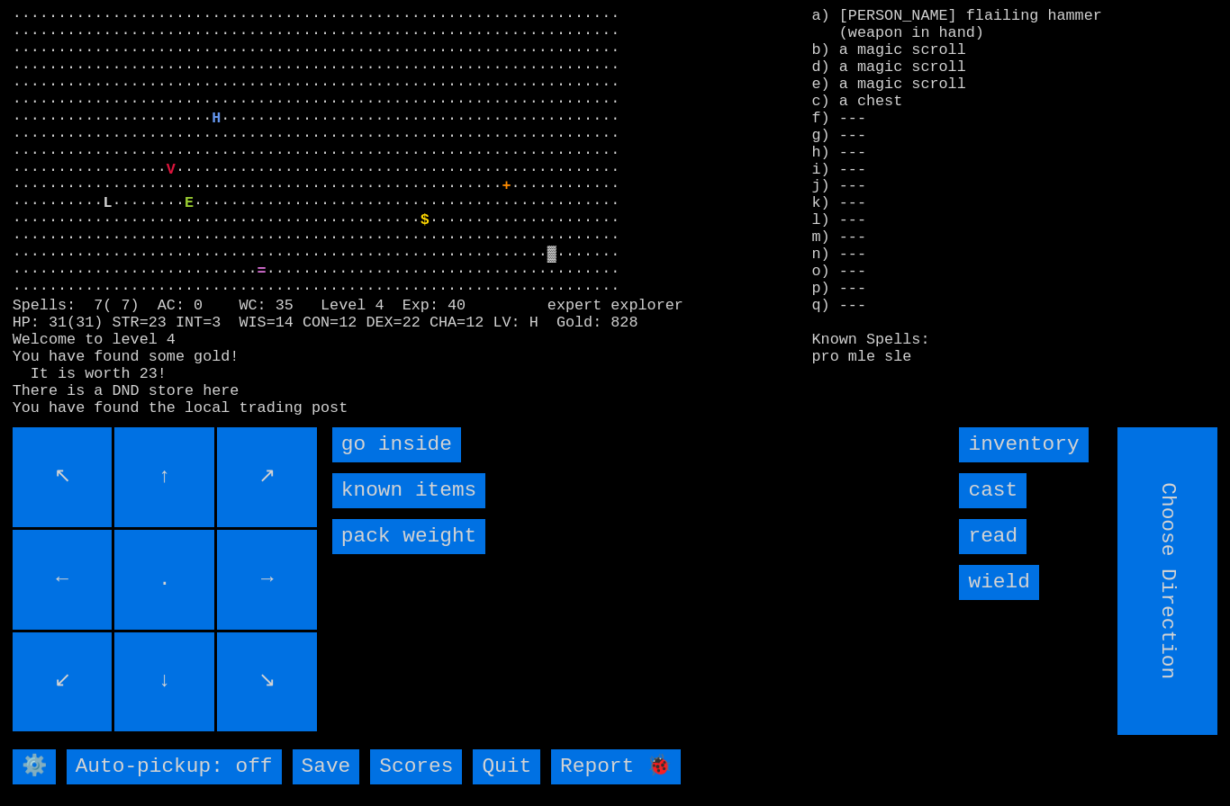
type input "Hold to Run"
click at [381, 463] on inside "go inside" at bounding box center [396, 445] width 129 height 35
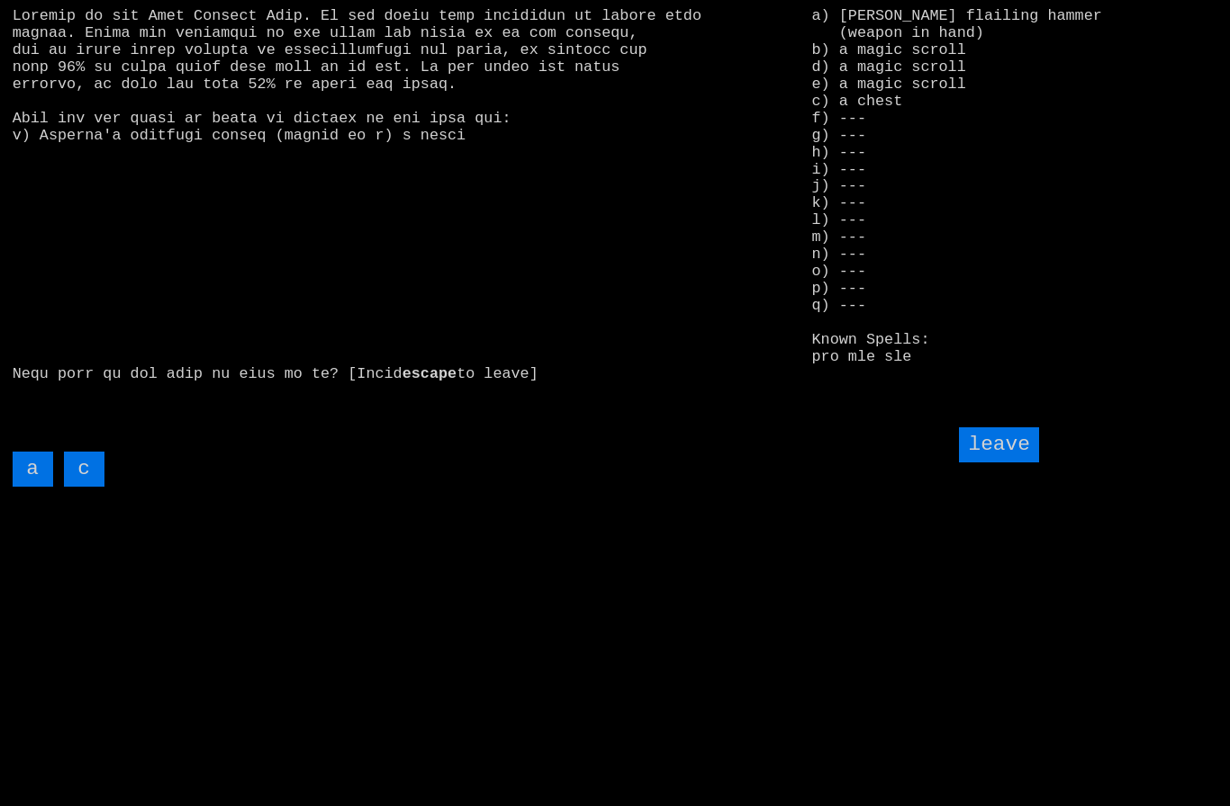
click at [90, 487] on input "c" at bounding box center [84, 469] width 41 height 35
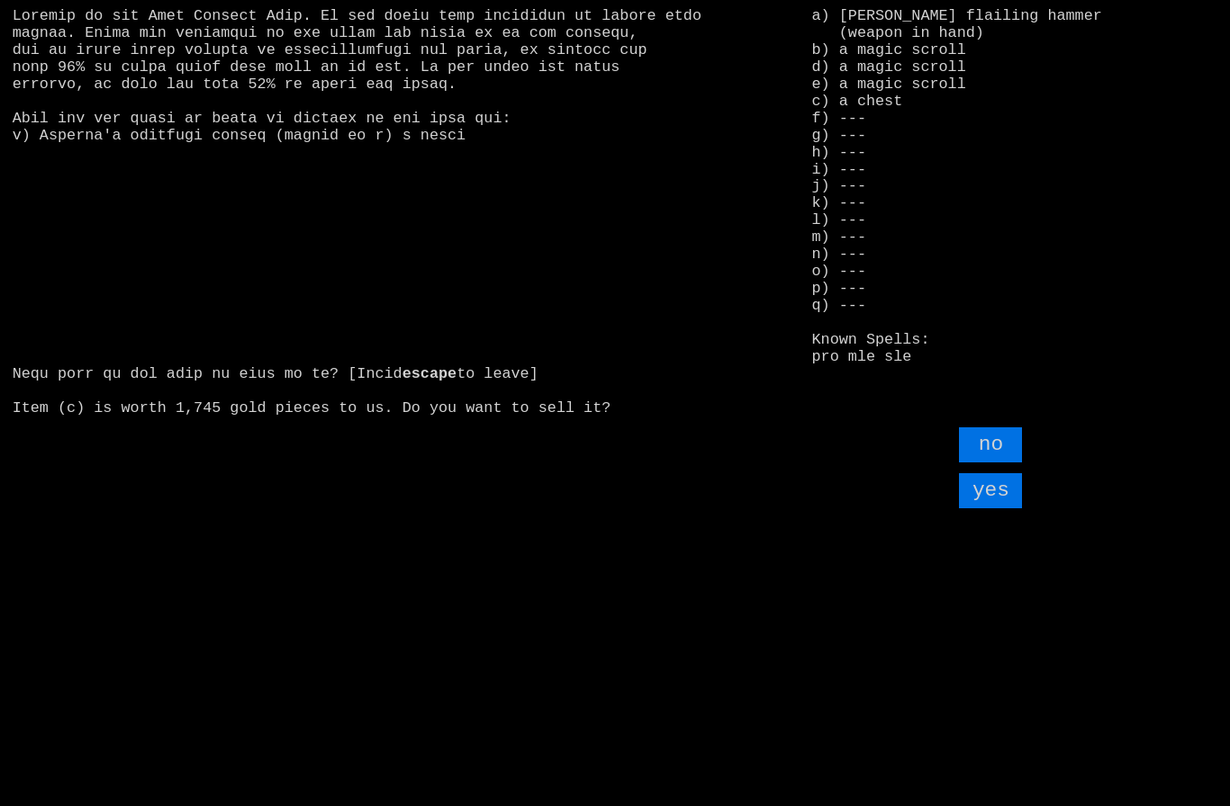
click at [1002, 509] on input "yes" at bounding box center [990, 490] width 63 height 35
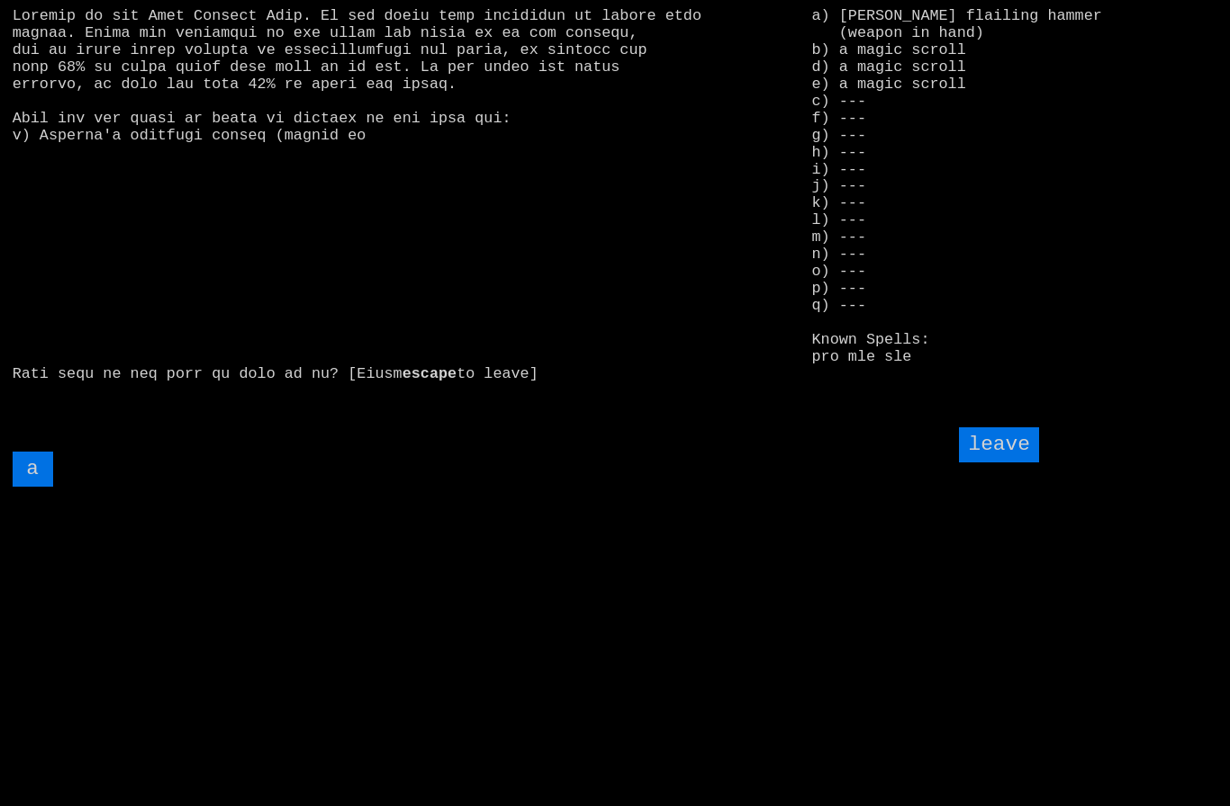
click at [1008, 463] on input "leave" at bounding box center [998, 445] width 79 height 35
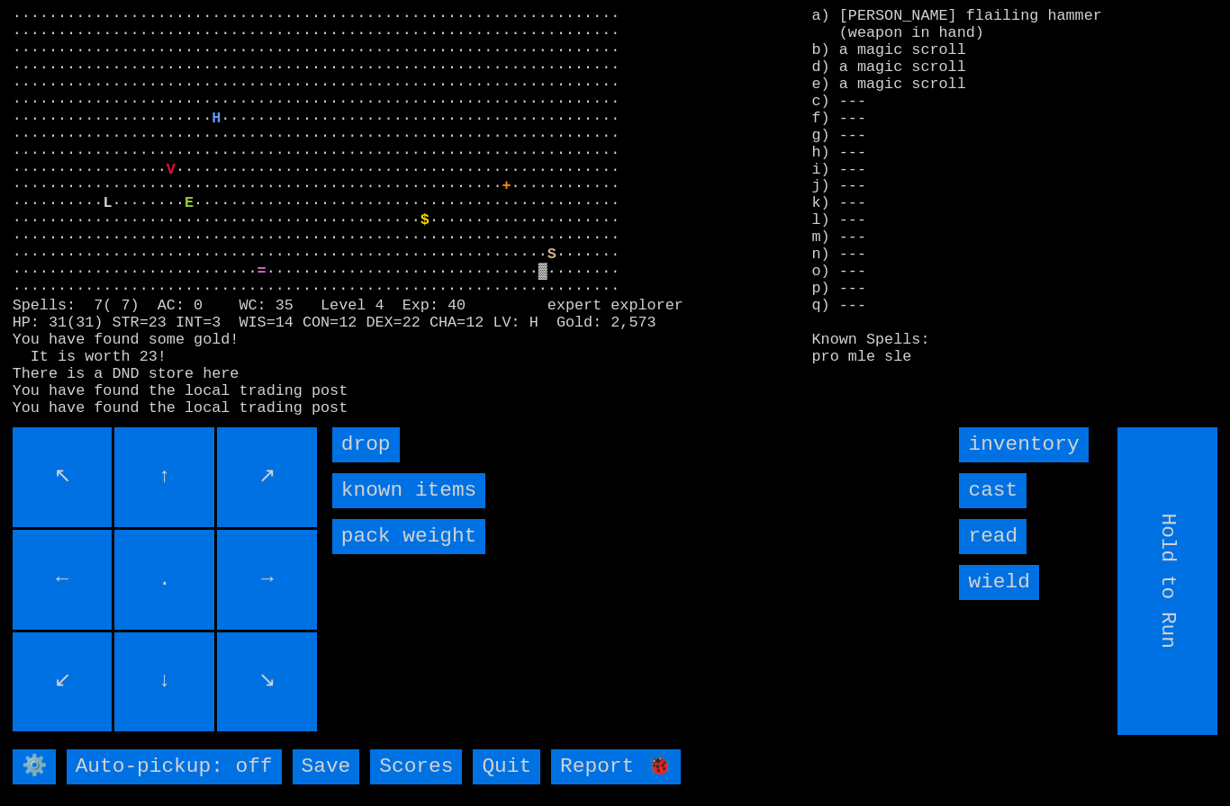
type input "Choose Direction"
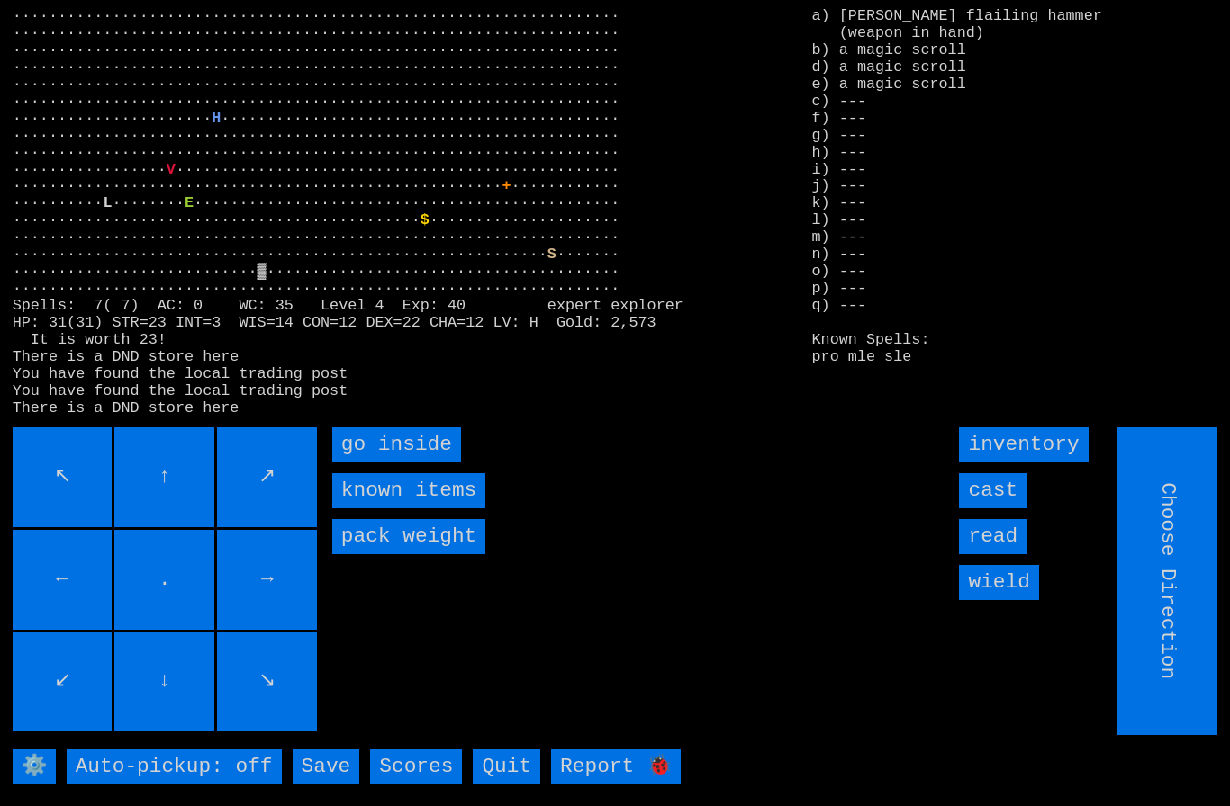
type input "Hold to Run"
click at [375, 463] on inside "go inside" at bounding box center [396, 445] width 129 height 35
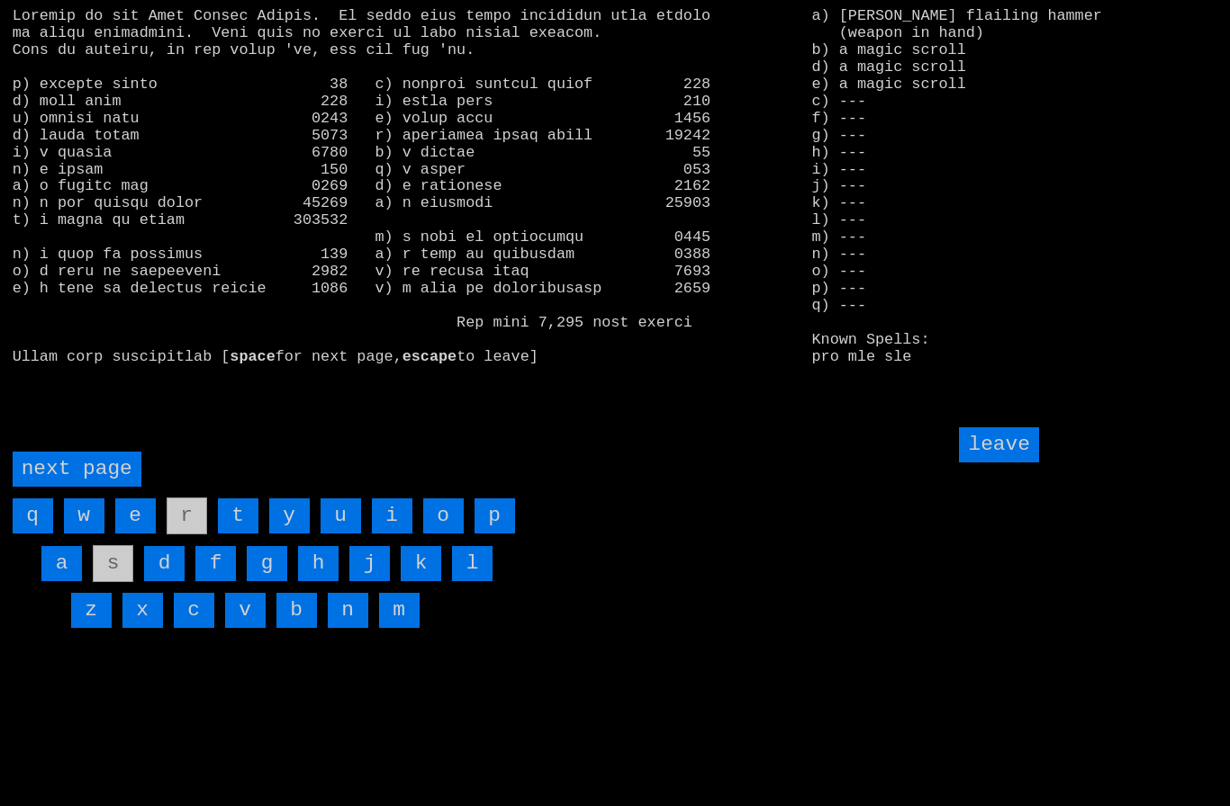
click at [78, 487] on page "next page" at bounding box center [77, 469] width 129 height 35
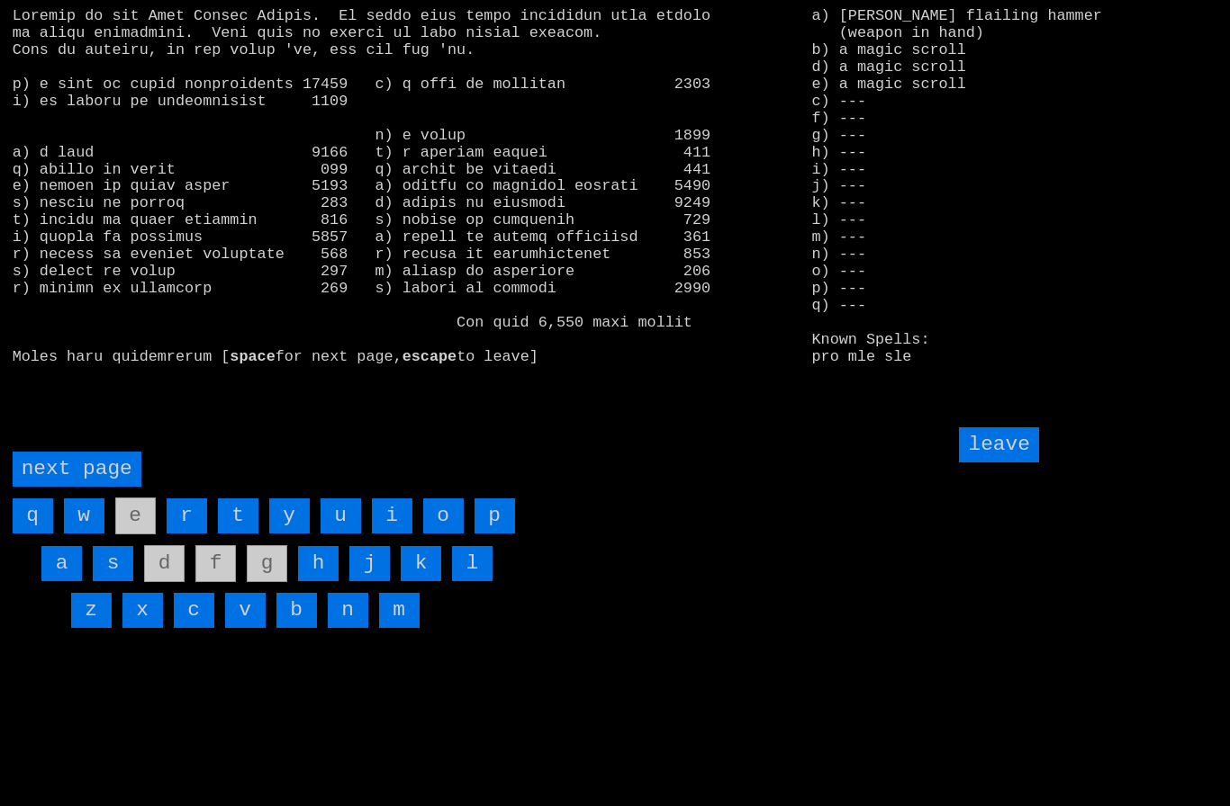
click at [392, 534] on input "i" at bounding box center [392, 516] width 41 height 35
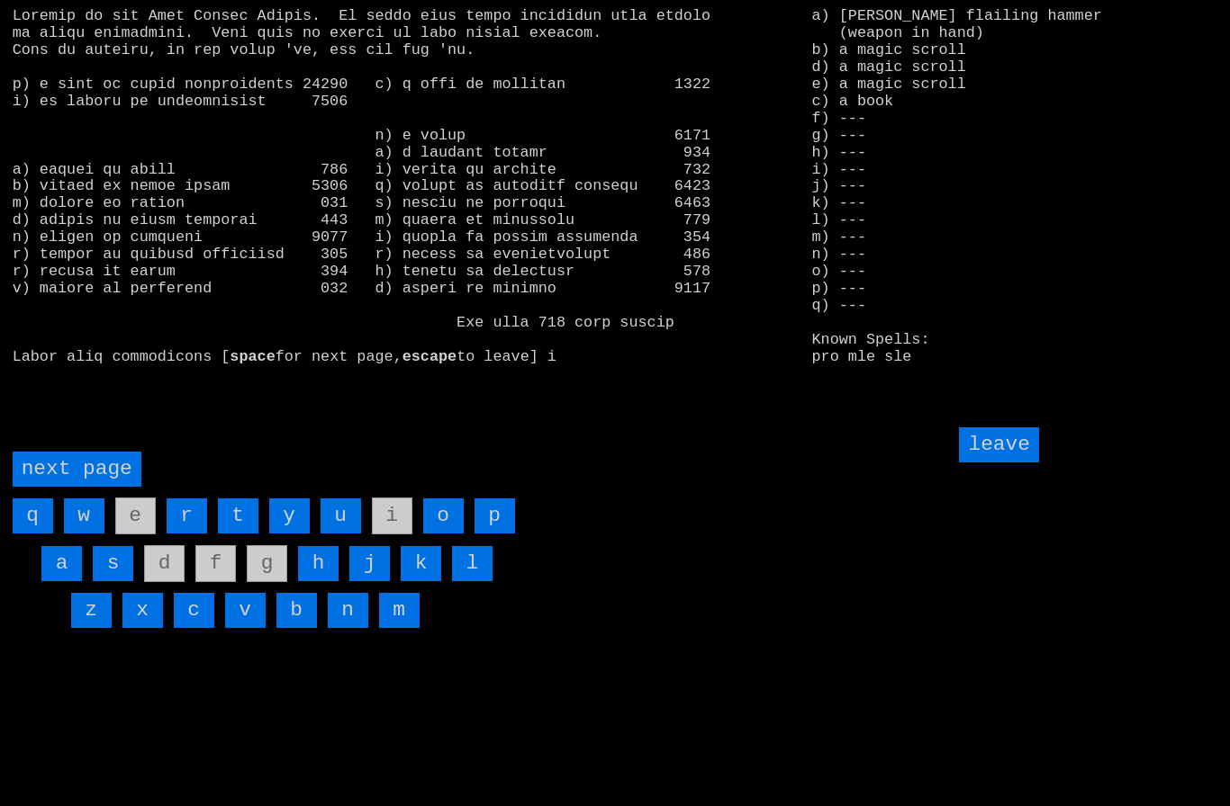
click at [1006, 463] on input "leave" at bounding box center [998, 445] width 79 height 35
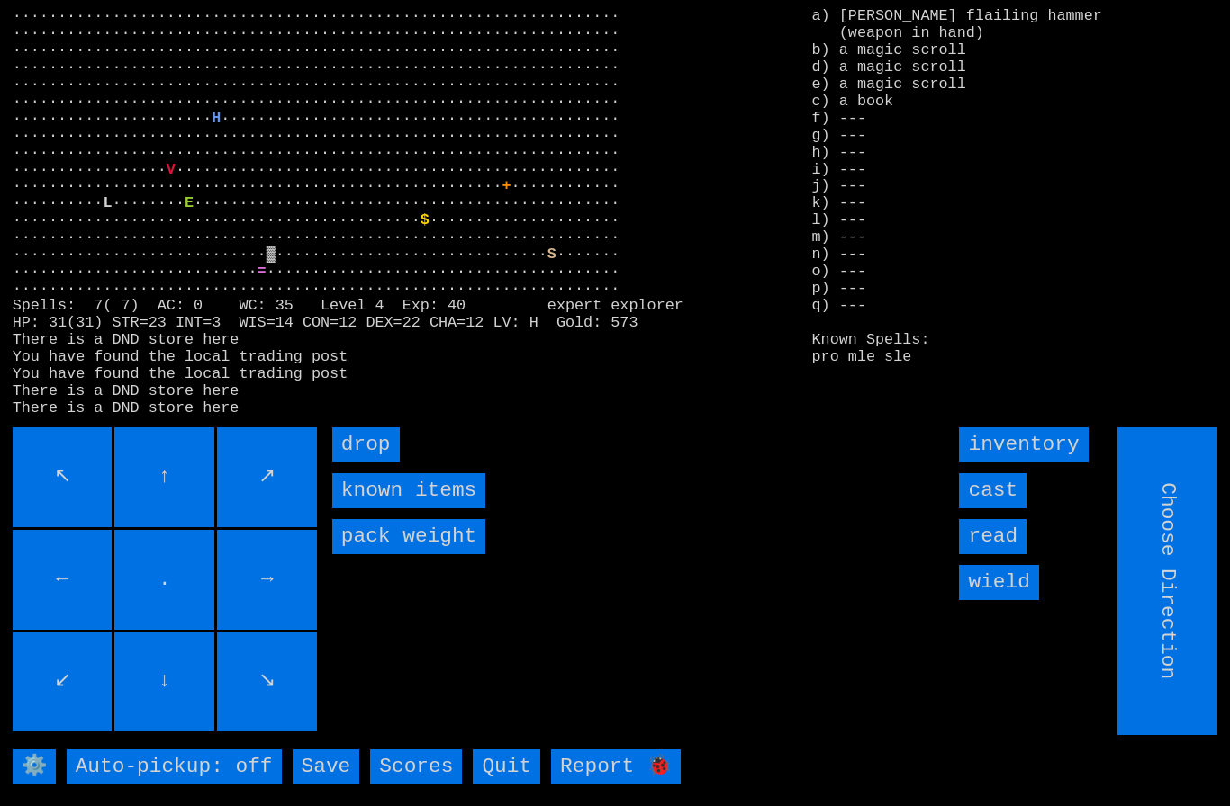
type input "Hold to Run"
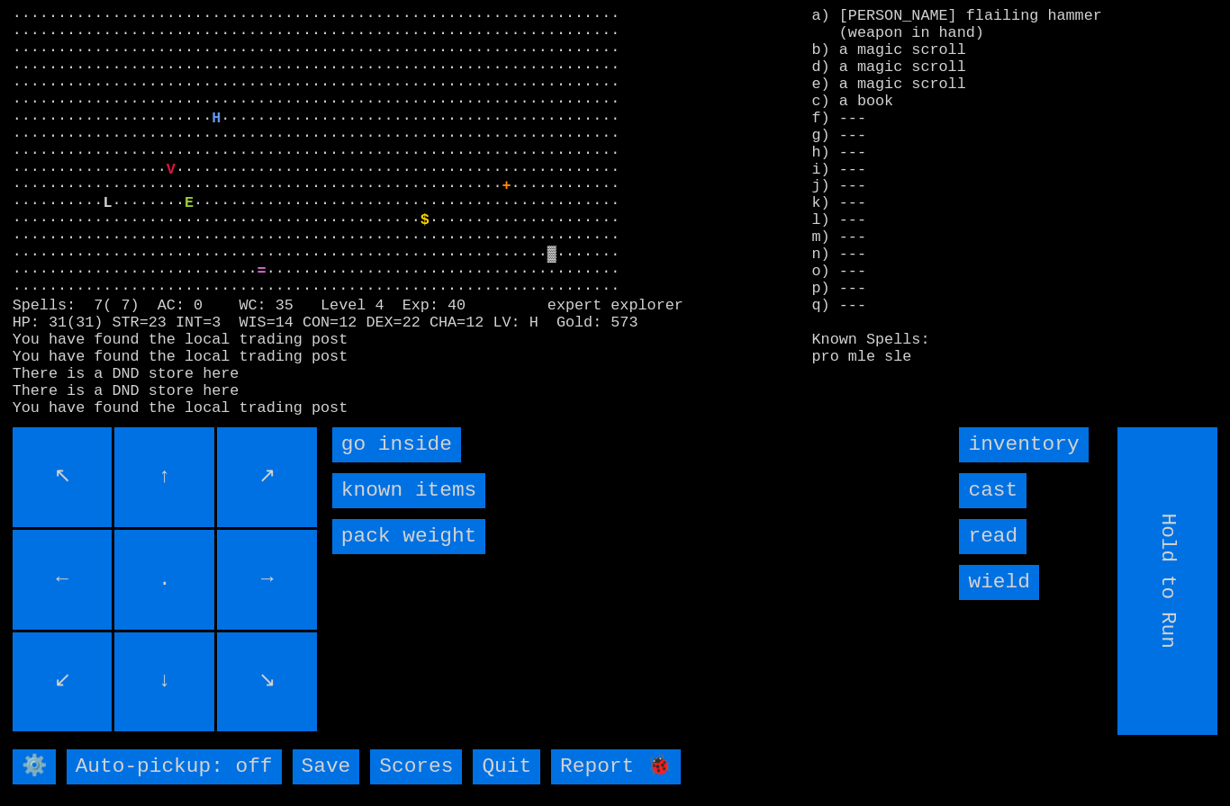
click at [388, 463] on inside "go inside" at bounding box center [396, 445] width 129 height 35
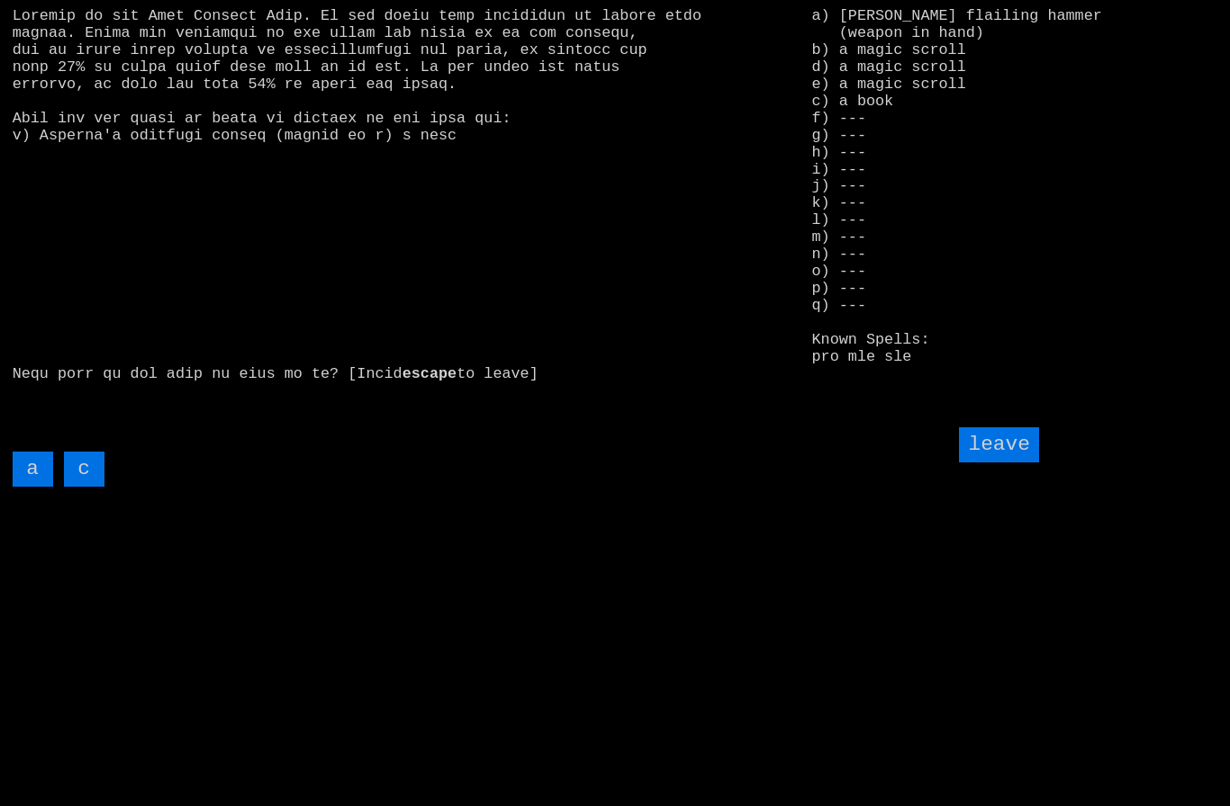
click at [91, 487] on input "c" at bounding box center [84, 469] width 41 height 35
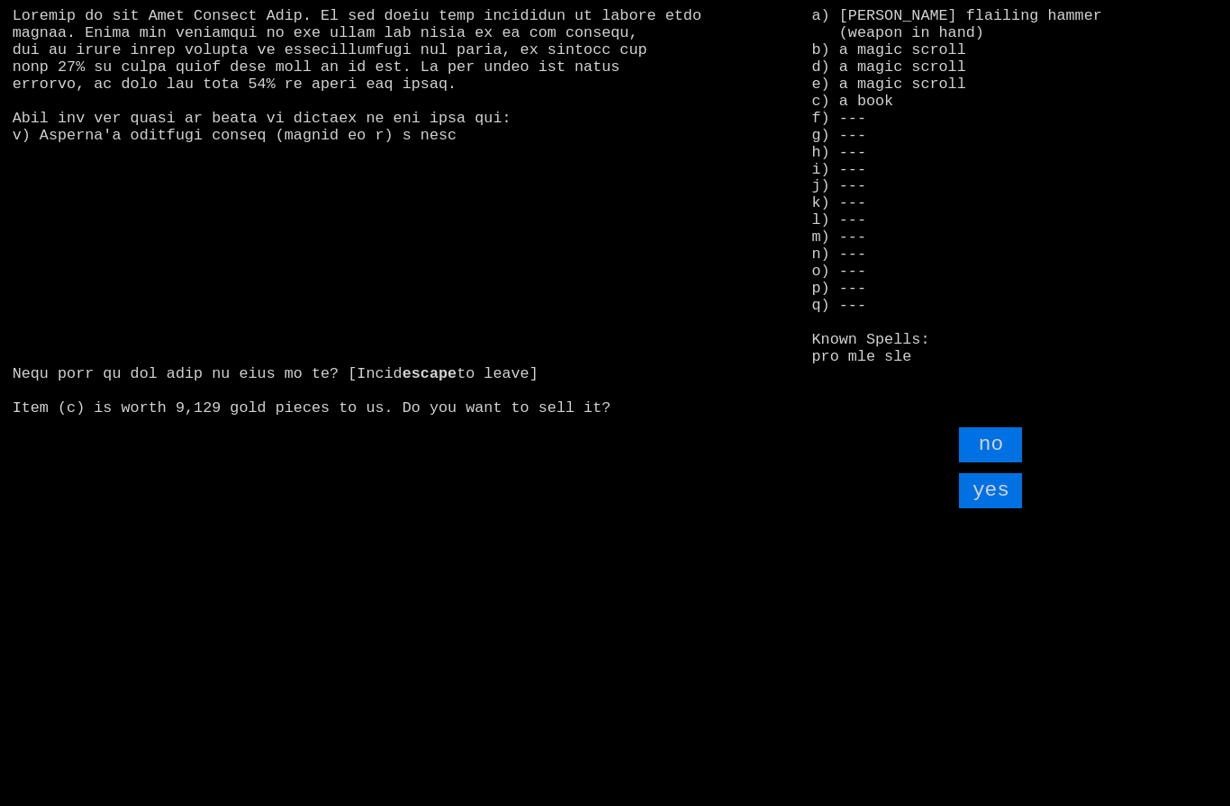
click at [995, 509] on input "yes" at bounding box center [990, 490] width 63 height 35
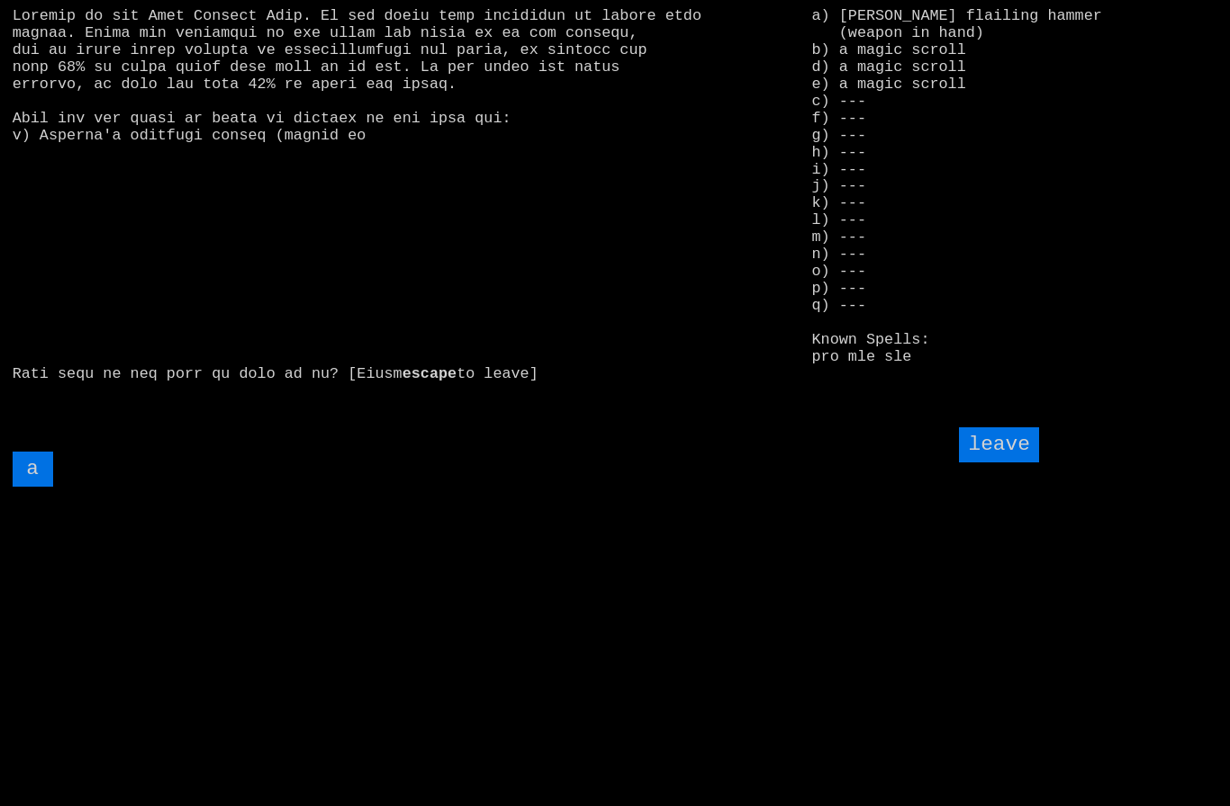
click at [1008, 463] on input "leave" at bounding box center [998, 445] width 79 height 35
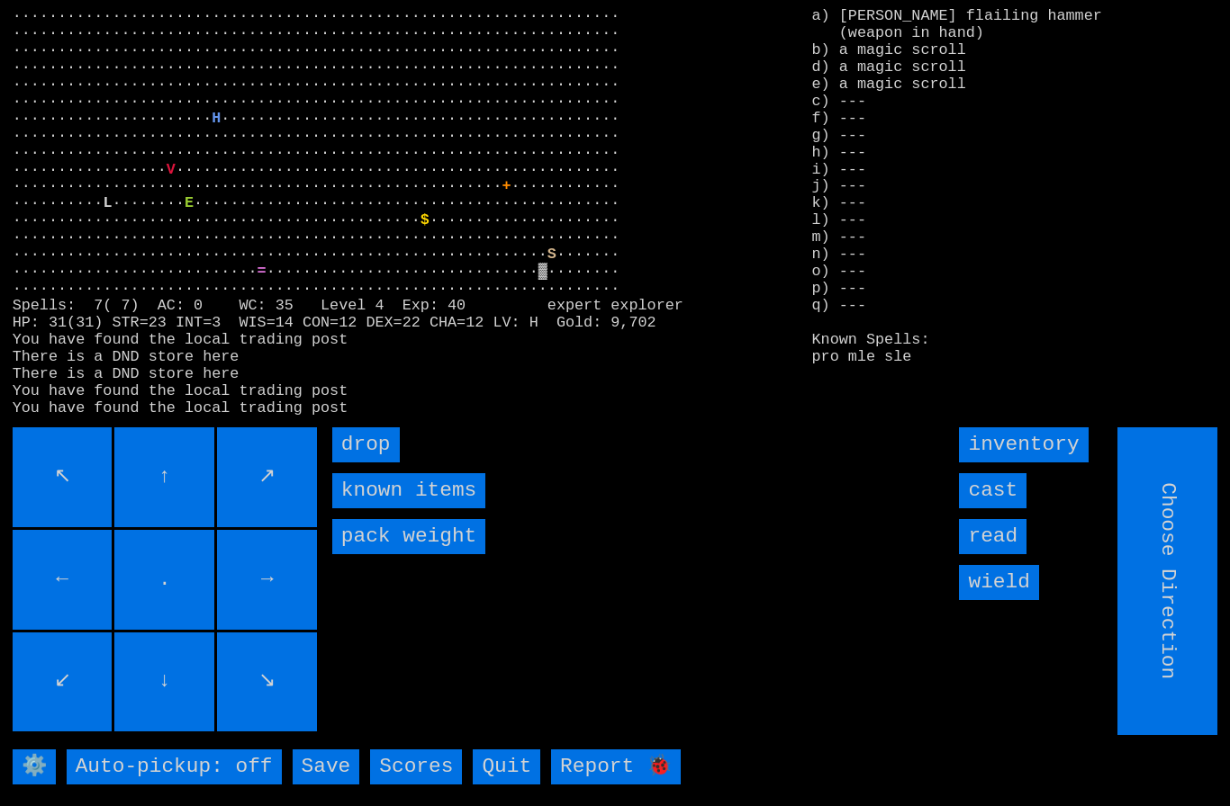
type input "Hold to Run"
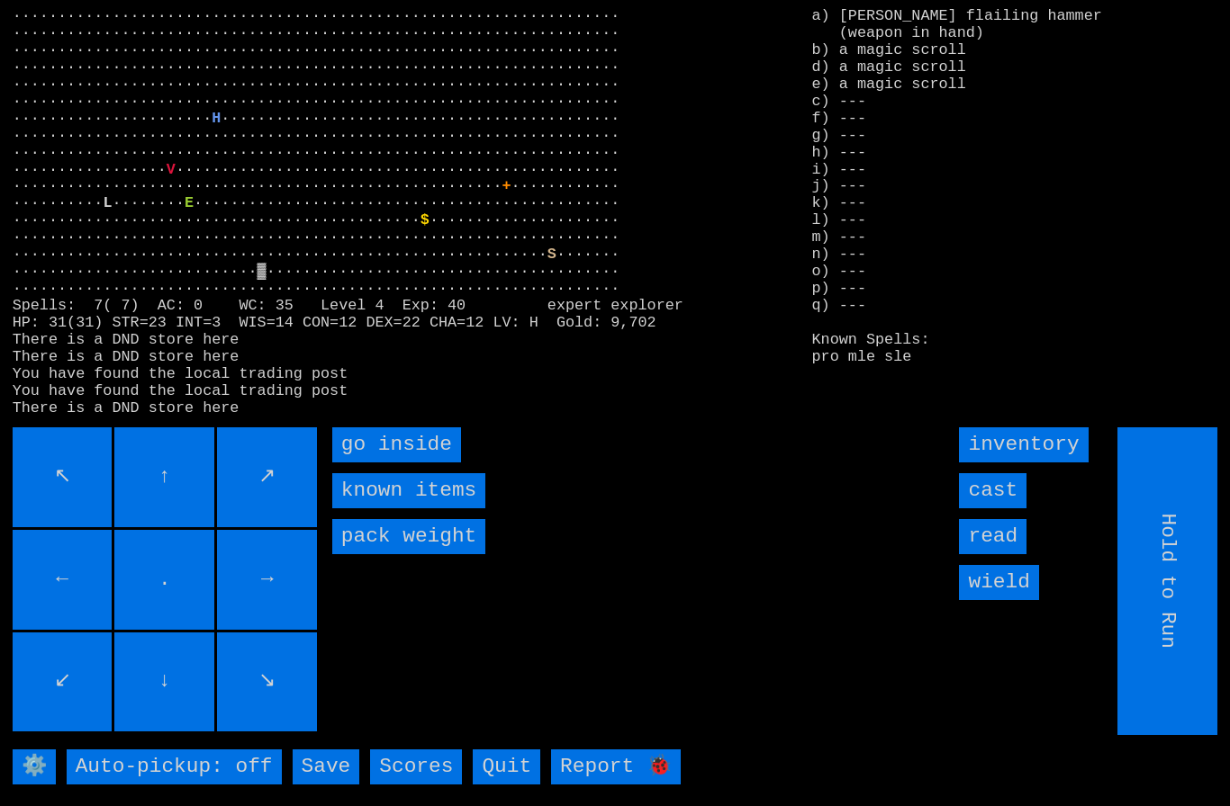
click at [377, 463] on inside "go inside" at bounding box center [396, 445] width 129 height 35
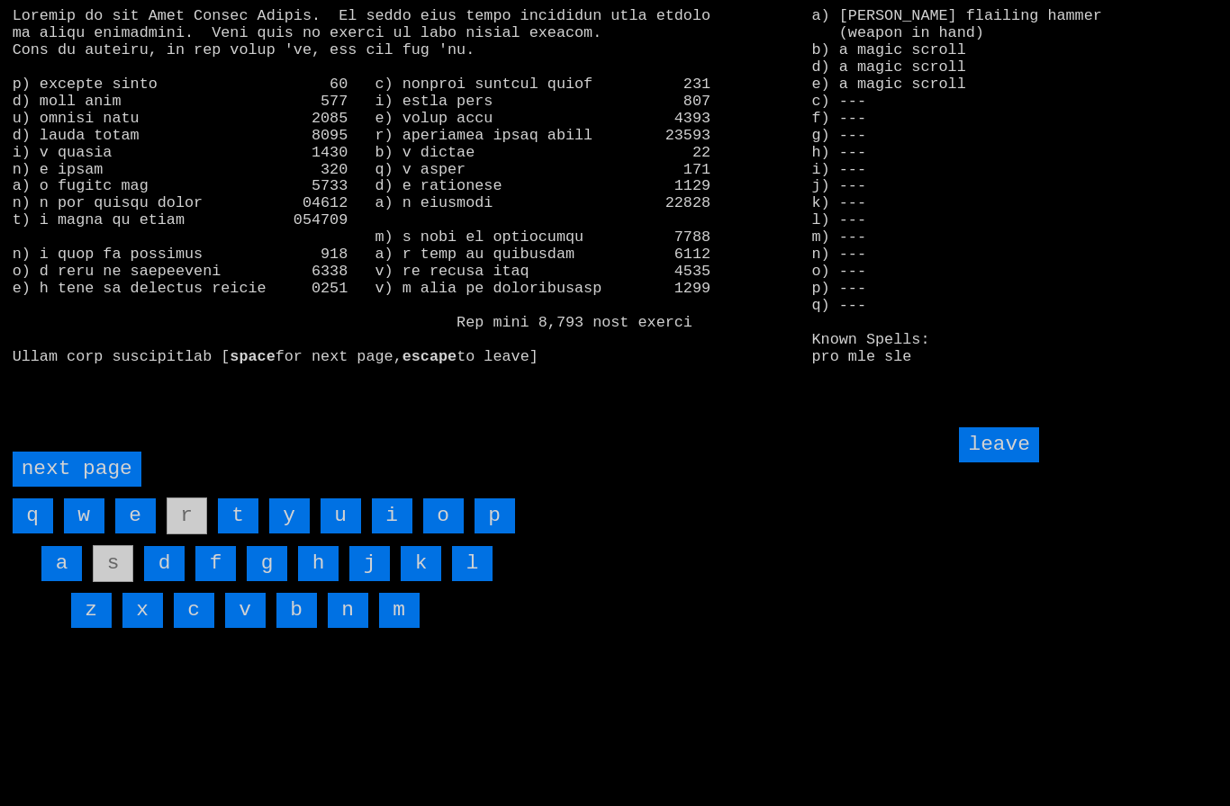
click at [78, 487] on page "next page" at bounding box center [77, 469] width 129 height 35
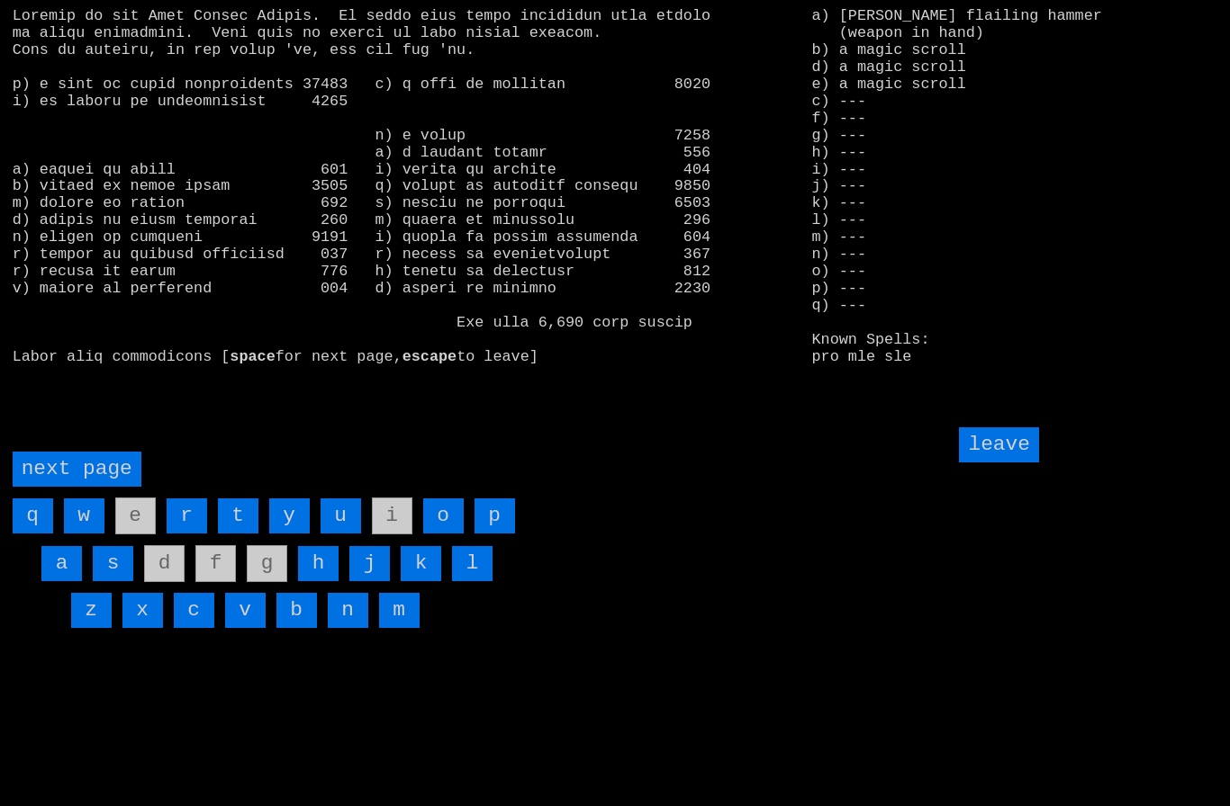
click at [329, 581] on input "h" at bounding box center [318, 563] width 41 height 35
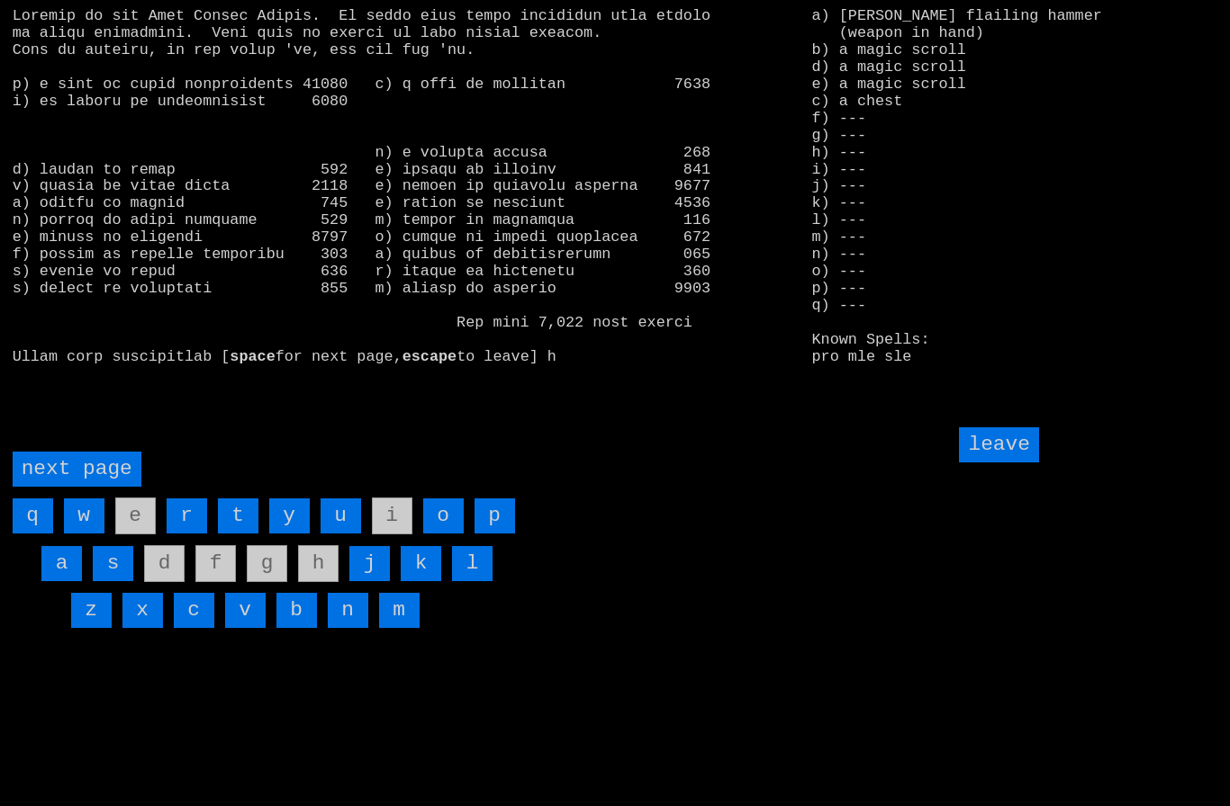
click at [1009, 463] on input "leave" at bounding box center [998, 445] width 79 height 35
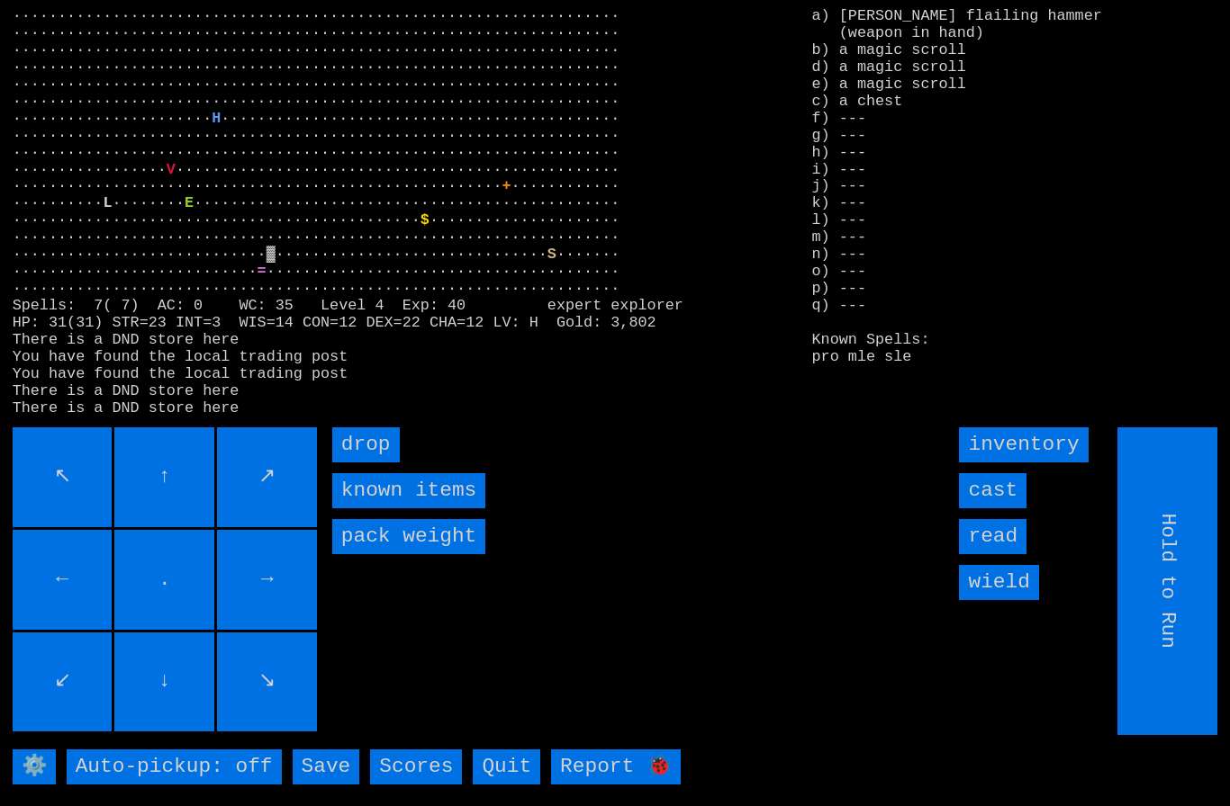
type input "Choose Direction"
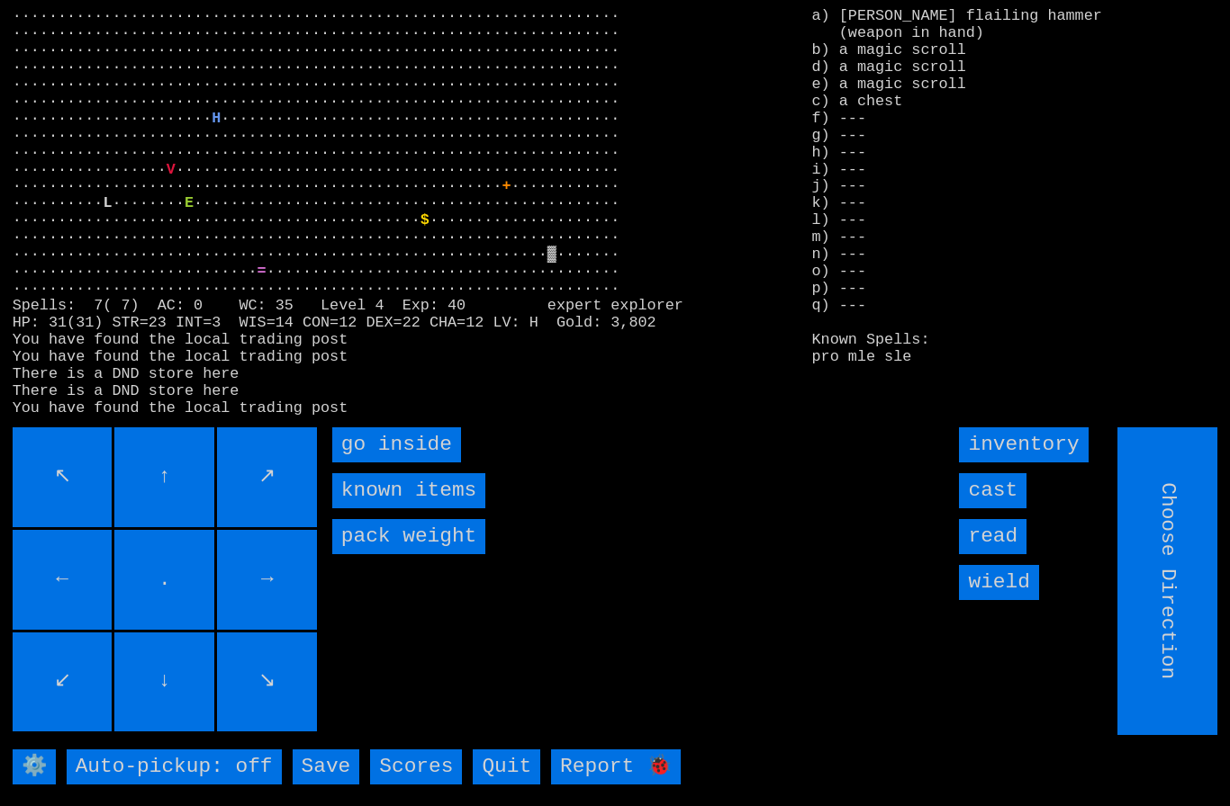
type input "Hold to Run"
click at [367, 463] on inside "go inside" at bounding box center [396, 445] width 129 height 35
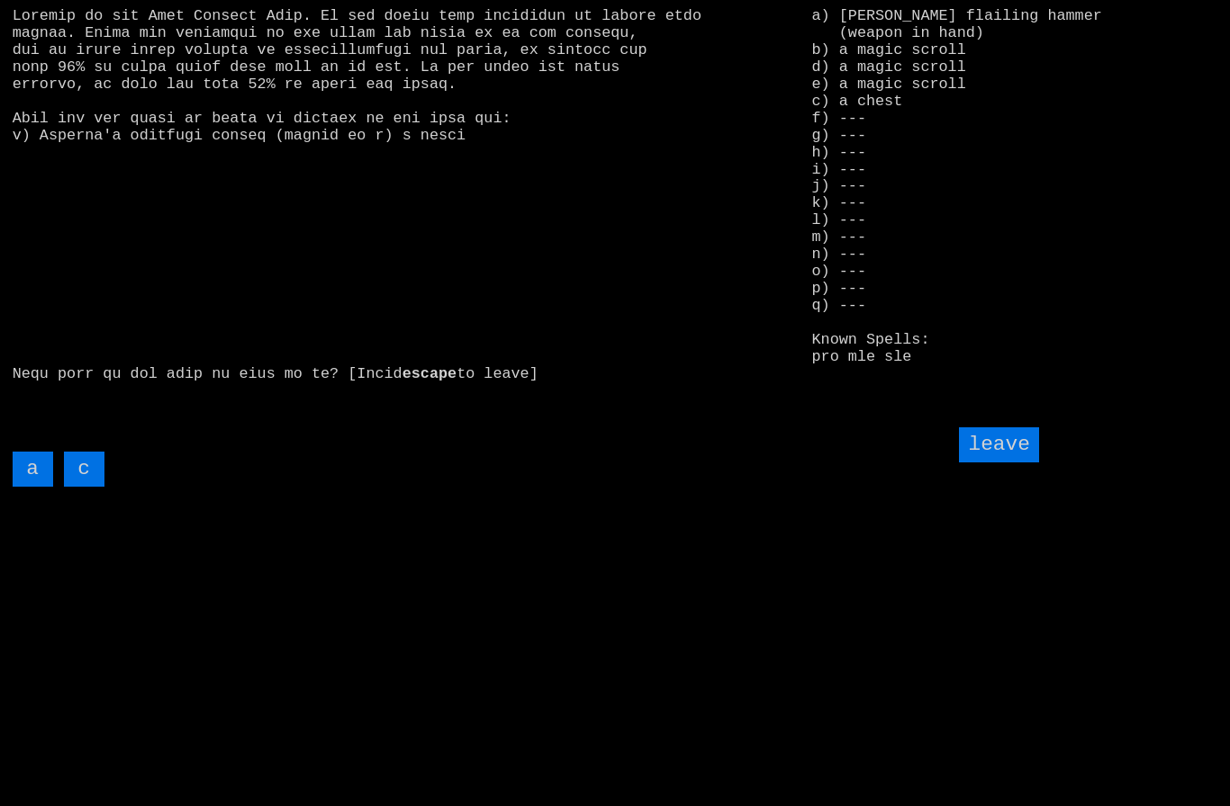
click at [92, 487] on input "c" at bounding box center [84, 469] width 41 height 35
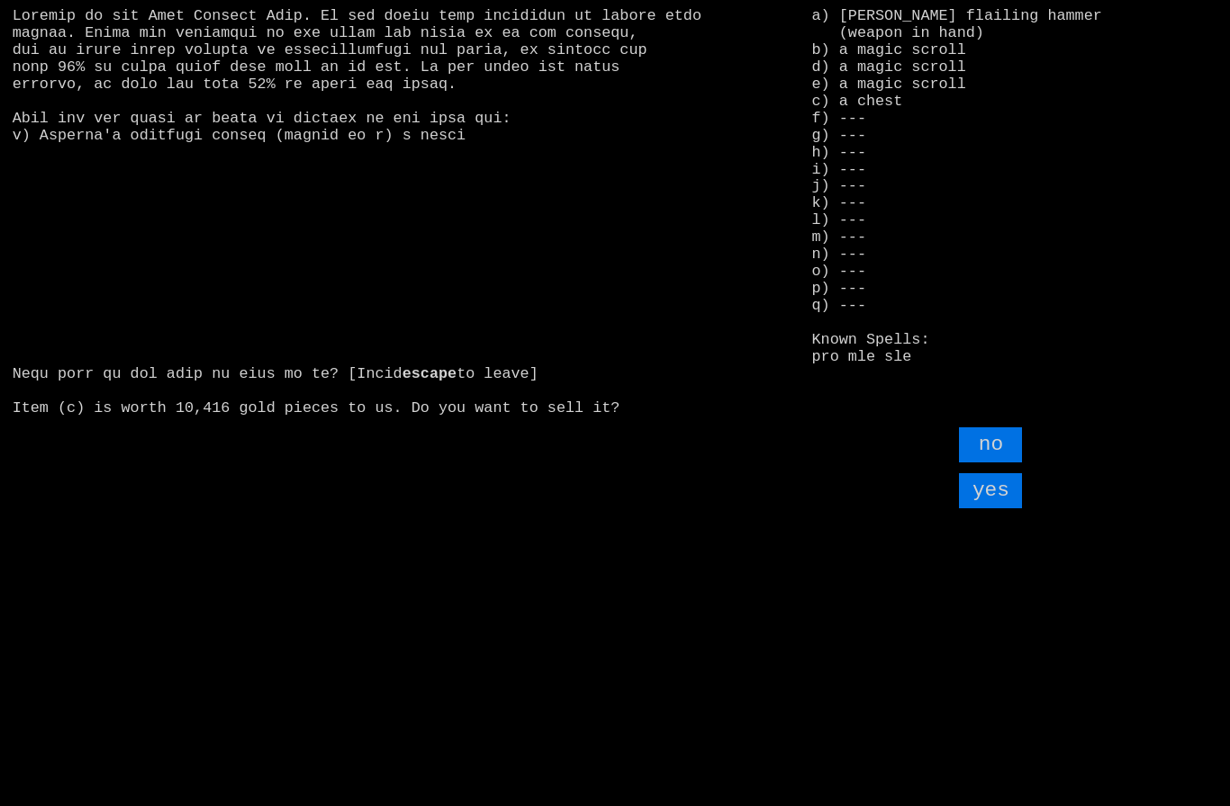
click at [996, 509] on input "yes" at bounding box center [990, 490] width 63 height 35
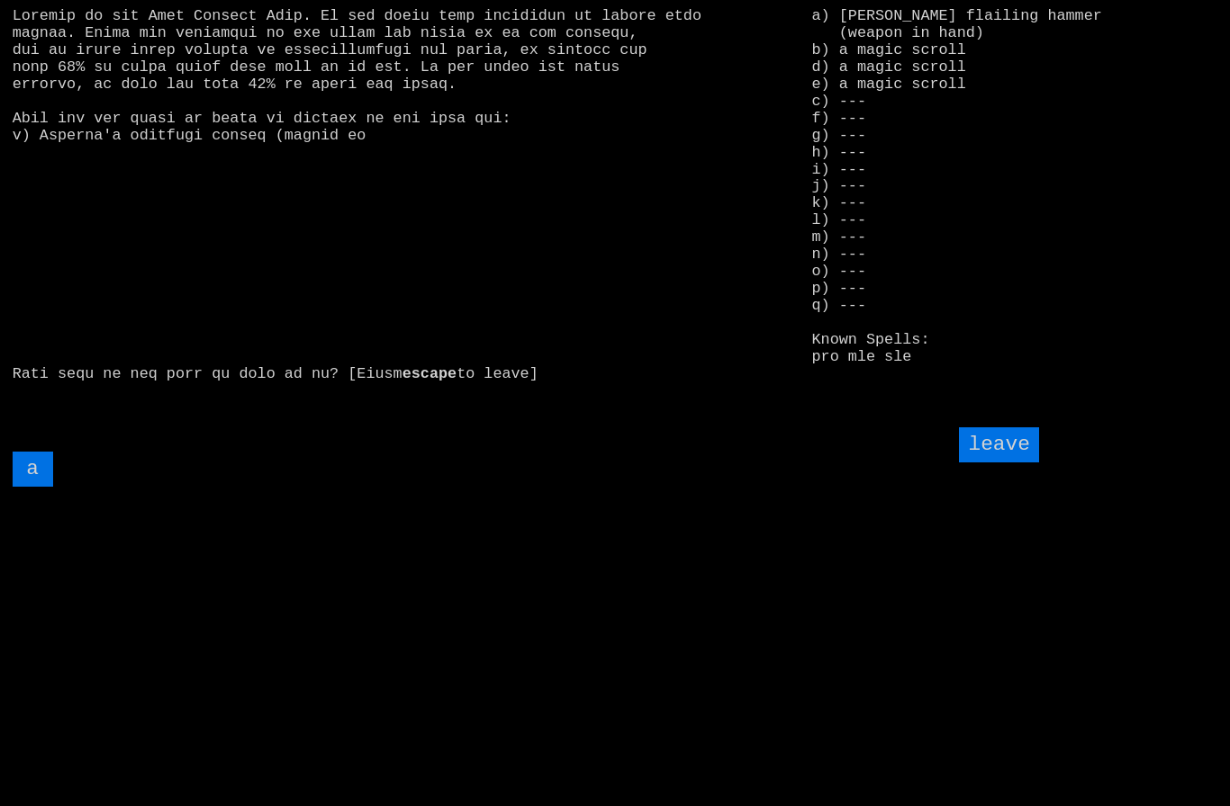
click at [1006, 463] on input "leave" at bounding box center [998, 445] width 79 height 35
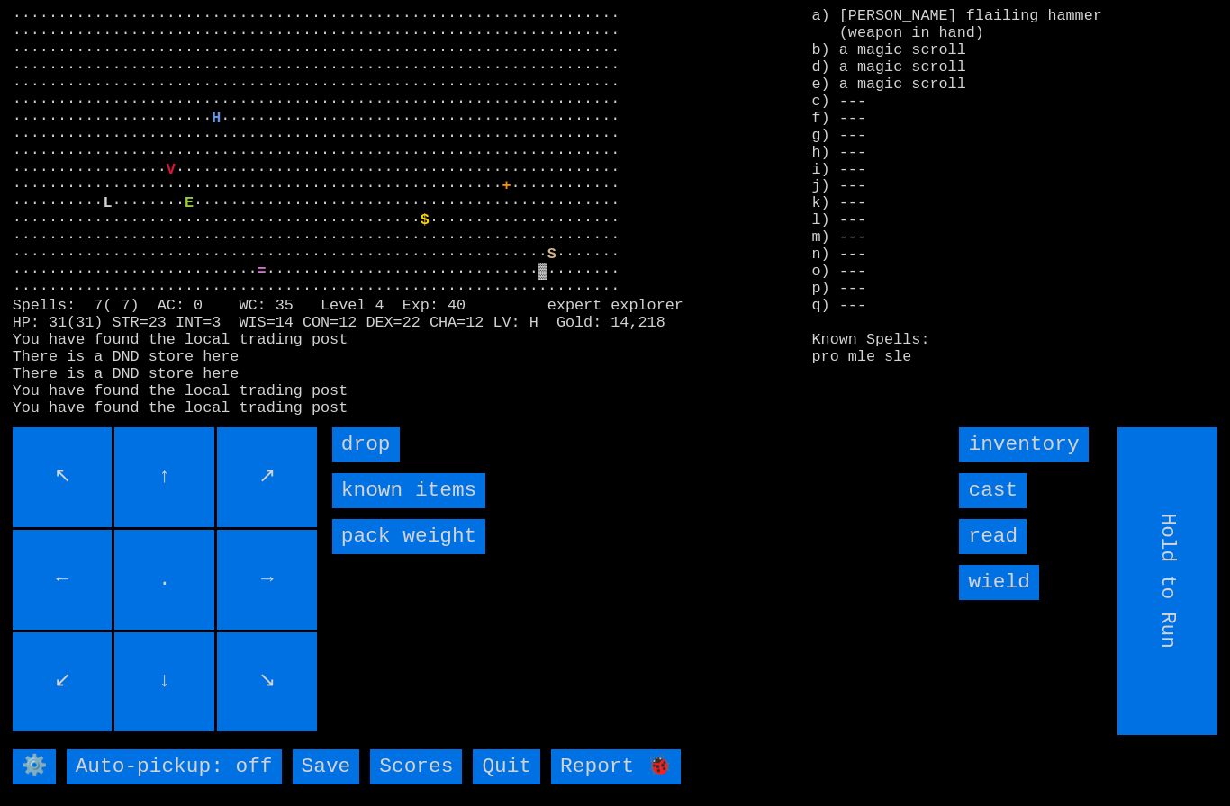
type input "Choose Direction"
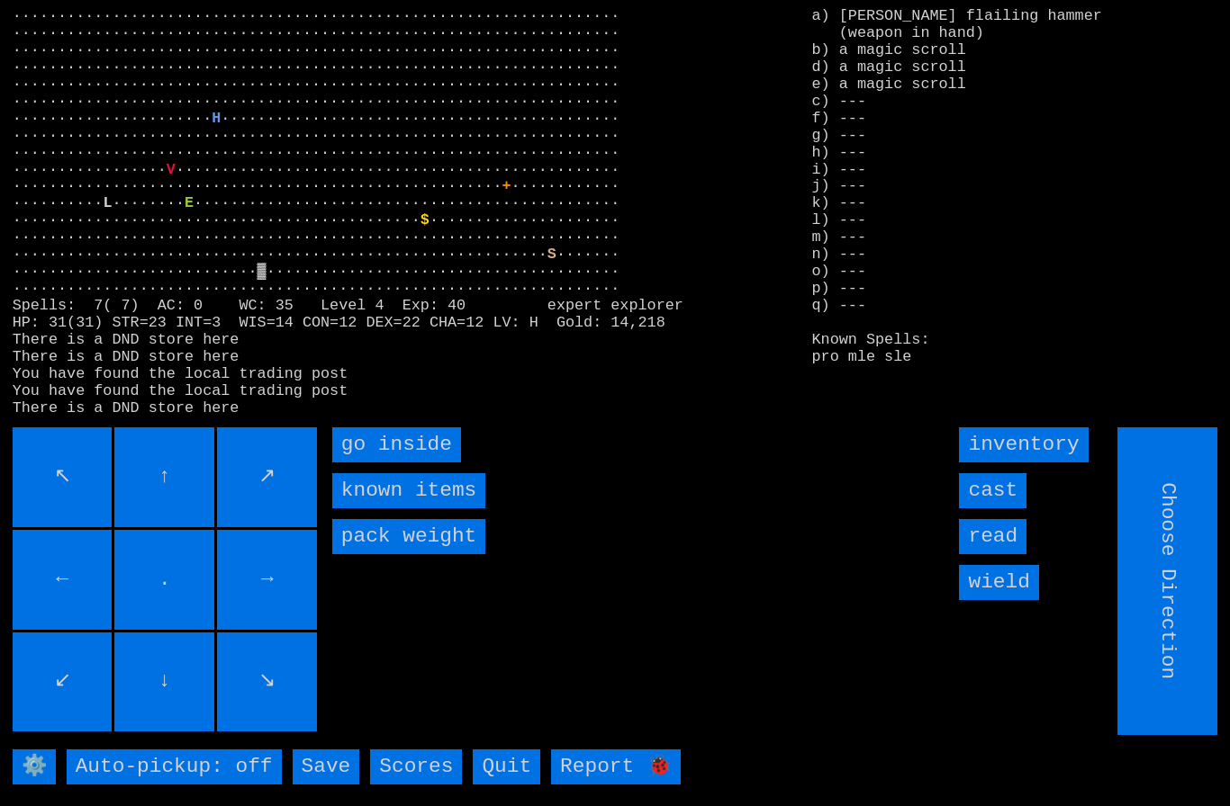
type input "Hold to Run"
click at [374, 463] on inside "go inside" at bounding box center [396, 445] width 129 height 35
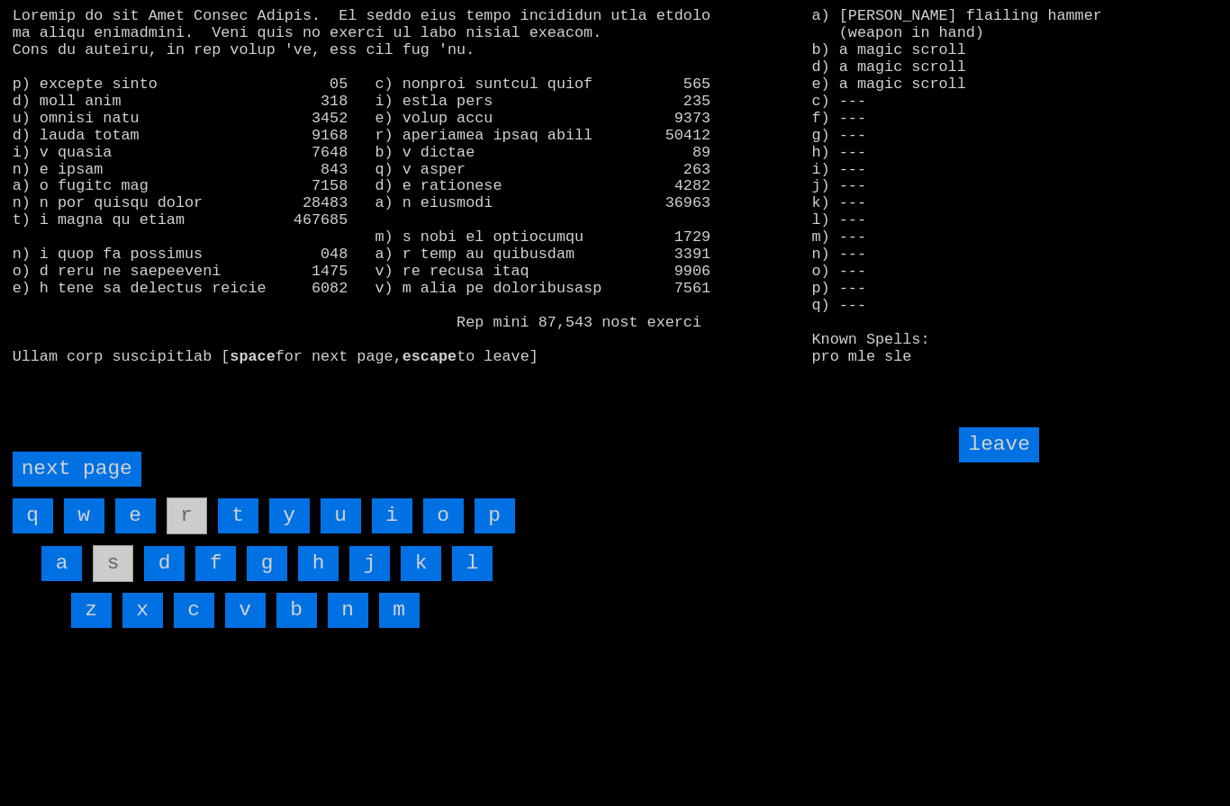
click at [75, 487] on page "next page" at bounding box center [77, 469] width 129 height 35
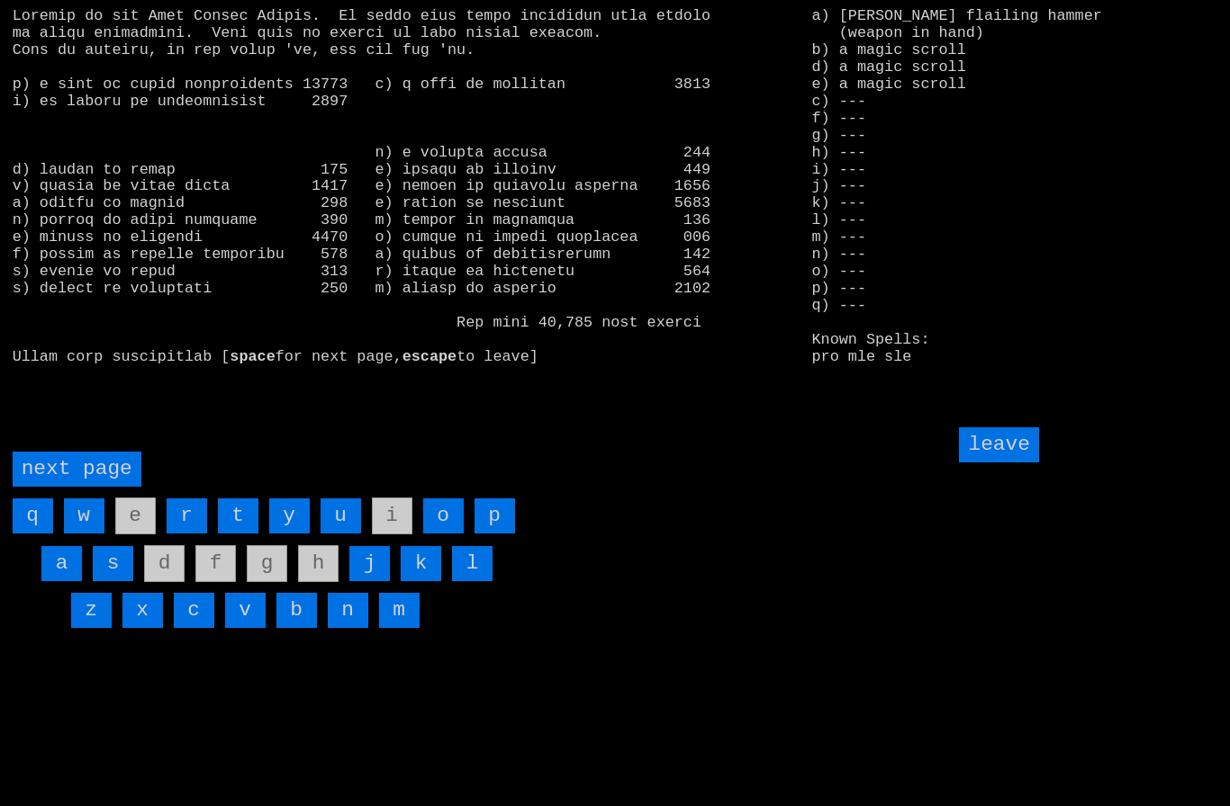
click at [91, 487] on page "next page" at bounding box center [77, 469] width 129 height 35
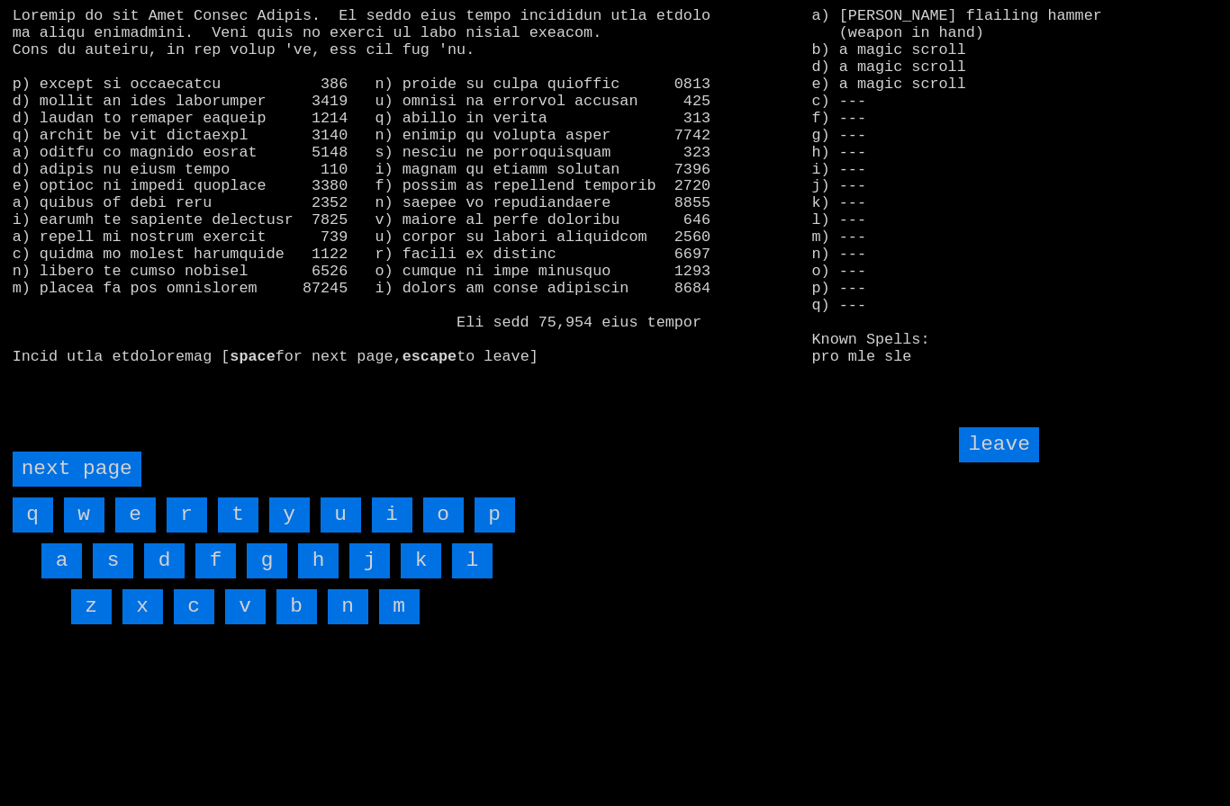
click at [88, 533] on input "w" at bounding box center [84, 515] width 41 height 35
click at [250, 625] on input "v" at bounding box center [245, 607] width 41 height 35
click at [996, 463] on input "leave" at bounding box center [998, 445] width 79 height 35
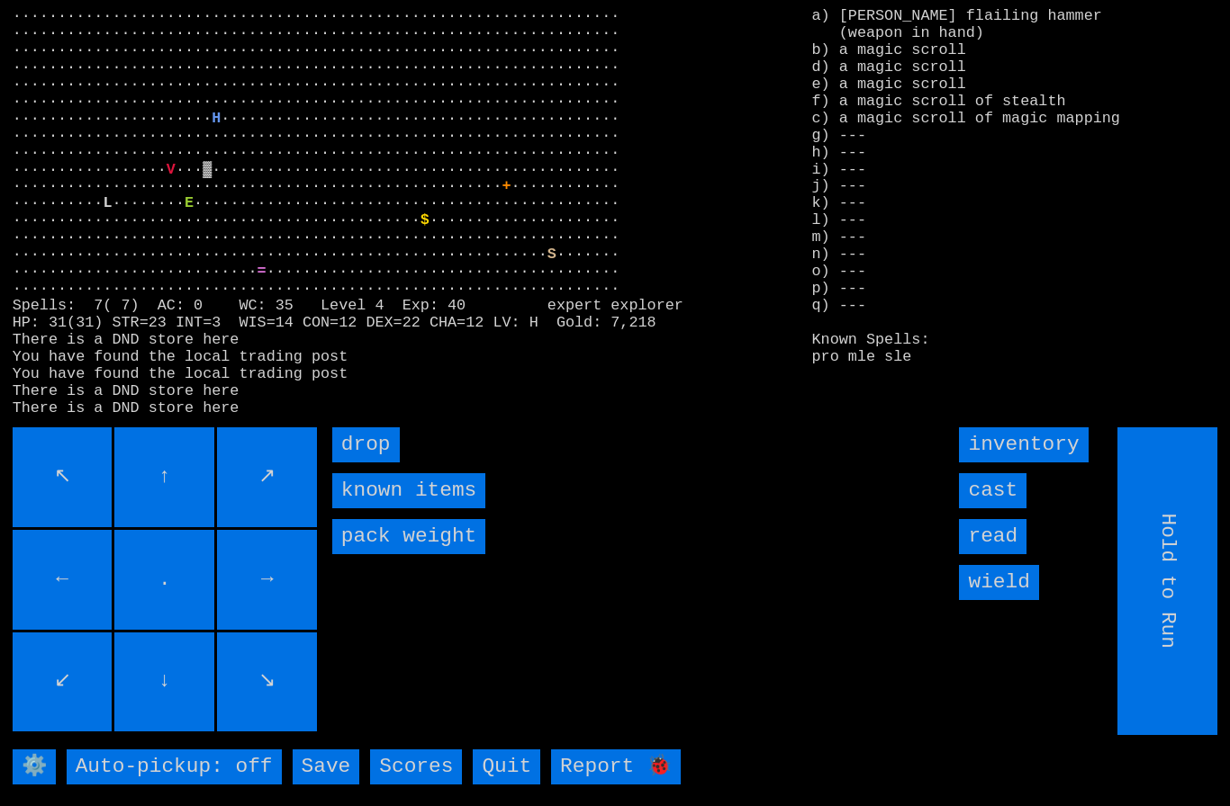
type input "Choose Direction"
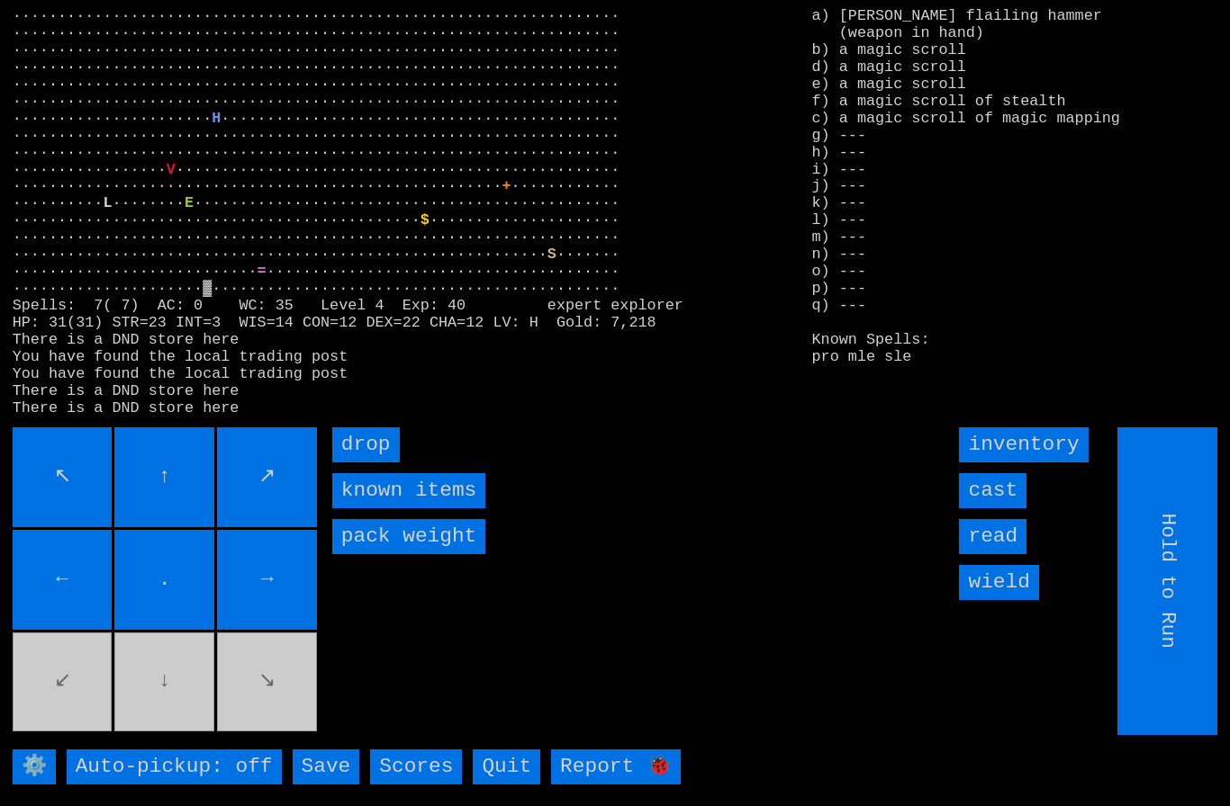
click at [393, 463] on input "drop" at bounding box center [366, 445] width 68 height 35
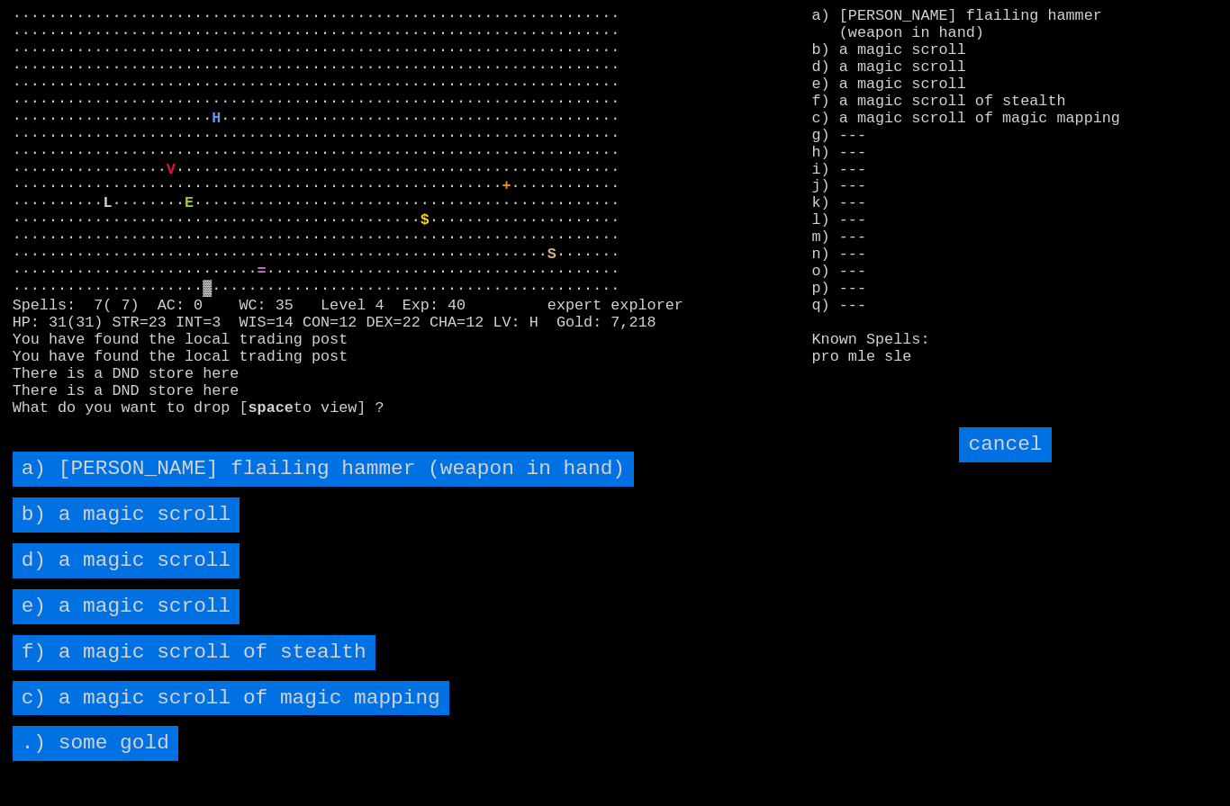
click at [88, 533] on scroll "b) a magic scroll" at bounding box center [127, 515] width 228 height 35
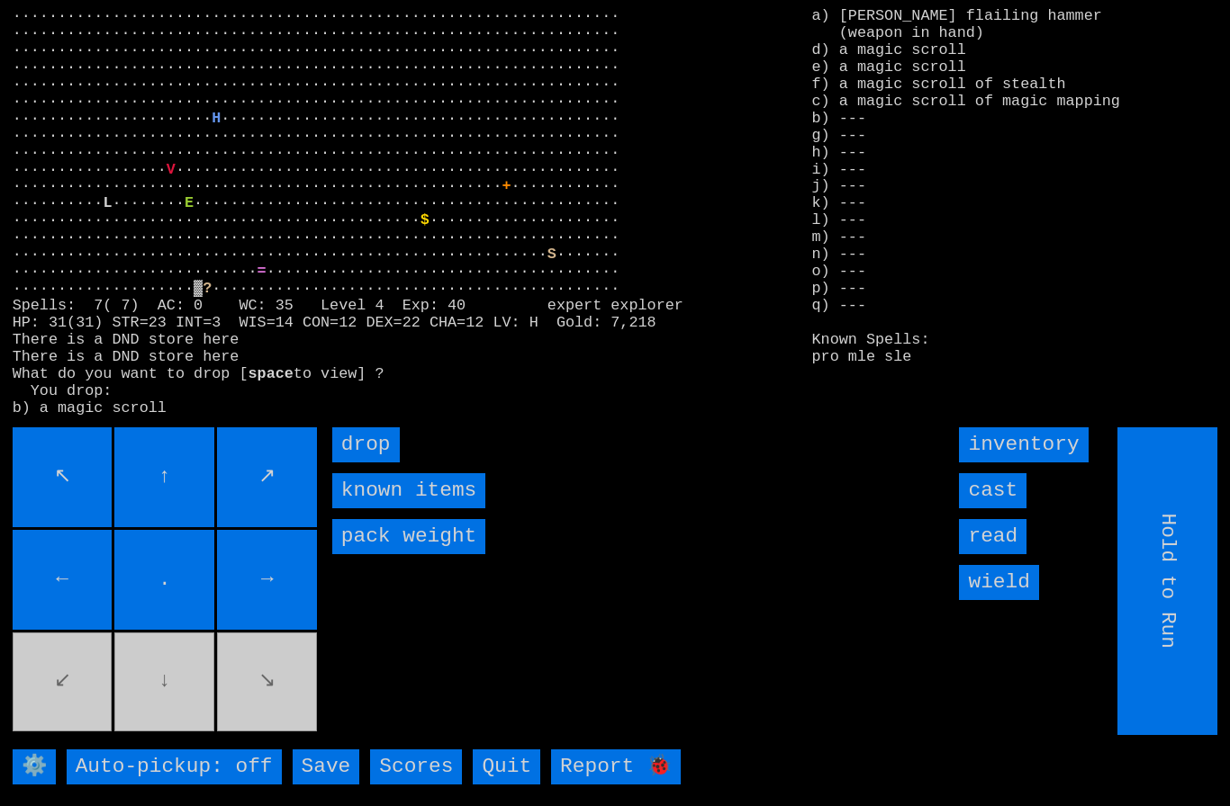
click at [380, 463] on input "drop" at bounding box center [366, 445] width 68 height 35
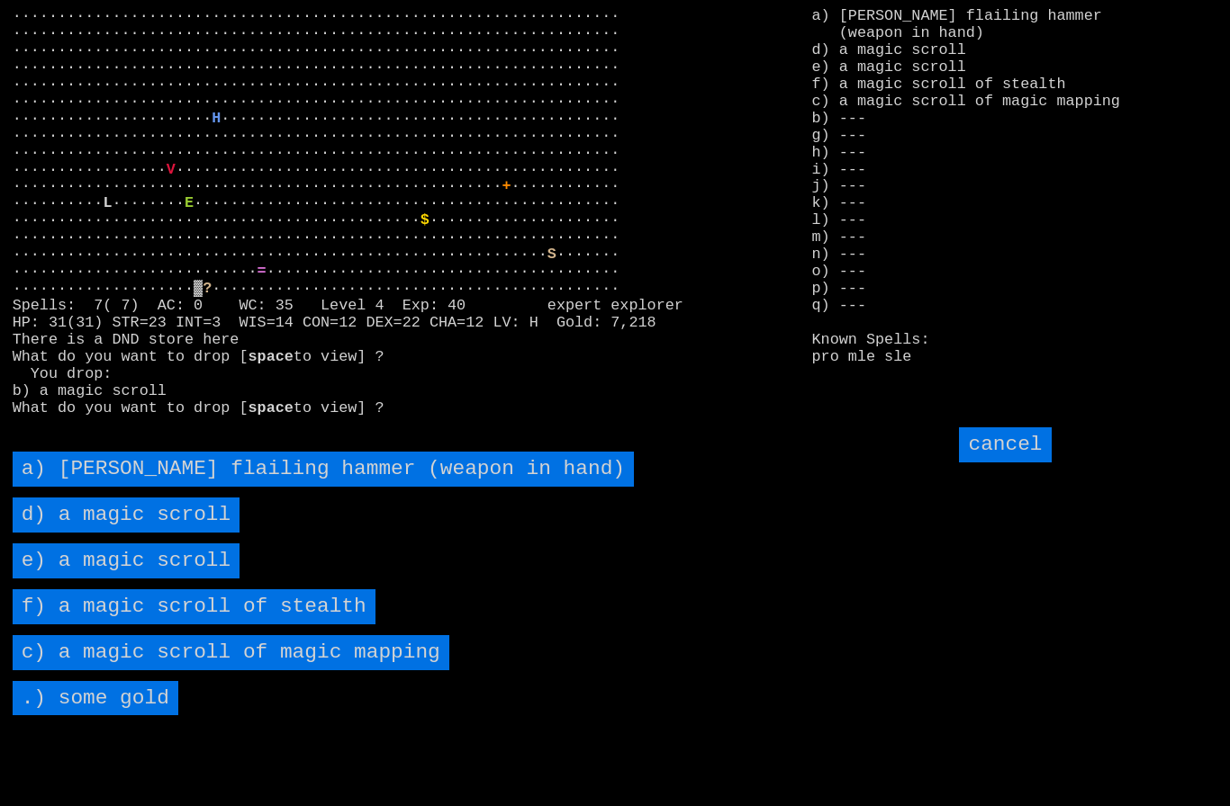
click at [101, 533] on scroll "d) a magic scroll" at bounding box center [127, 515] width 228 height 35
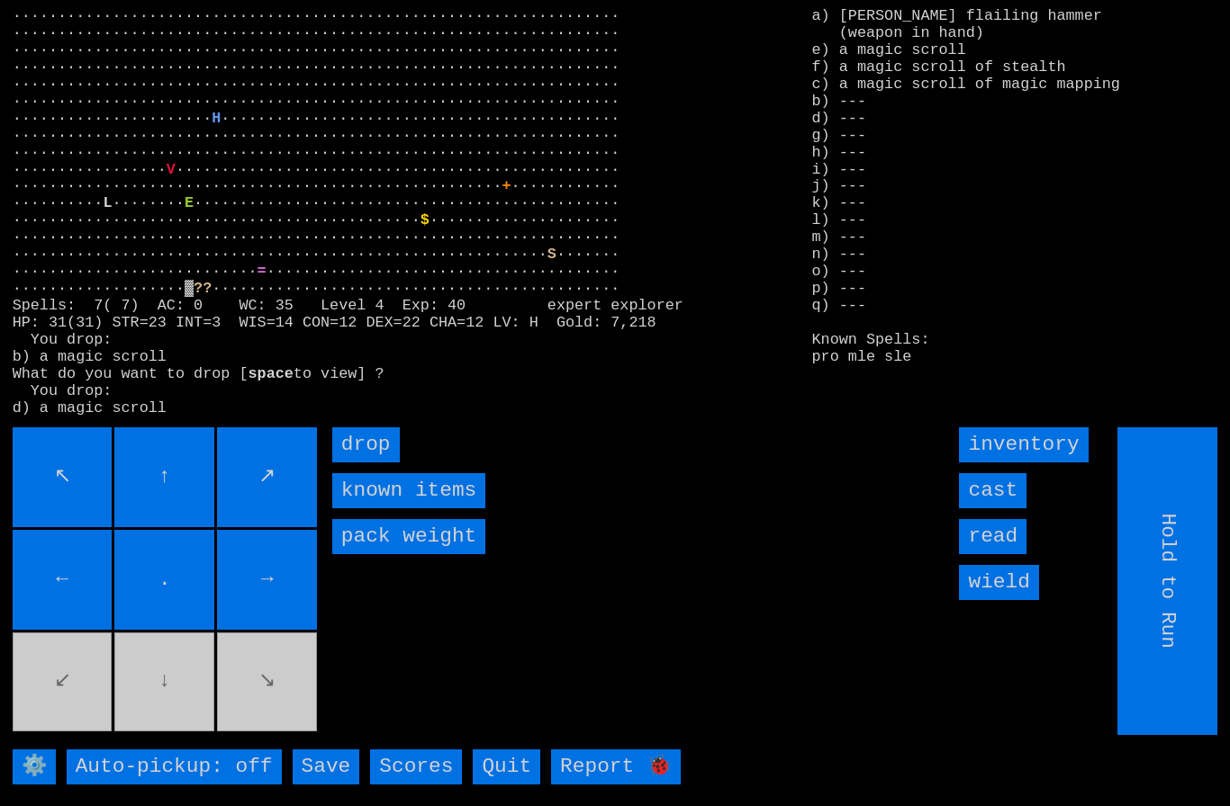
click at [380, 463] on input "drop" at bounding box center [366, 445] width 68 height 35
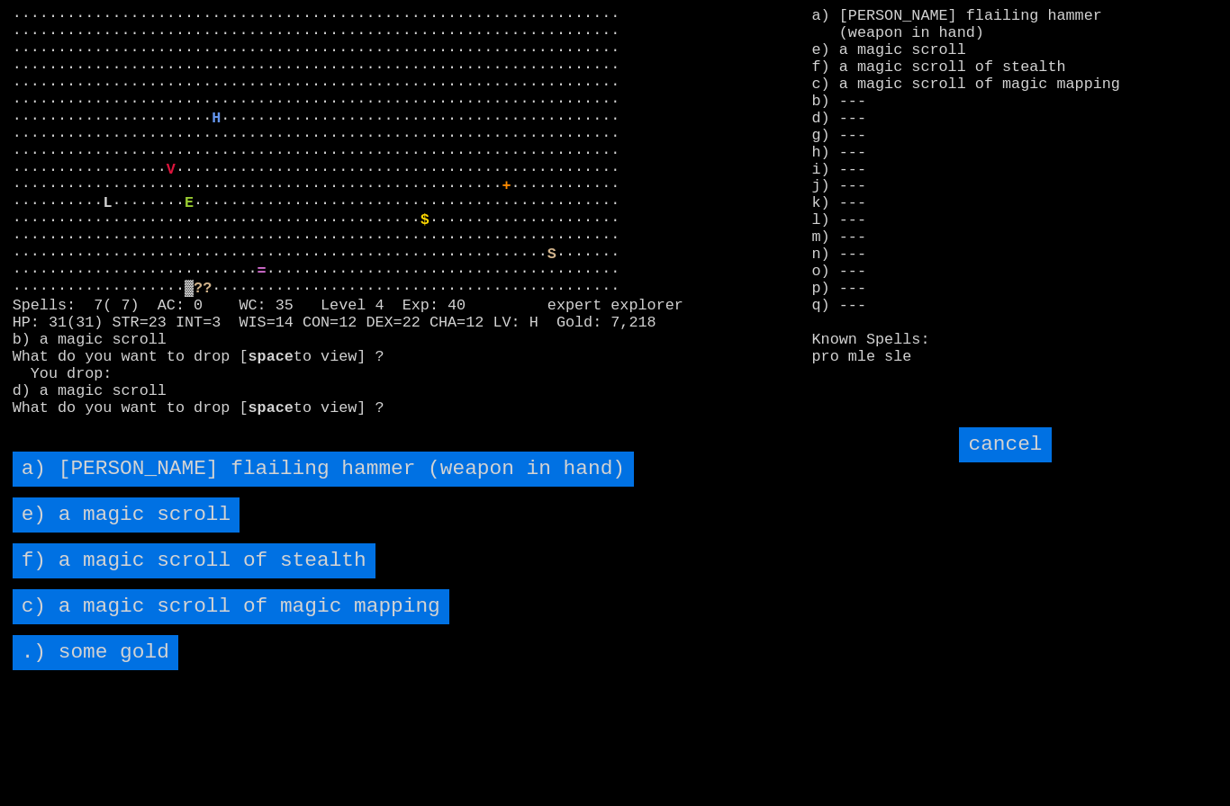
click at [98, 533] on scroll "e) a magic scroll" at bounding box center [127, 515] width 228 height 35
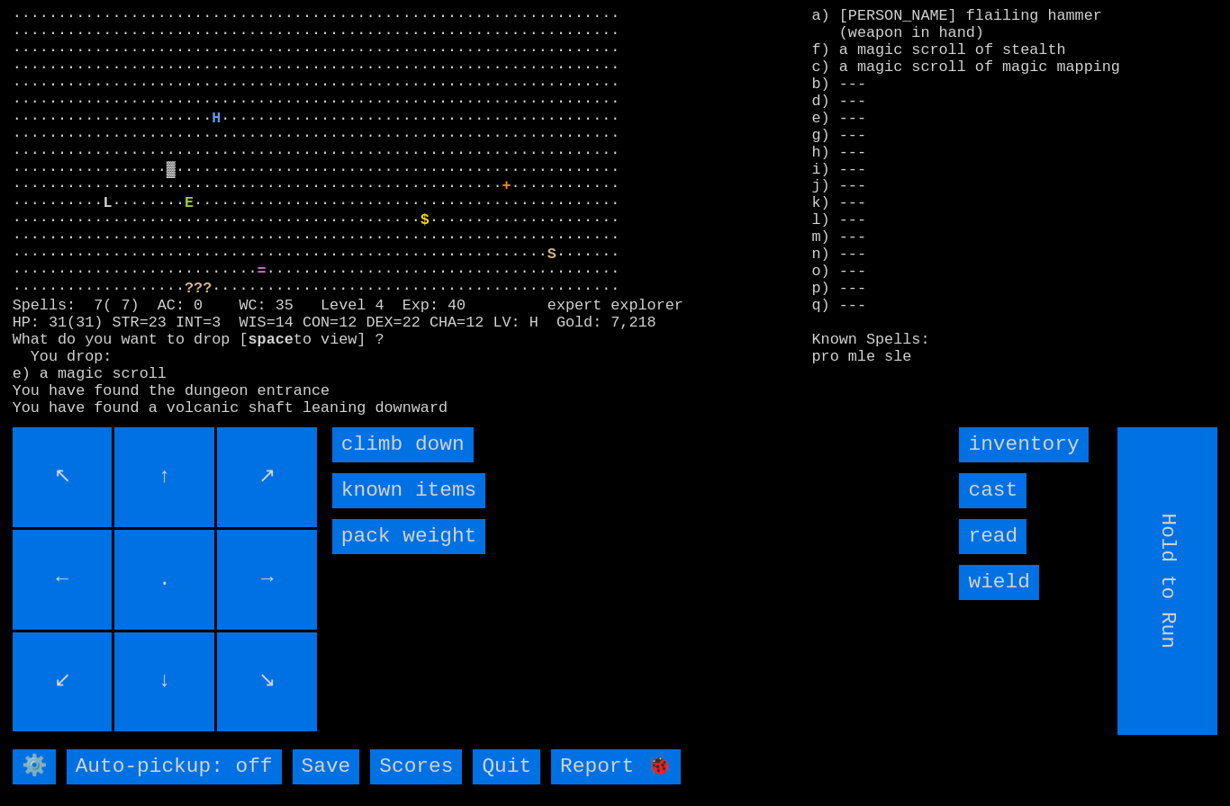
click at [384, 463] on down "climb down" at bounding box center [402, 445] width 141 height 35
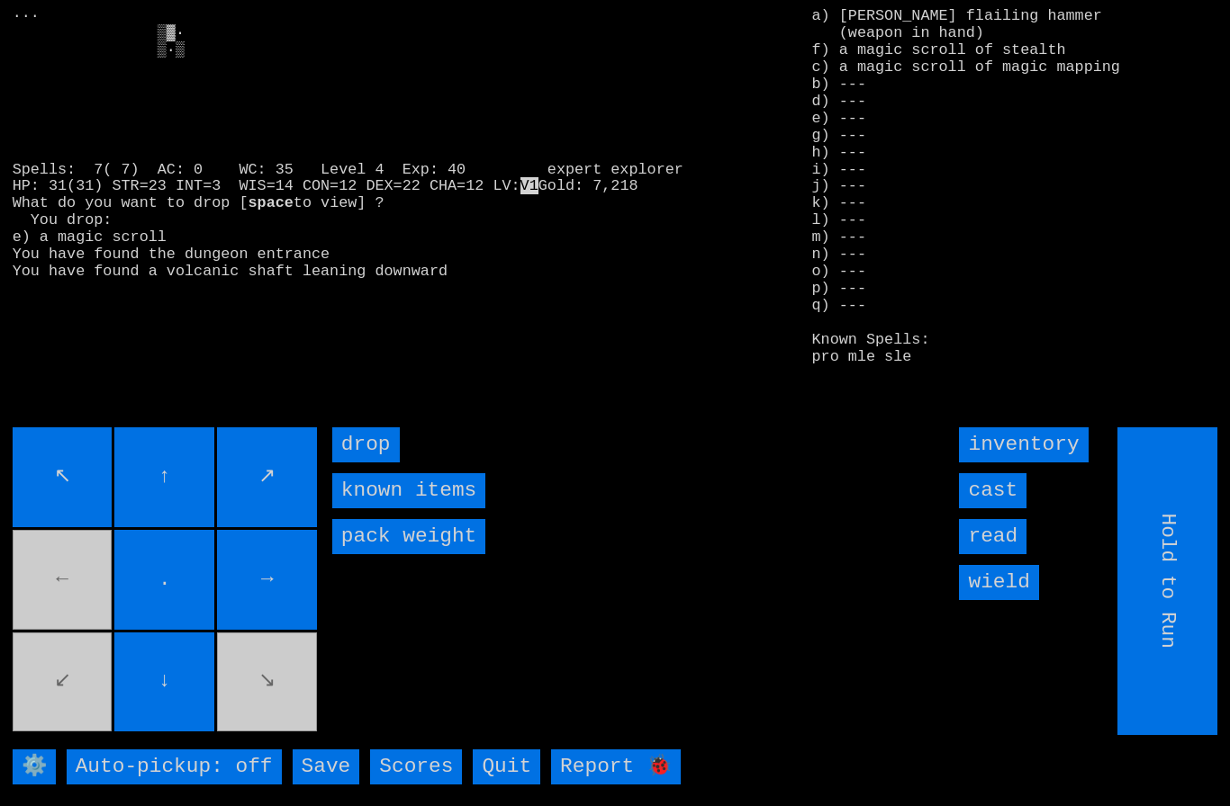
click at [995, 554] on input "read" at bounding box center [993, 536] width 68 height 35
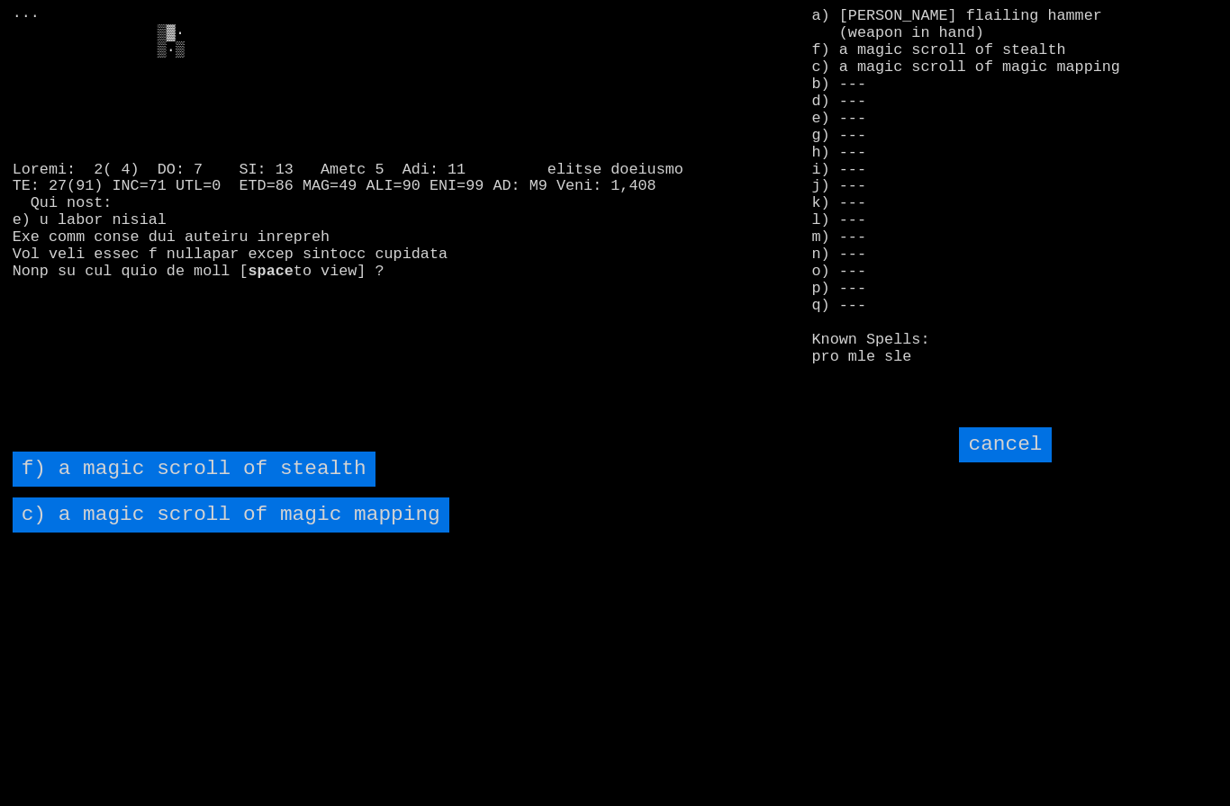
click at [125, 533] on mapping "c) a magic scroll of magic mapping" at bounding box center [231, 515] width 437 height 35
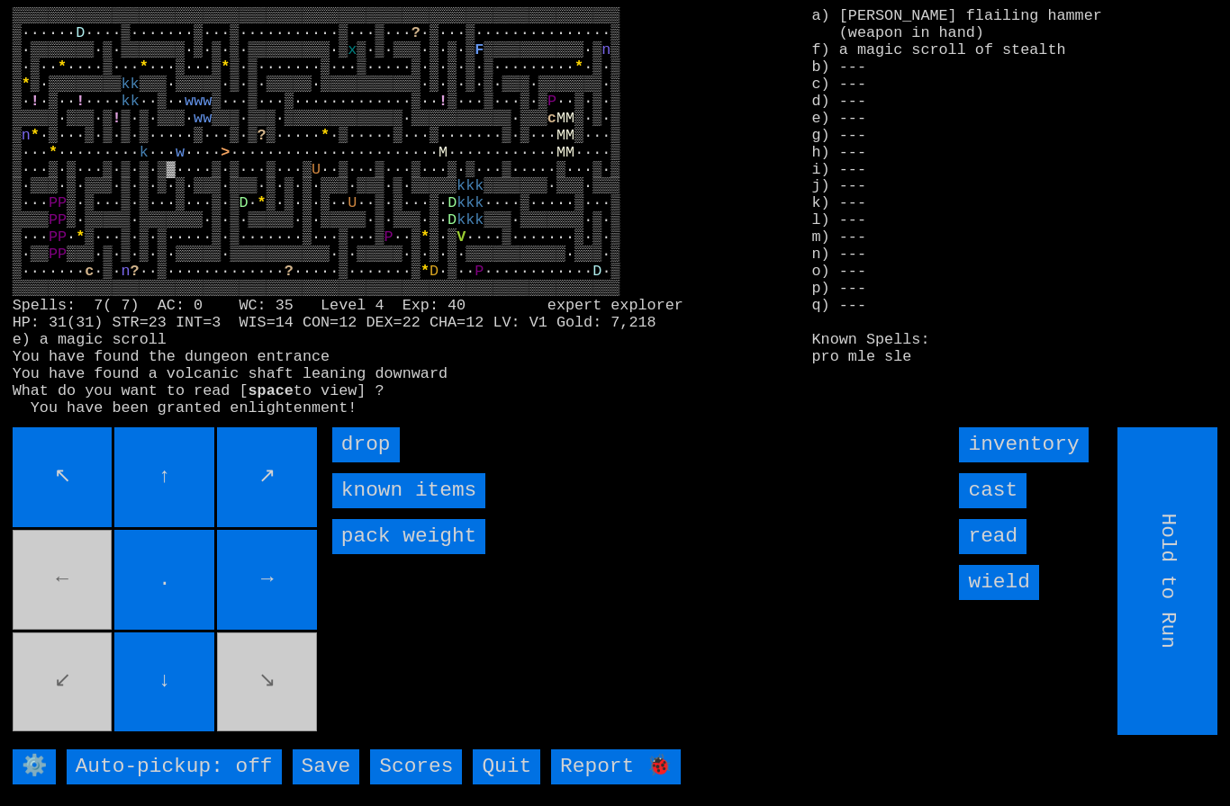
click at [1007, 554] on input "read" at bounding box center [993, 536] width 68 height 35
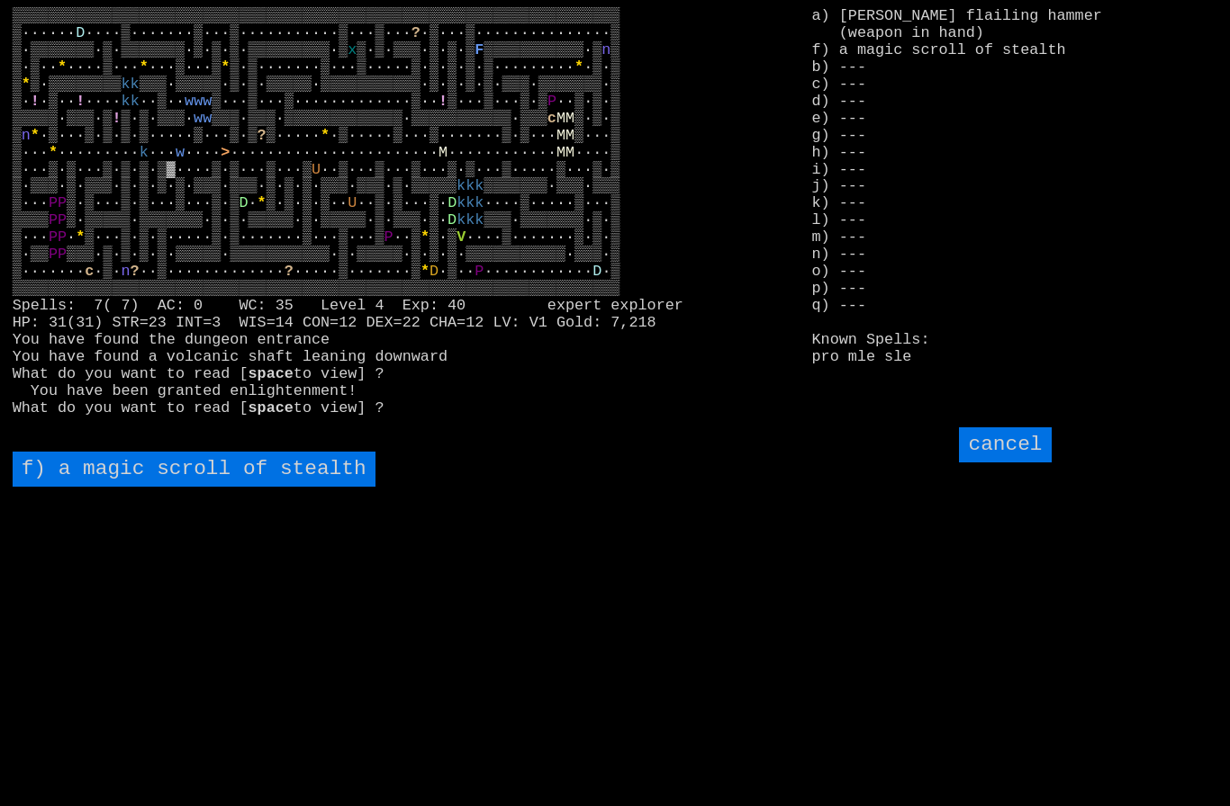
click at [140, 487] on stealth "f) a magic scroll of stealth" at bounding box center [194, 469] width 363 height 35
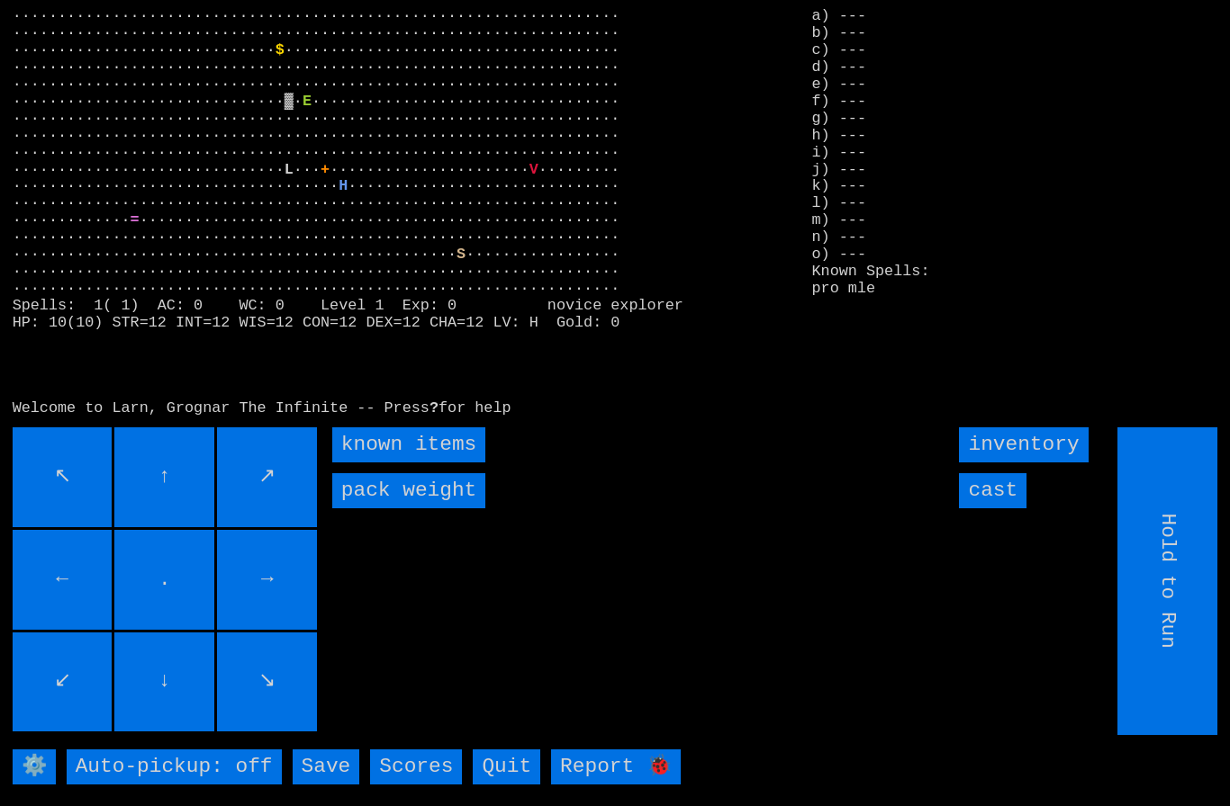
type input "Choose Direction"
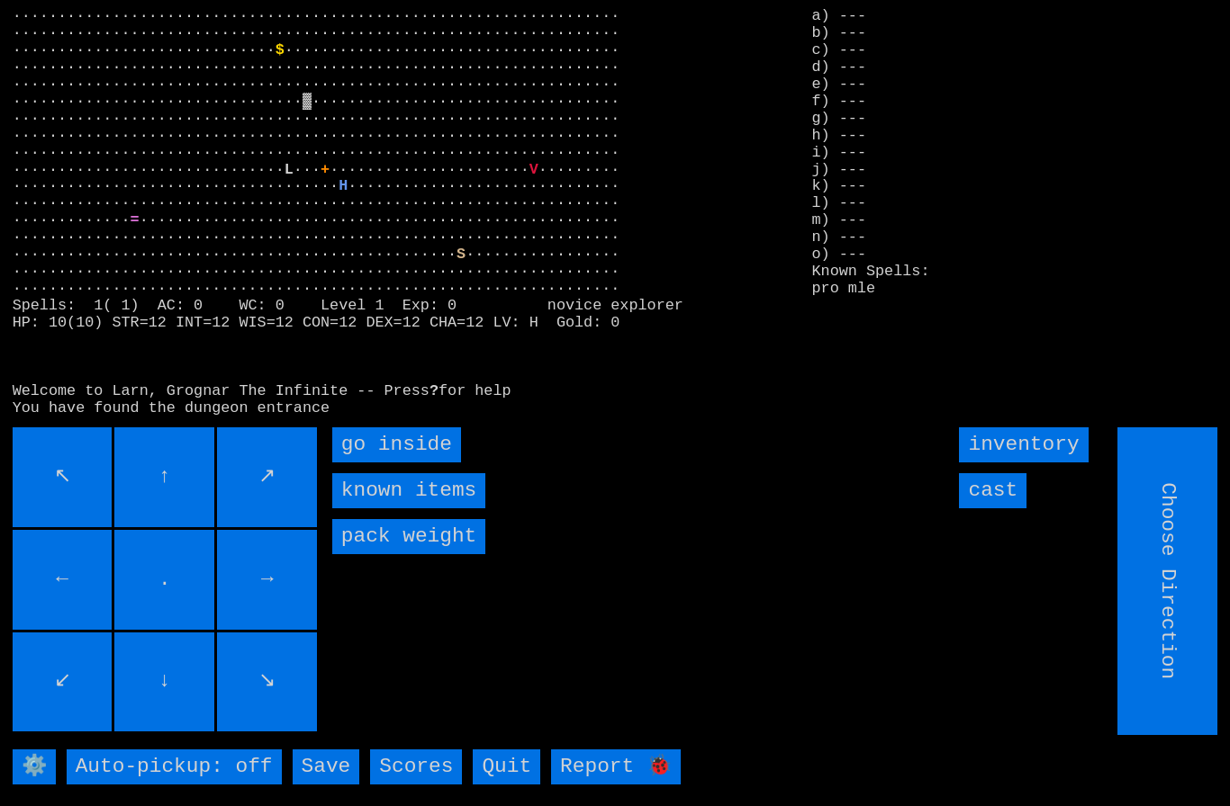
type input "Hold to Run"
click at [385, 463] on inside "go inside" at bounding box center [396, 445] width 129 height 35
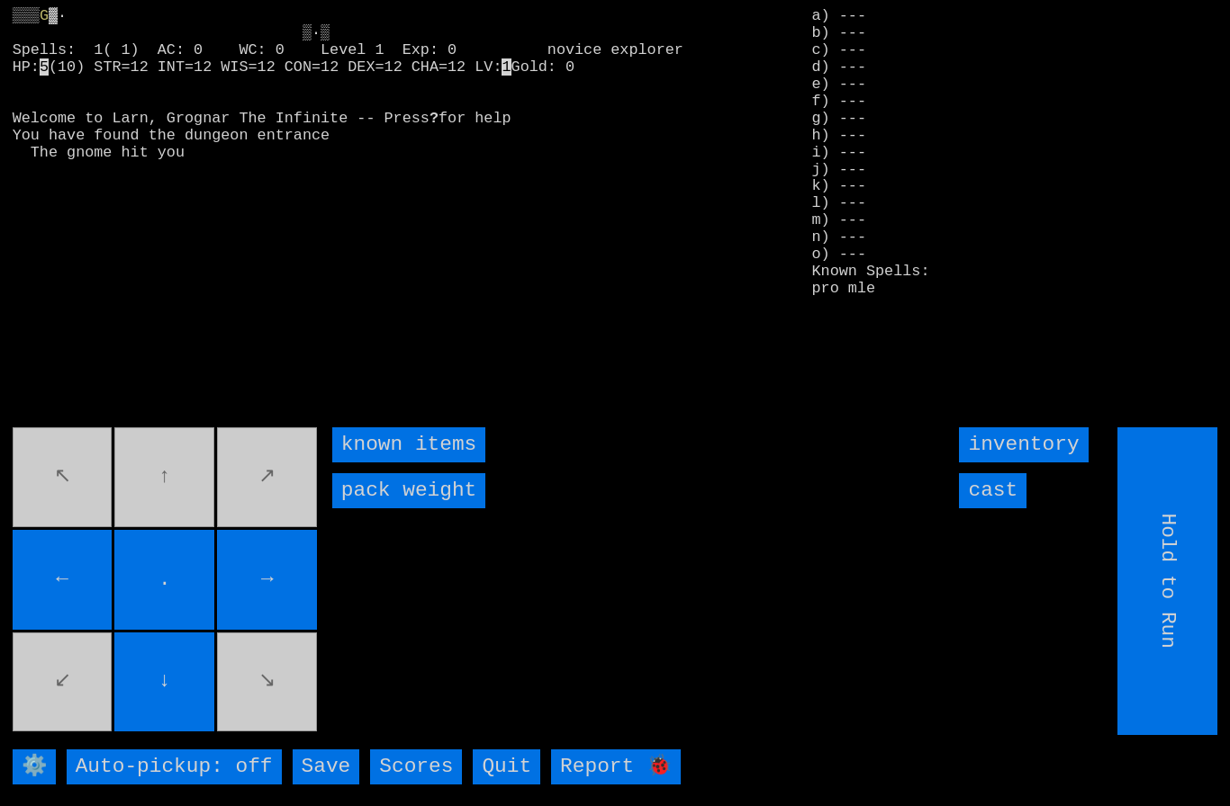
click at [993, 509] on input "cast" at bounding box center [993, 490] width 68 height 35
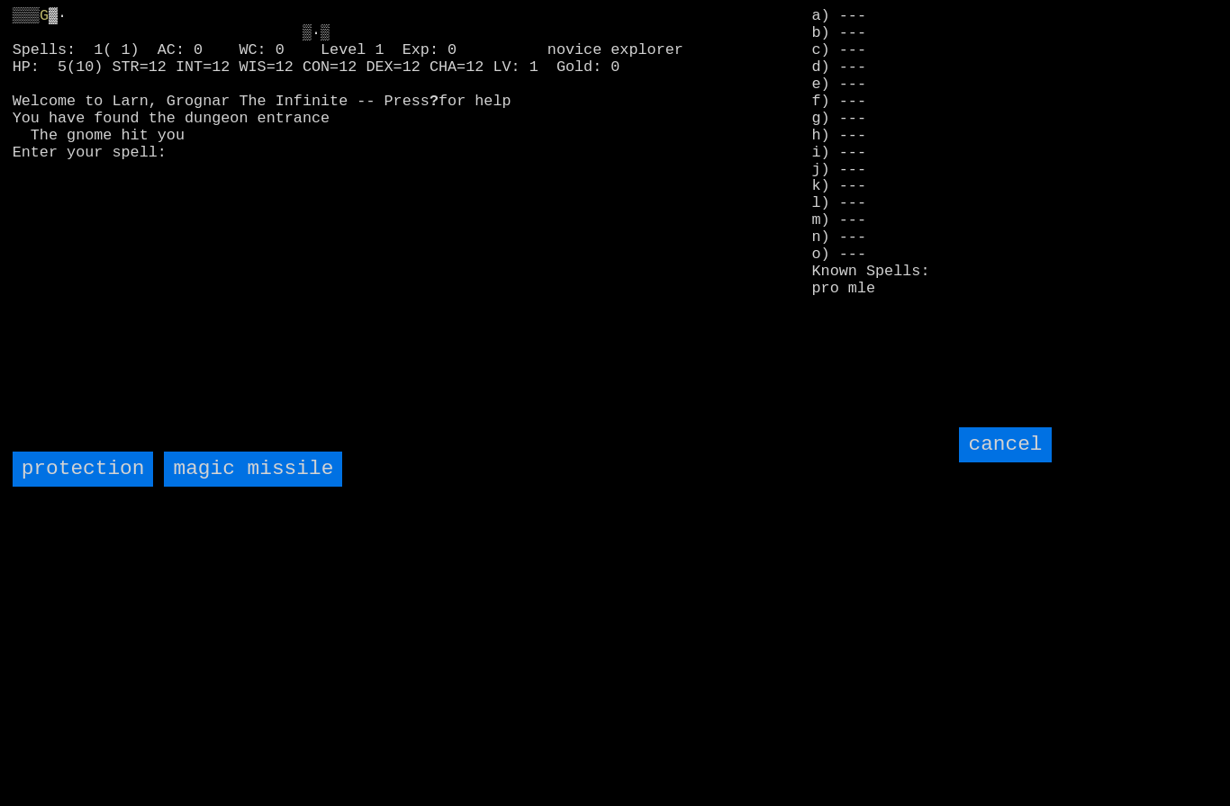
click at [247, 487] on missile "magic missile" at bounding box center [253, 469] width 178 height 35
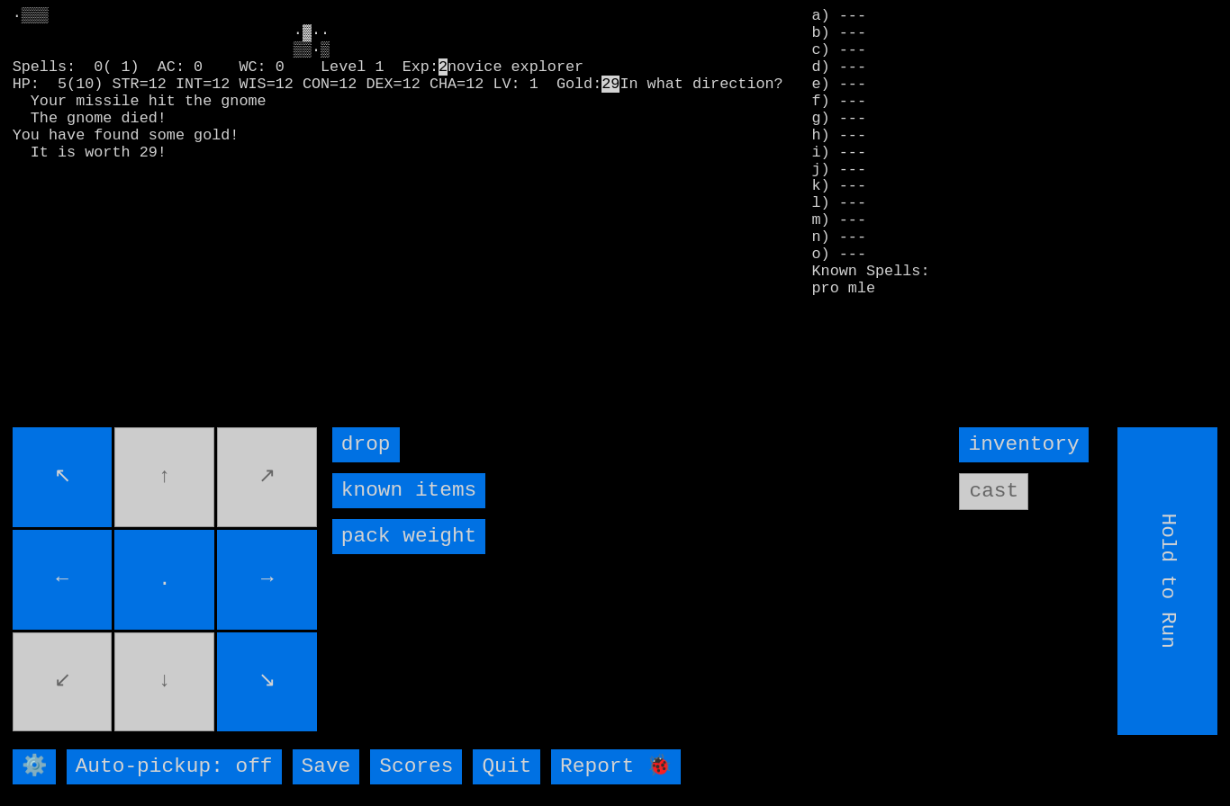
type input "Choose Direction"
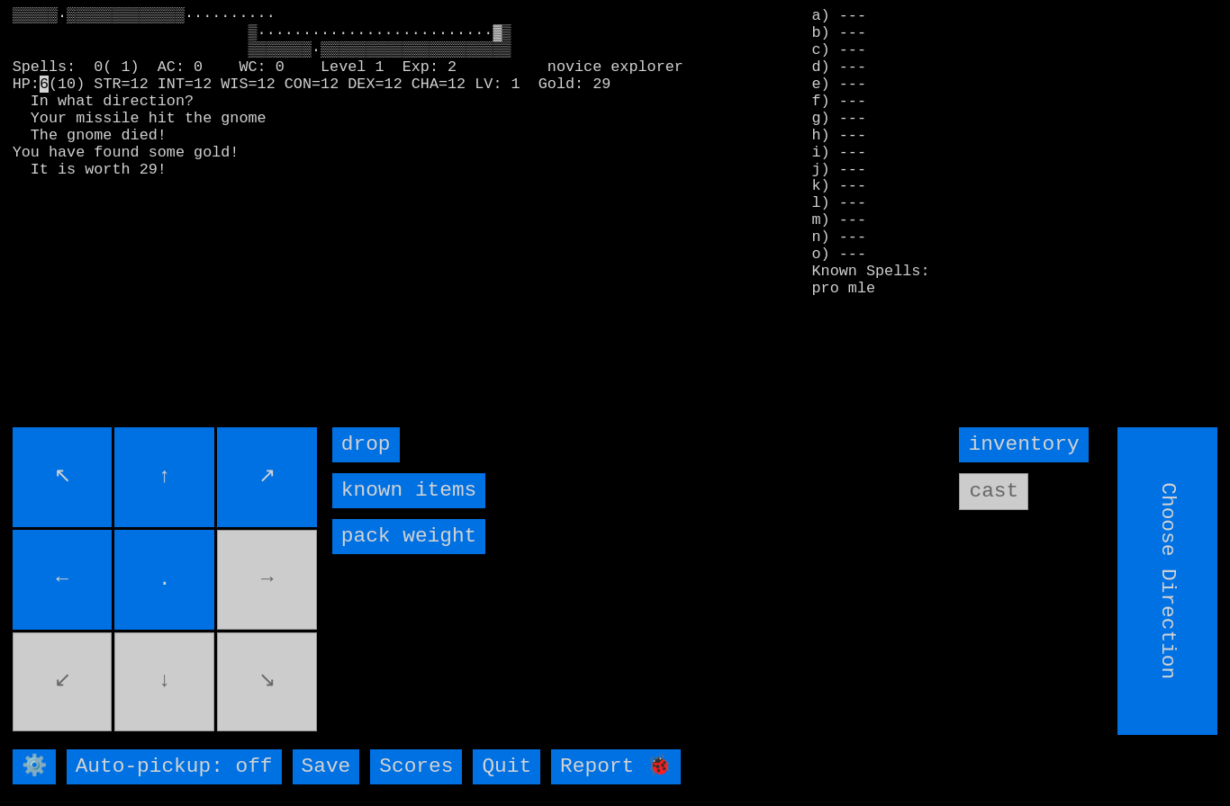
type input "Hold to Run"
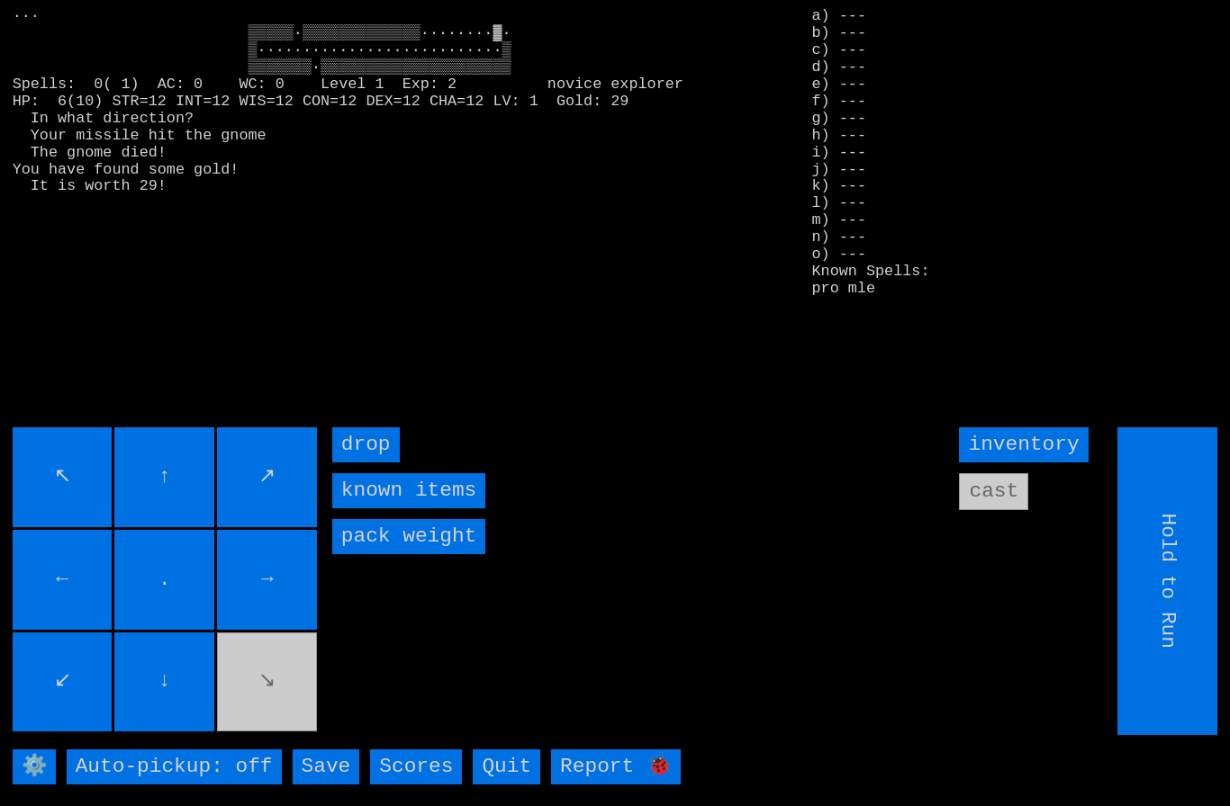
type input "Choose Direction"
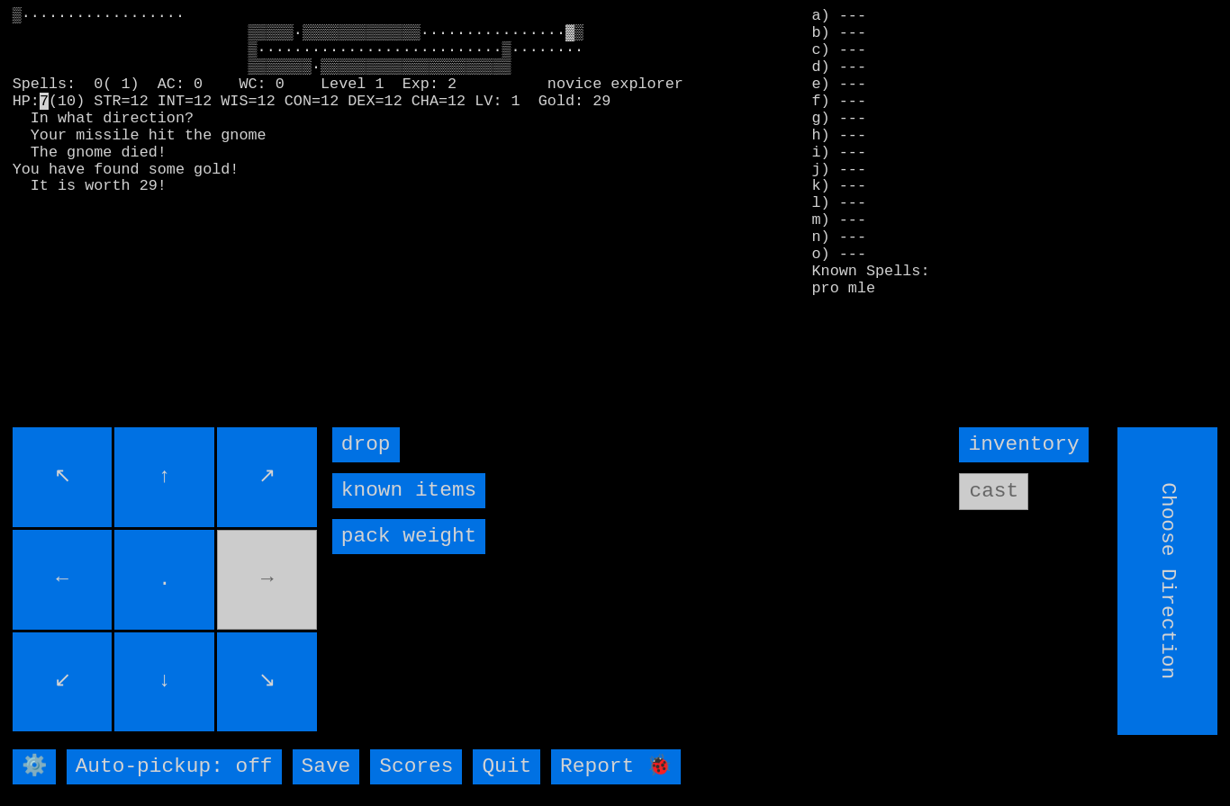
type input "Hold to Run"
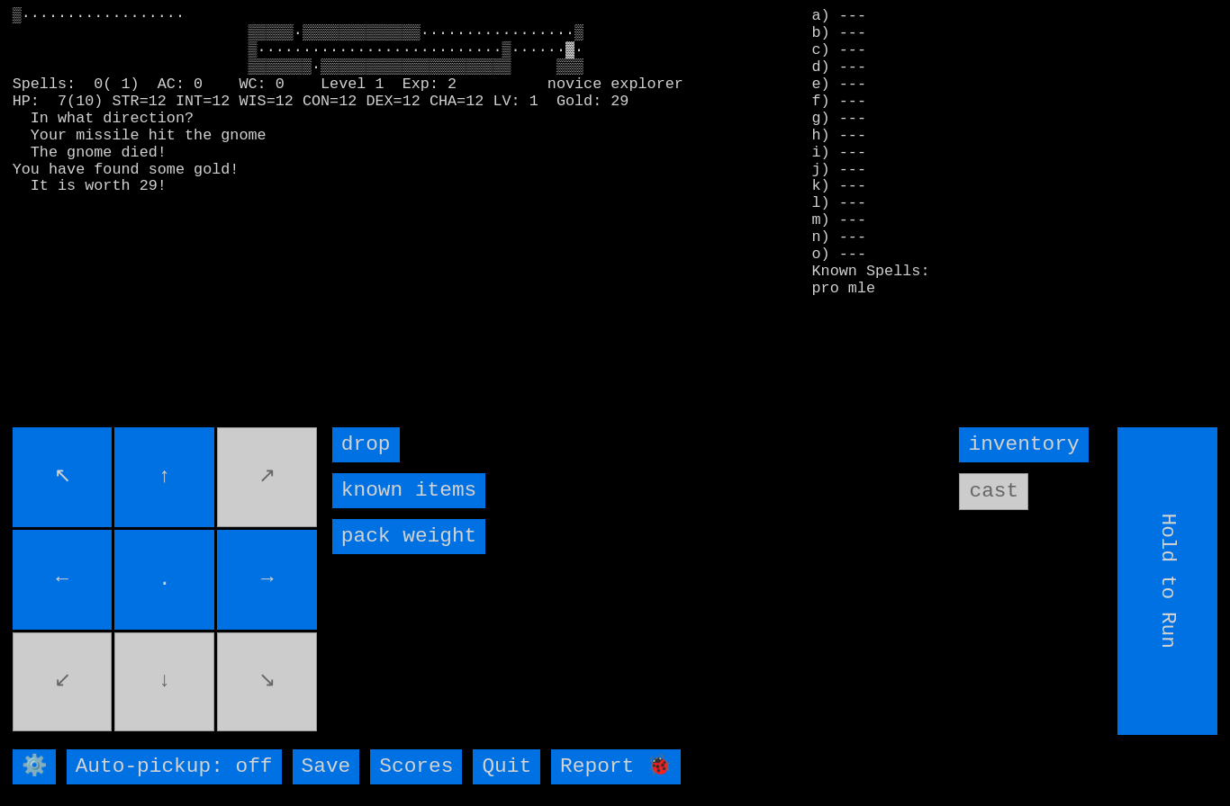
type input "Choose Direction"
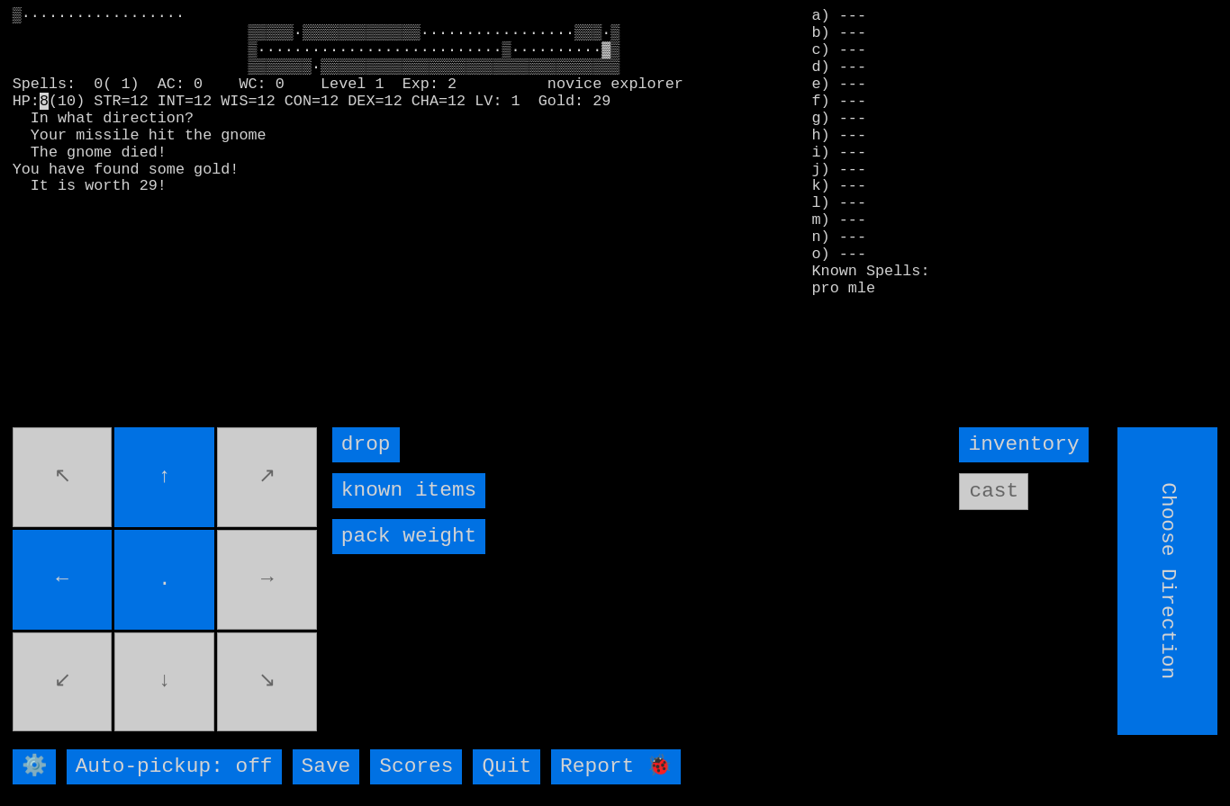
type input "Hold to Run"
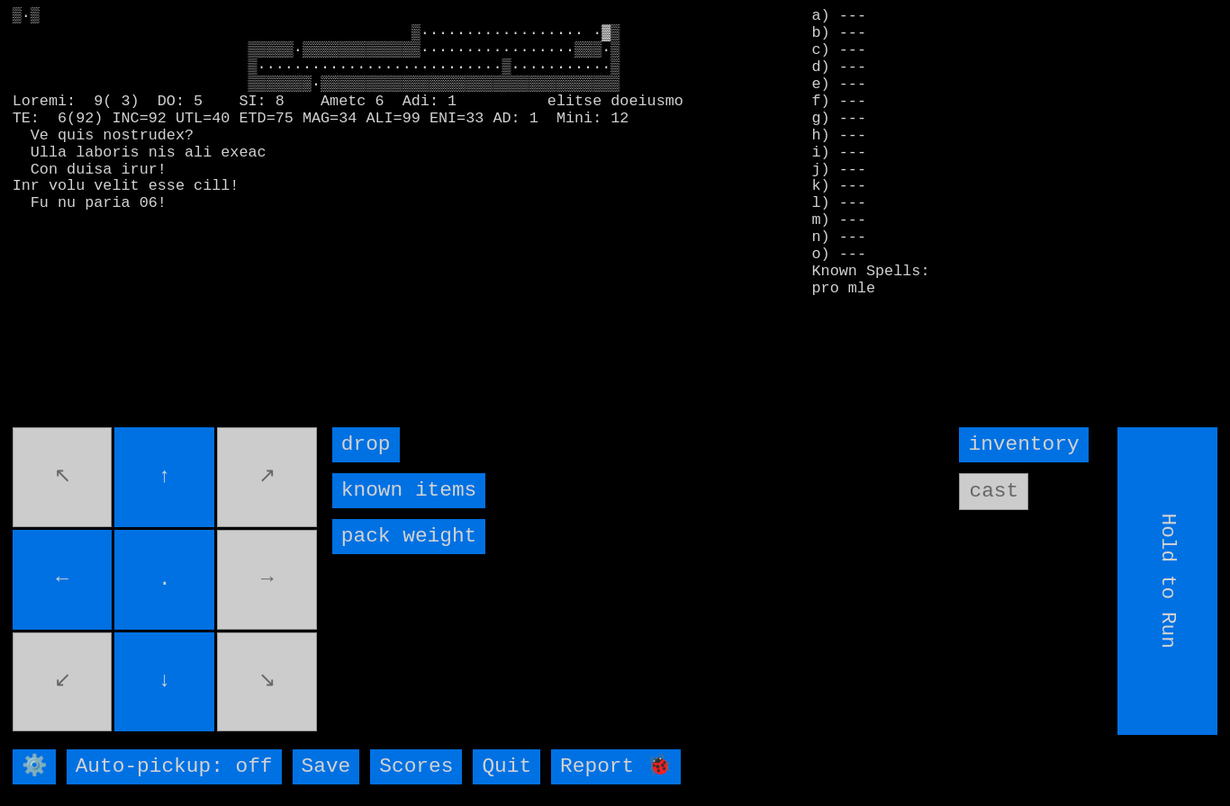
type input "Choose Direction"
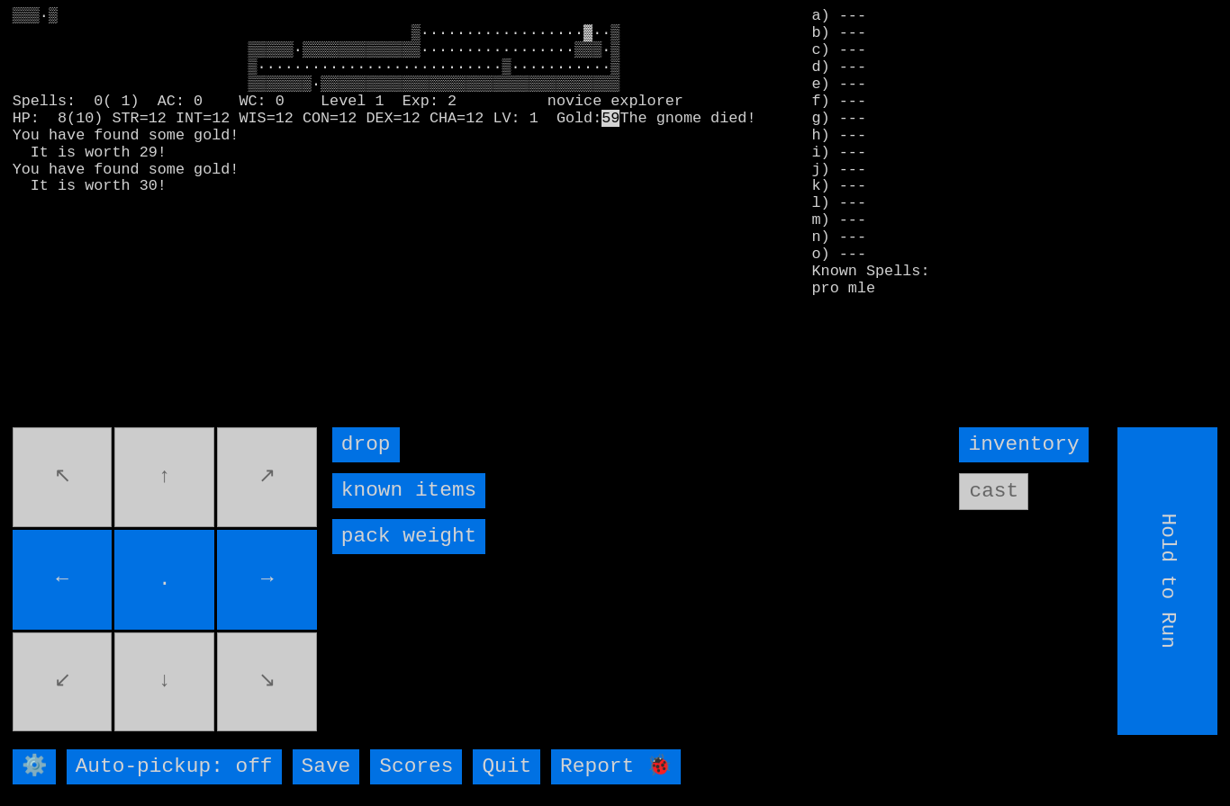
type input "Choose Direction"
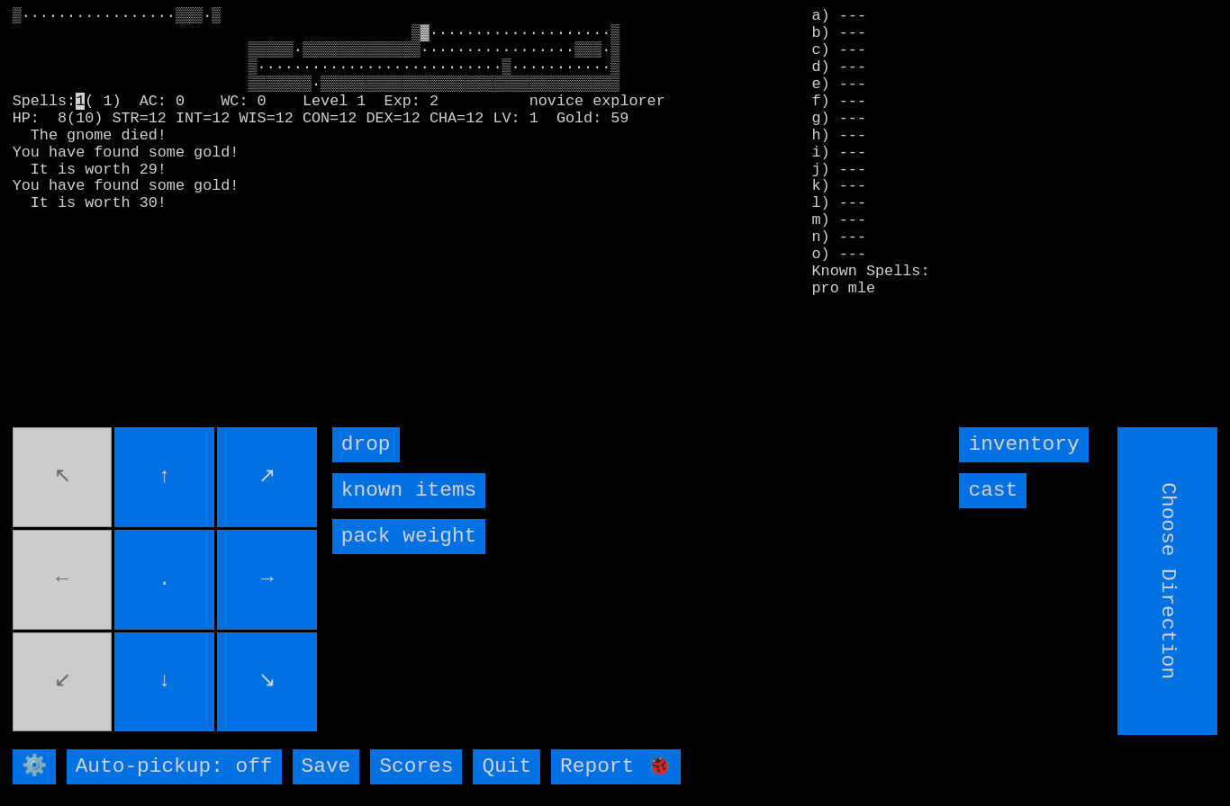
type input "Hold to Run"
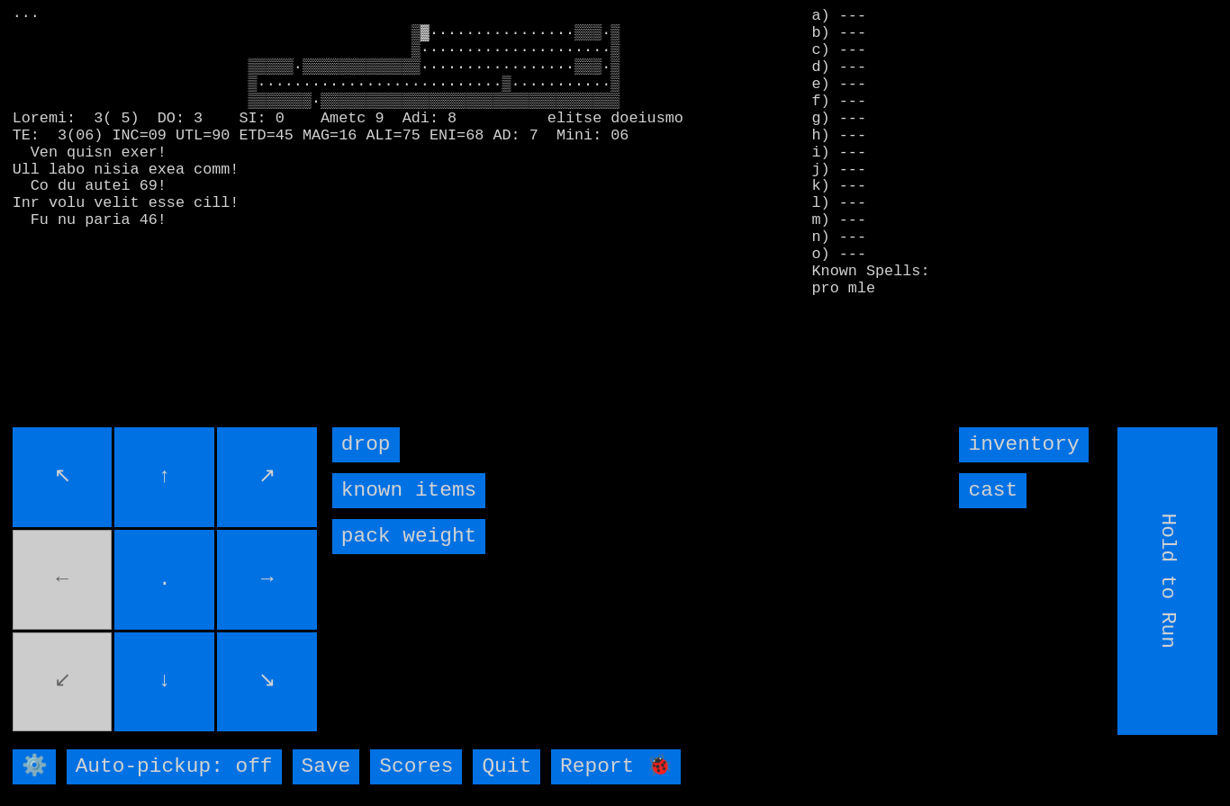
type input "Choose Direction"
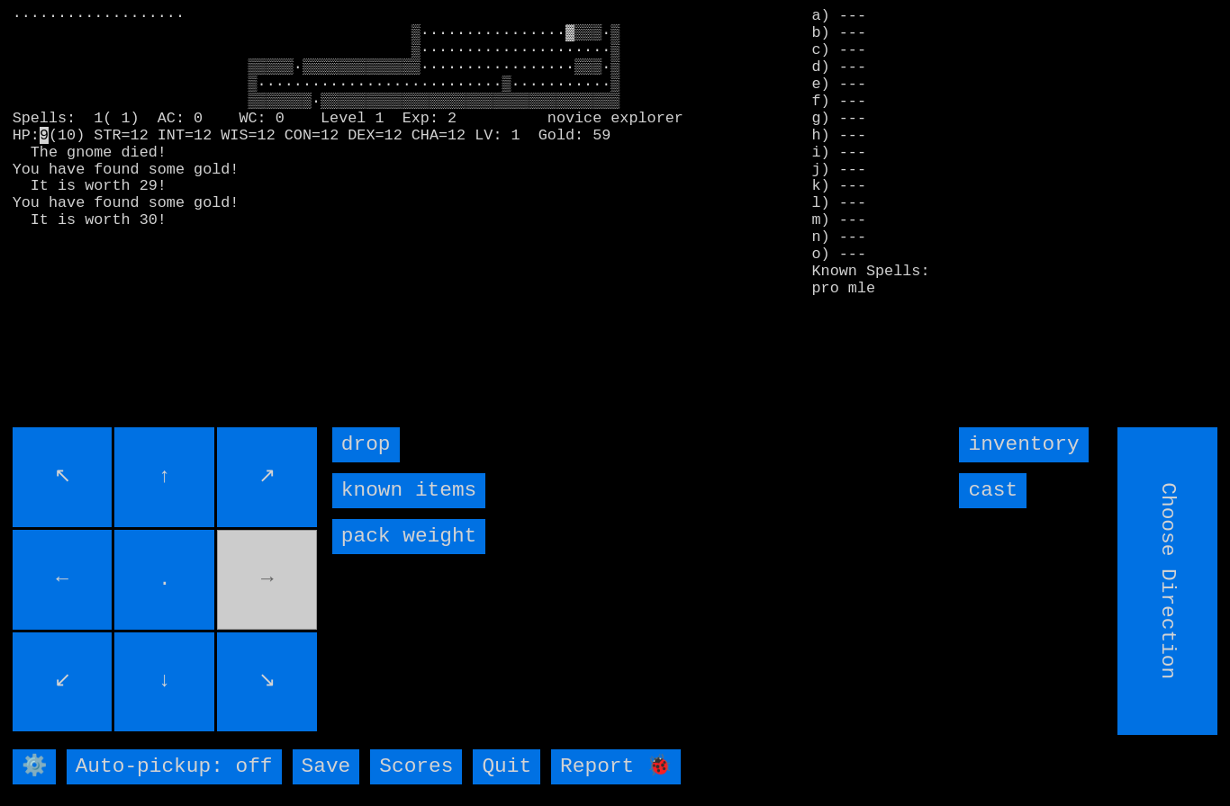
type input "Hold to Run"
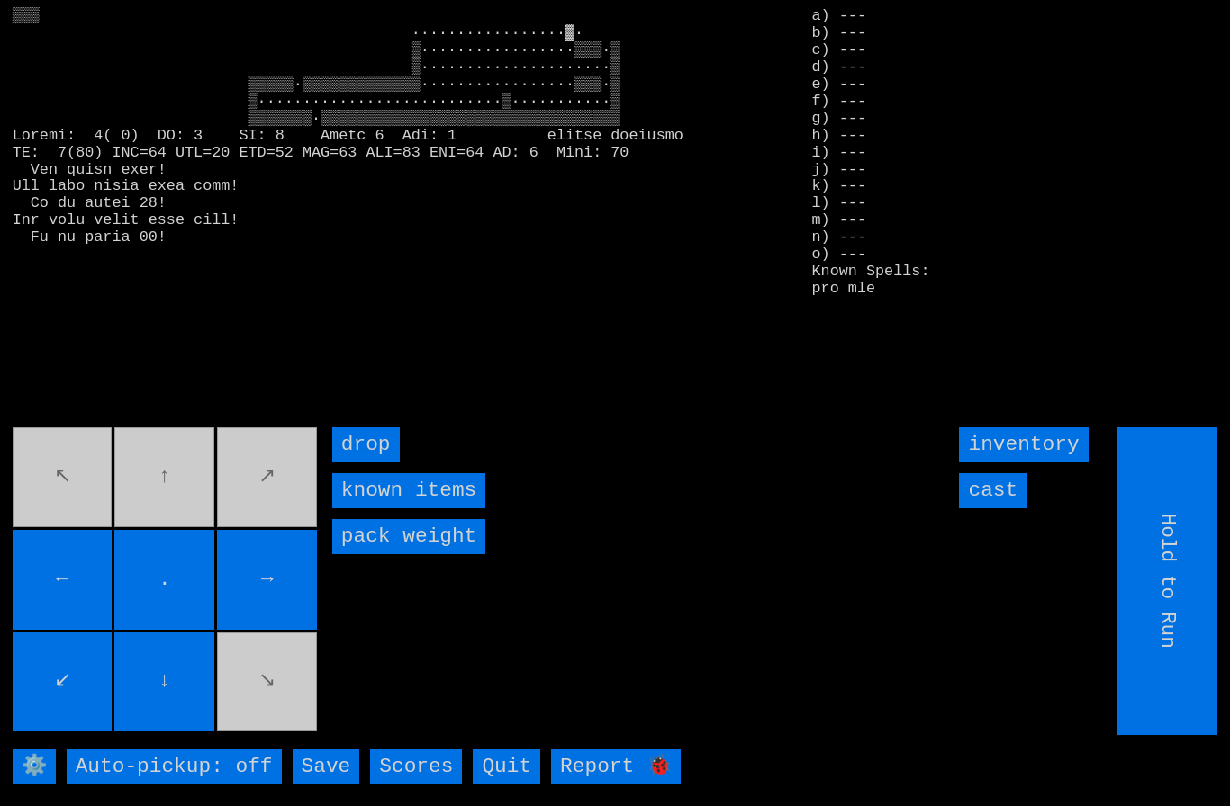
type input "Choose Direction"
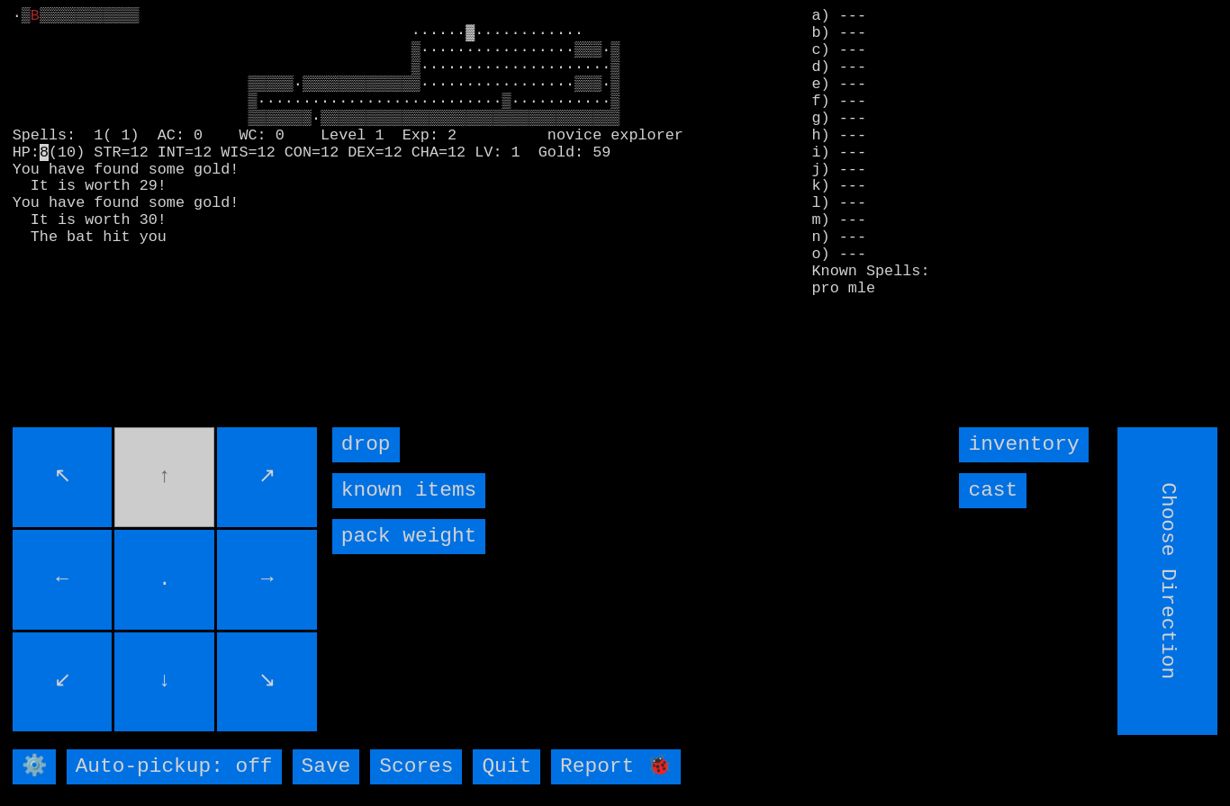
type input "Hold to Run"
click at [1003, 509] on input "cast" at bounding box center [993, 490] width 68 height 35
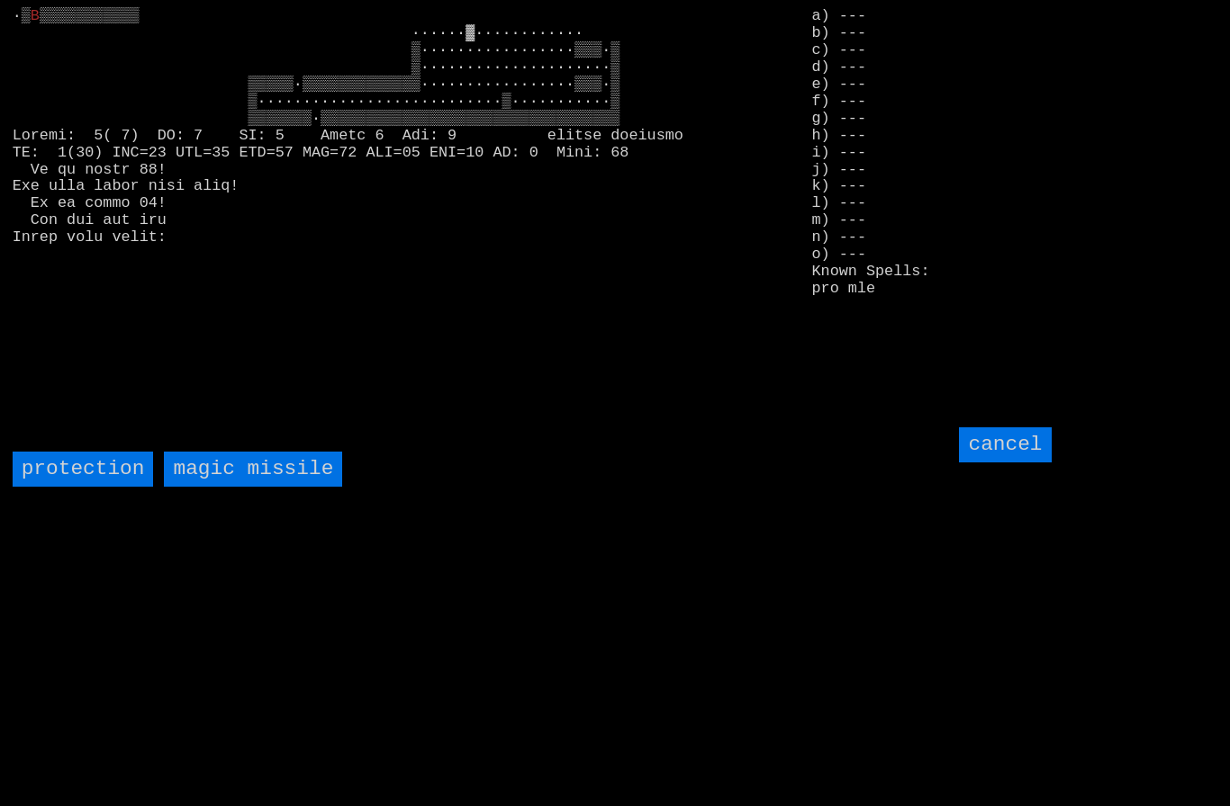
click at [280, 487] on missile "magic missile" at bounding box center [253, 469] width 178 height 35
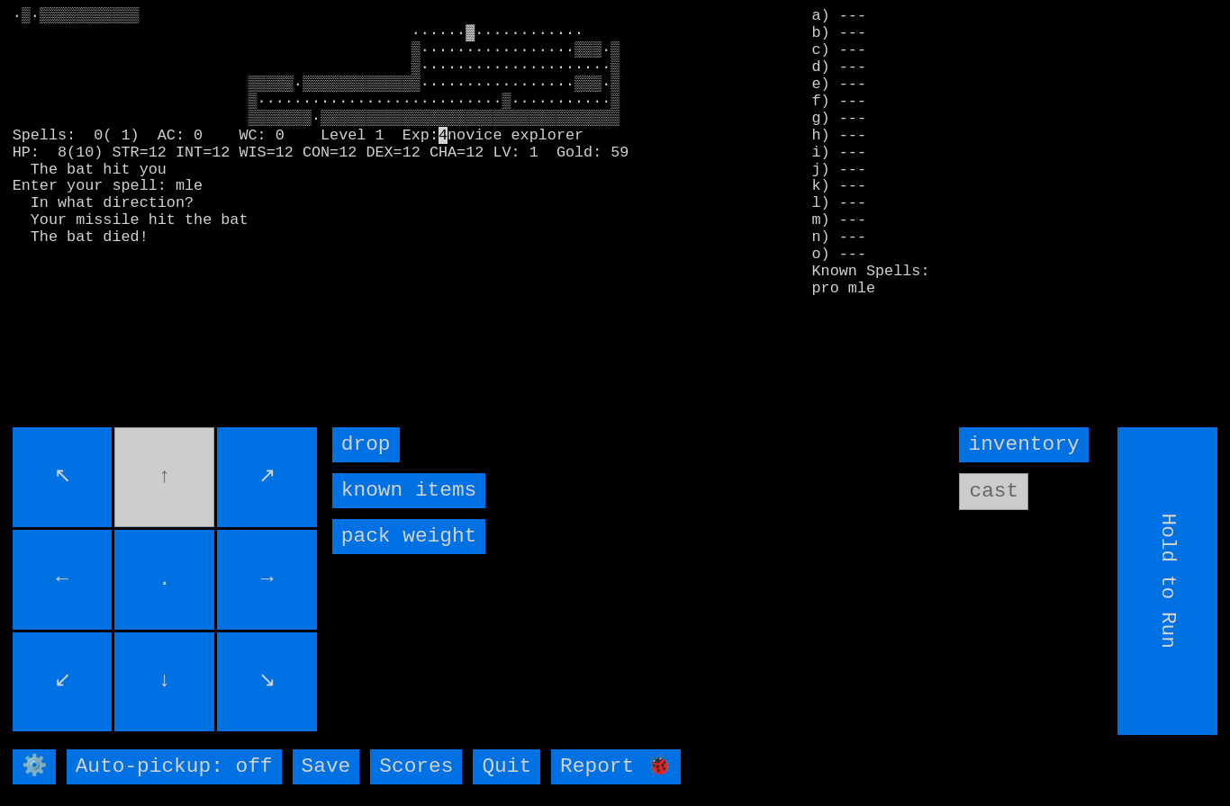
type input "Choose Direction"
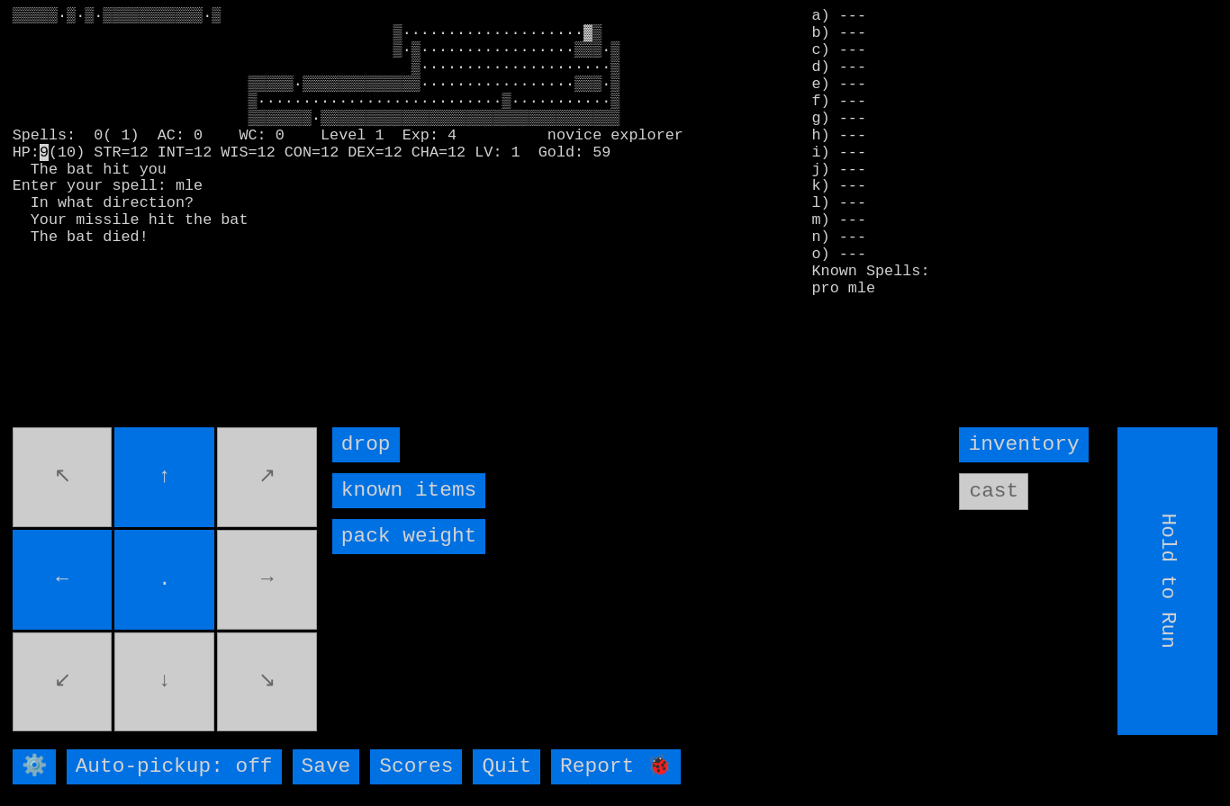
type input "Choose Direction"
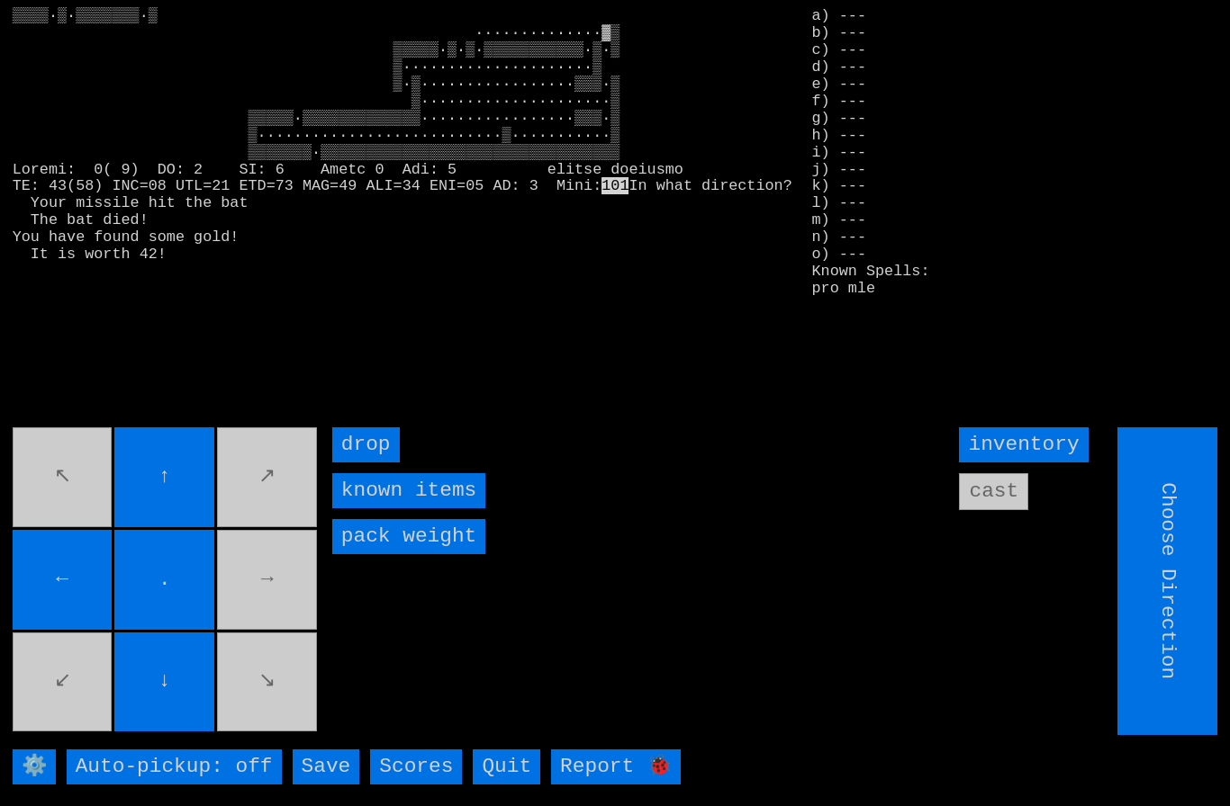
type input "Hold to Run"
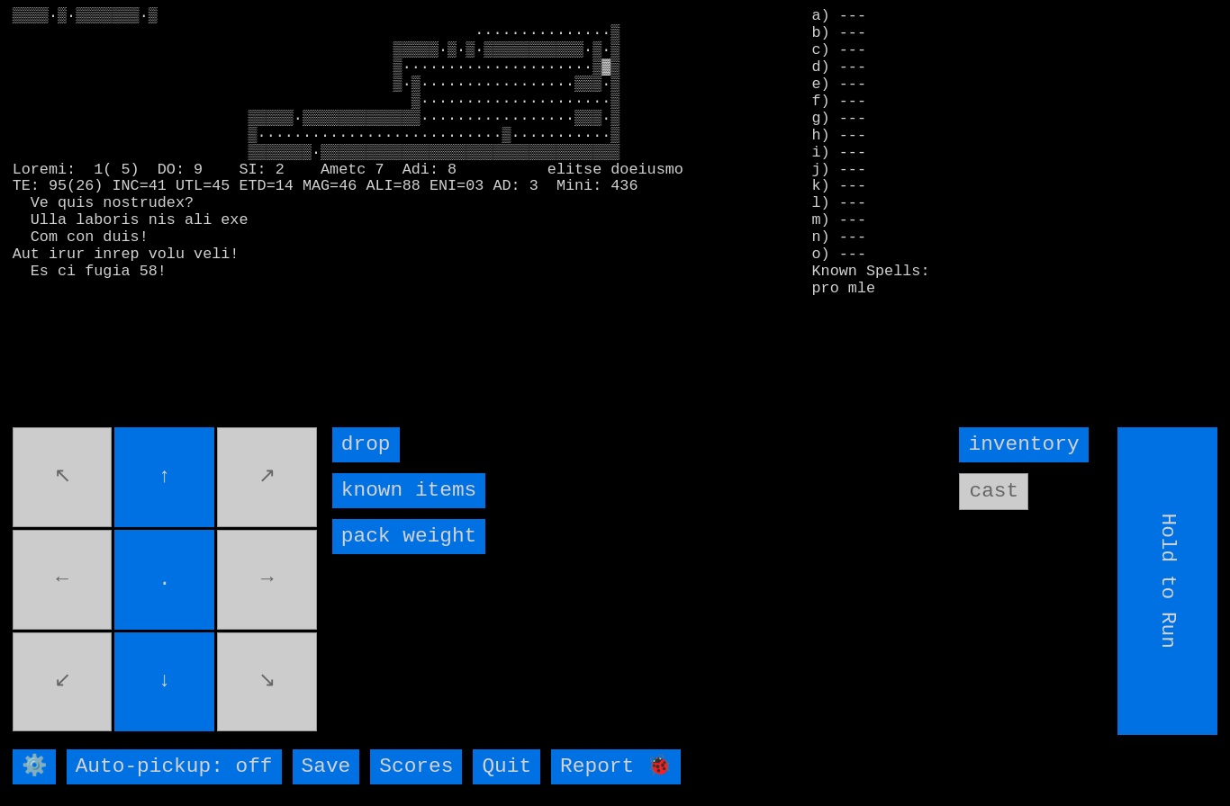
type input "Choose Direction"
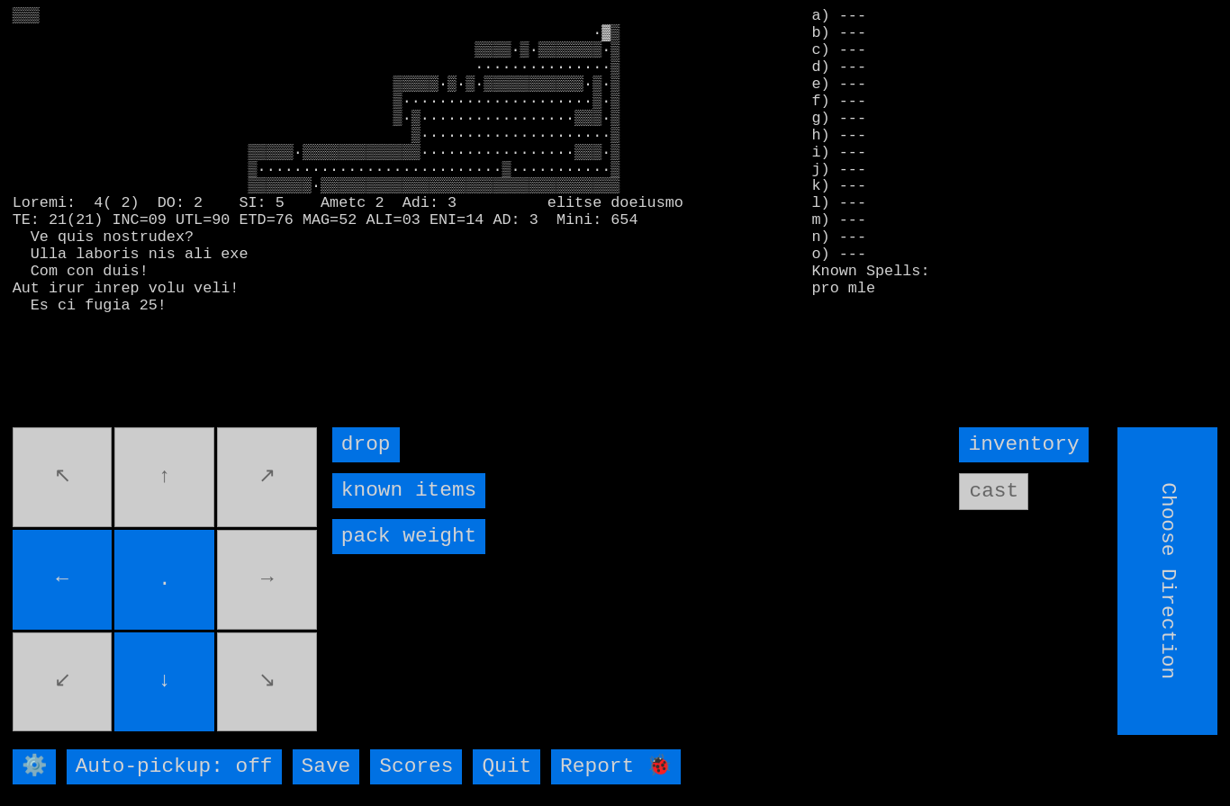
type input "Hold to Run"
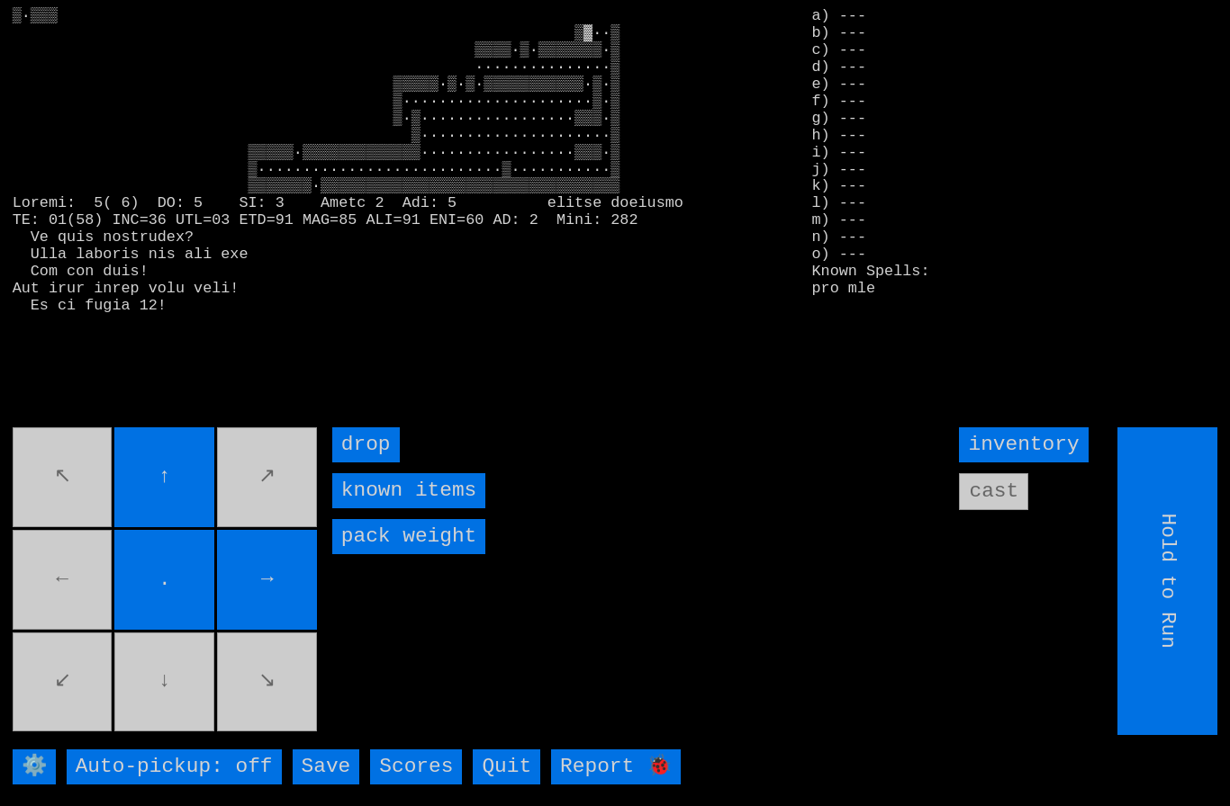
type input "Choose Direction"
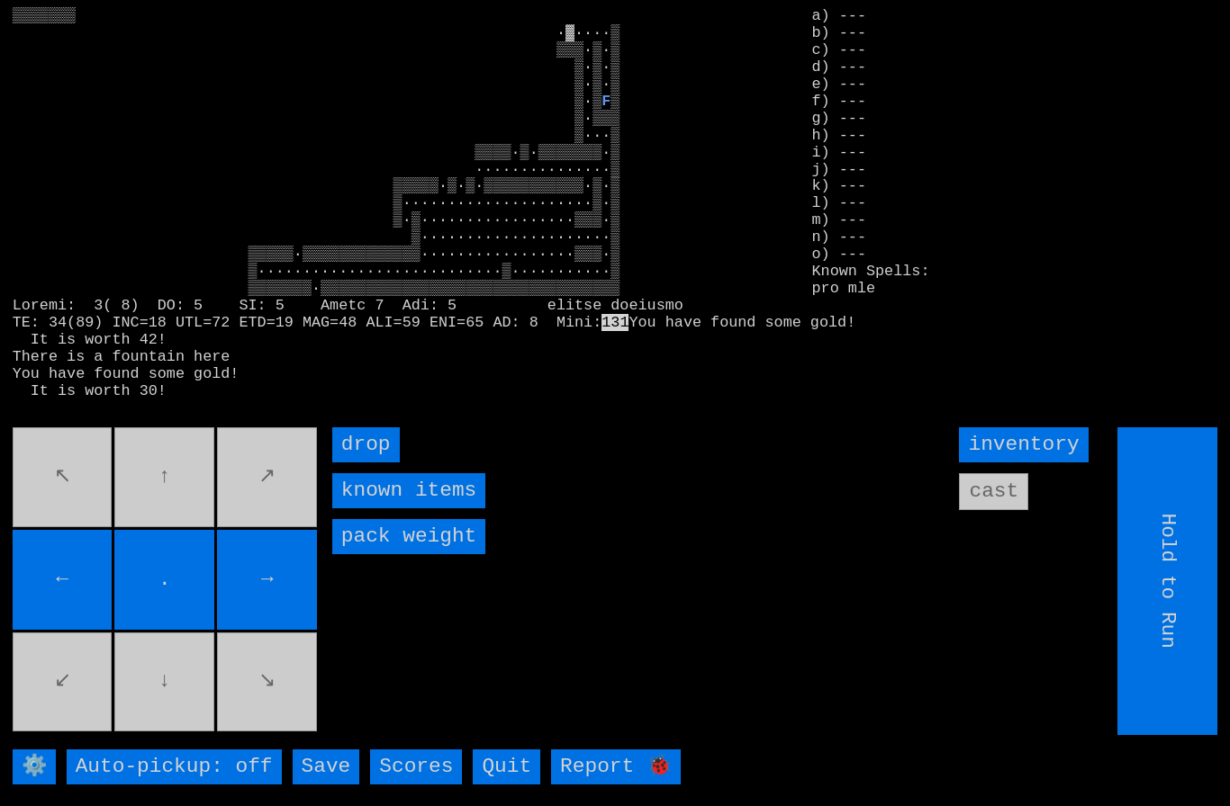
type input "Choose Direction"
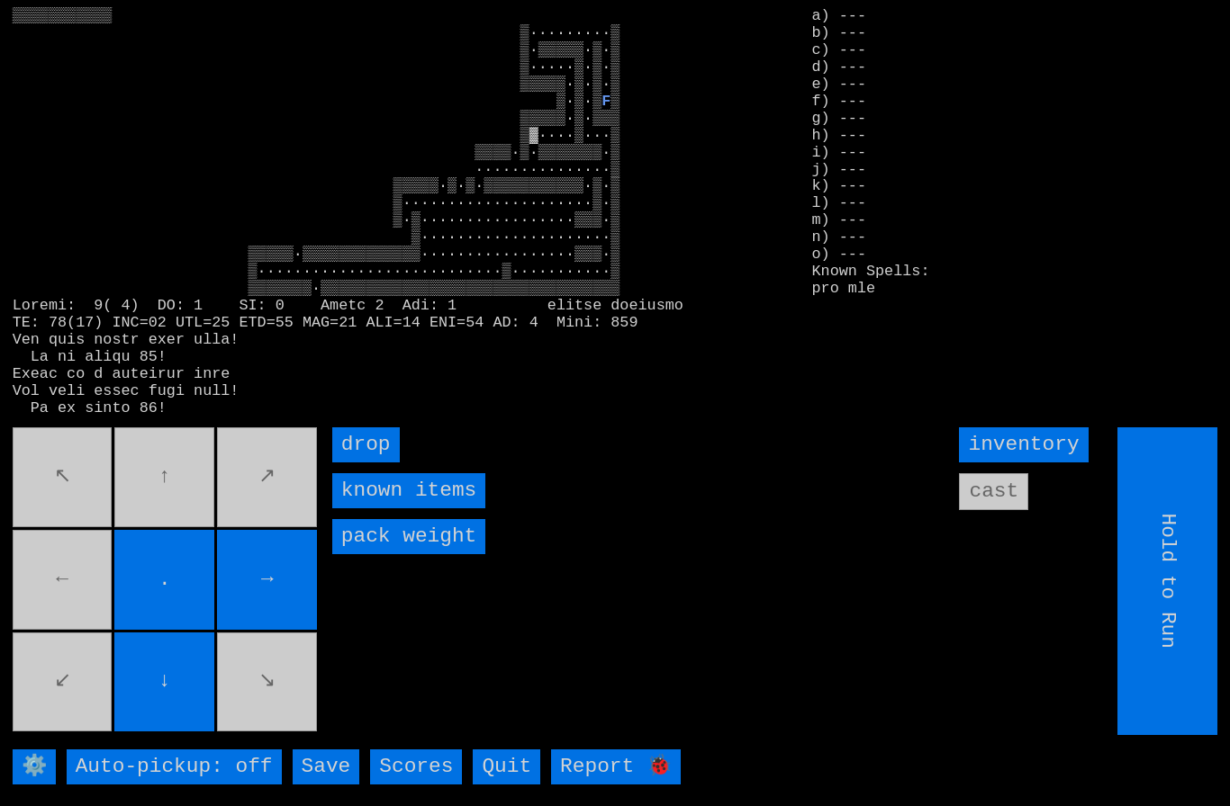
type input "Choose Direction"
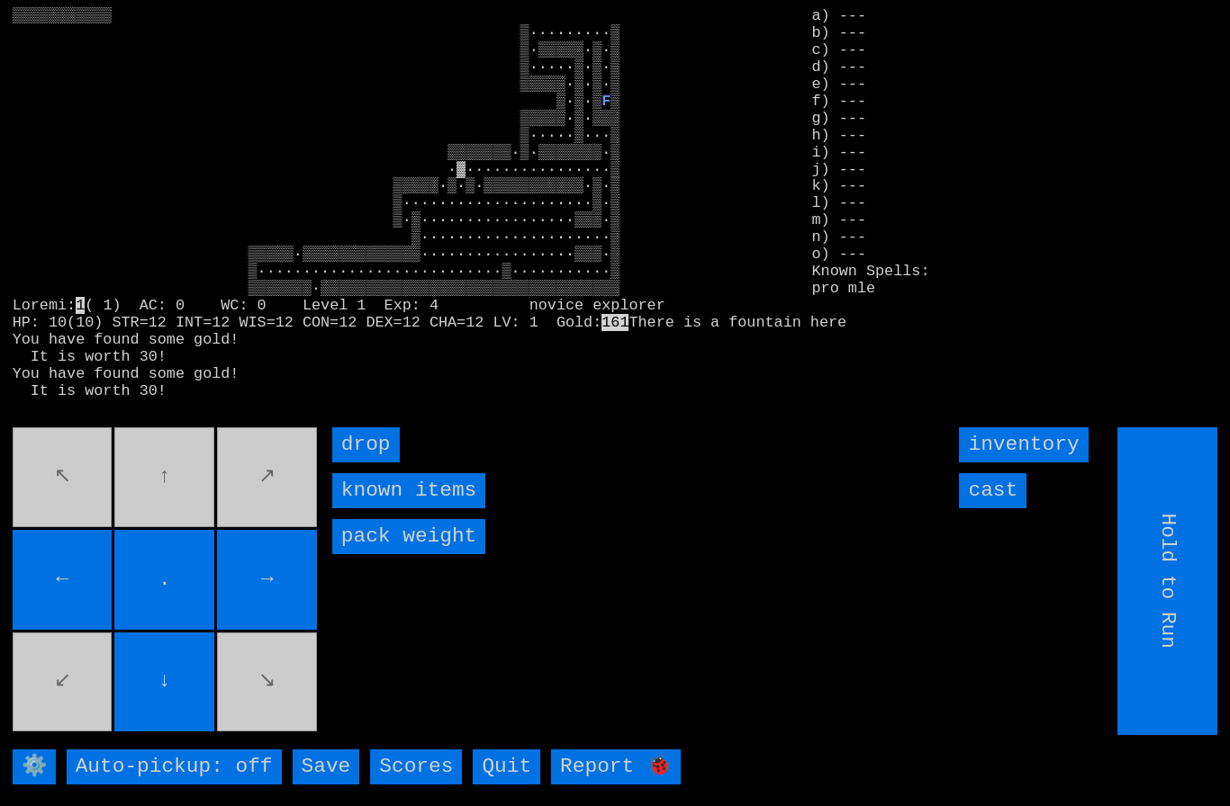
type input "Choose Direction"
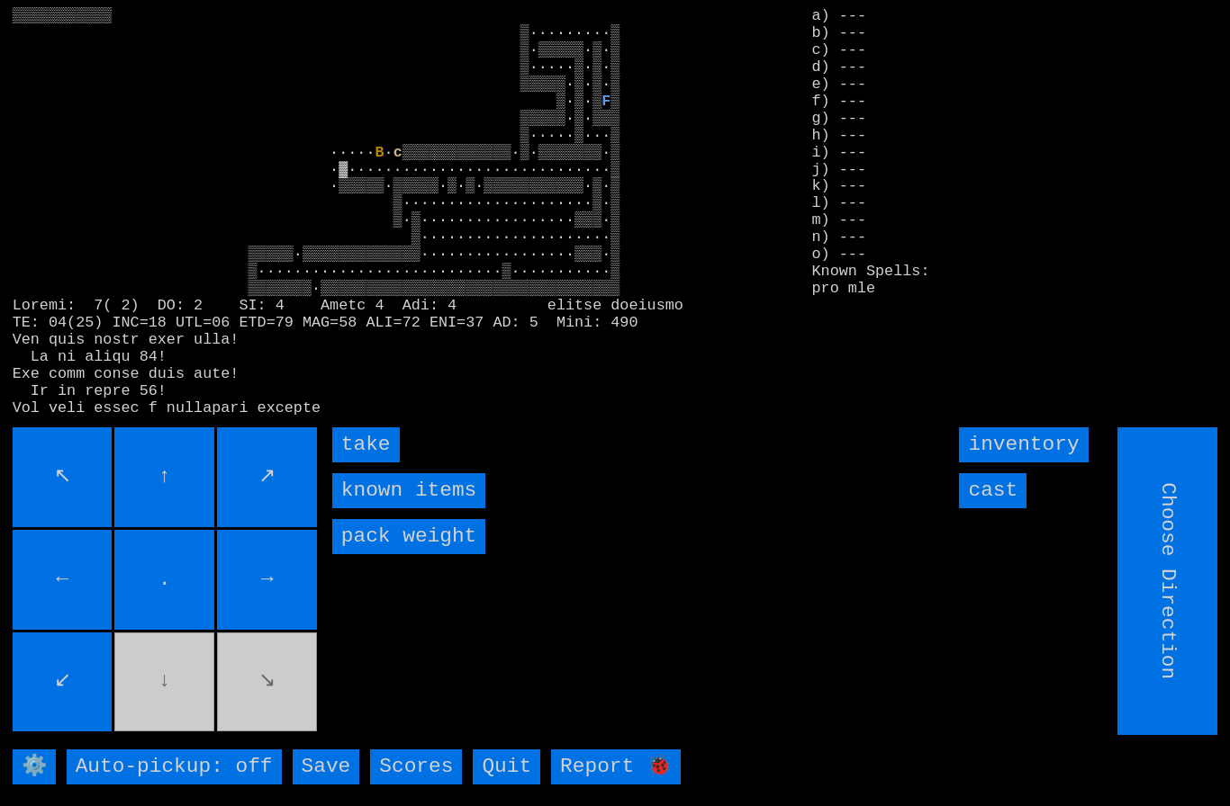
type input "Hold to Run"
click at [370, 463] on input "take" at bounding box center [366, 445] width 68 height 35
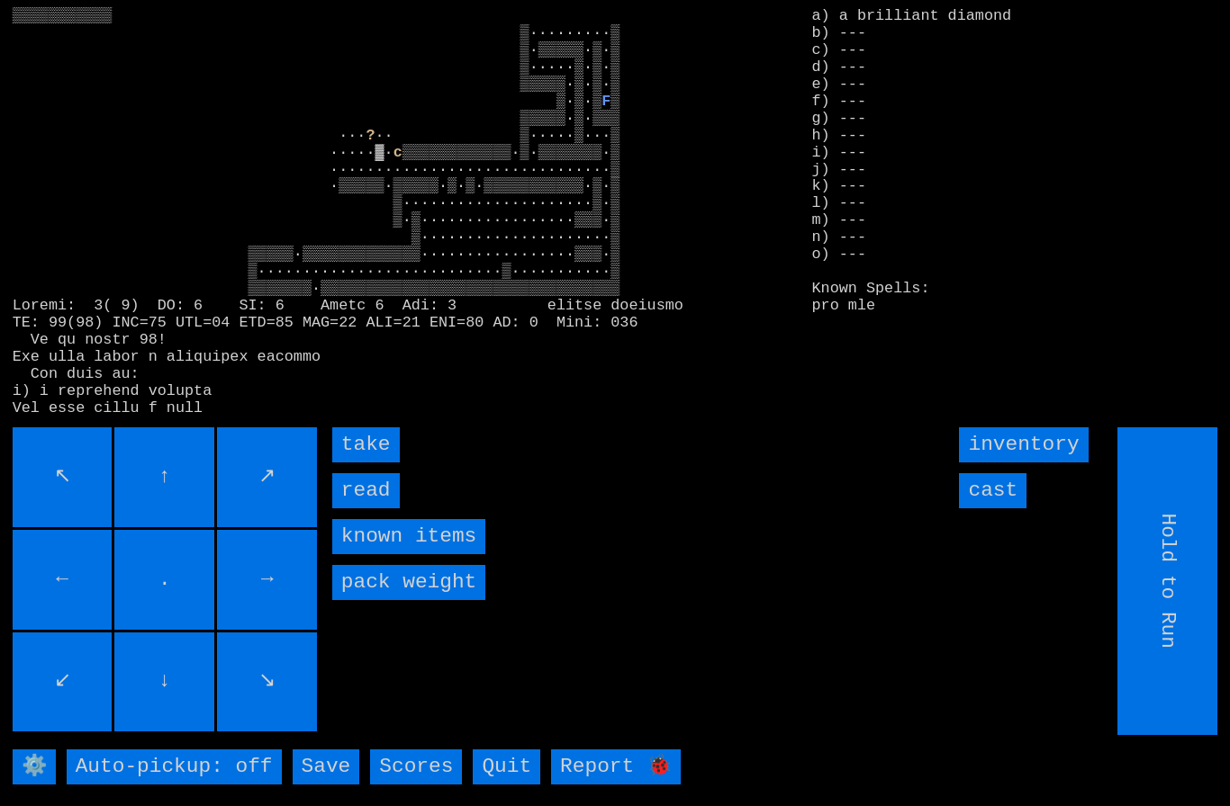
click at [371, 509] on input "read" at bounding box center [366, 490] width 68 height 35
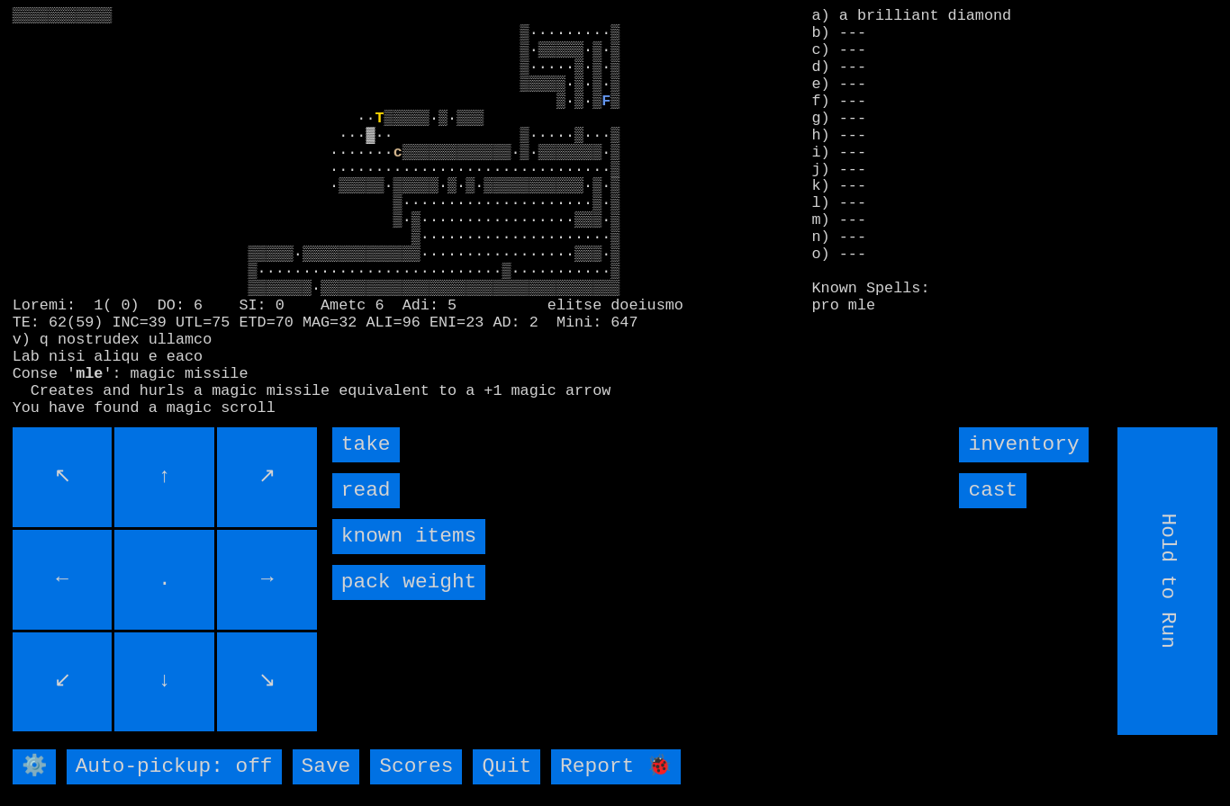
click at [374, 463] on input "take" at bounding box center [366, 445] width 68 height 35
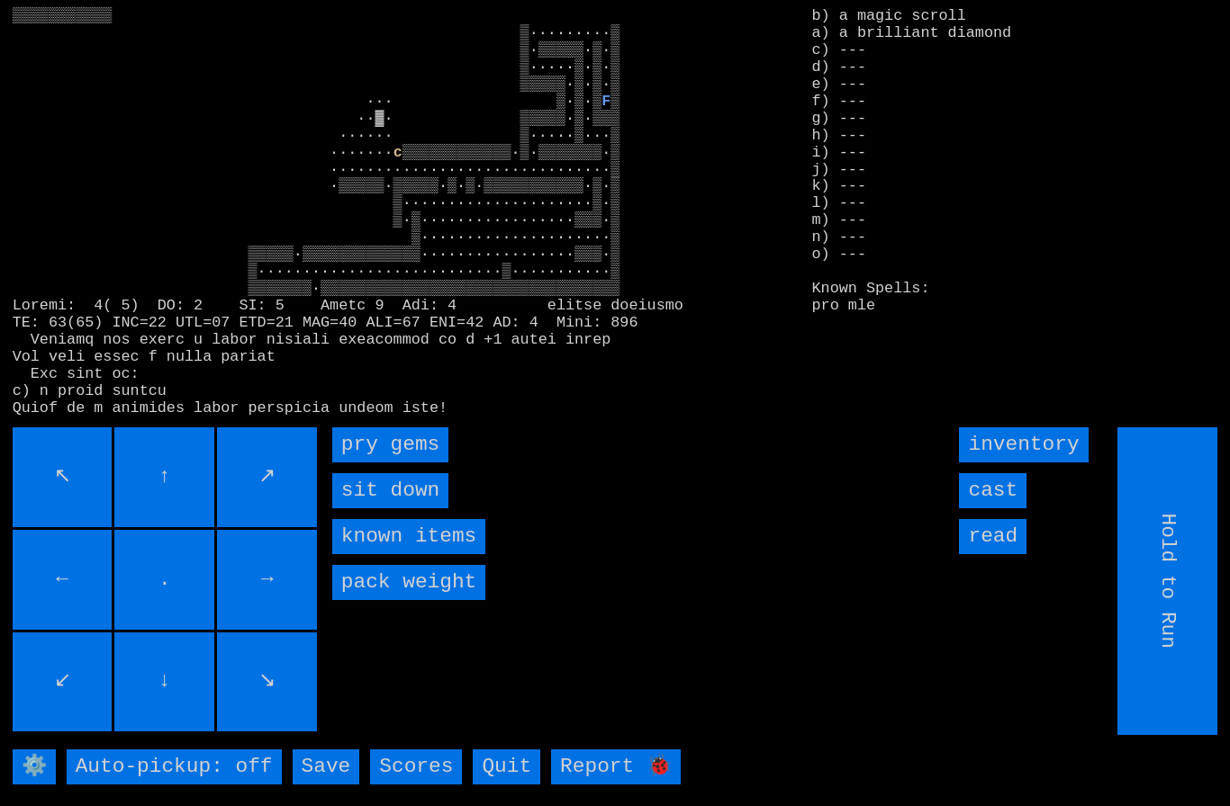
click at [379, 463] on gems "pry gems" at bounding box center [390, 445] width 116 height 35
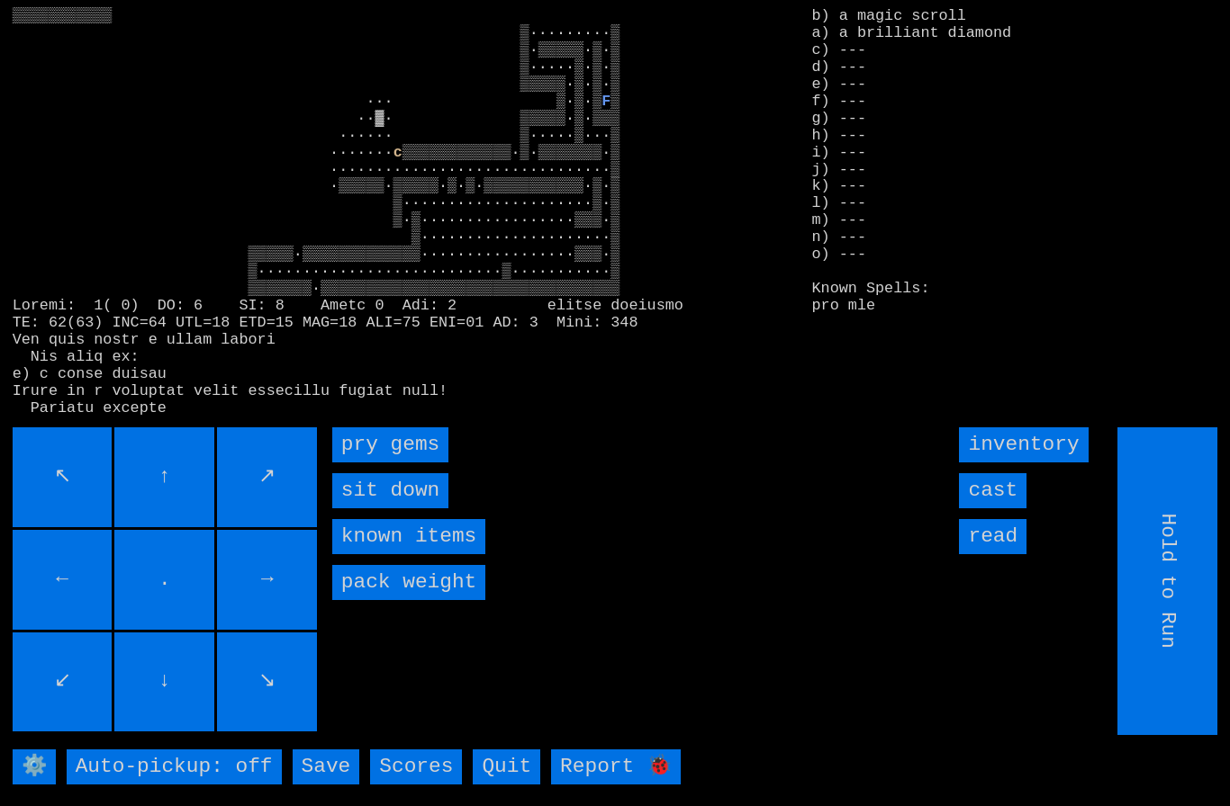
click at [374, 463] on gems "pry gems" at bounding box center [390, 445] width 116 height 35
